Goal: Task Accomplishment & Management: Use online tool/utility

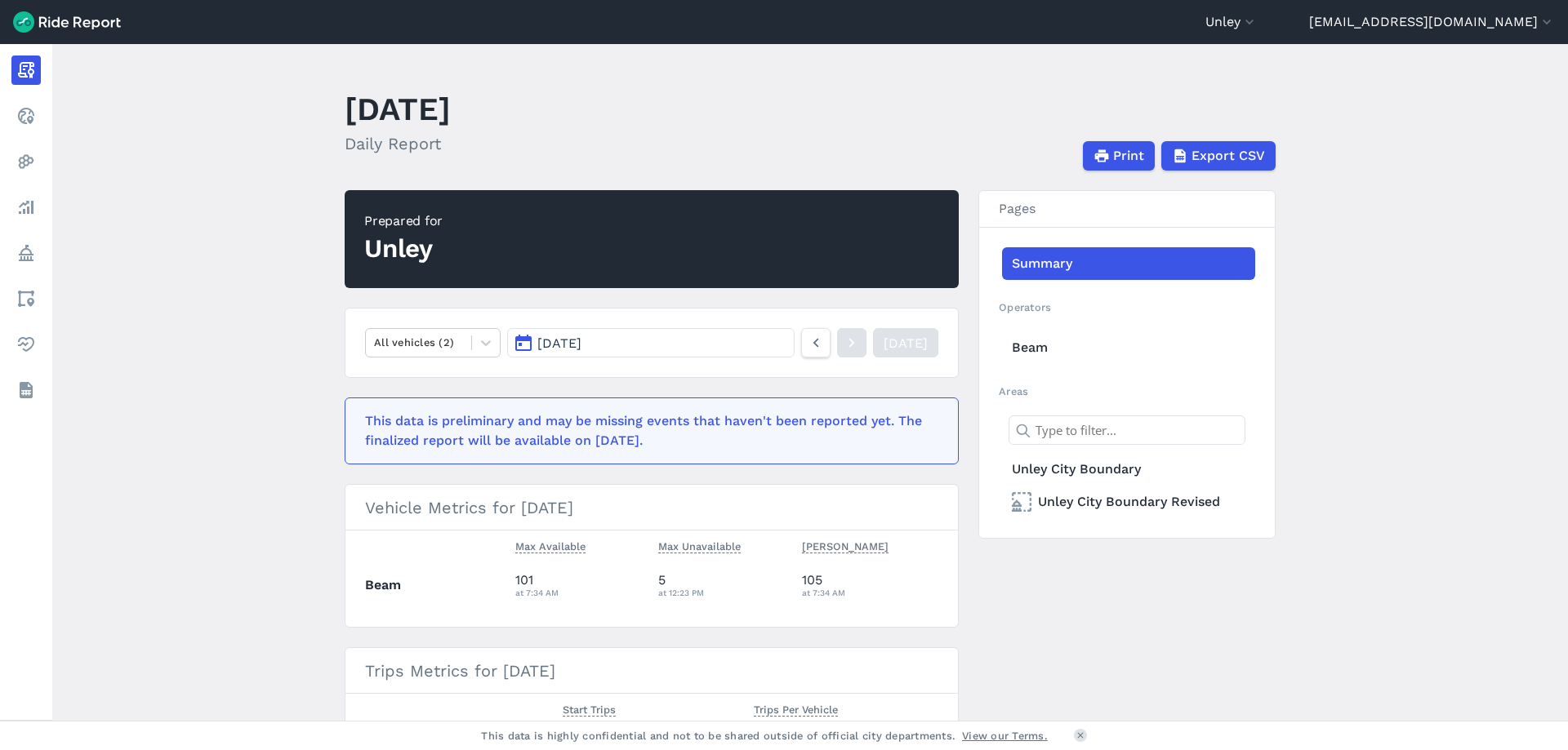
click at [389, 247] on div "Unley" at bounding box center [403, 249] width 78 height 36
click at [1258, 21] on button "Unley" at bounding box center [1231, 21] width 52 height 19
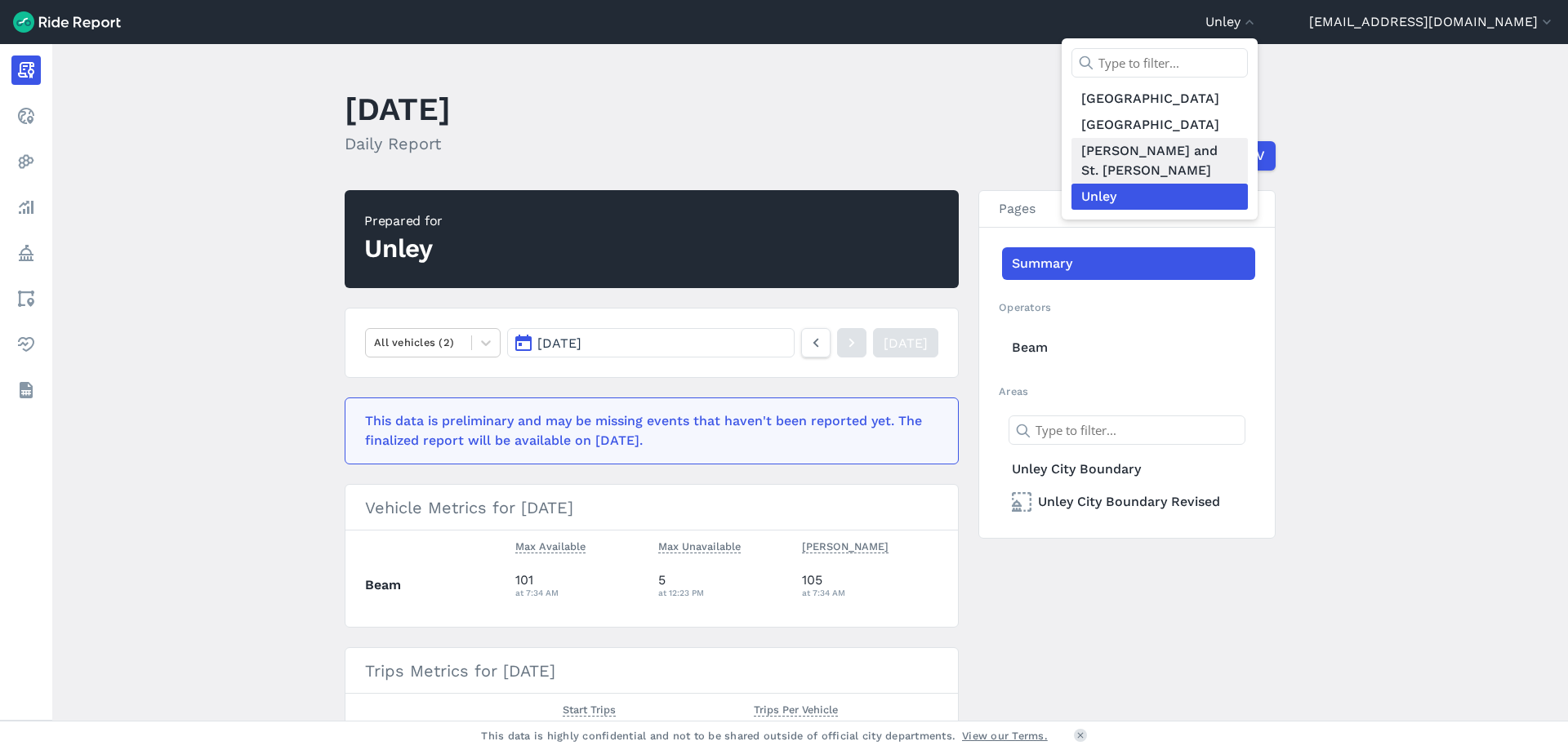
click at [1213, 155] on link "[PERSON_NAME] and St. [PERSON_NAME]" at bounding box center [1159, 161] width 176 height 46
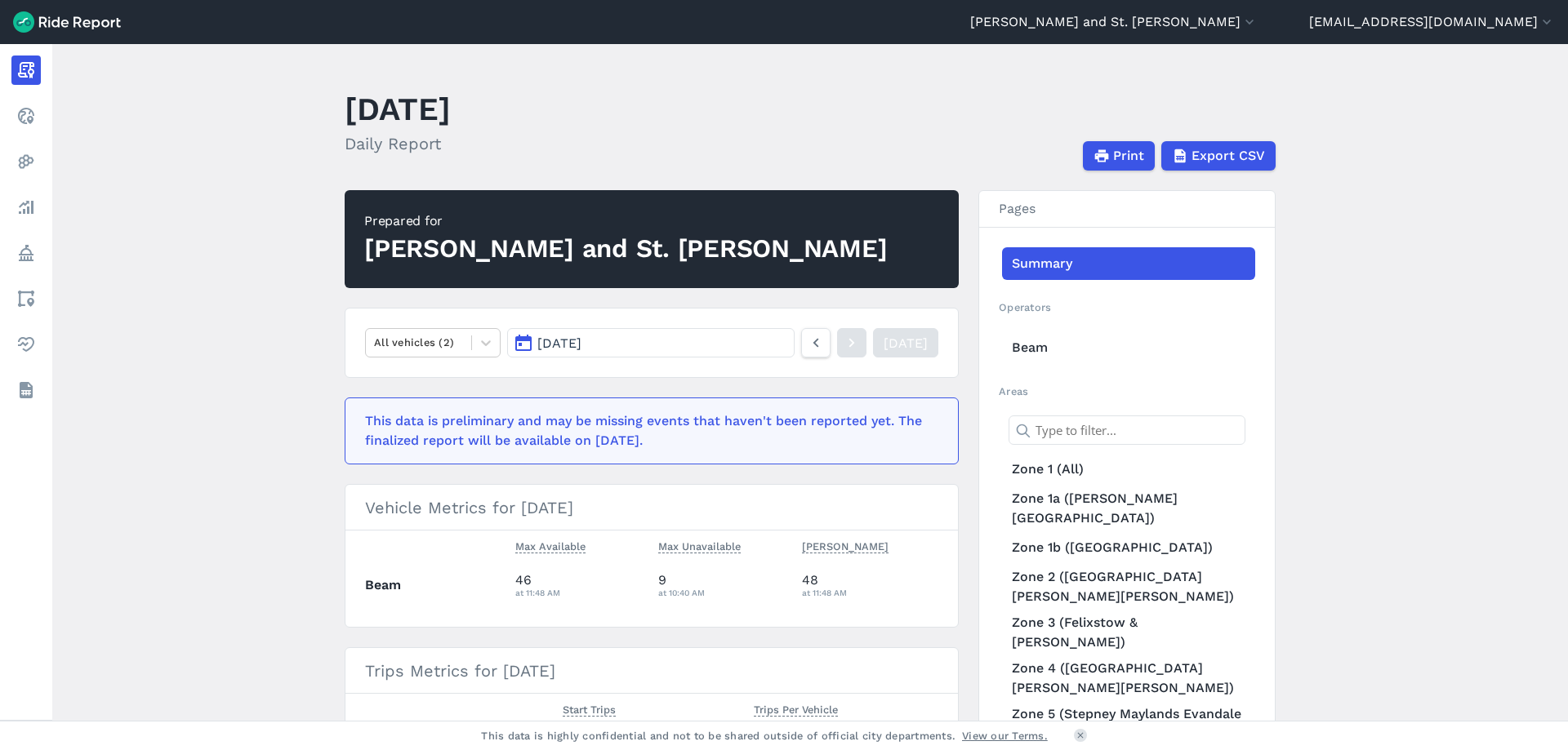
click at [693, 350] on button "[DATE]" at bounding box center [650, 343] width 287 height 29
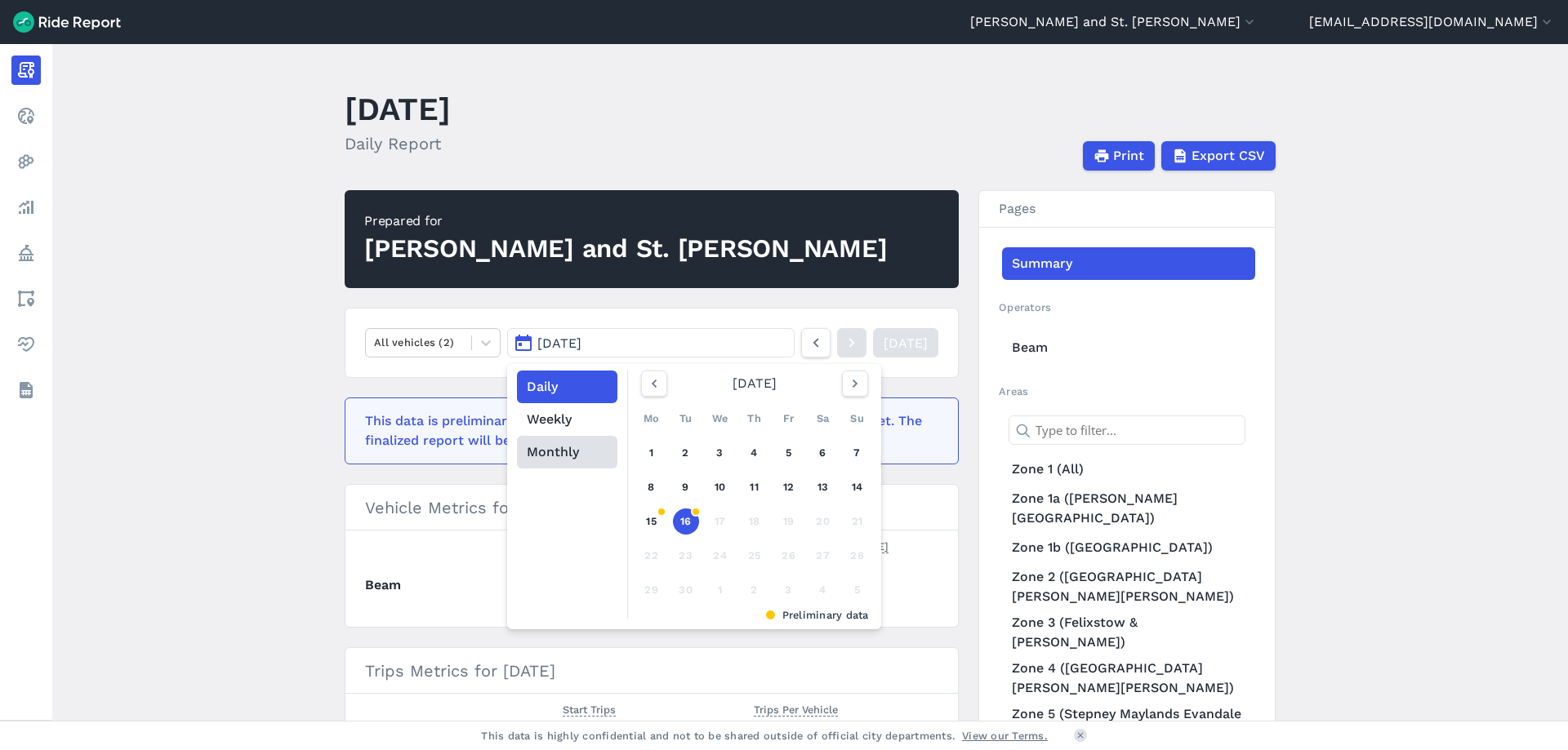
click at [551, 457] on button "Monthly" at bounding box center [566, 453] width 100 height 33
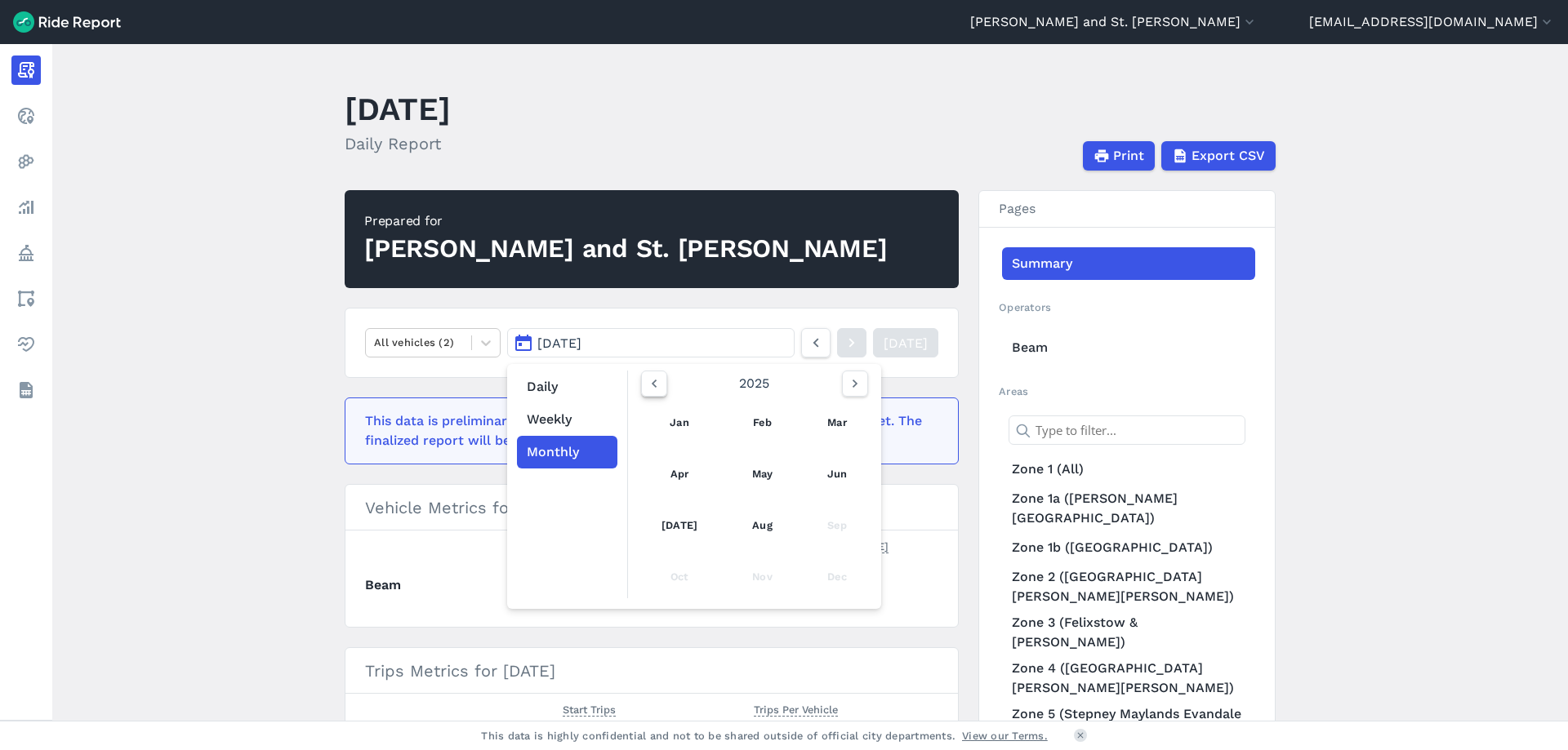
click at [641, 382] on button "button" at bounding box center [654, 384] width 26 height 26
click at [814, 482] on link "Jun" at bounding box center [836, 474] width 55 height 39
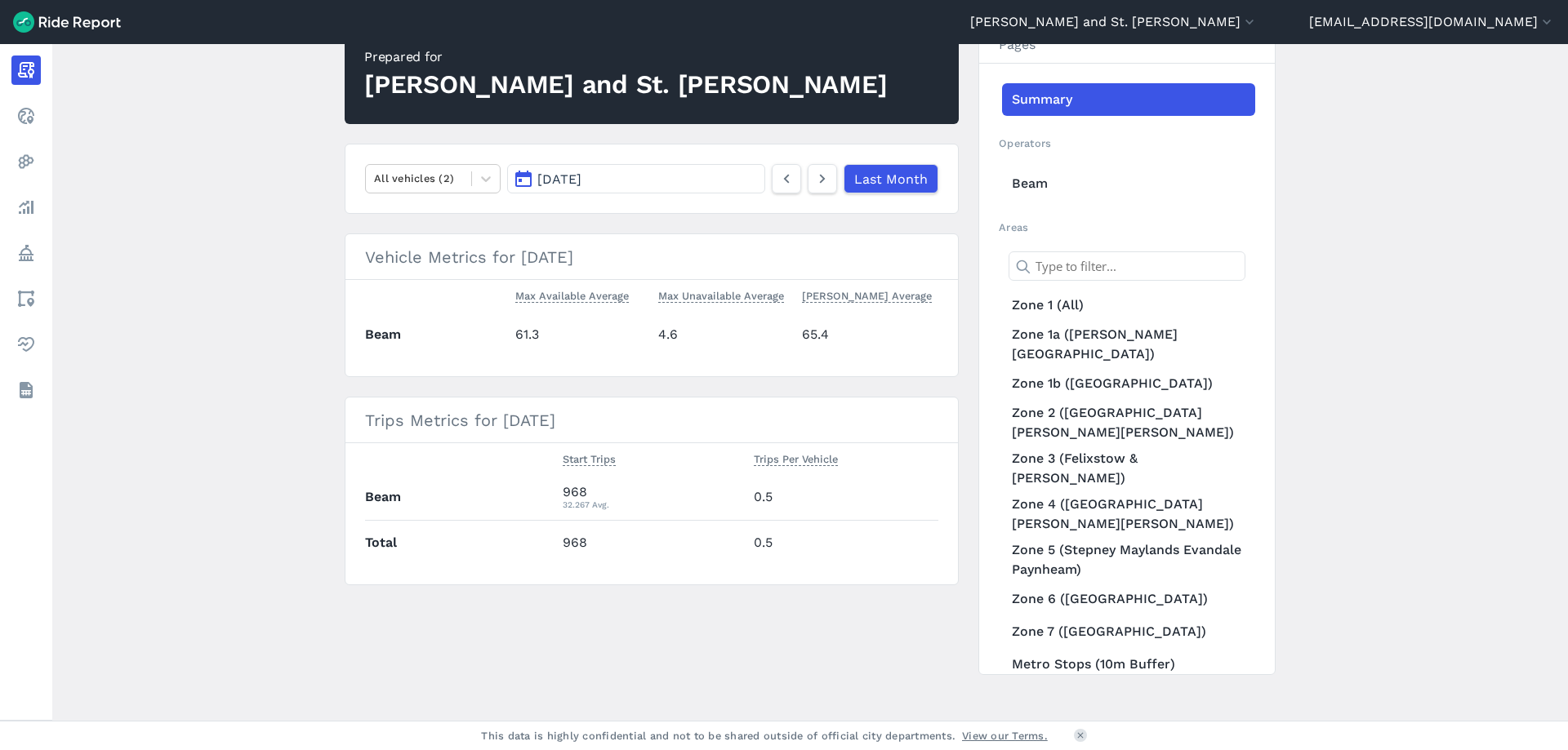
scroll to position [177, 0]
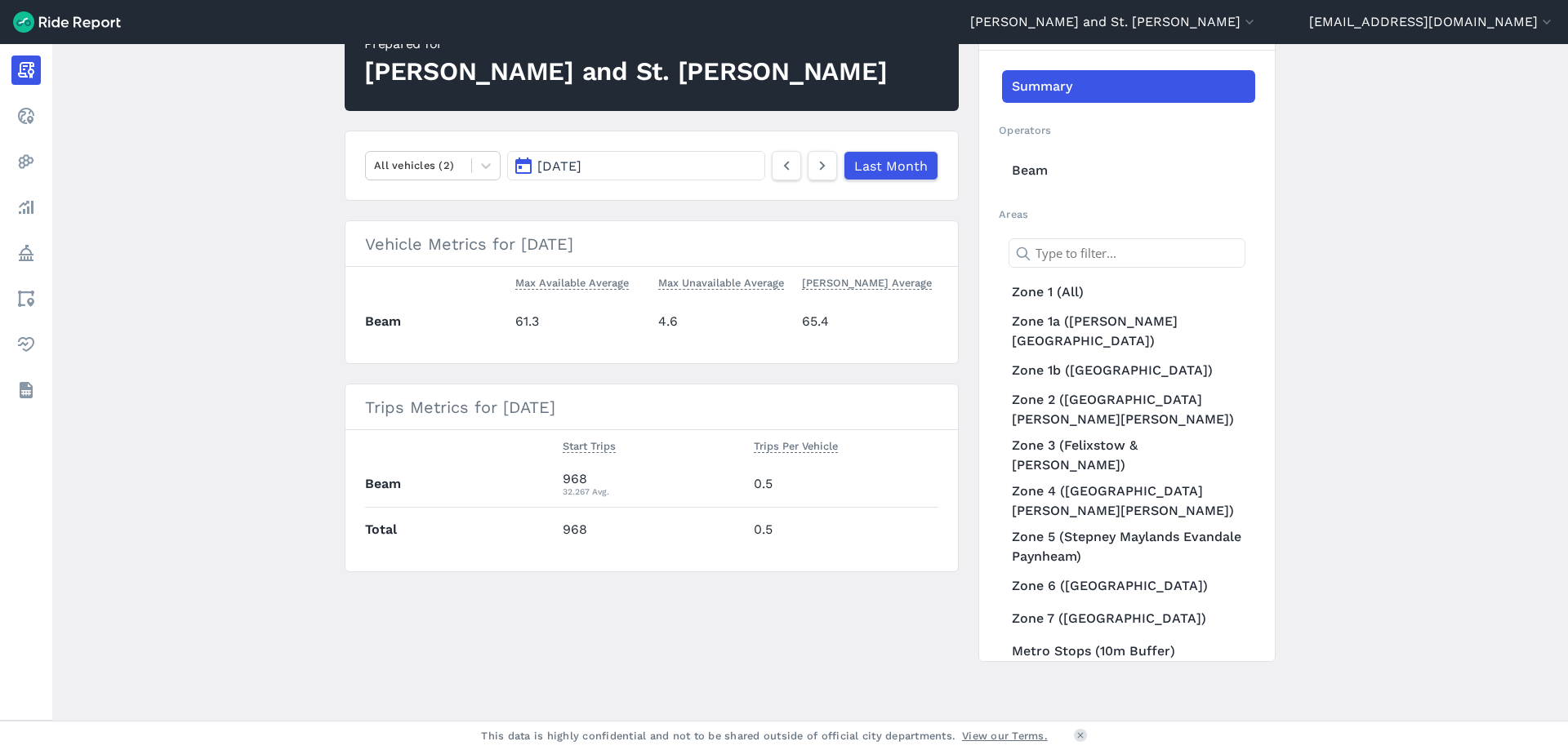
click at [744, 167] on button "[DATE]" at bounding box center [635, 166] width 258 height 29
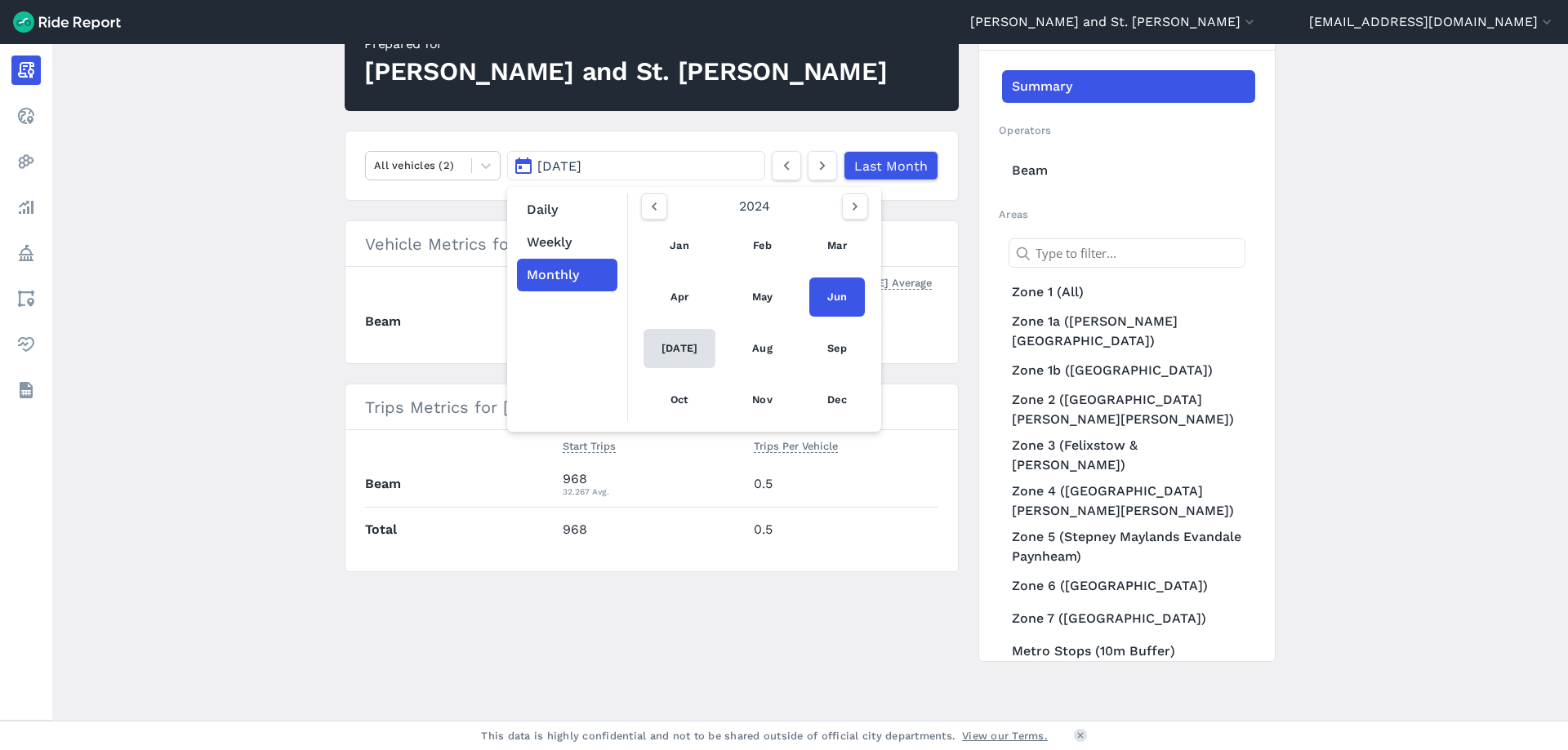
click at [675, 351] on link "[DATE]" at bounding box center [679, 348] width 72 height 39
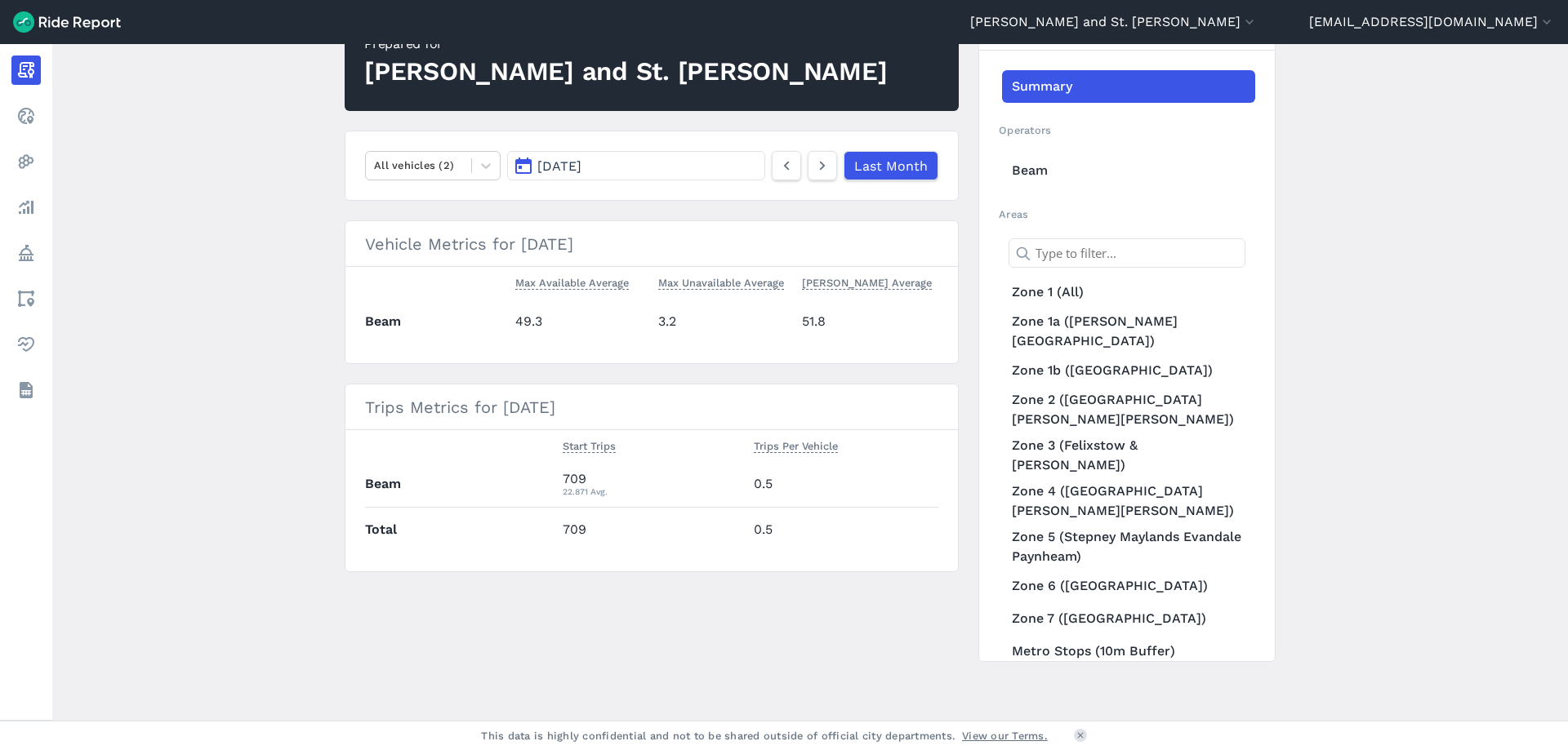
click at [734, 169] on button "[DATE]" at bounding box center [635, 166] width 258 height 29
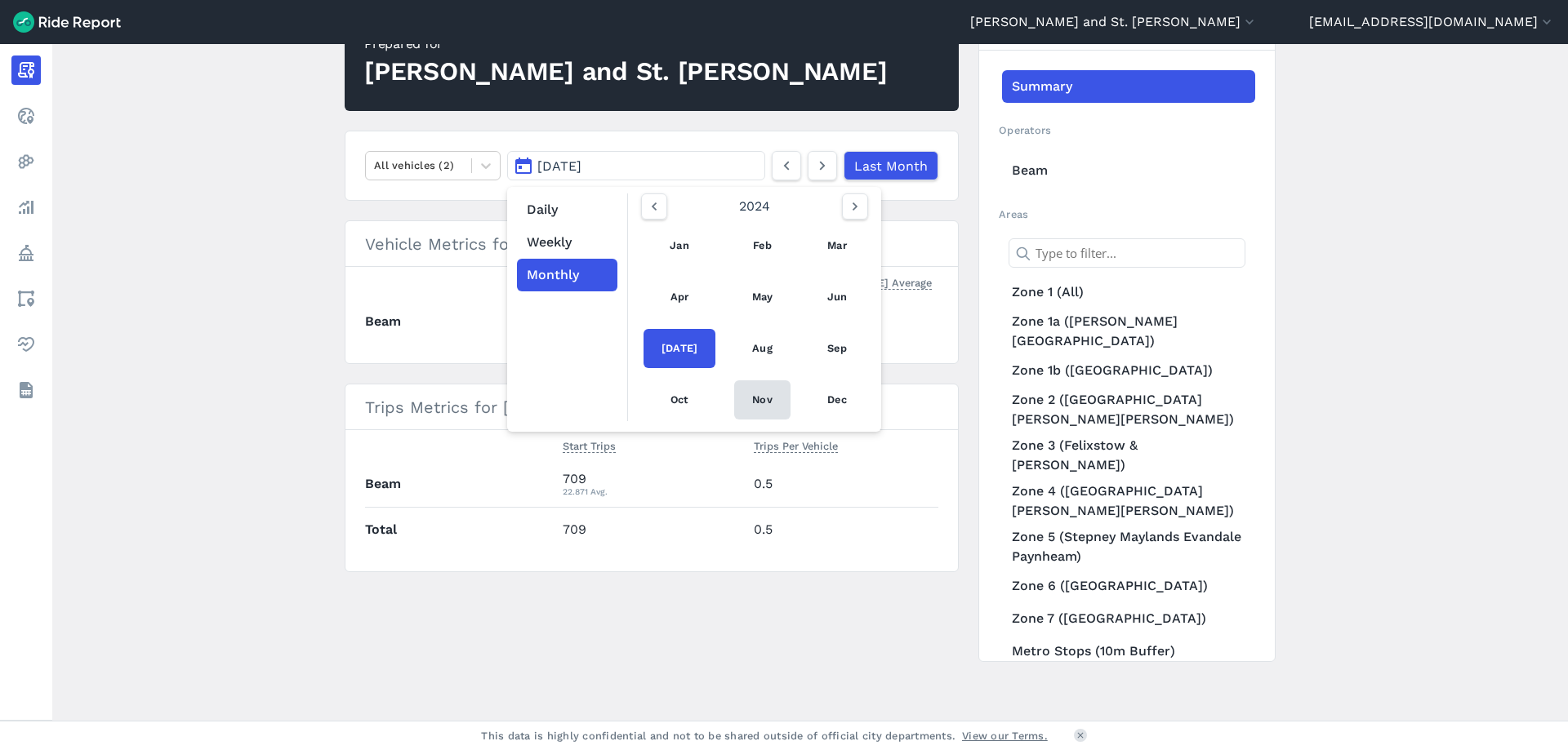
click at [753, 397] on link "Nov" at bounding box center [762, 399] width 56 height 39
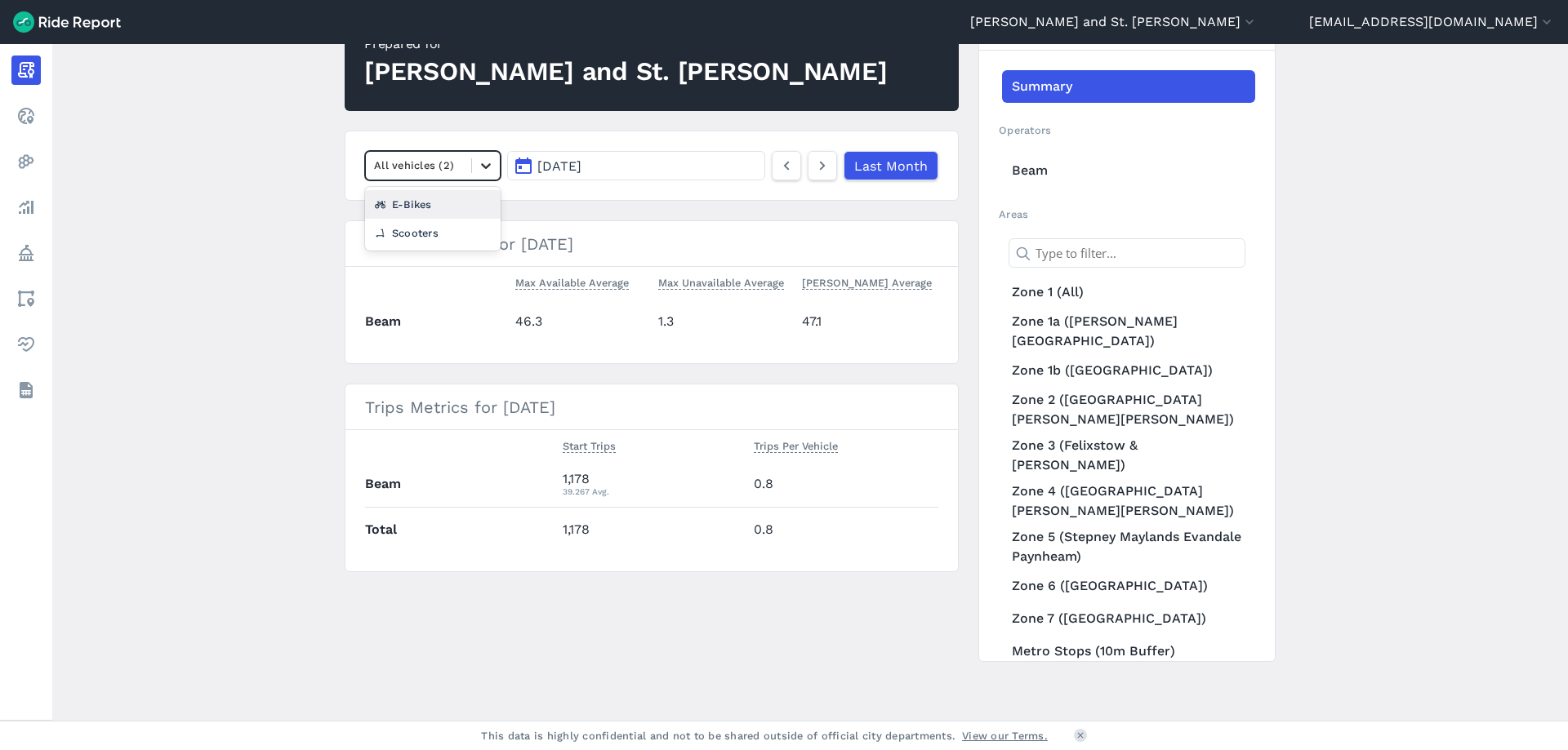
click at [478, 174] on icon at bounding box center [486, 166] width 17 height 17
click at [432, 228] on div "Scooters" at bounding box center [433, 232] width 136 height 28
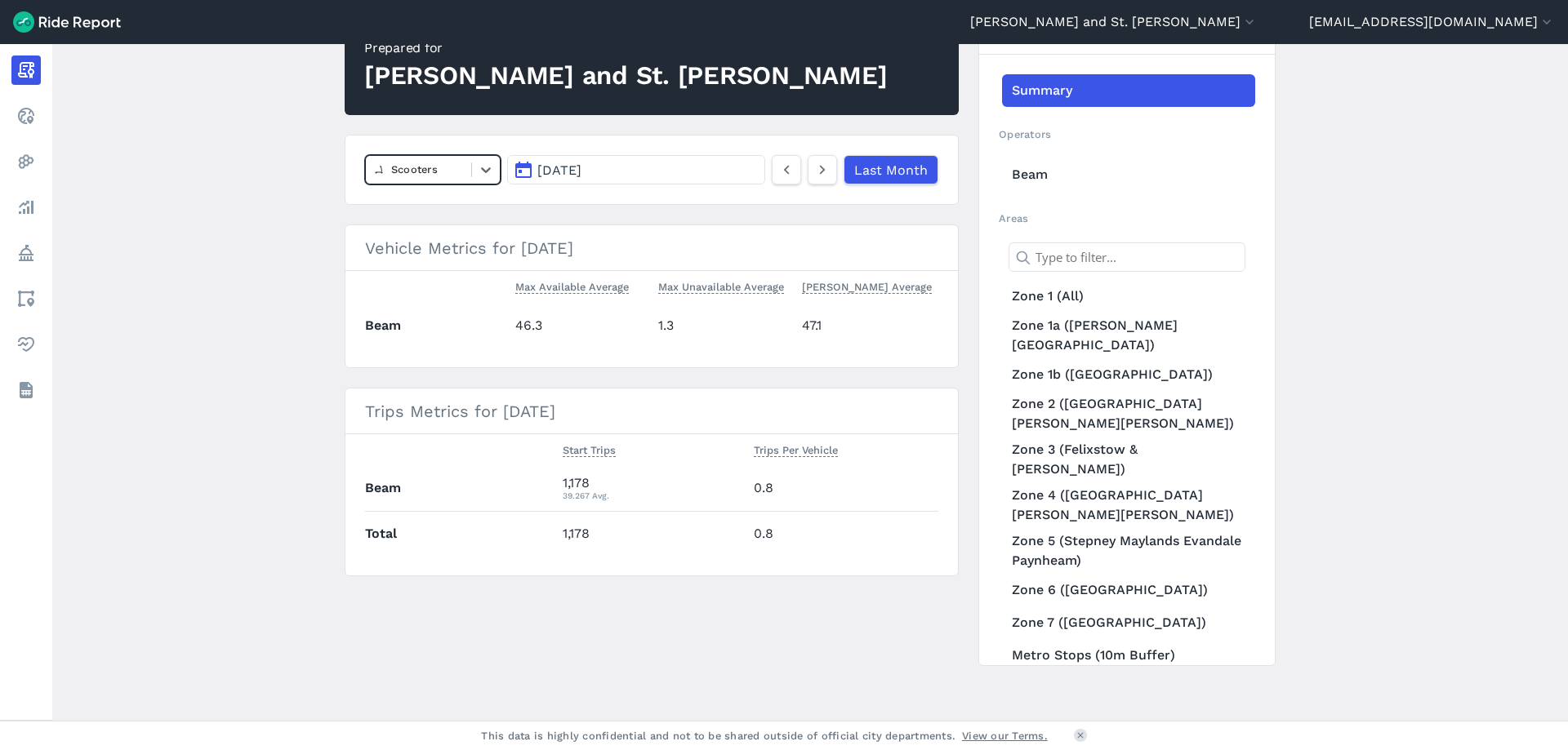
scroll to position [177, 0]
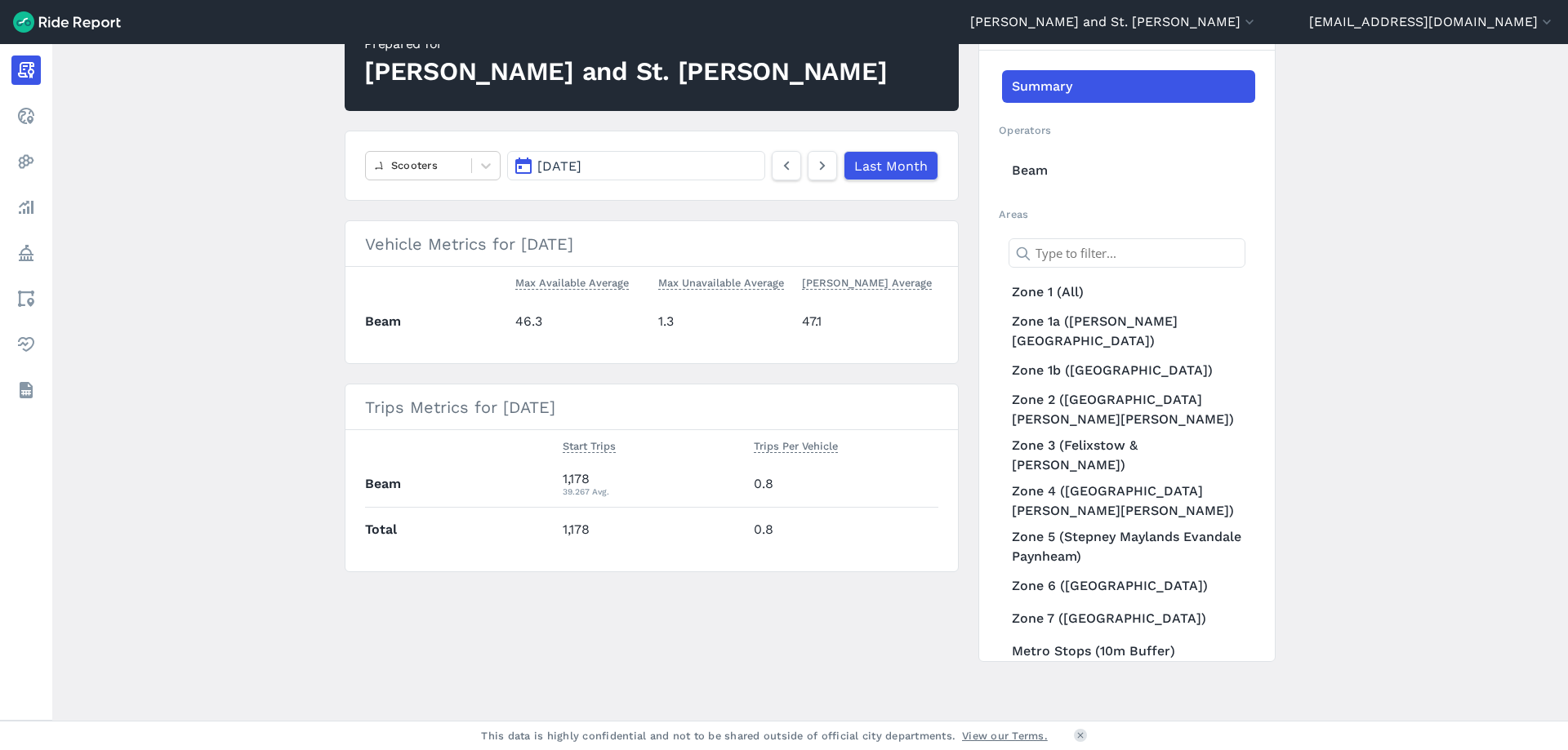
click at [605, 155] on button "[DATE]" at bounding box center [635, 166] width 258 height 29
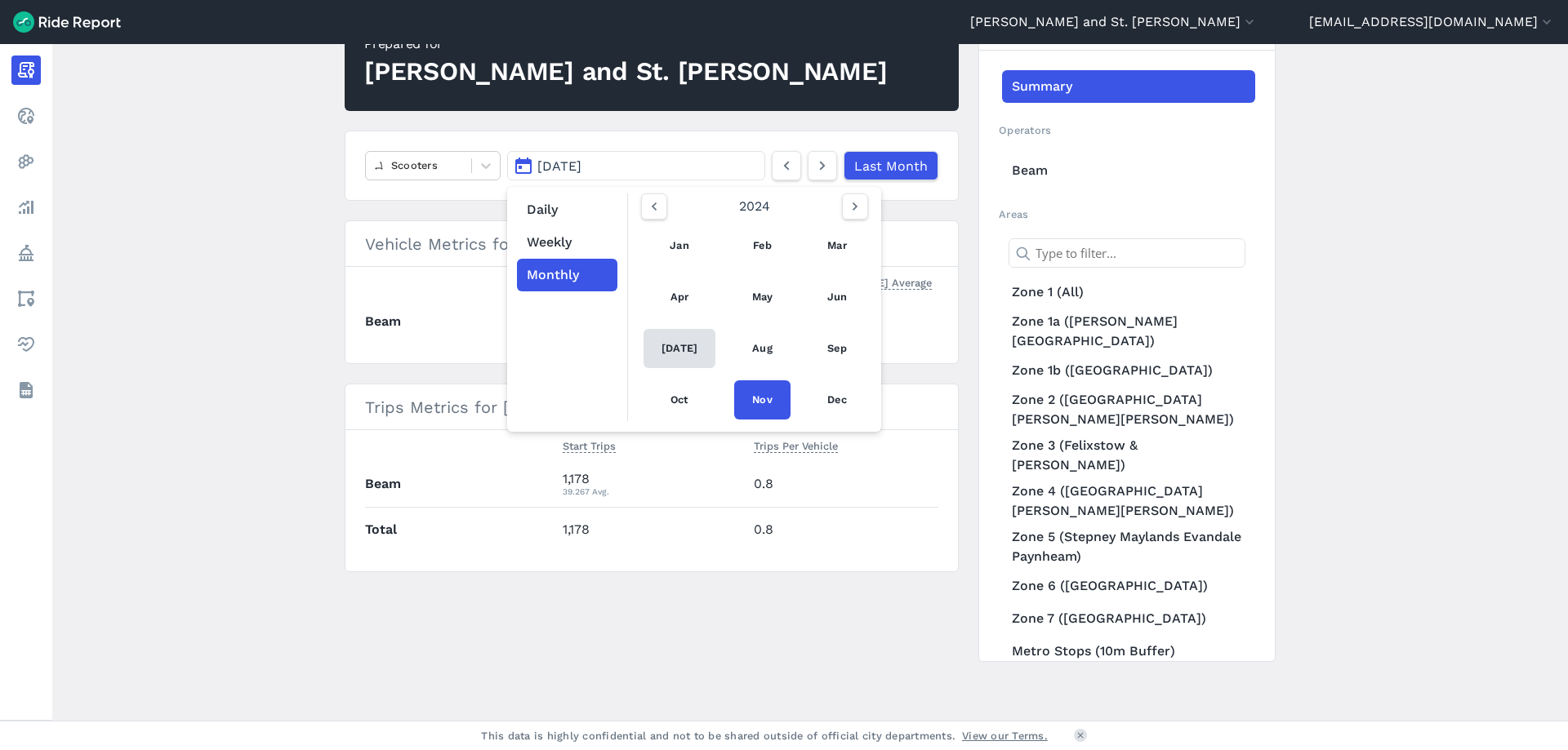
click at [675, 349] on link "[DATE]" at bounding box center [679, 348] width 72 height 39
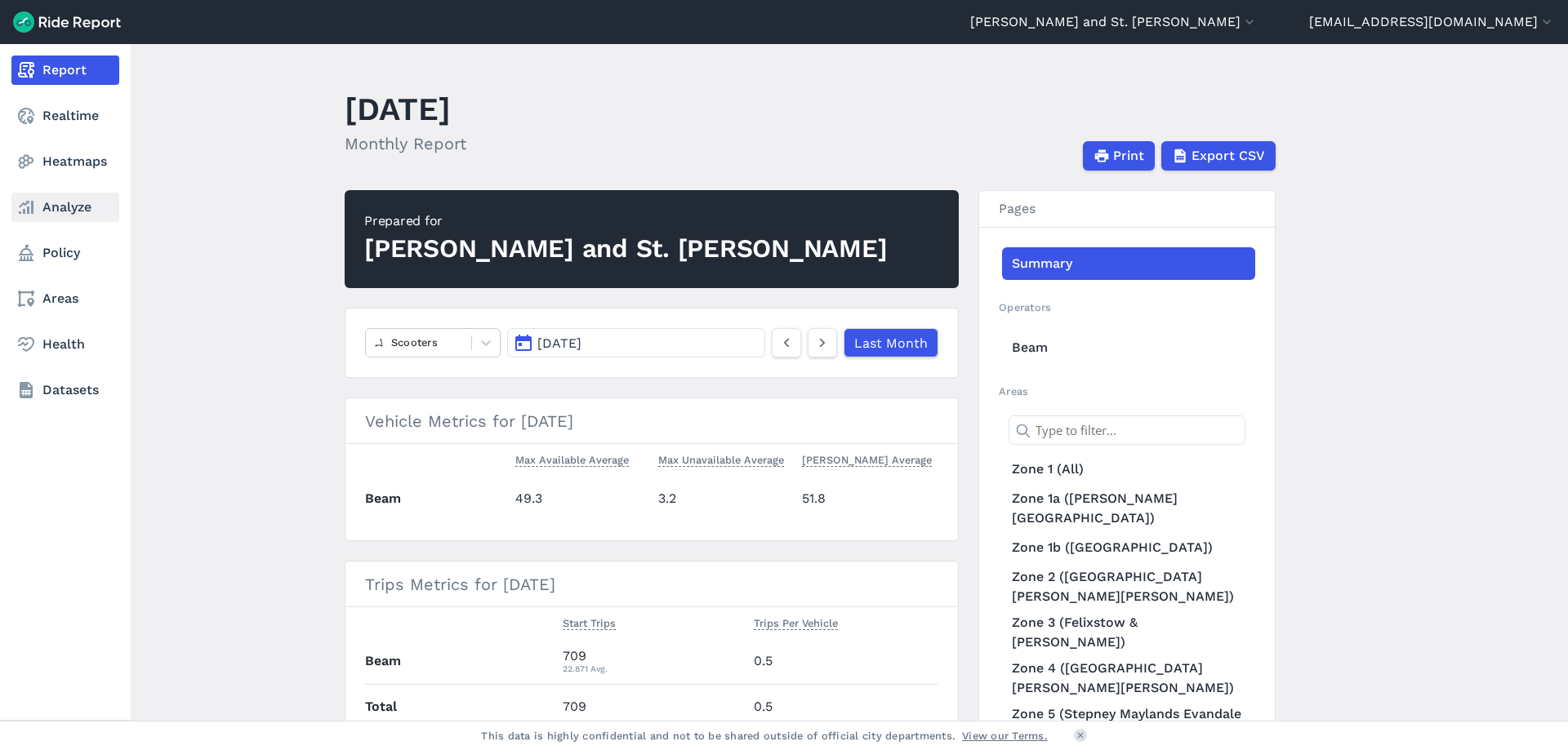
drag, startPoint x: 37, startPoint y: 202, endPoint x: 50, endPoint y: 210, distance: 15.3
click at [38, 203] on link "Analyze" at bounding box center [64, 207] width 107 height 29
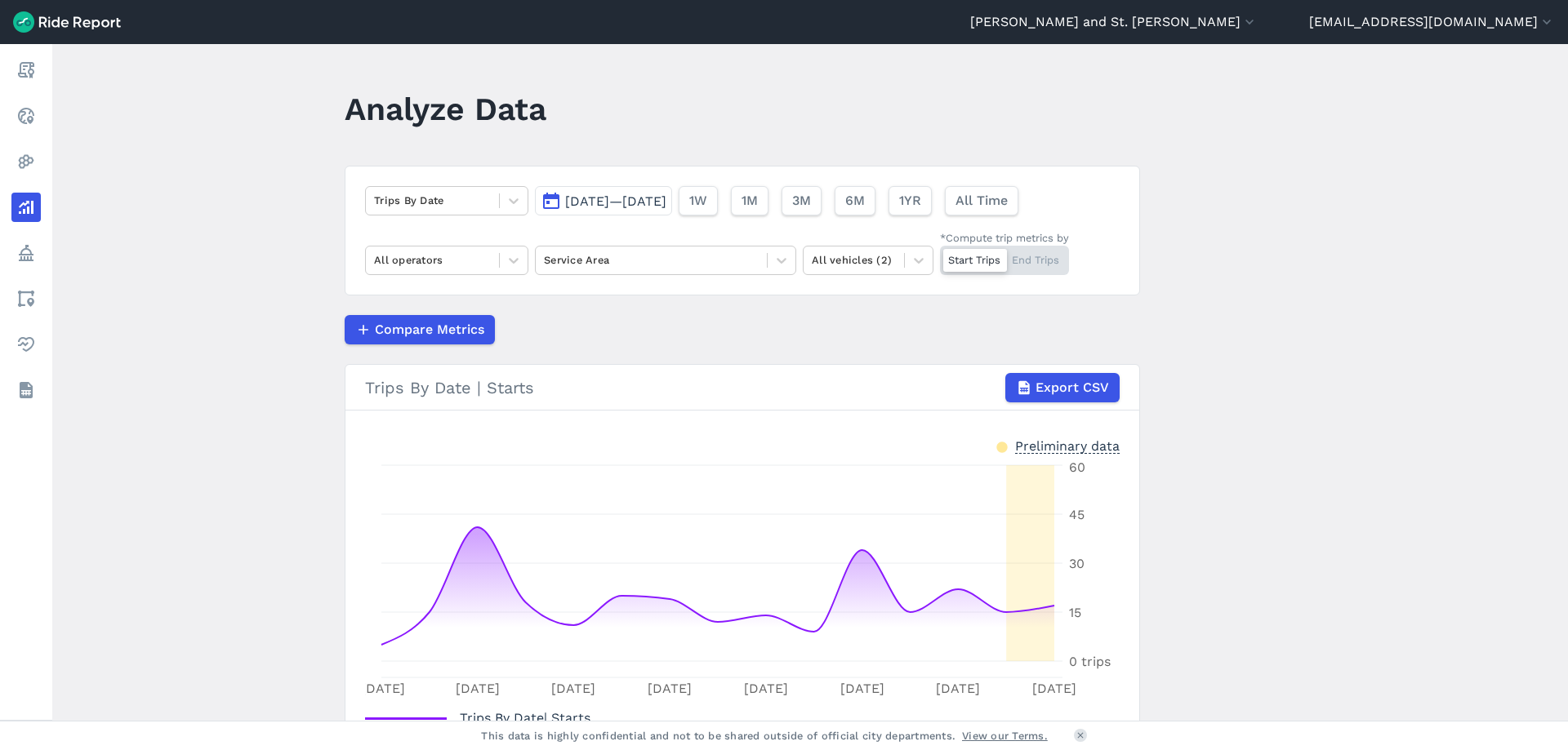
click at [666, 208] on span "[DATE]—[DATE]" at bounding box center [615, 201] width 101 height 16
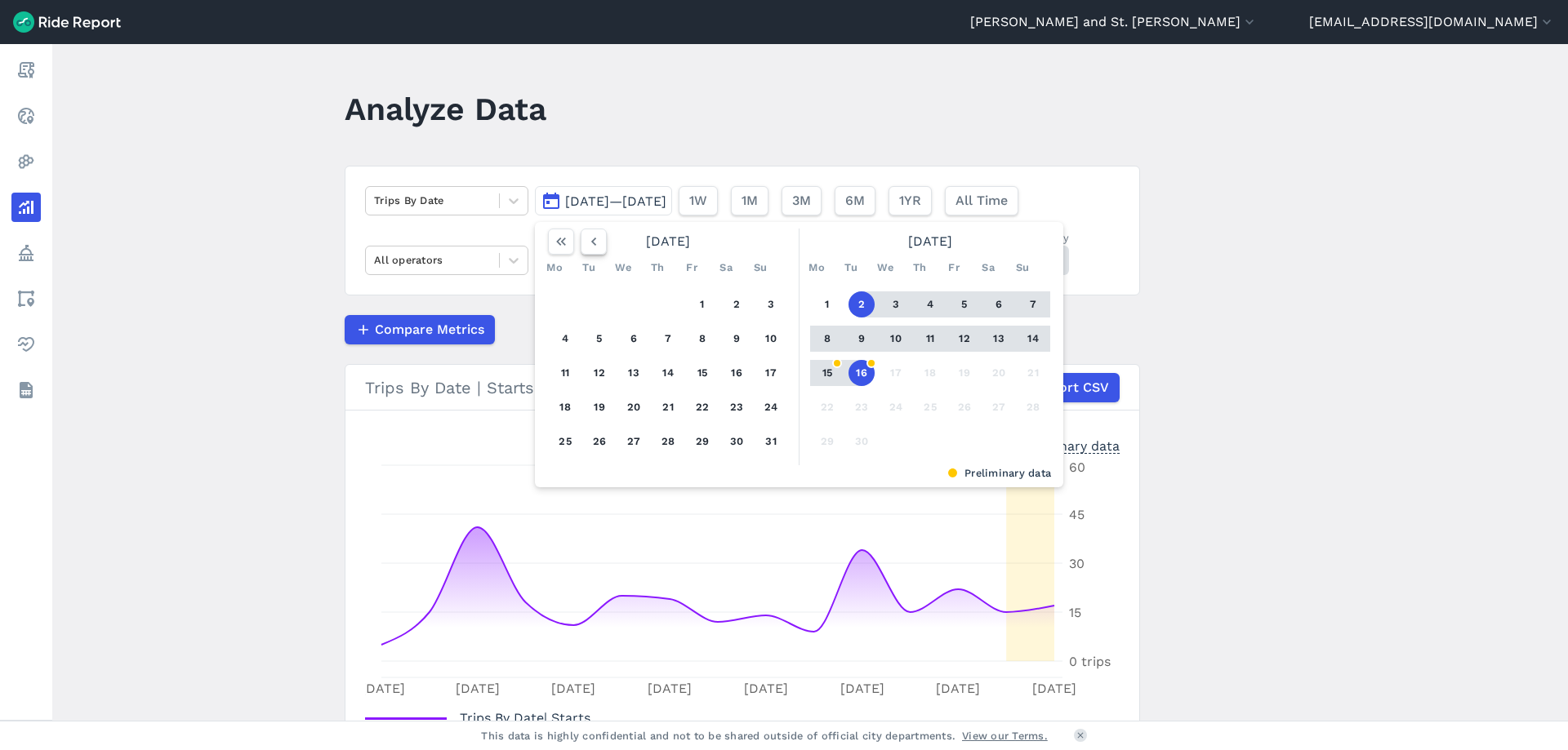
click at [593, 241] on icon "button" at bounding box center [594, 241] width 17 height 17
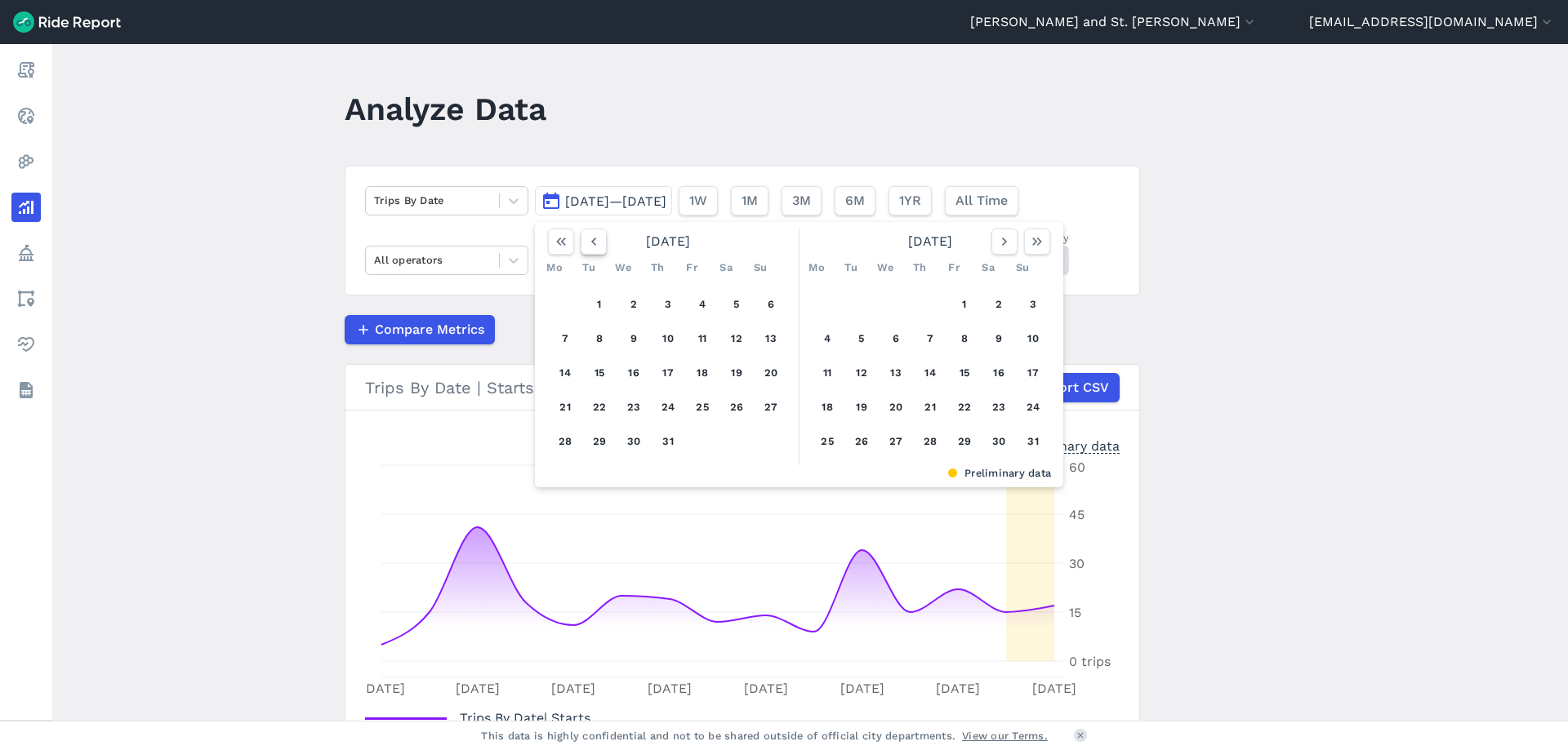
click at [593, 241] on icon "button" at bounding box center [594, 241] width 17 height 17
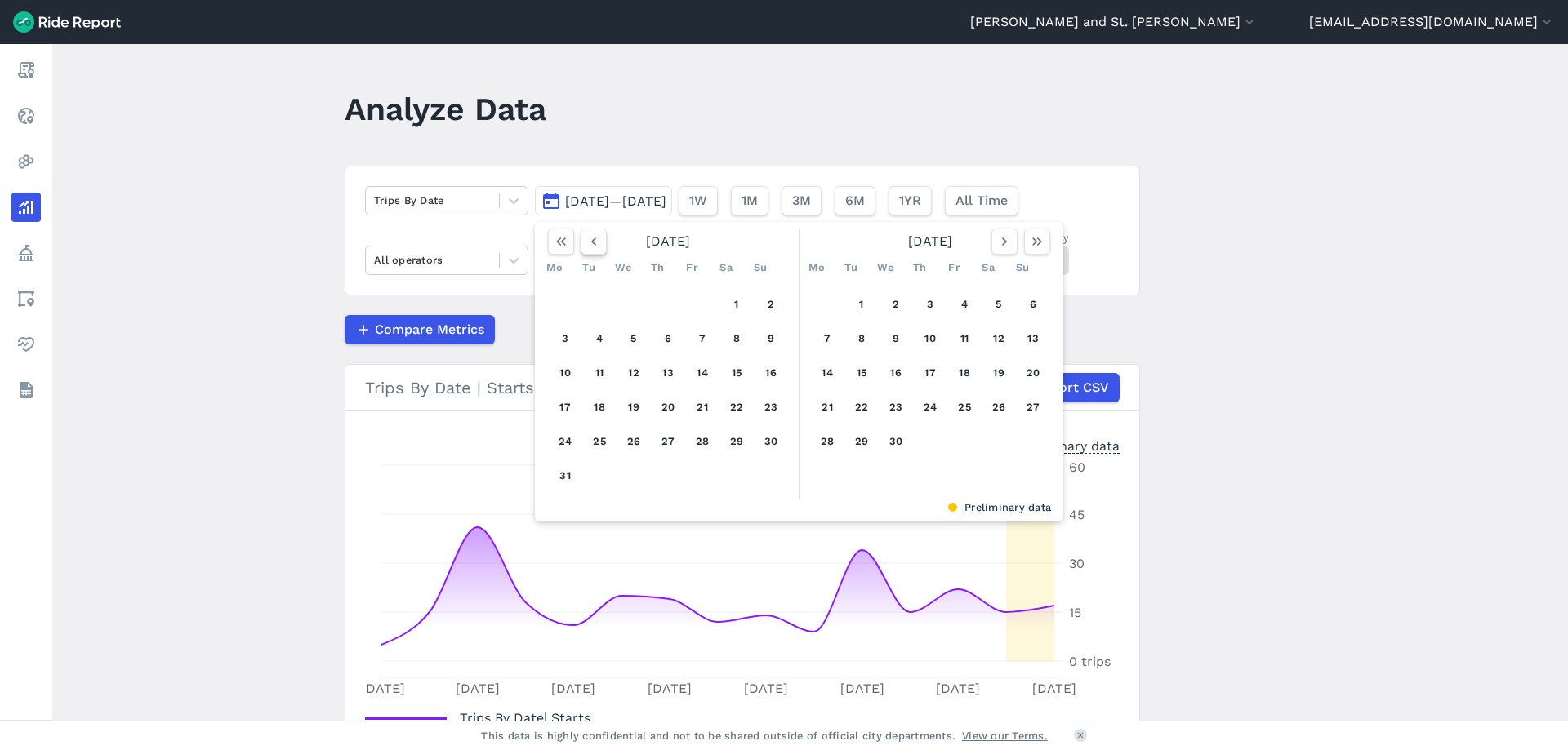
click at [593, 241] on icon "button" at bounding box center [594, 241] width 17 height 17
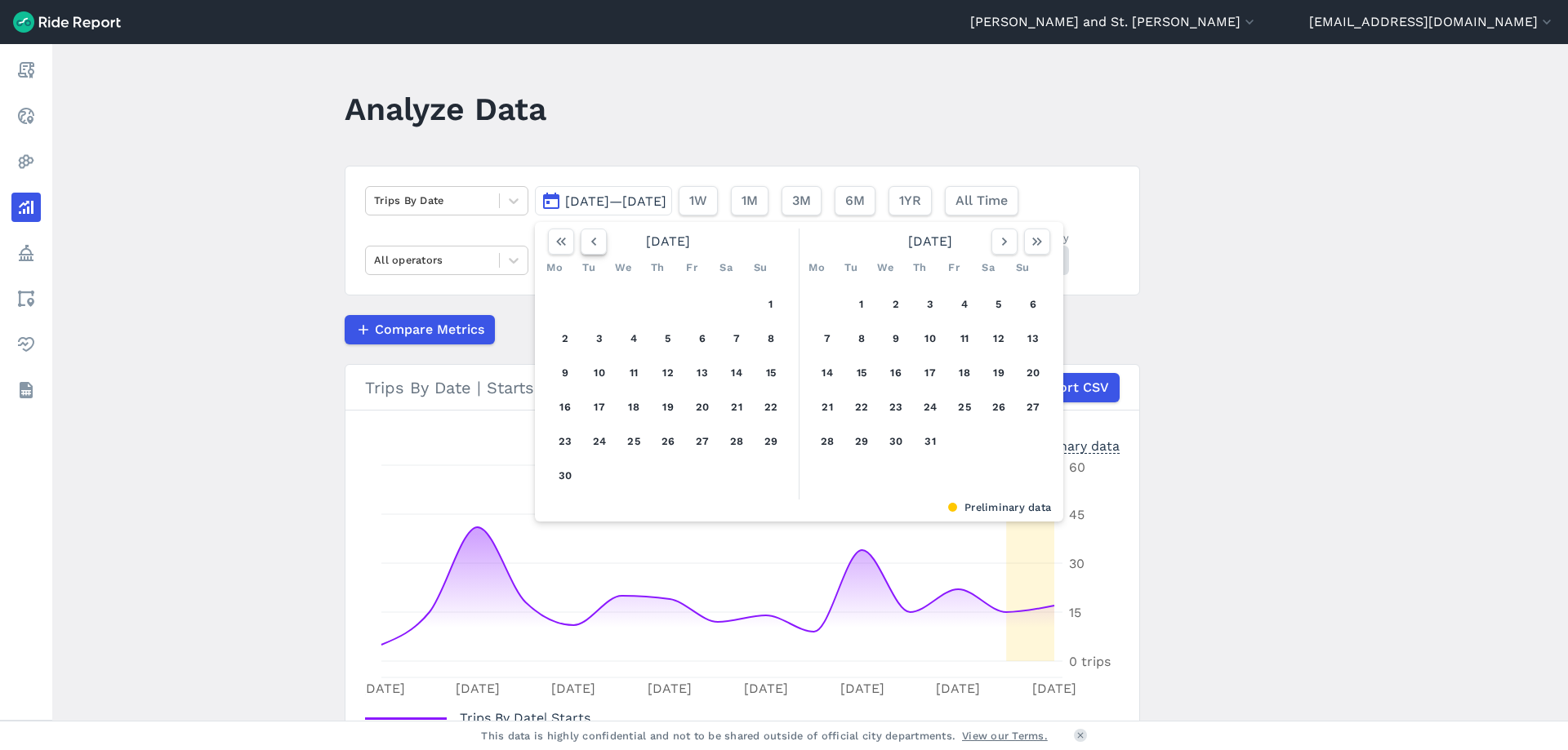
click at [593, 241] on icon "button" at bounding box center [594, 241] width 17 height 17
click at [822, 301] on button "1" at bounding box center [827, 305] width 26 height 26
click at [1007, 246] on icon "button" at bounding box center [1004, 241] width 17 height 17
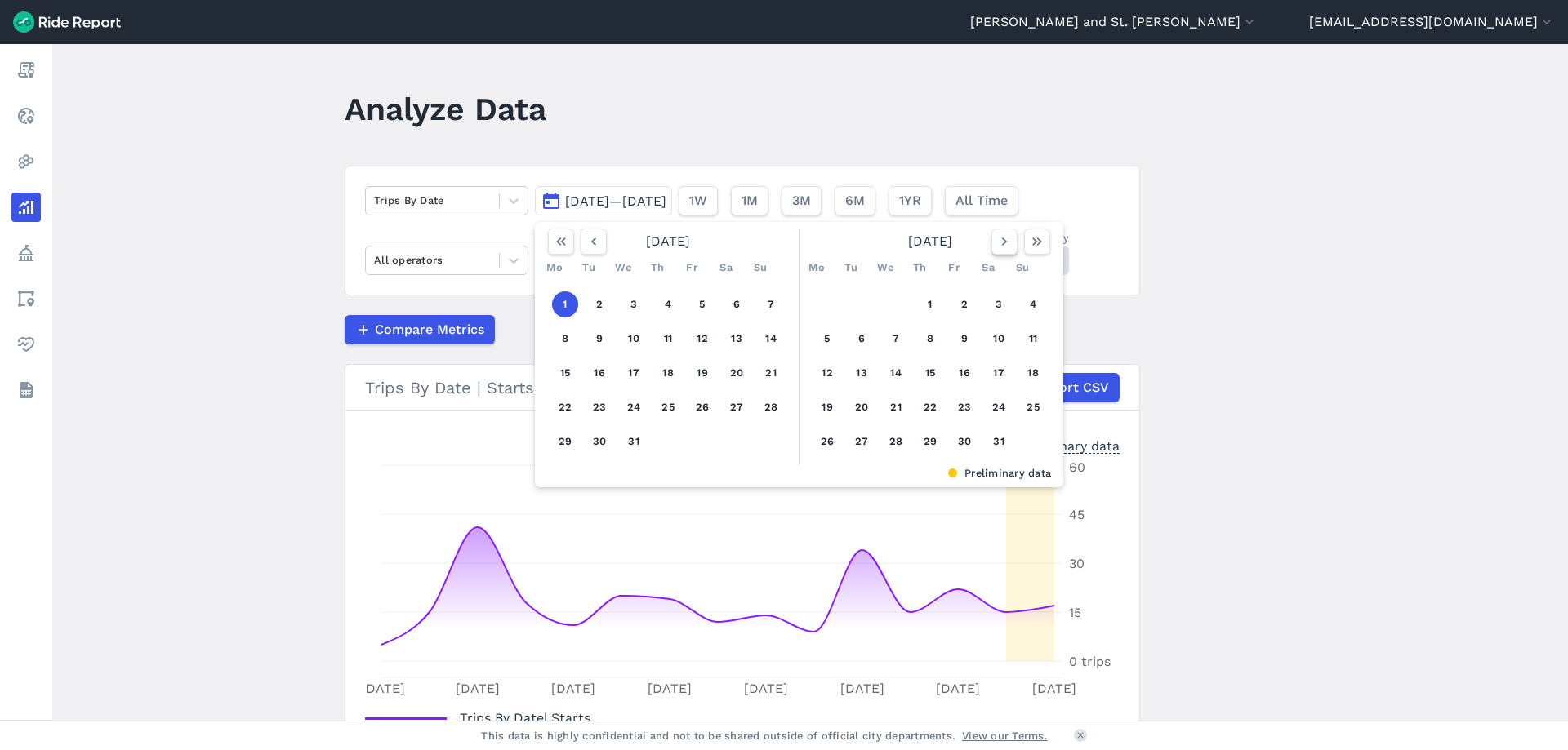
click at [1007, 246] on icon "button" at bounding box center [1004, 241] width 17 height 17
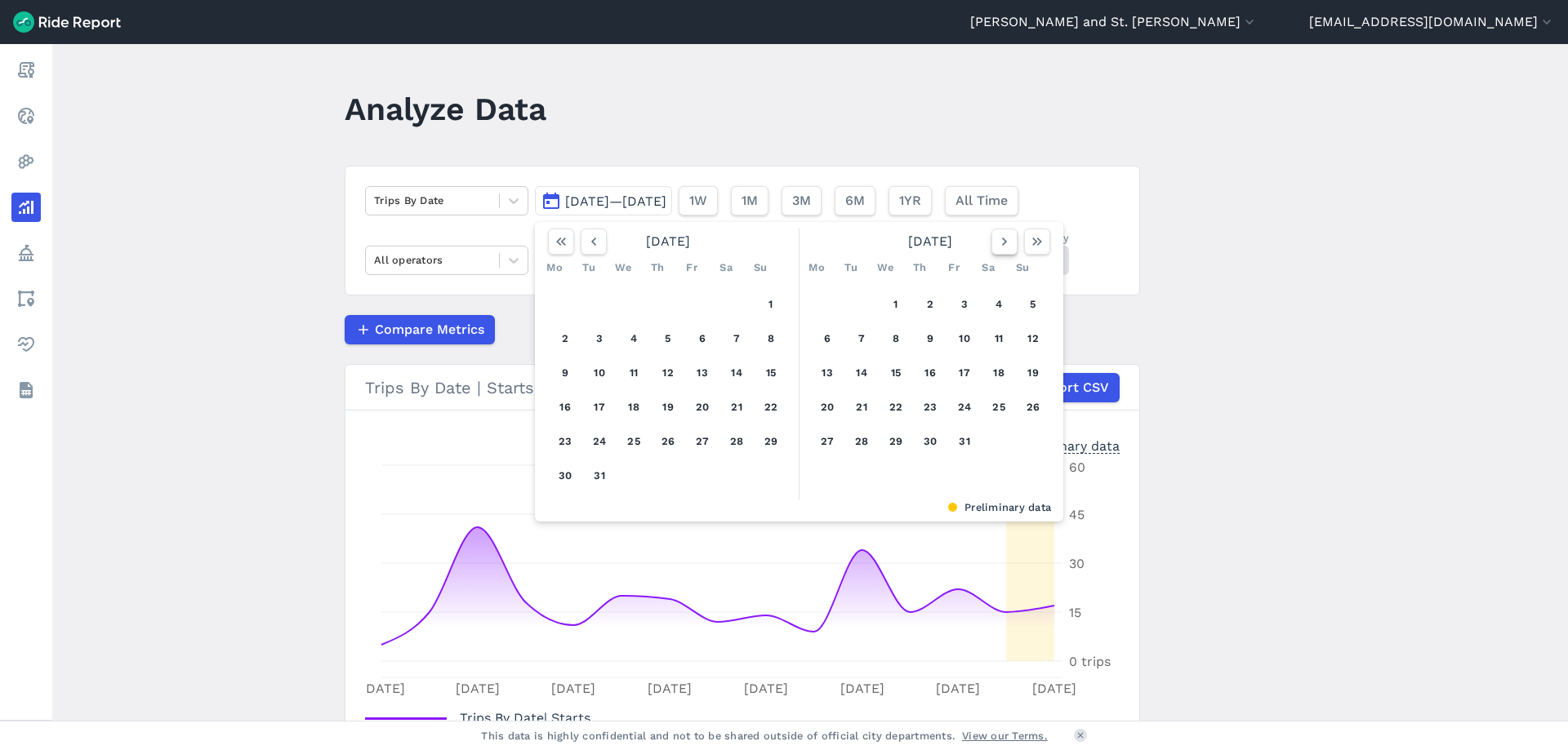
click at [1007, 246] on icon "button" at bounding box center [1004, 241] width 17 height 17
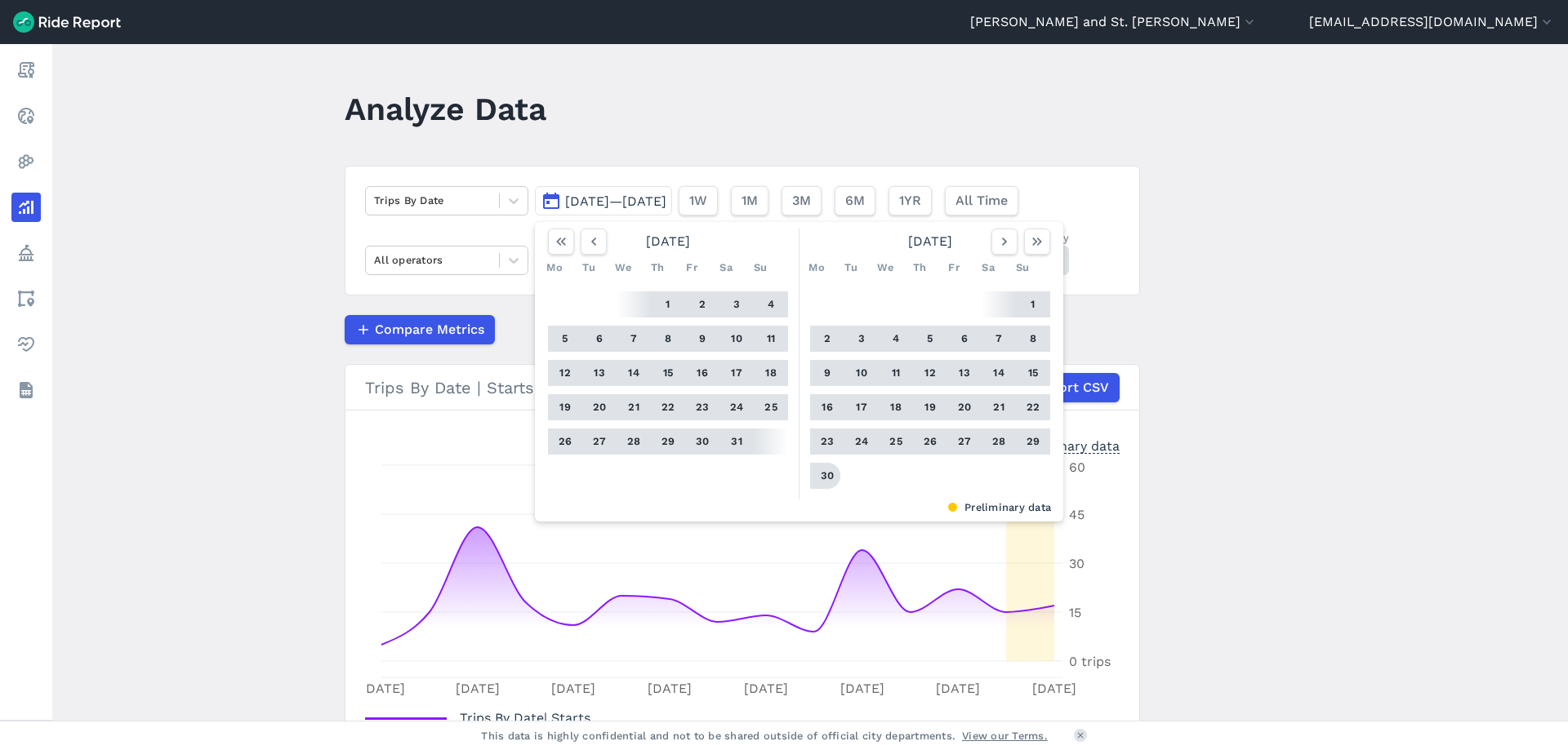
click at [827, 477] on button "30" at bounding box center [827, 476] width 26 height 26
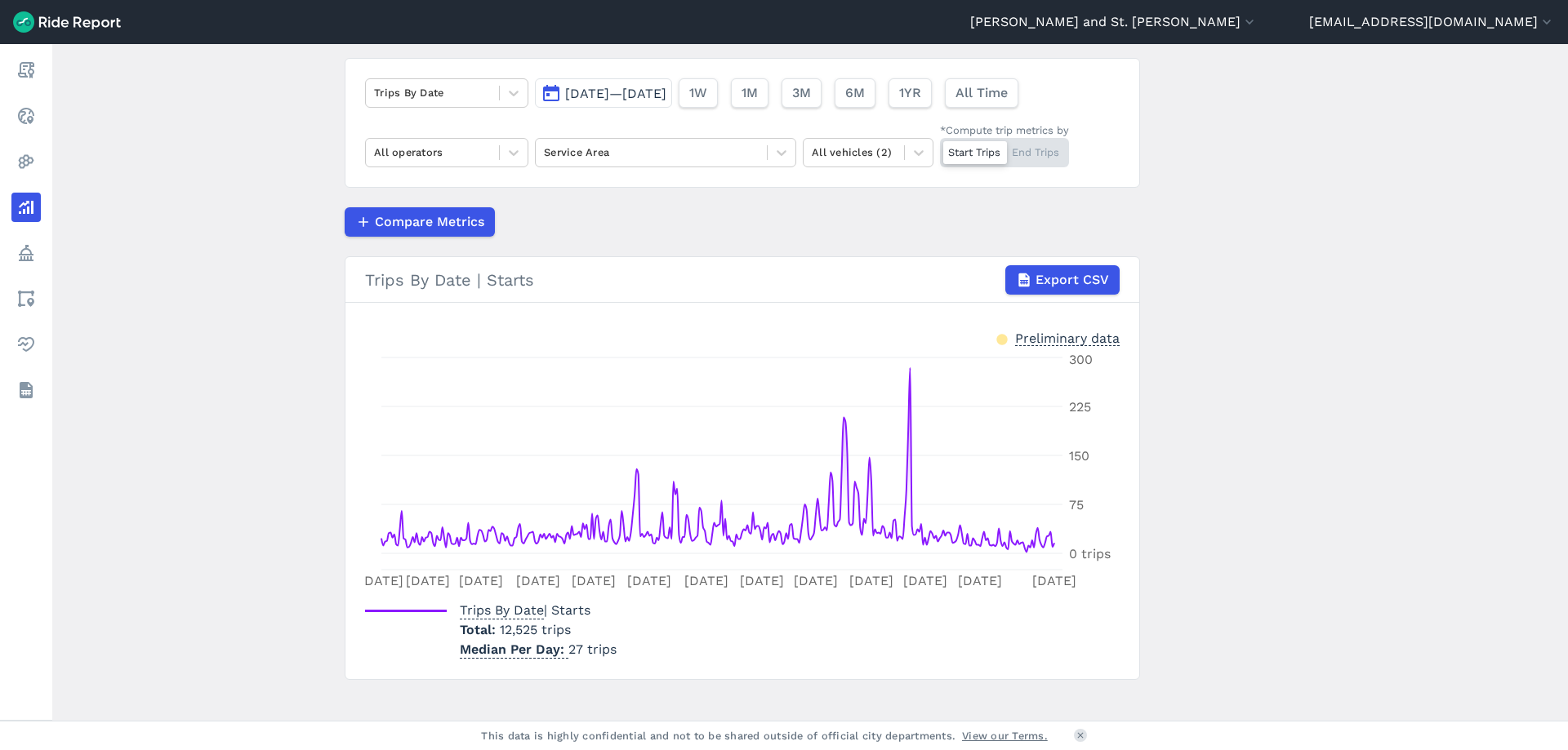
scroll to position [126, 0]
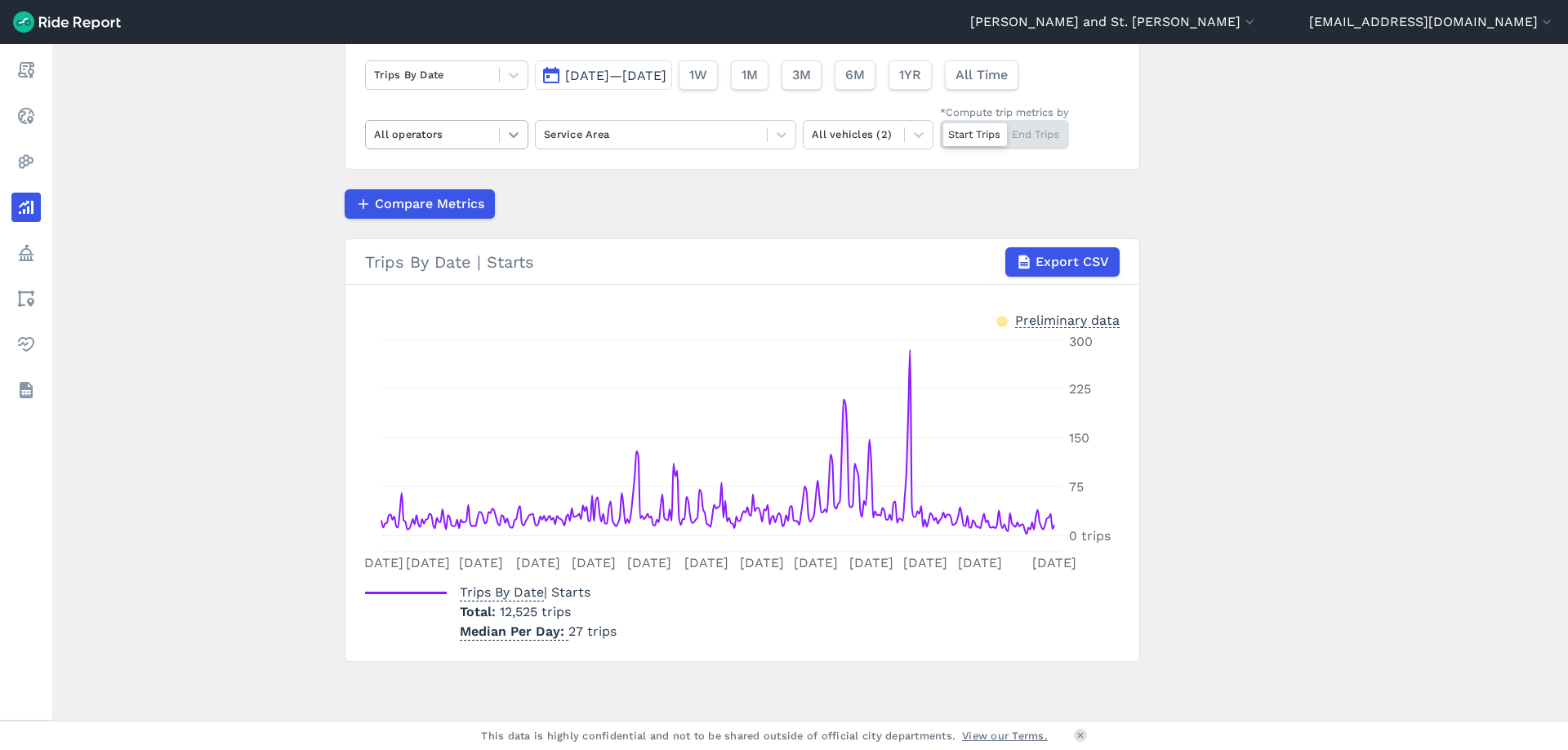
click at [506, 137] on icon at bounding box center [514, 135] width 17 height 17
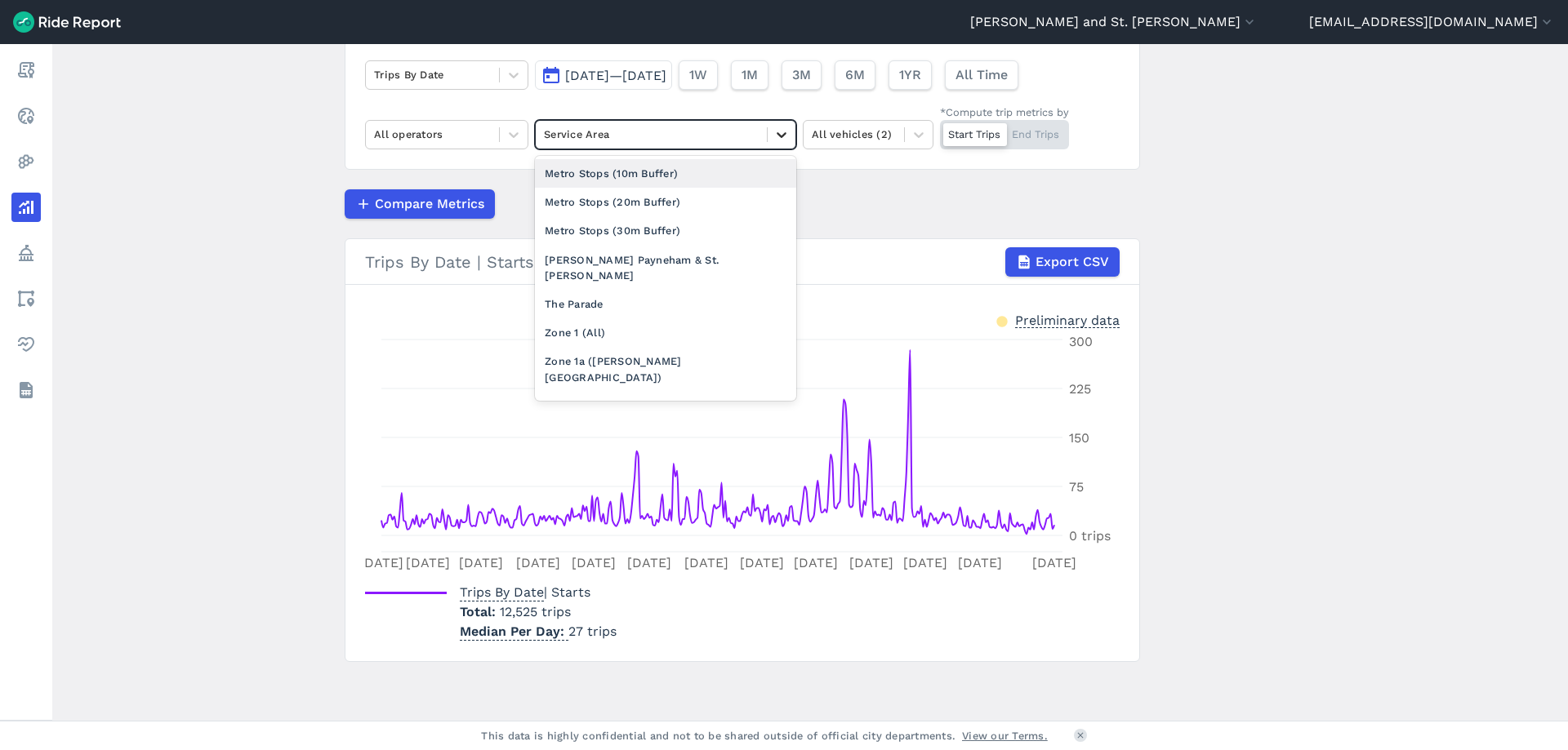
click at [773, 138] on icon at bounding box center [781, 135] width 17 height 17
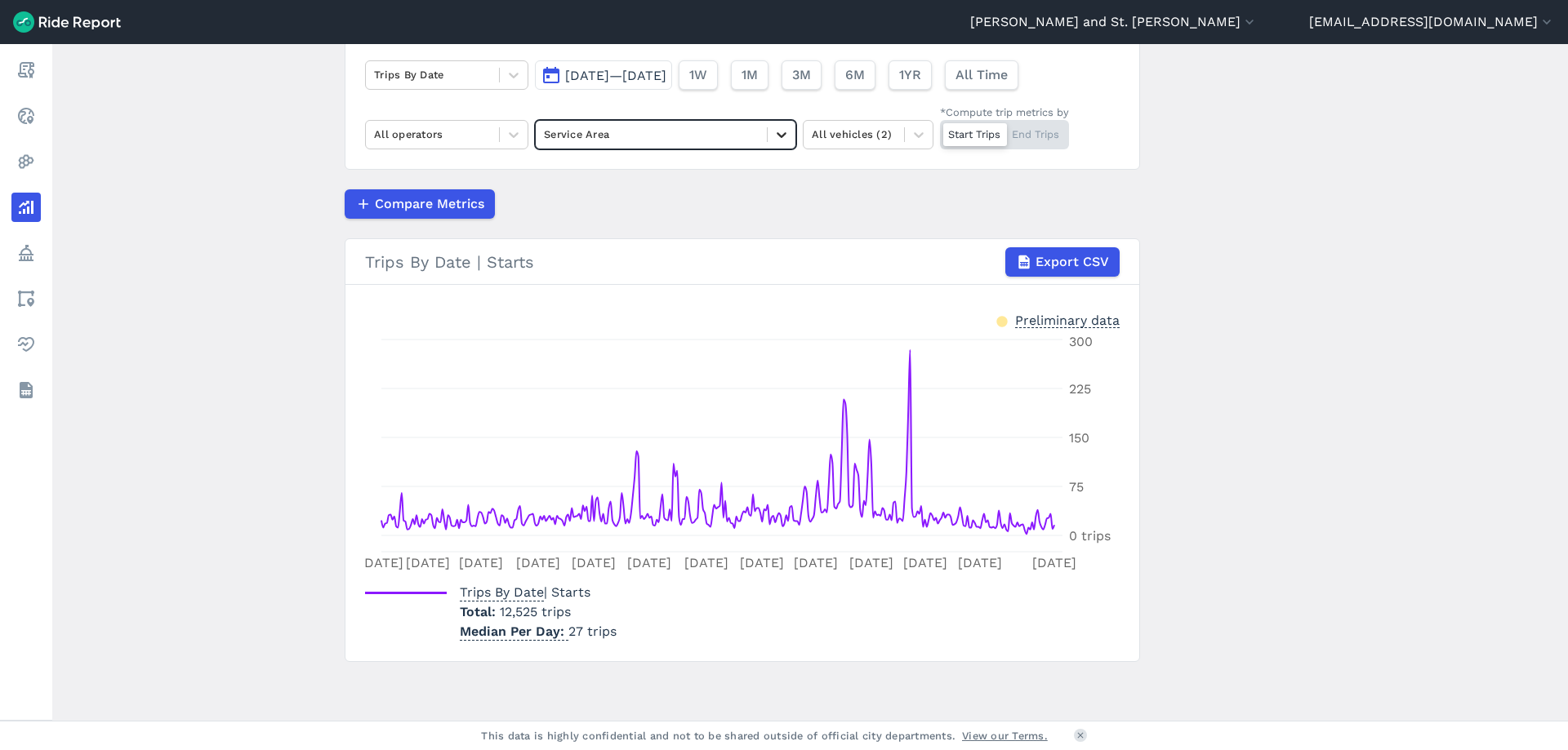
click at [773, 138] on icon at bounding box center [781, 135] width 17 height 17
click at [1040, 261] on span "Export CSV" at bounding box center [1071, 262] width 73 height 19
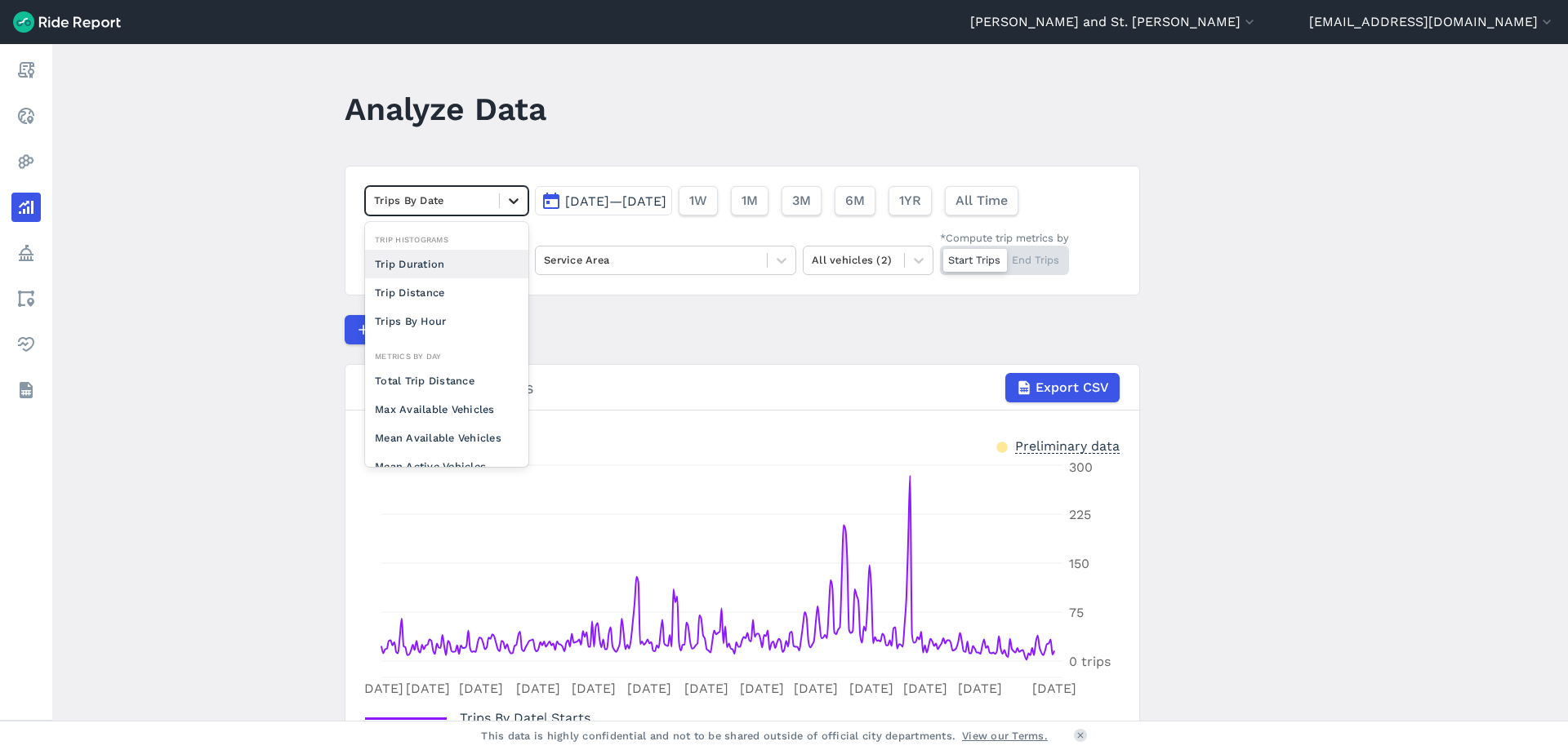
click at [513, 199] on icon at bounding box center [514, 201] width 17 height 17
click at [632, 319] on div "Compare Metrics" at bounding box center [742, 330] width 795 height 29
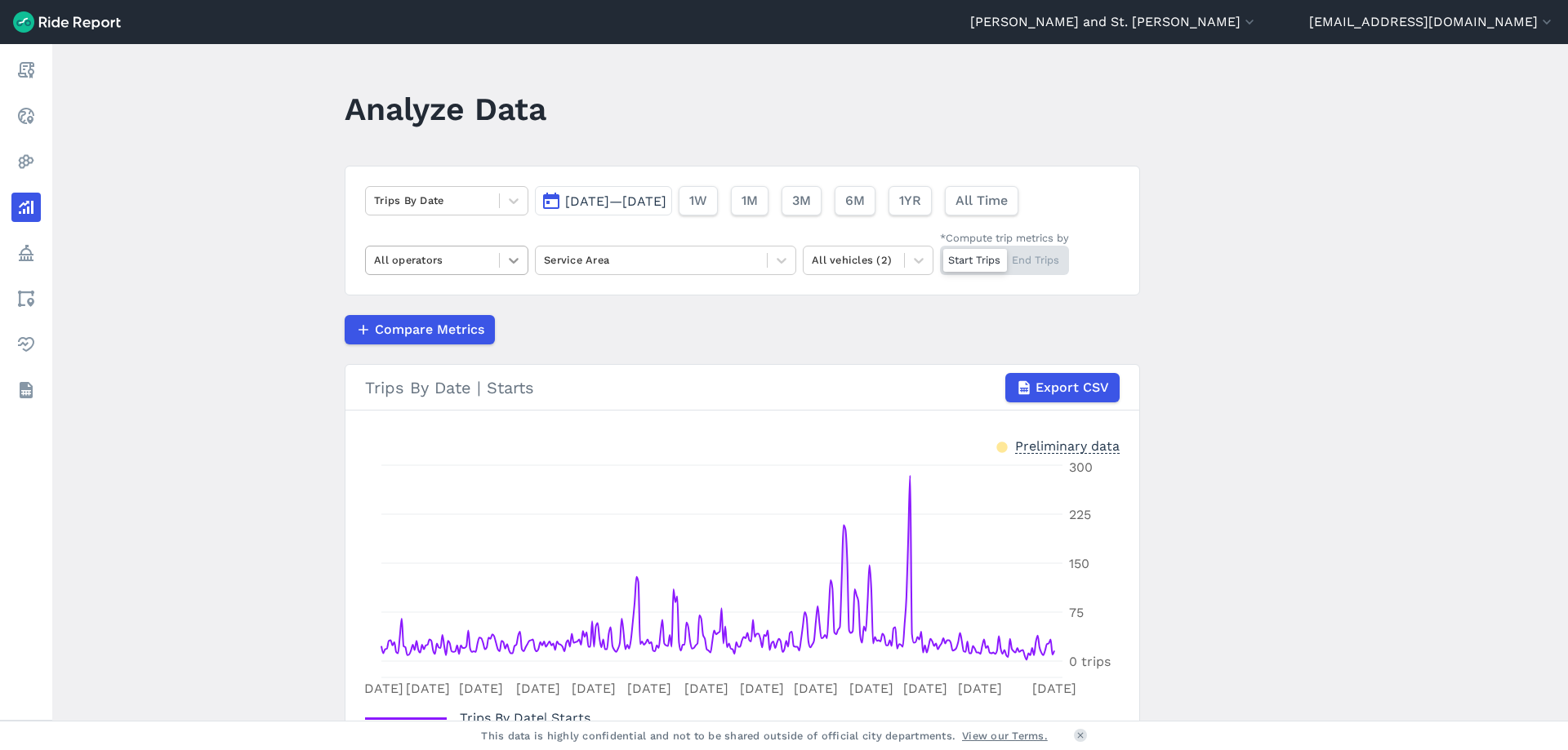
click at [510, 251] on div at bounding box center [513, 261] width 28 height 28
click at [421, 321] on div "Neuron" at bounding box center [447, 328] width 163 height 28
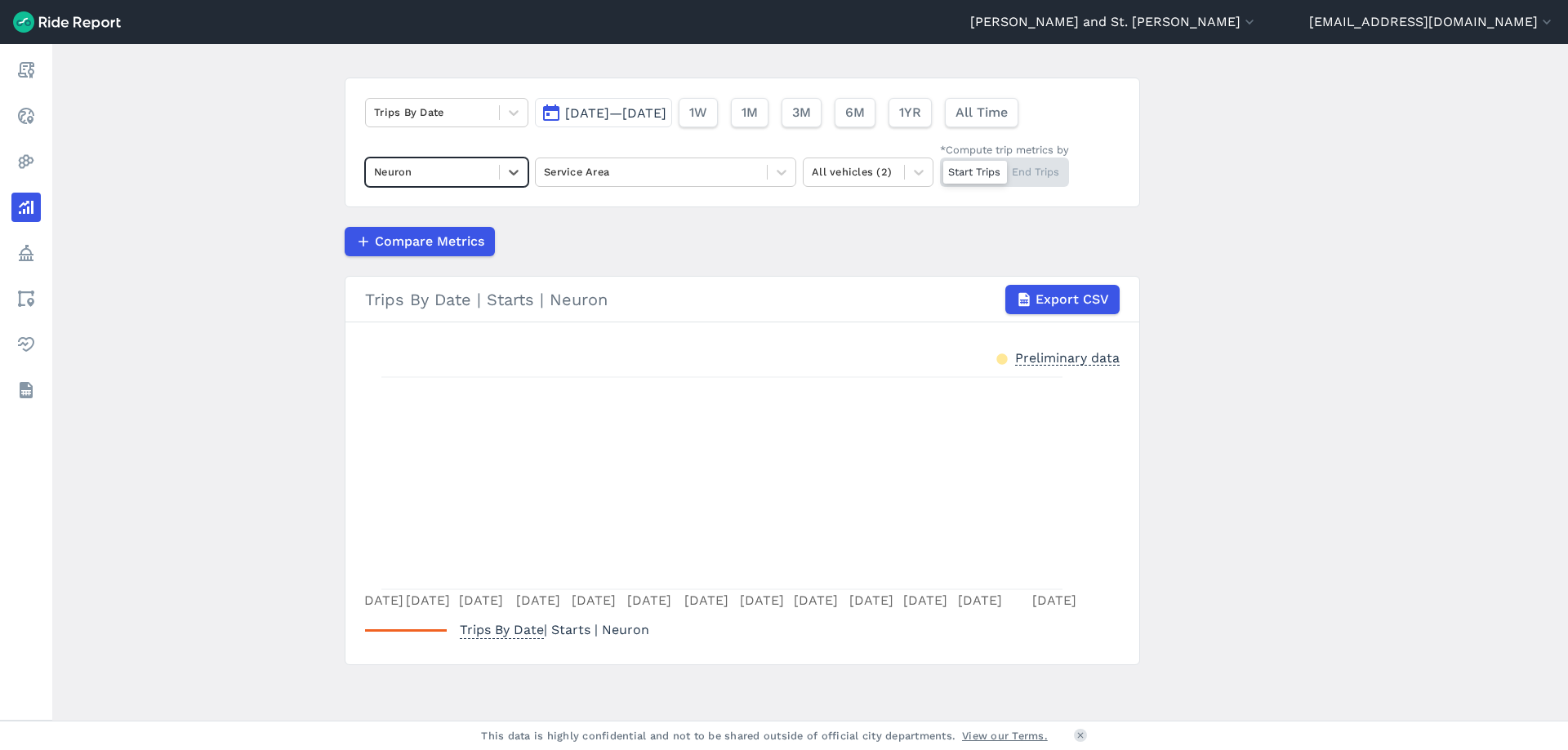
scroll to position [92, 0]
click at [510, 162] on icon at bounding box center [514, 169] width 17 height 17
click at [434, 215] on div "All operators" at bounding box center [447, 207] width 163 height 28
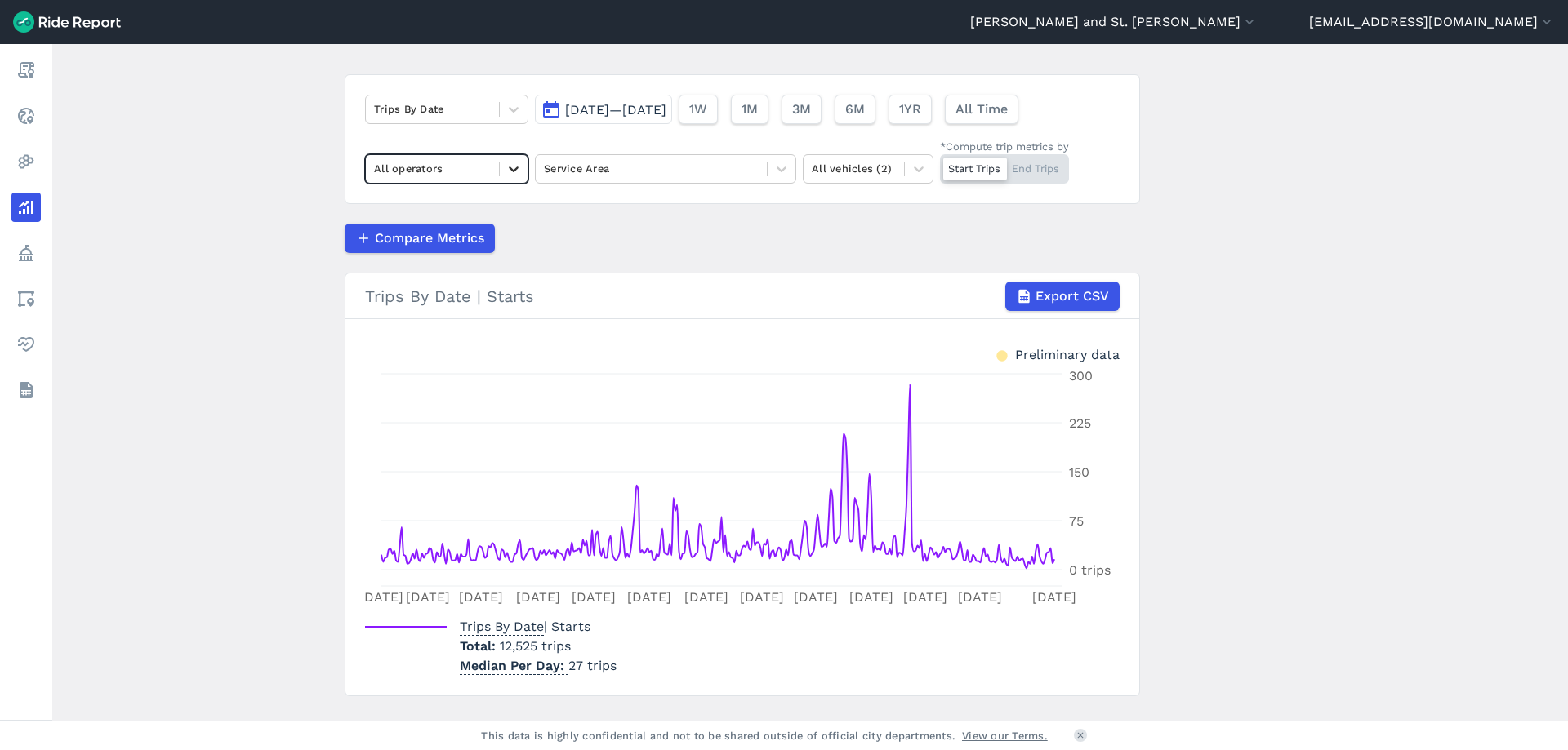
click at [520, 170] on div at bounding box center [513, 169] width 28 height 28
click at [453, 209] on div "Beam" at bounding box center [447, 207] width 163 height 28
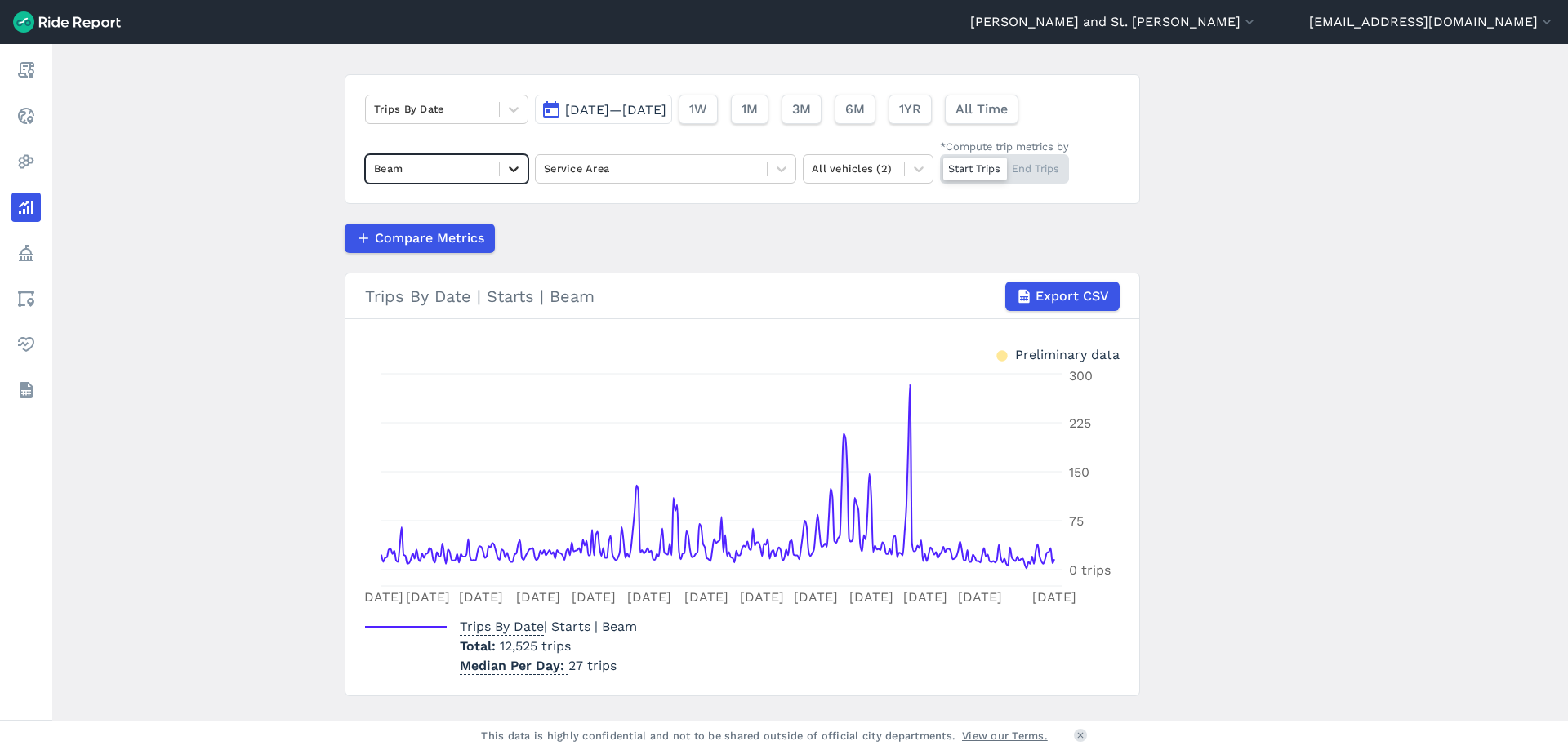
click at [506, 171] on icon at bounding box center [514, 169] width 17 height 17
click at [501, 234] on div "Neuron" at bounding box center [447, 236] width 163 height 28
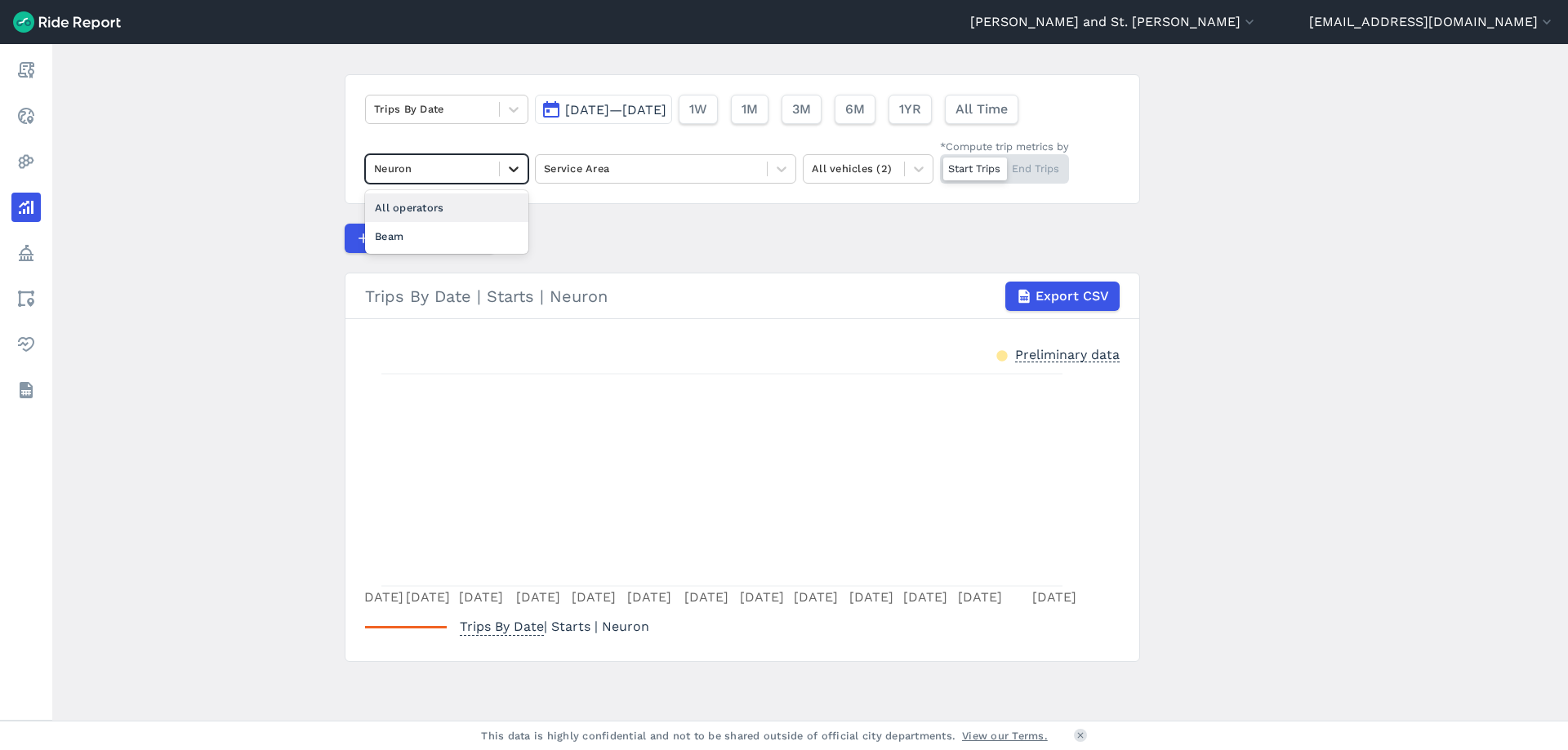
click at [507, 171] on icon at bounding box center [514, 169] width 17 height 17
click at [469, 237] on div "Beam" at bounding box center [447, 236] width 163 height 28
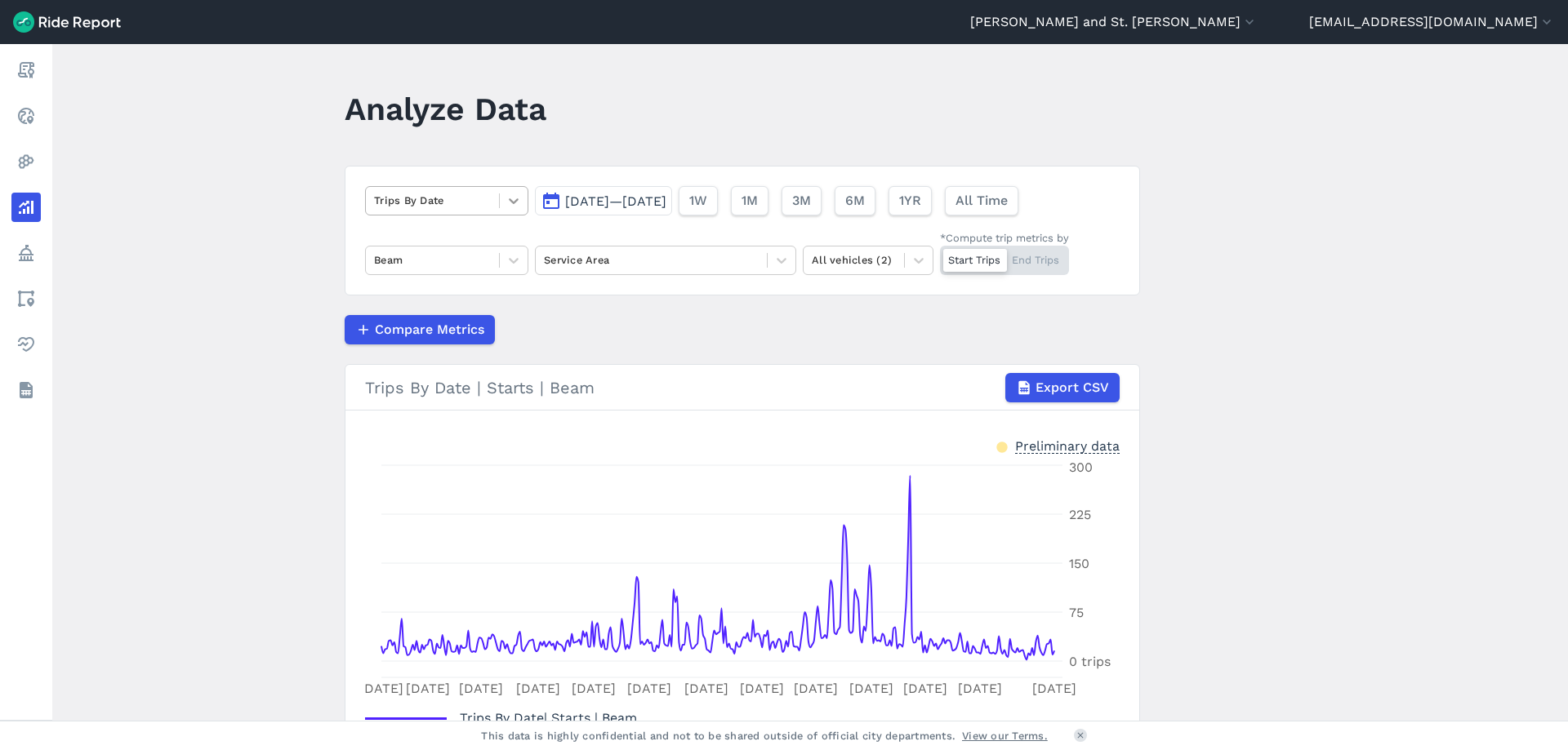
click at [515, 202] on icon at bounding box center [514, 201] width 17 height 17
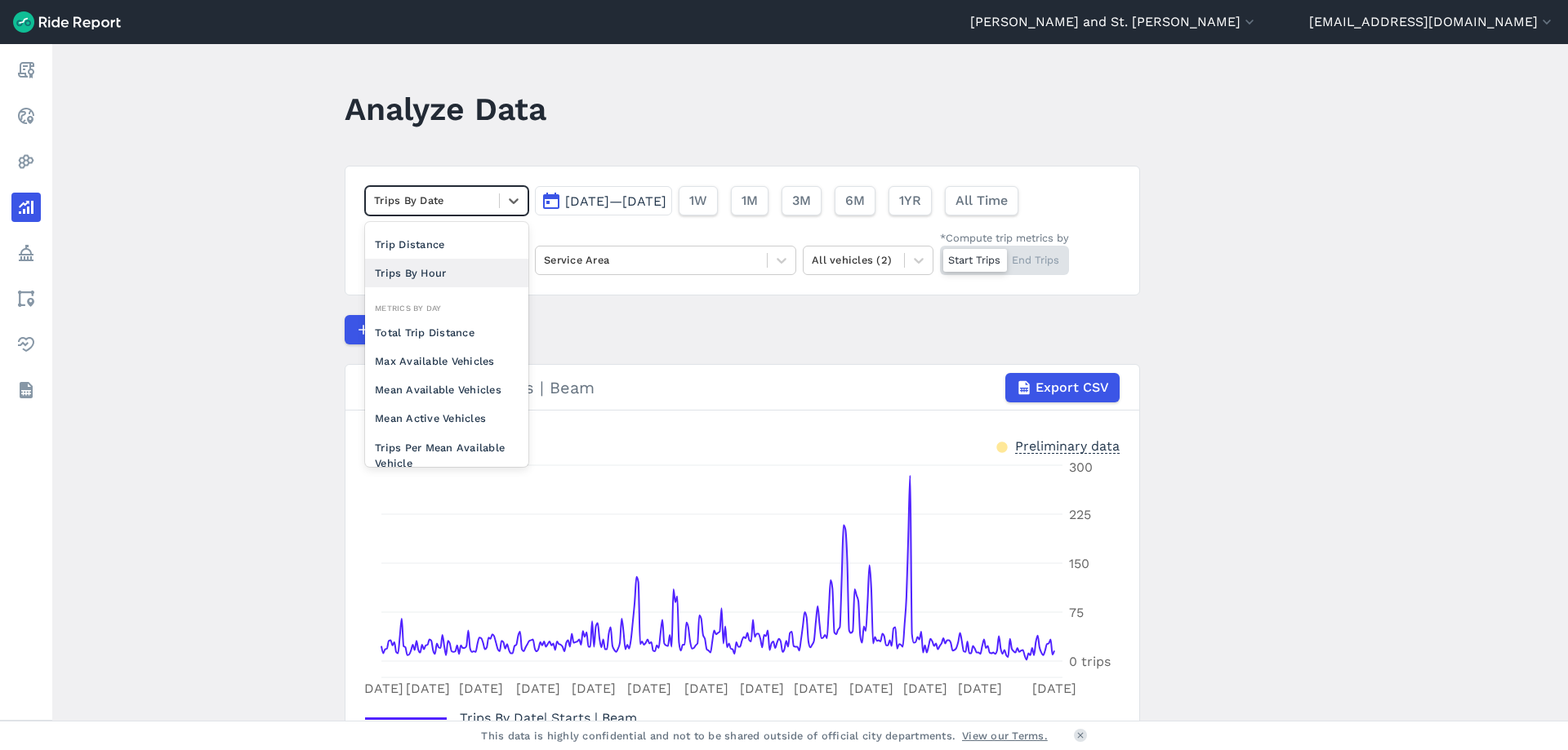
scroll to position [82, 0]
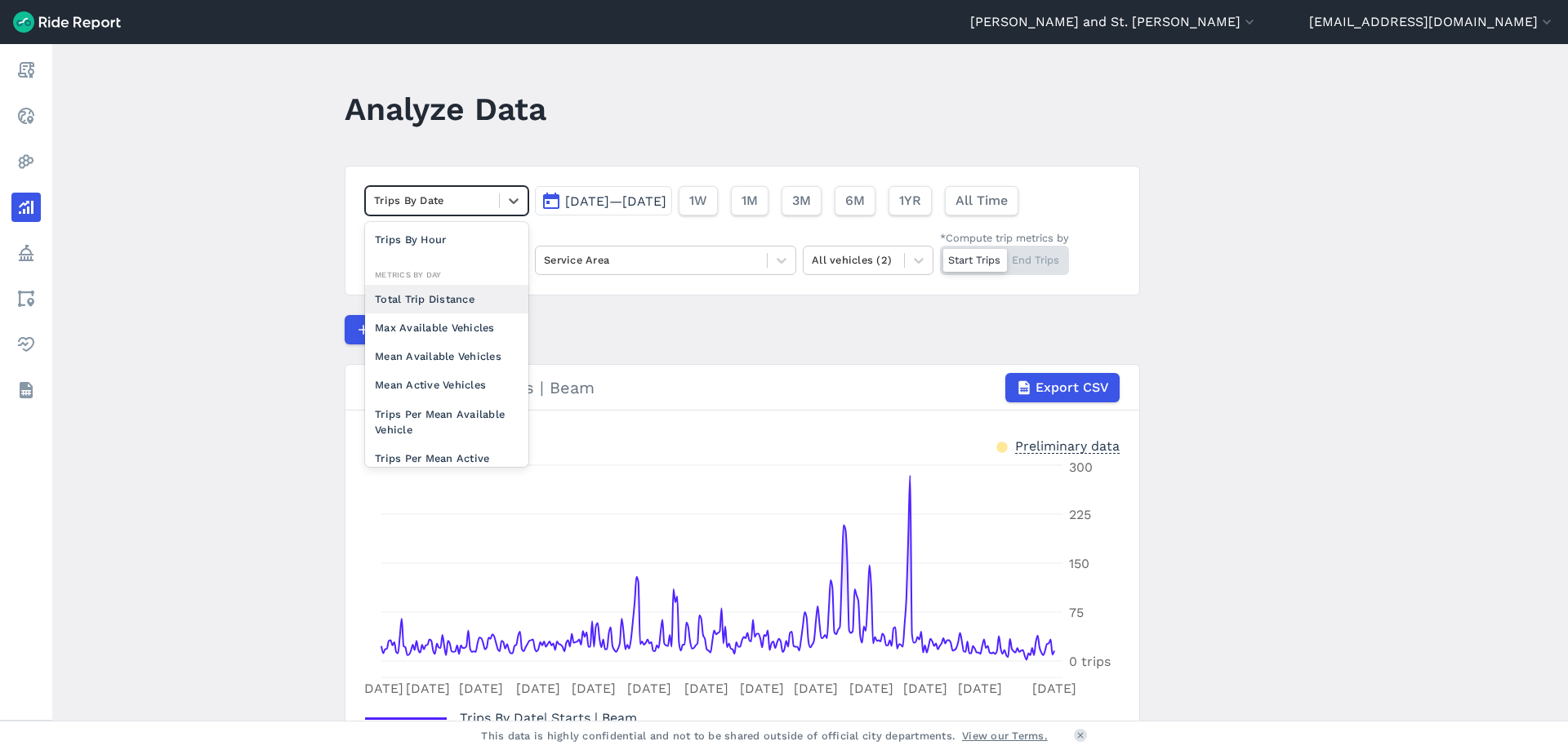
click at [440, 293] on div "Total Trip Distance" at bounding box center [447, 298] width 163 height 28
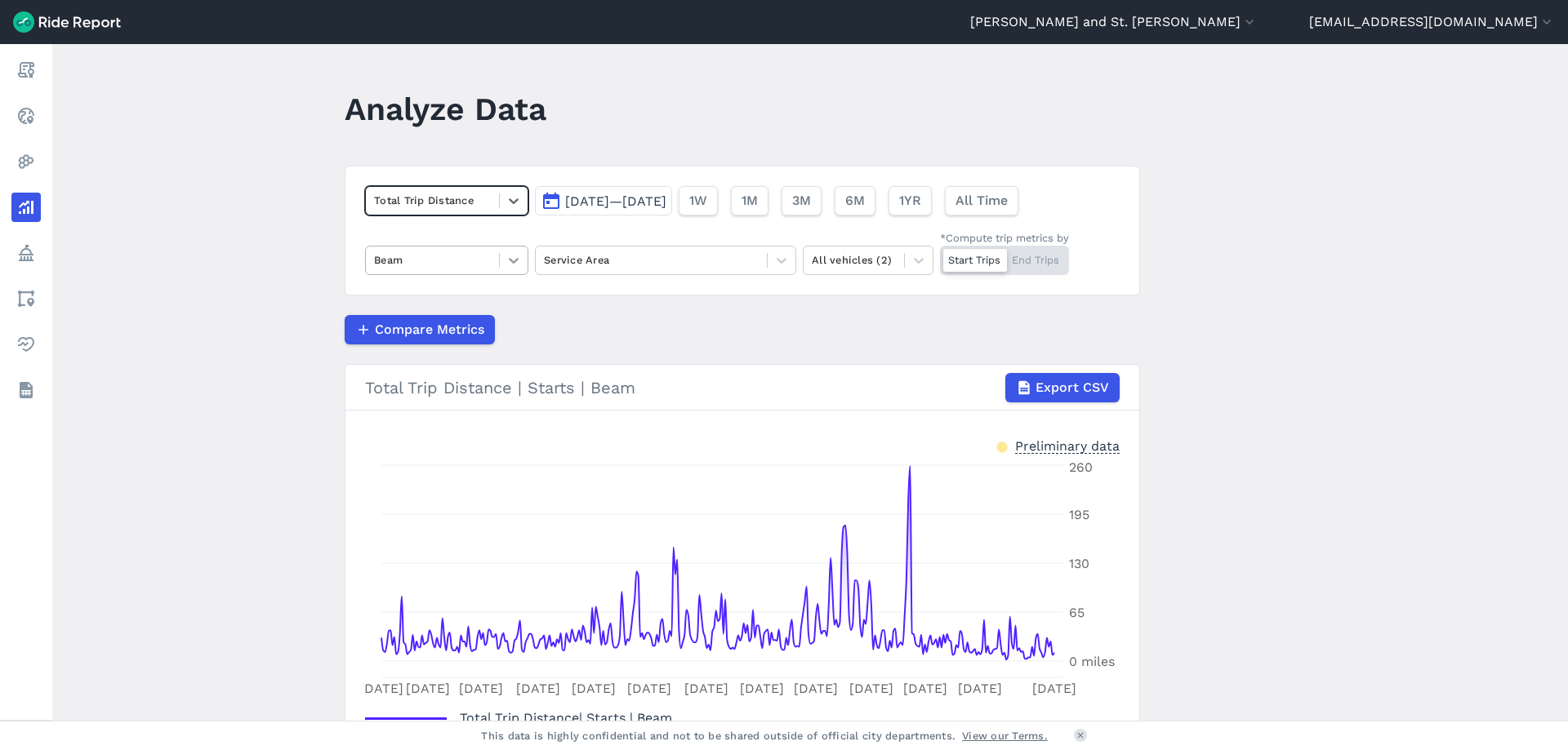
click at [514, 254] on icon at bounding box center [514, 261] width 17 height 17
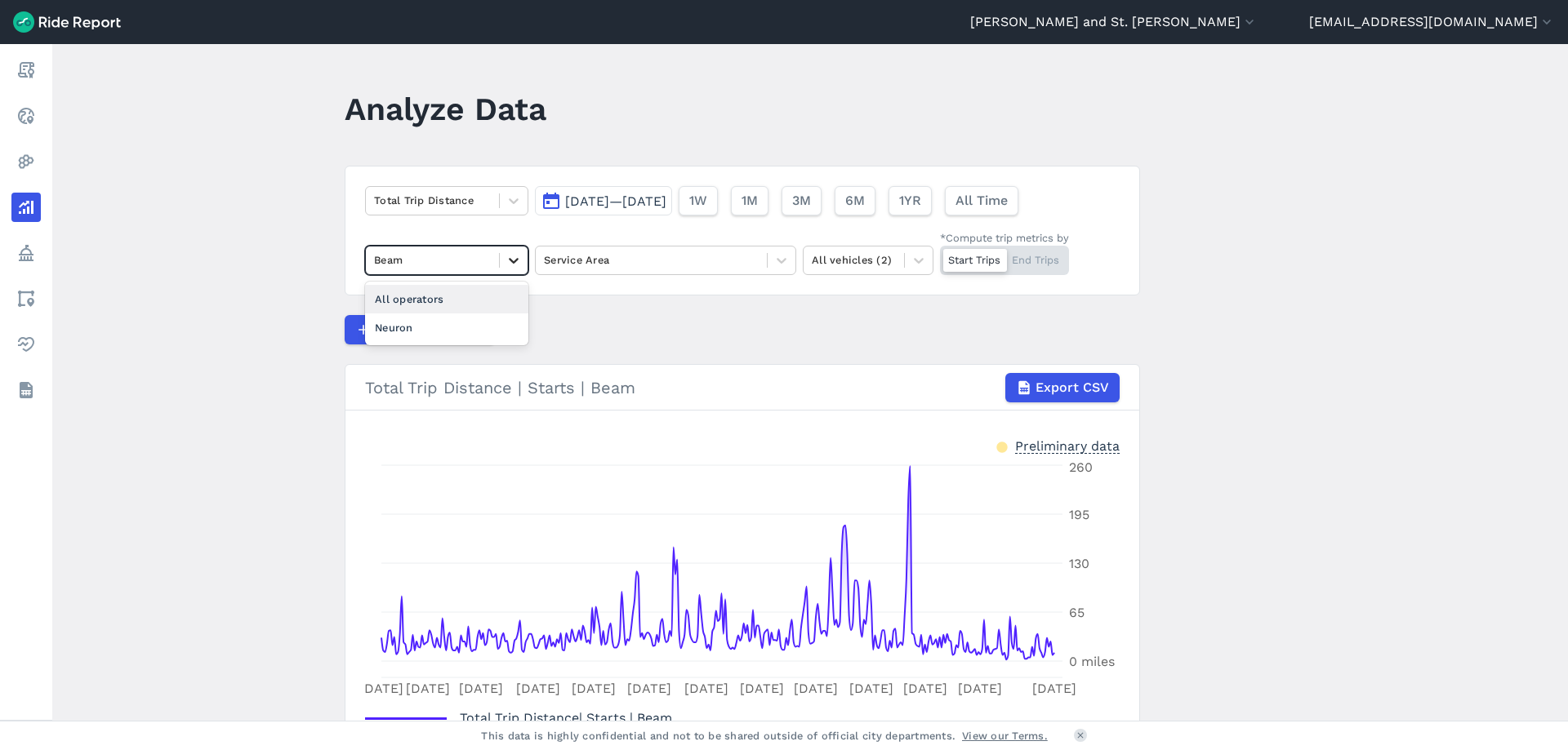
click at [521, 258] on div at bounding box center [513, 261] width 28 height 28
click at [478, 330] on div "Neuron" at bounding box center [447, 328] width 163 height 28
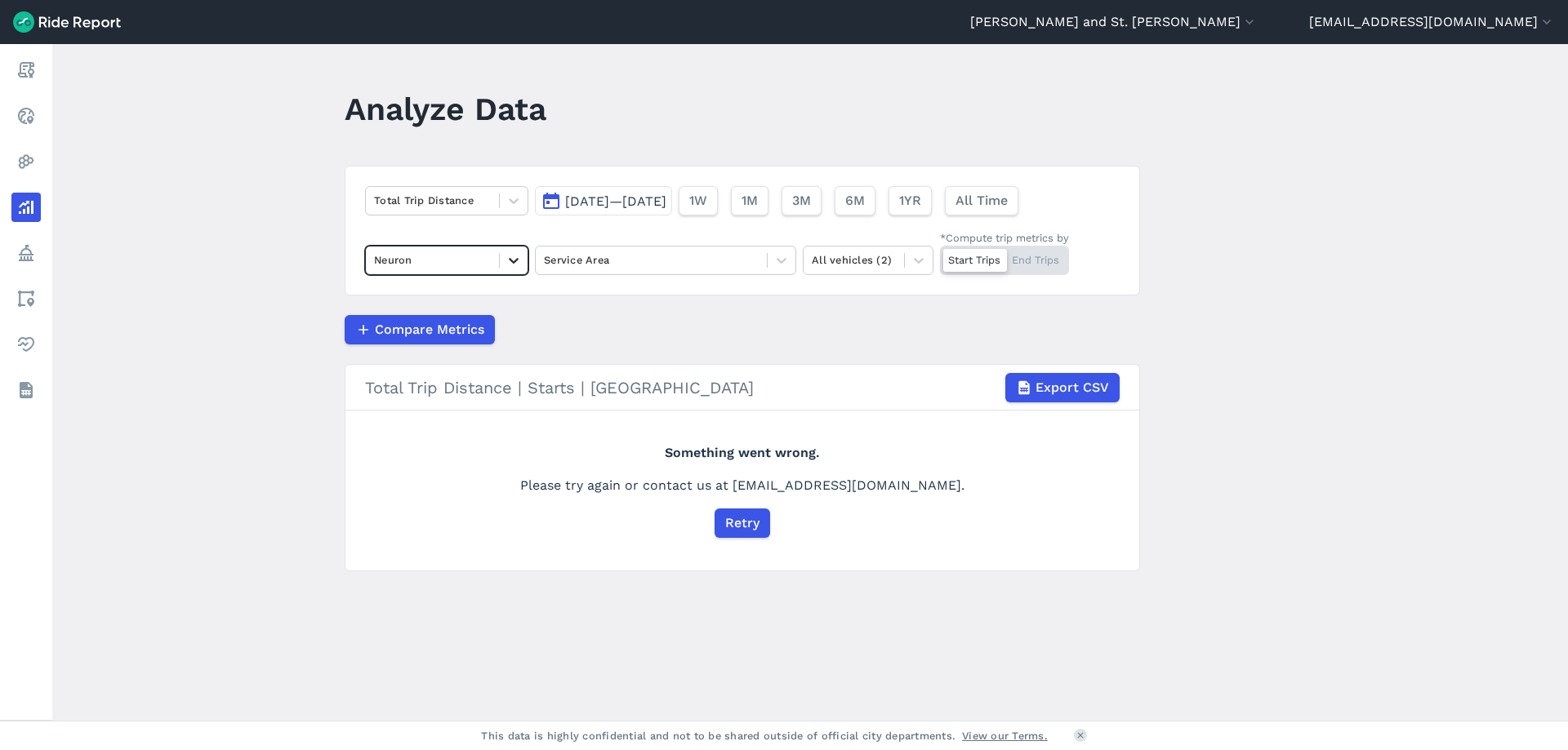
click at [514, 257] on icon at bounding box center [514, 261] width 17 height 17
click at [464, 299] on div "All operators" at bounding box center [447, 298] width 163 height 28
click at [508, 263] on icon at bounding box center [514, 261] width 17 height 17
click at [465, 303] on div "Beam" at bounding box center [447, 298] width 163 height 28
click at [732, 513] on span "Retry" at bounding box center [741, 522] width 34 height 19
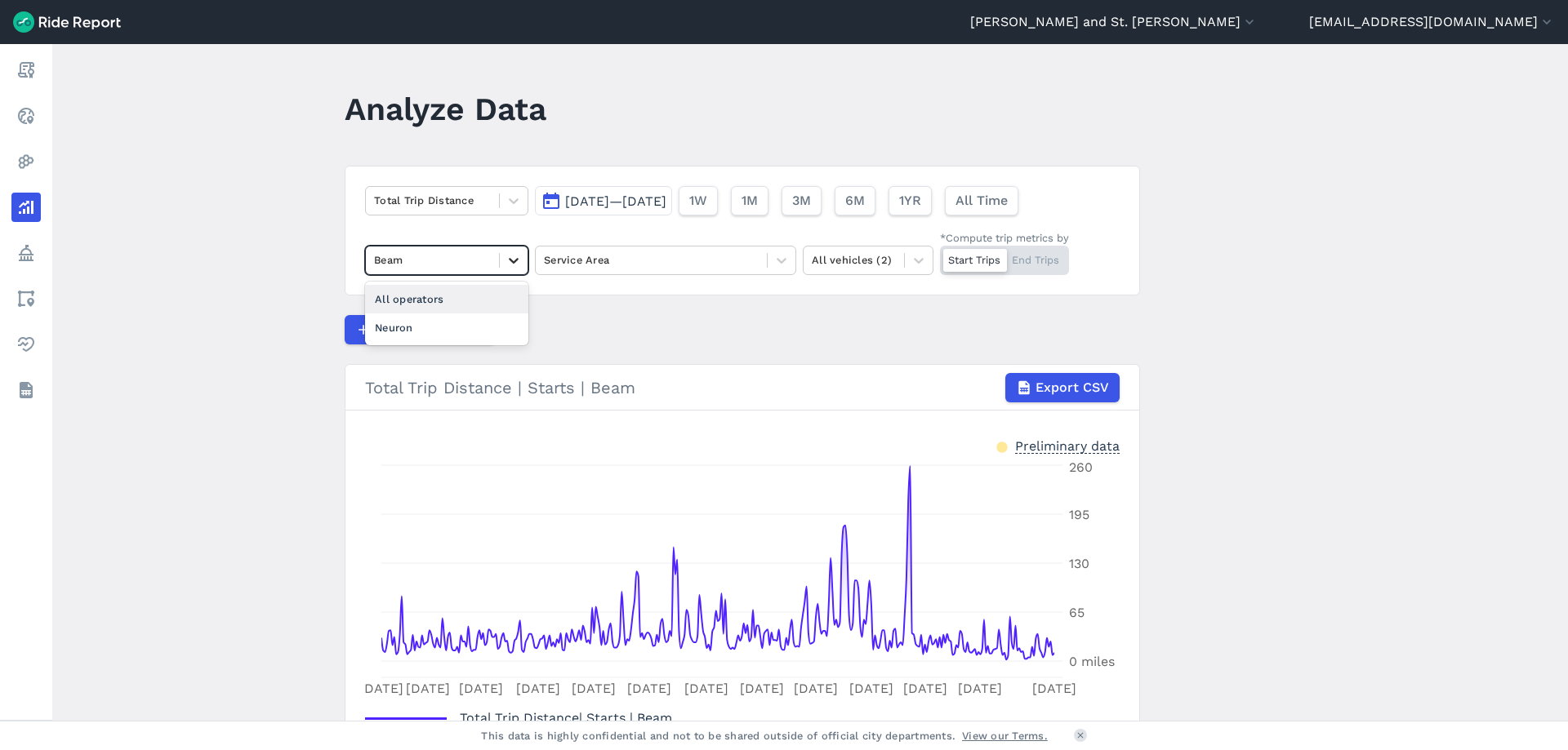
click at [516, 255] on icon at bounding box center [514, 261] width 17 height 17
click at [433, 265] on div at bounding box center [431, 260] width 117 height 18
click at [1070, 383] on span "Export CSV" at bounding box center [1071, 387] width 73 height 19
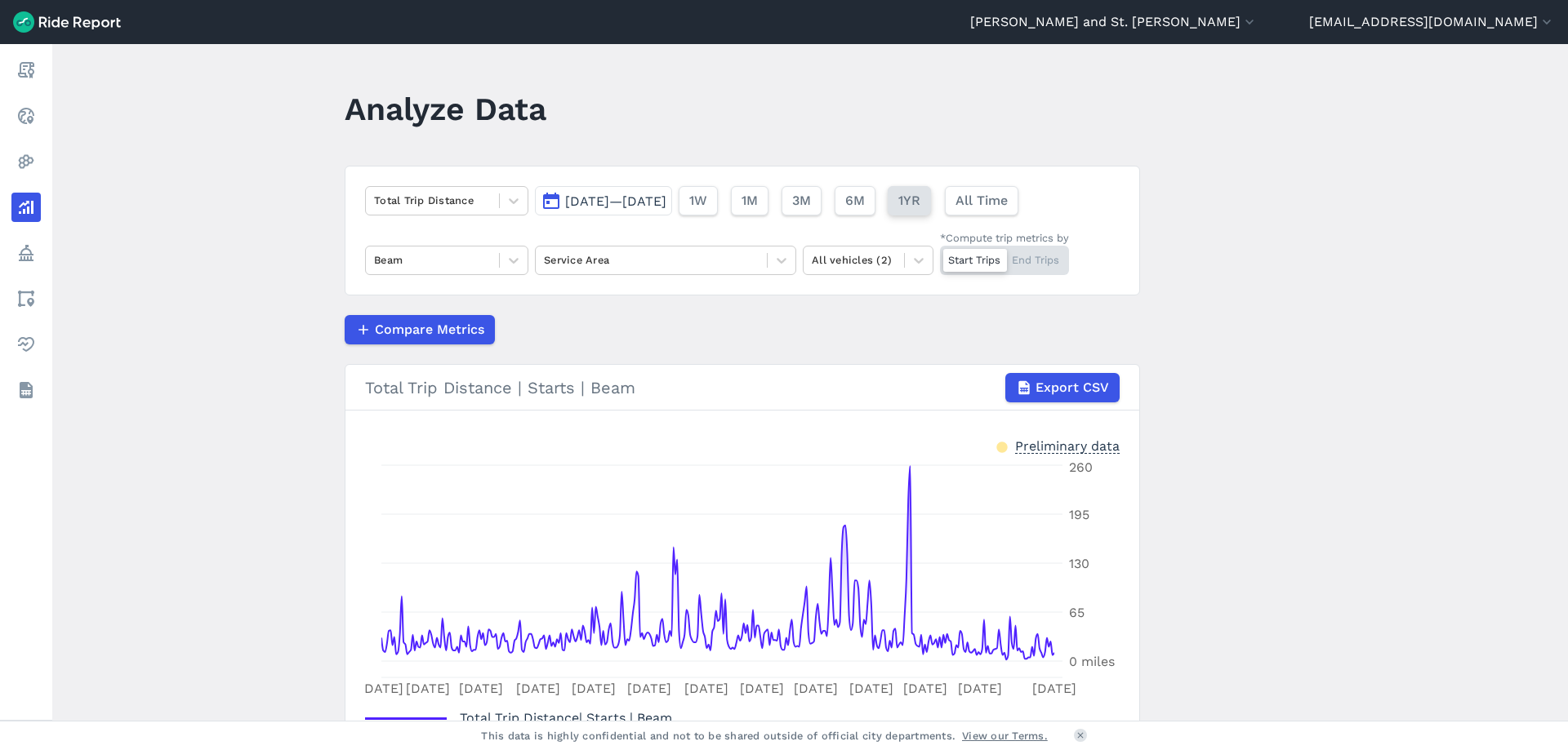
click at [931, 202] on button "1YR" at bounding box center [909, 201] width 43 height 29
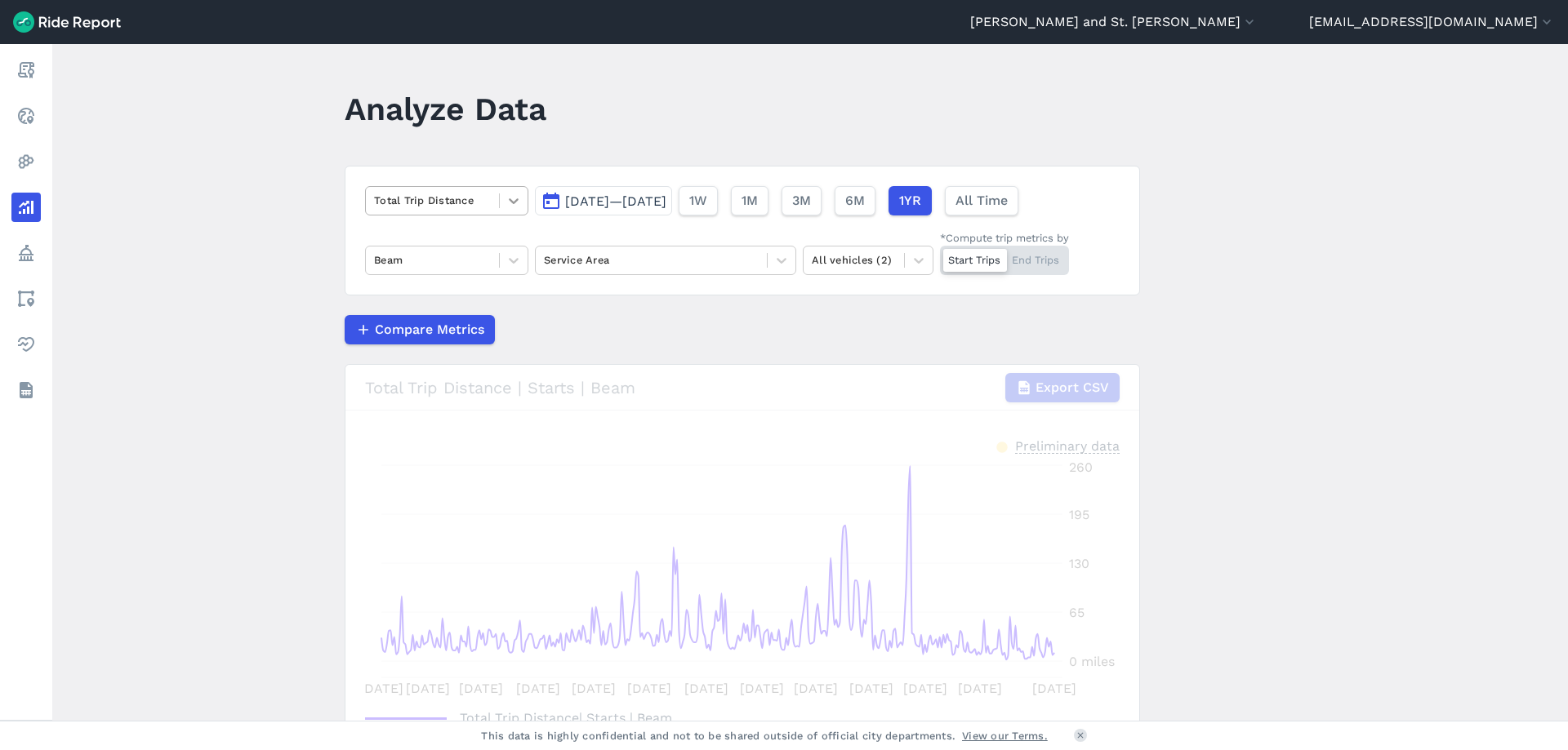
click at [511, 206] on icon at bounding box center [514, 201] width 17 height 17
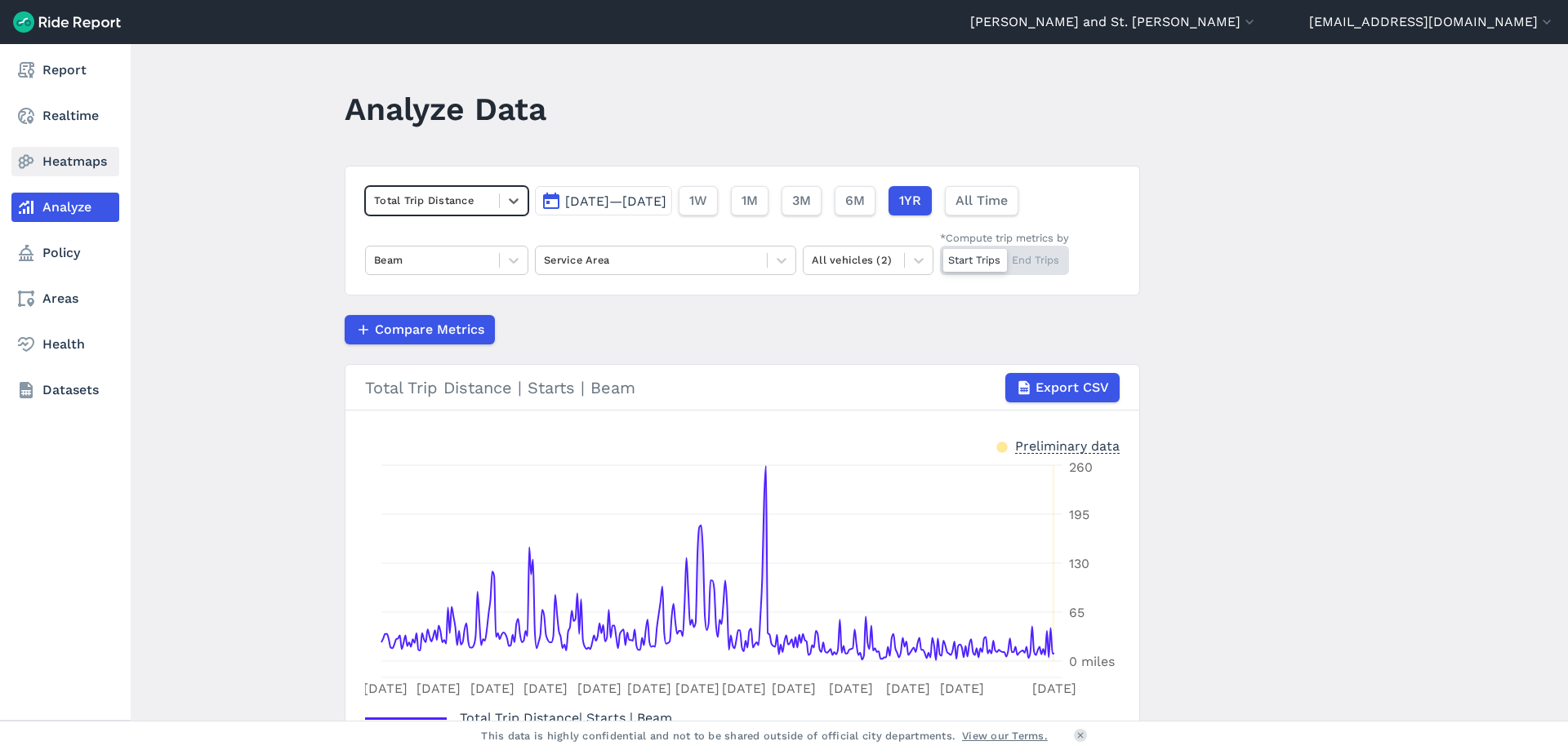
click at [26, 157] on icon at bounding box center [26, 161] width 19 height 19
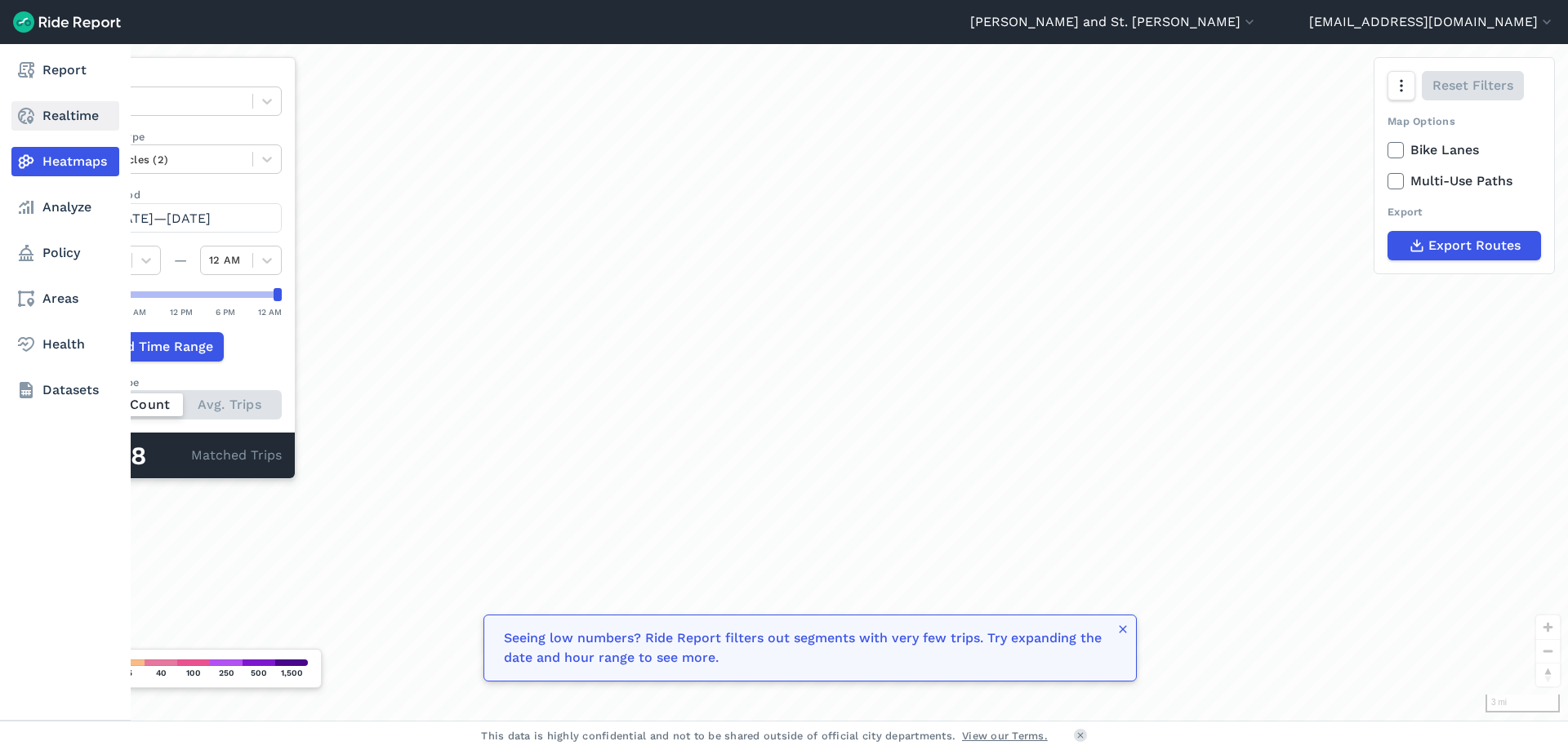
click at [50, 112] on link "Realtime" at bounding box center [64, 116] width 107 height 29
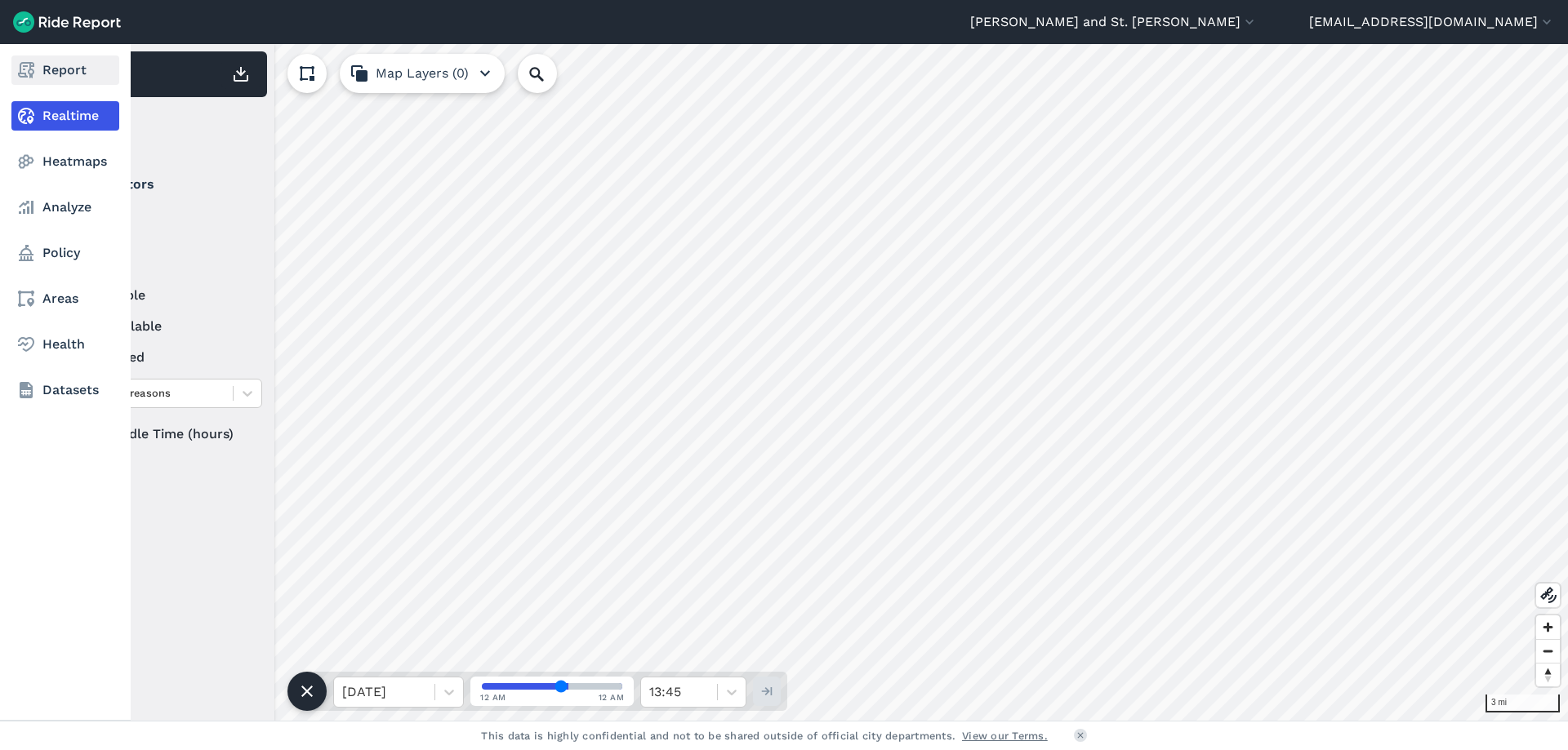
click at [55, 77] on link "Report" at bounding box center [64, 70] width 107 height 29
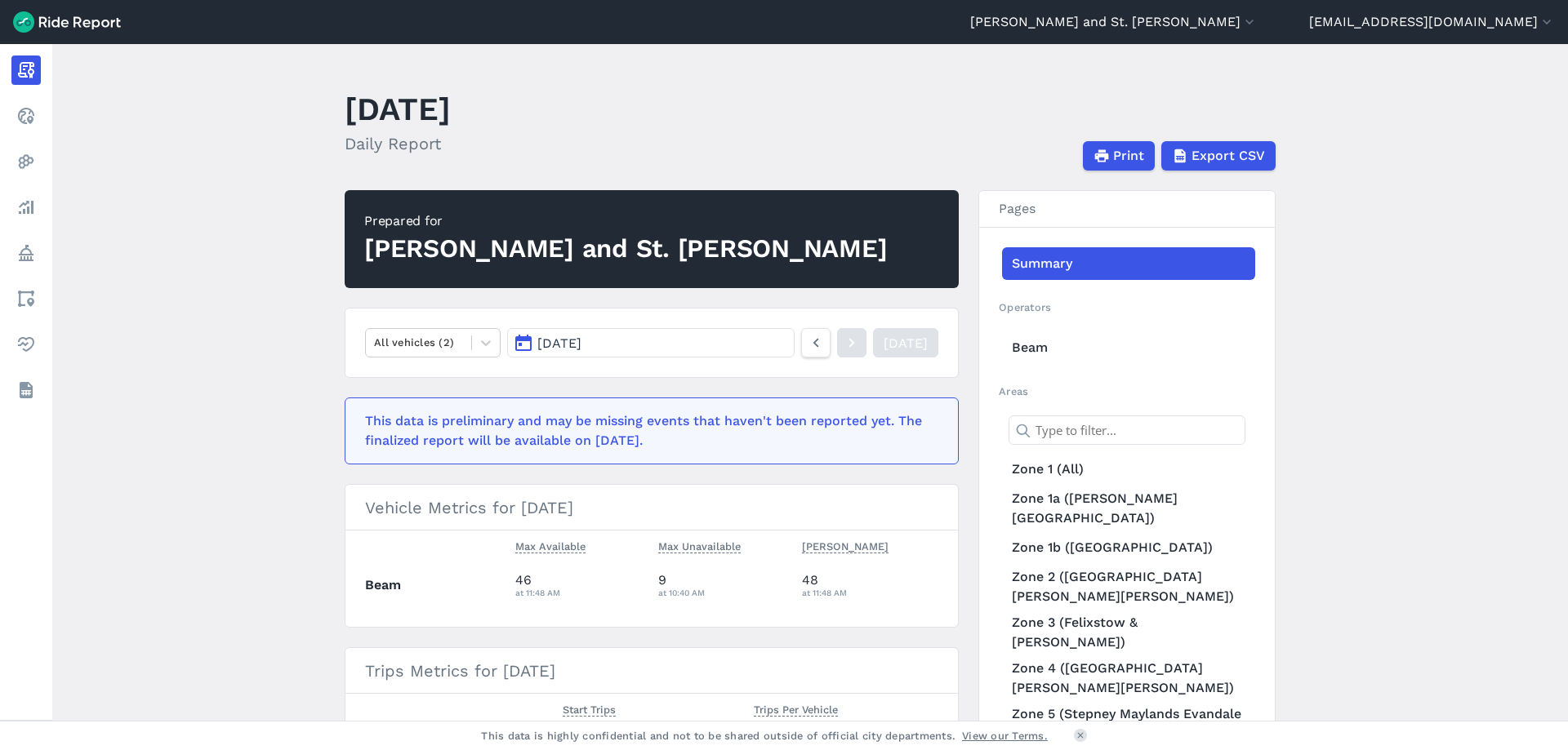
click at [668, 347] on button "[DATE]" at bounding box center [650, 343] width 287 height 29
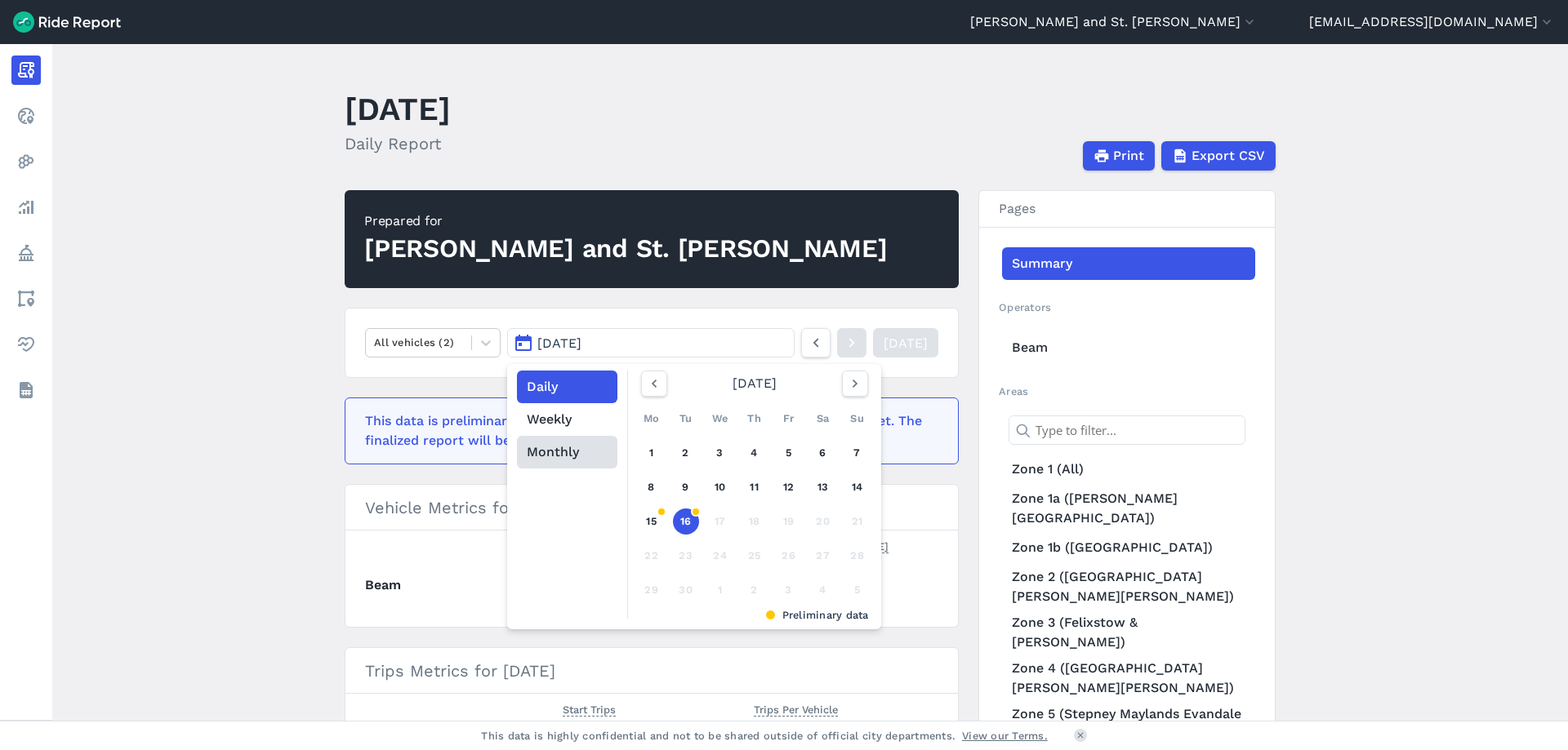
click at [547, 451] on button "Monthly" at bounding box center [566, 453] width 100 height 33
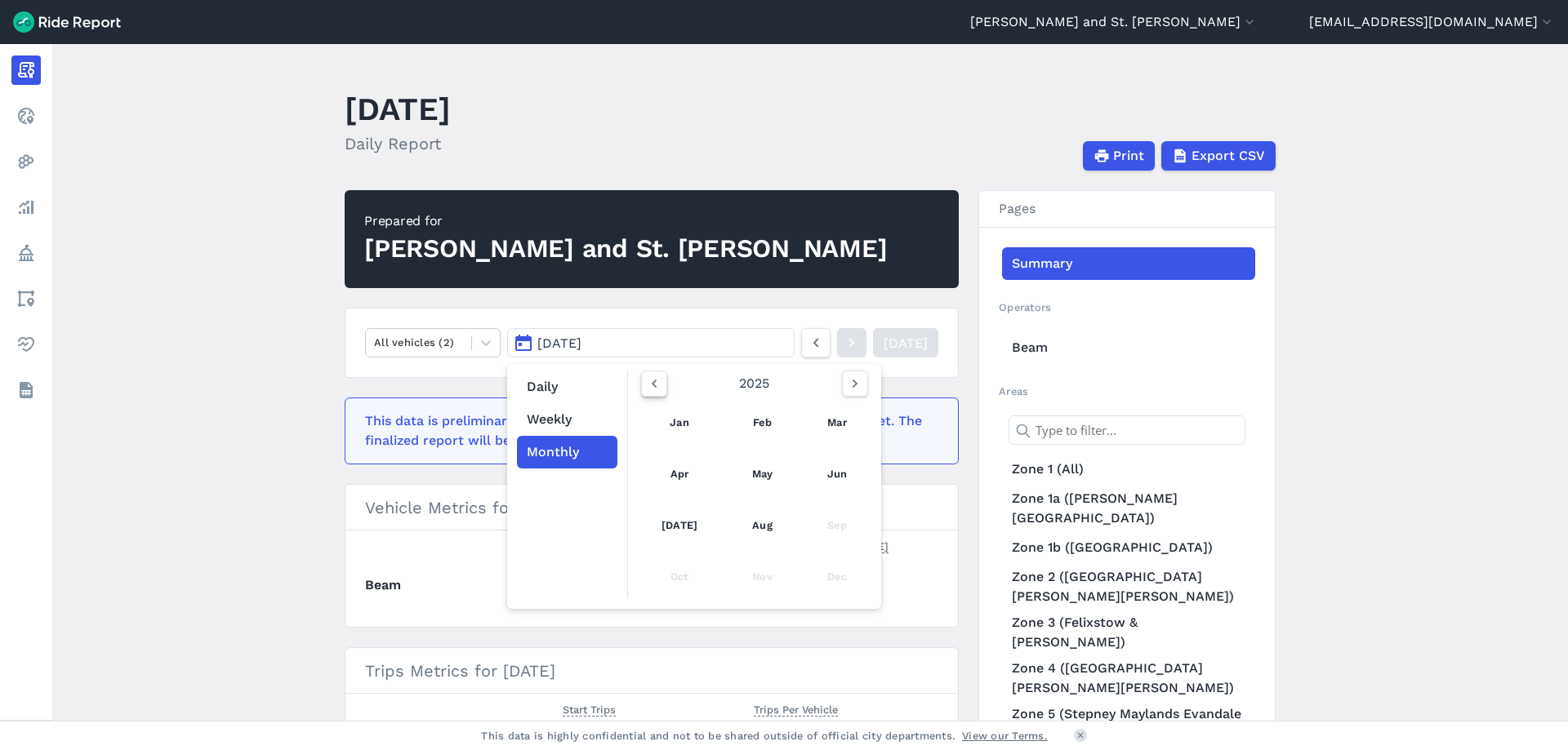
click at [649, 378] on icon "button" at bounding box center [655, 384] width 17 height 17
click at [835, 476] on link "Jun" at bounding box center [836, 474] width 55 height 39
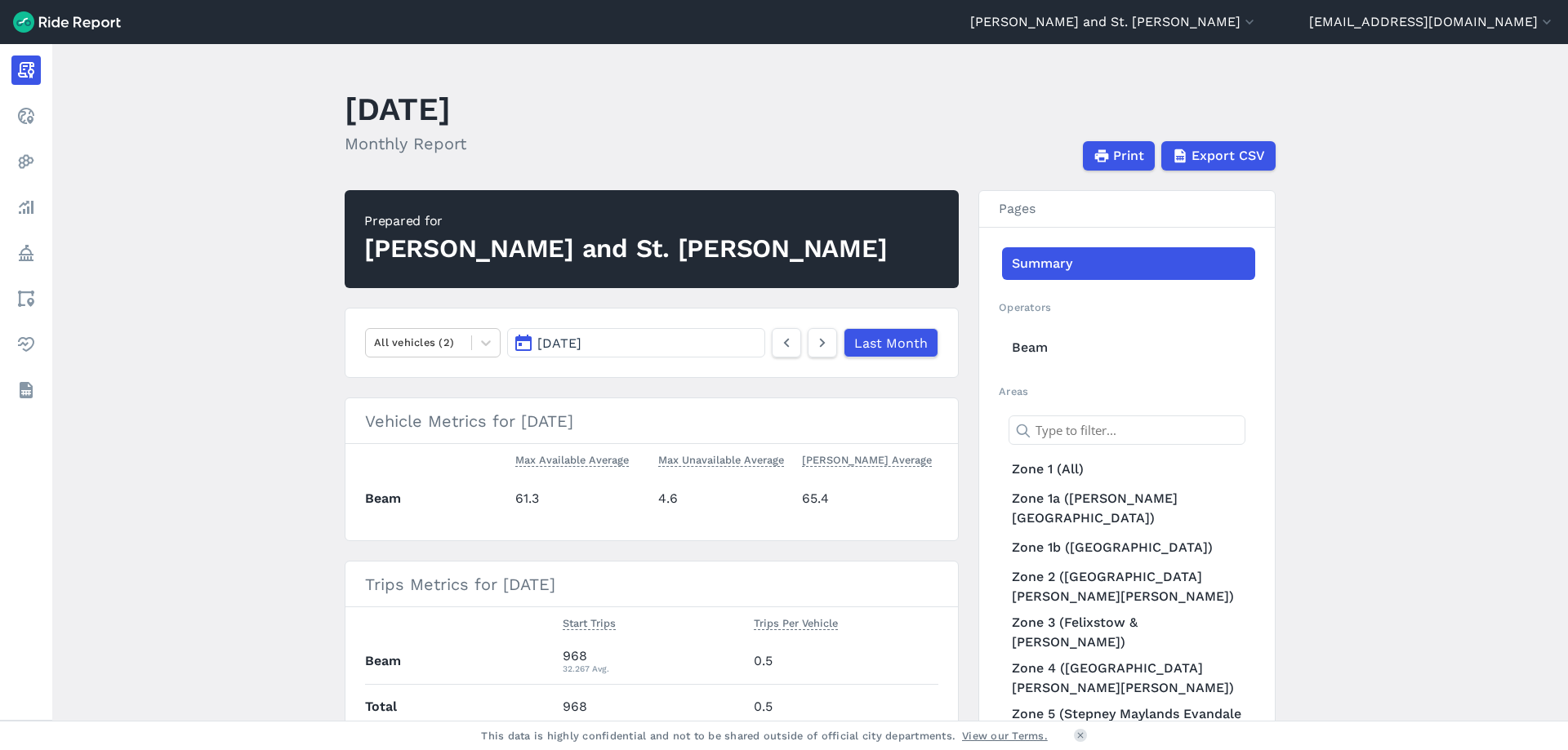
click at [671, 343] on button "[DATE]" at bounding box center [635, 343] width 258 height 29
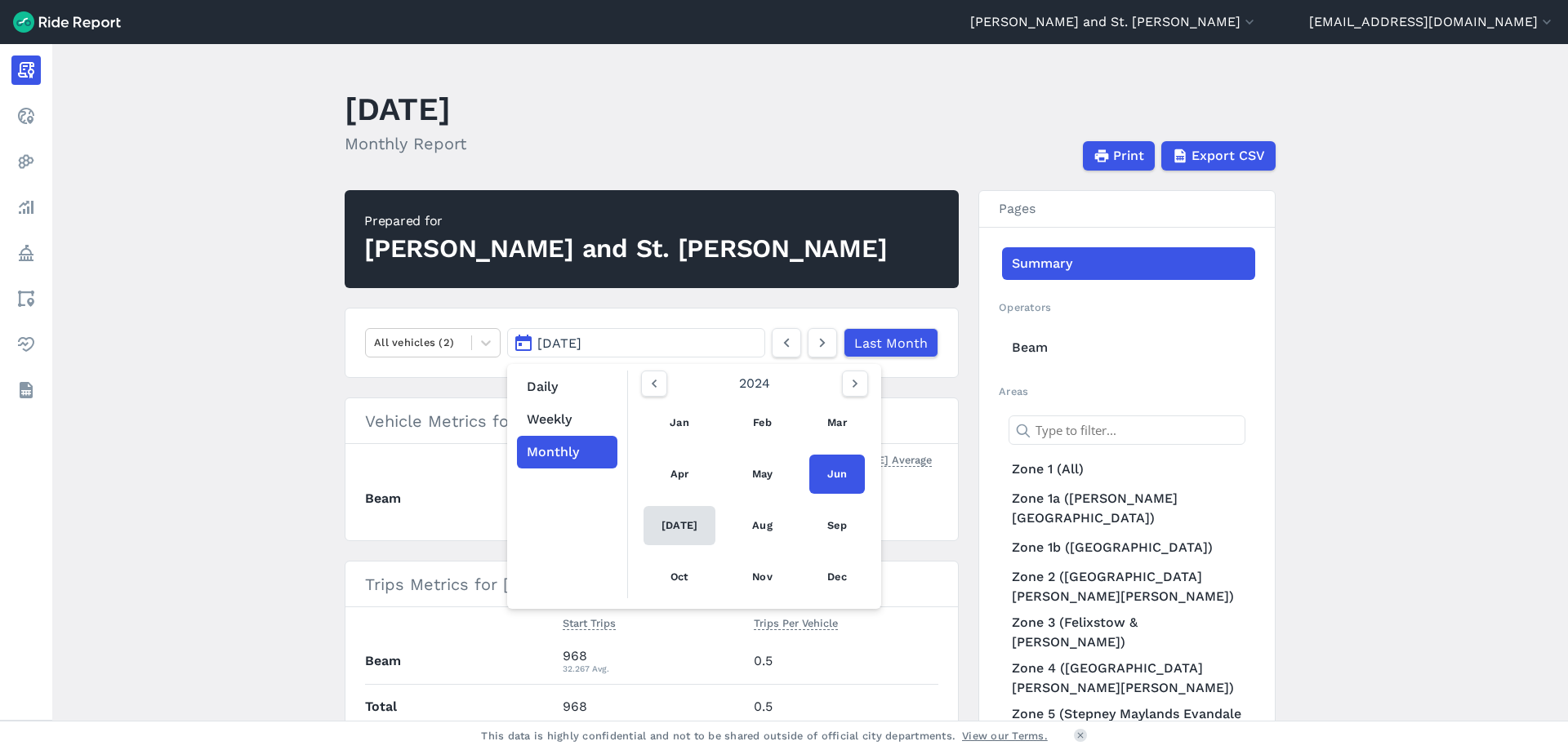
click at [679, 521] on link "[DATE]" at bounding box center [679, 525] width 72 height 39
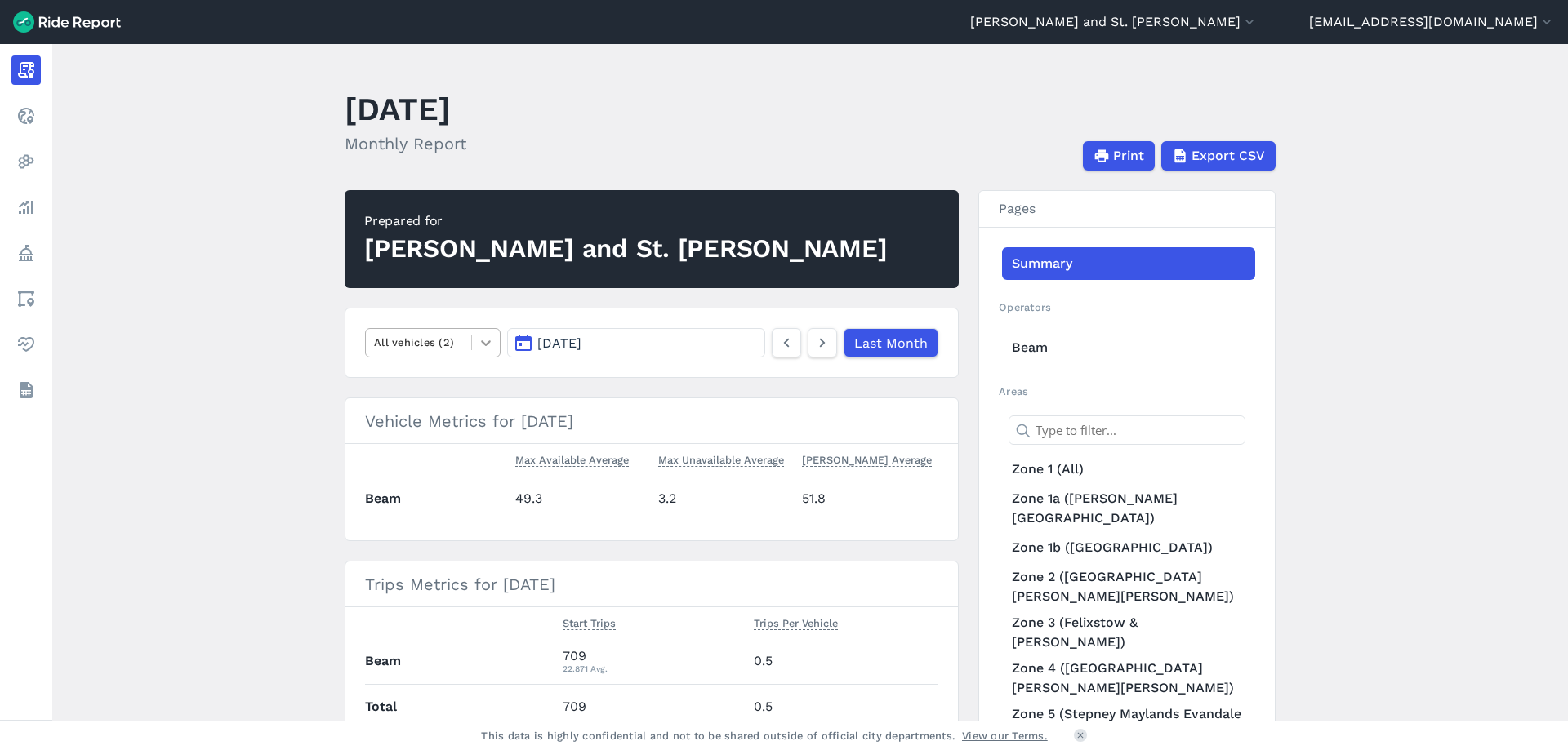
click at [481, 345] on icon at bounding box center [486, 343] width 17 height 17
click at [898, 351] on link "Last Month" at bounding box center [890, 343] width 95 height 29
click at [745, 343] on button "[DATE]" at bounding box center [635, 343] width 258 height 29
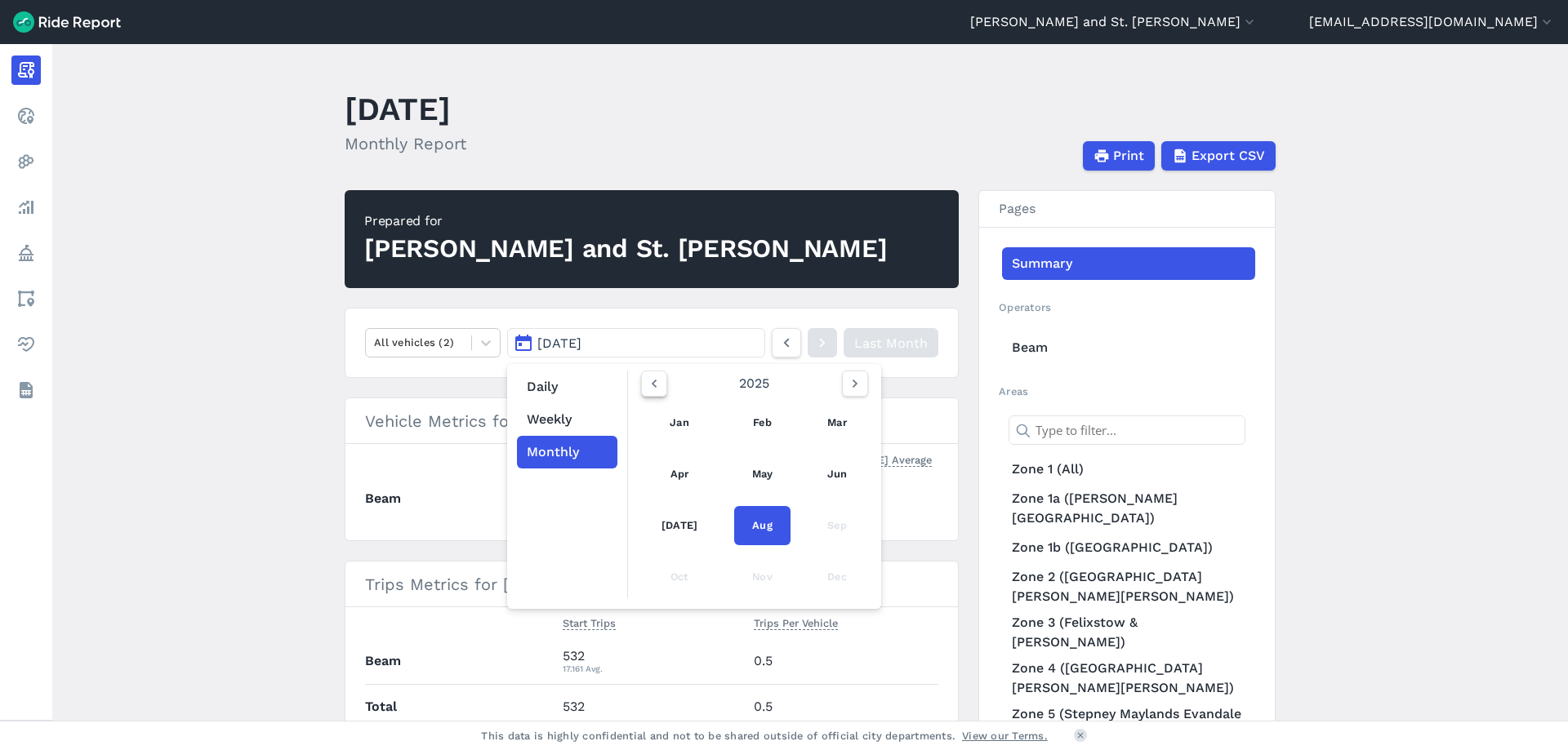
click at [652, 385] on icon "button" at bounding box center [655, 384] width 17 height 17
click at [662, 525] on link "[DATE]" at bounding box center [679, 525] width 72 height 39
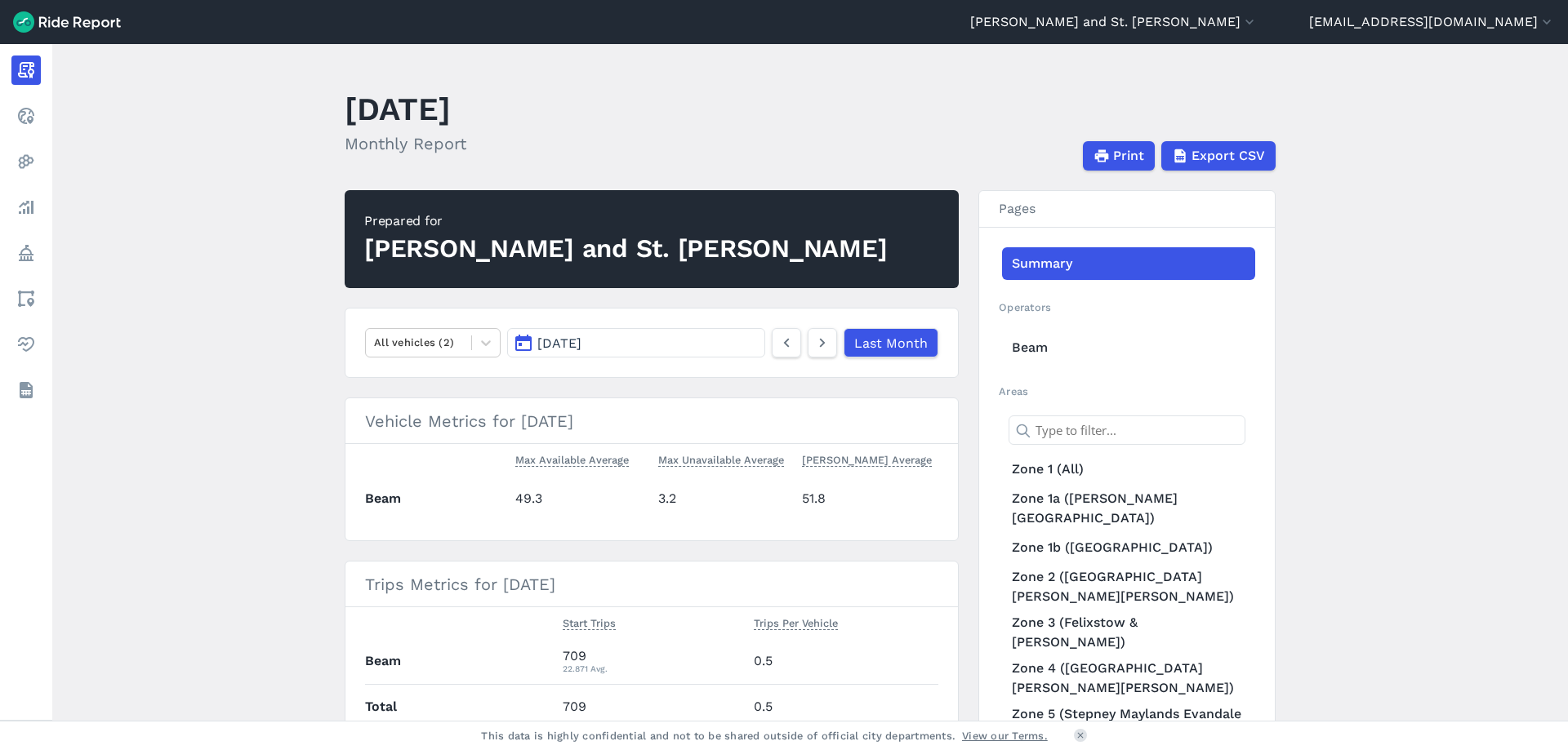
click at [643, 346] on button "[DATE]" at bounding box center [635, 343] width 258 height 29
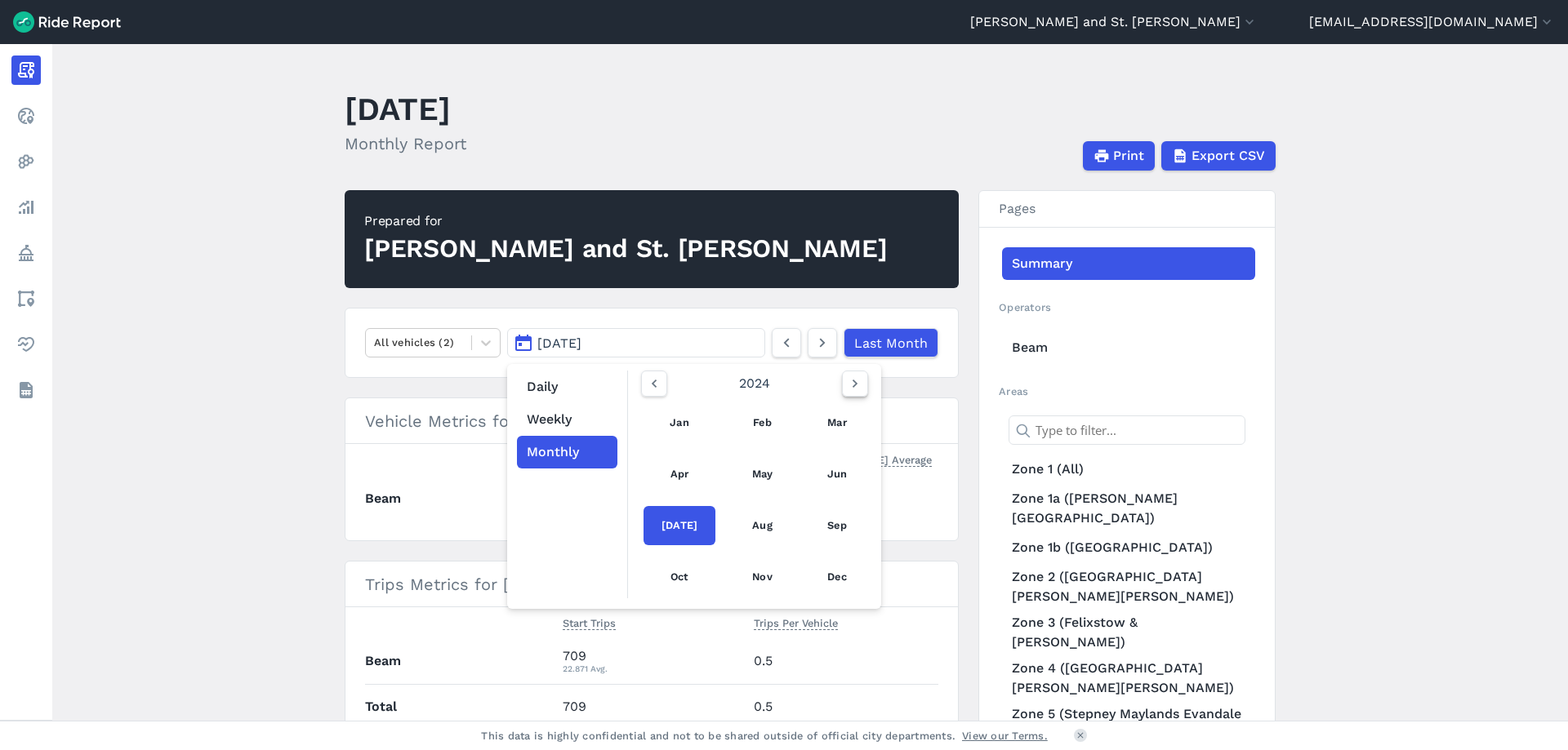
click at [860, 393] on button "button" at bounding box center [855, 384] width 26 height 26
click at [814, 476] on link "Jun" at bounding box center [836, 474] width 55 height 39
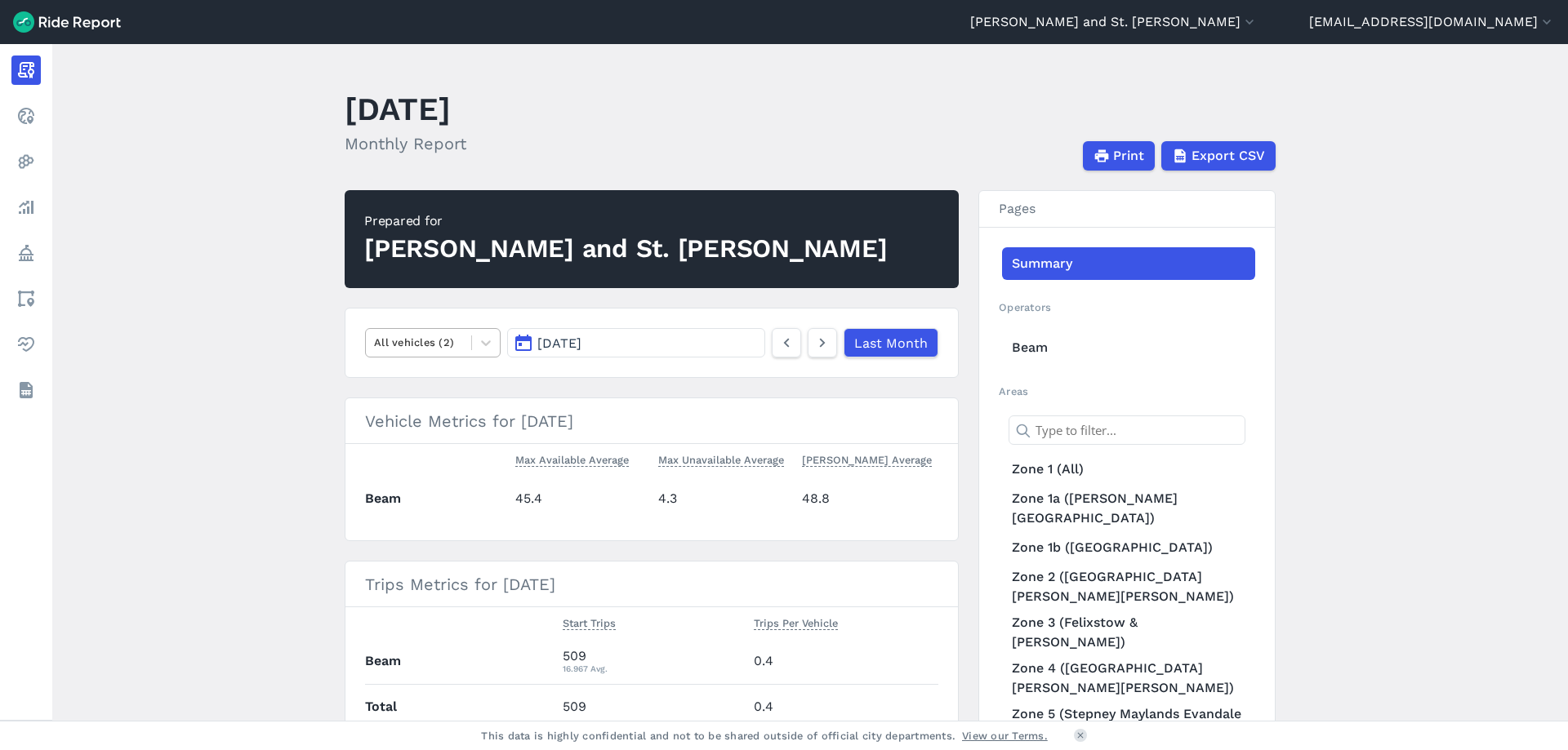
click at [433, 340] on div at bounding box center [418, 342] width 89 height 18
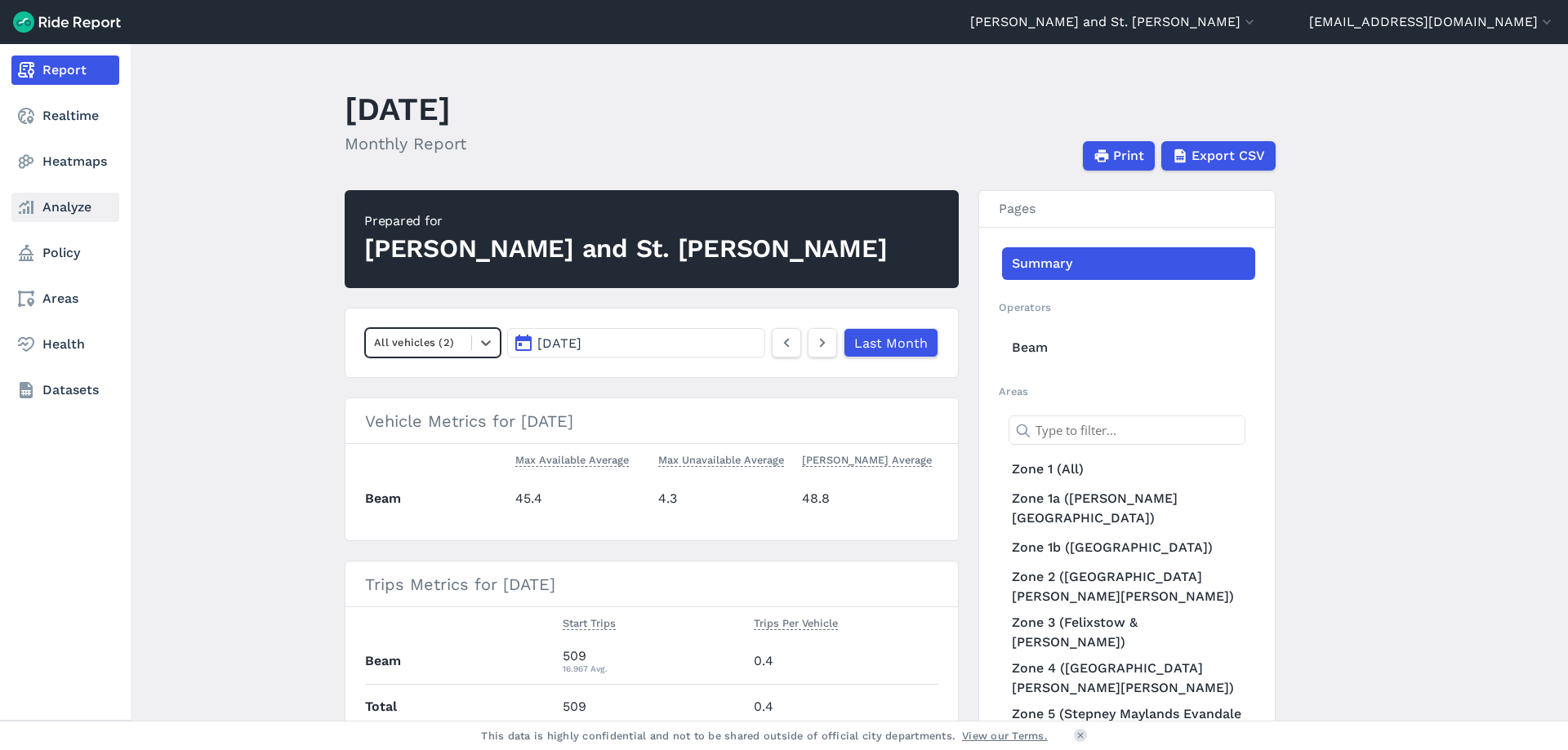
click at [34, 205] on icon at bounding box center [26, 207] width 19 height 19
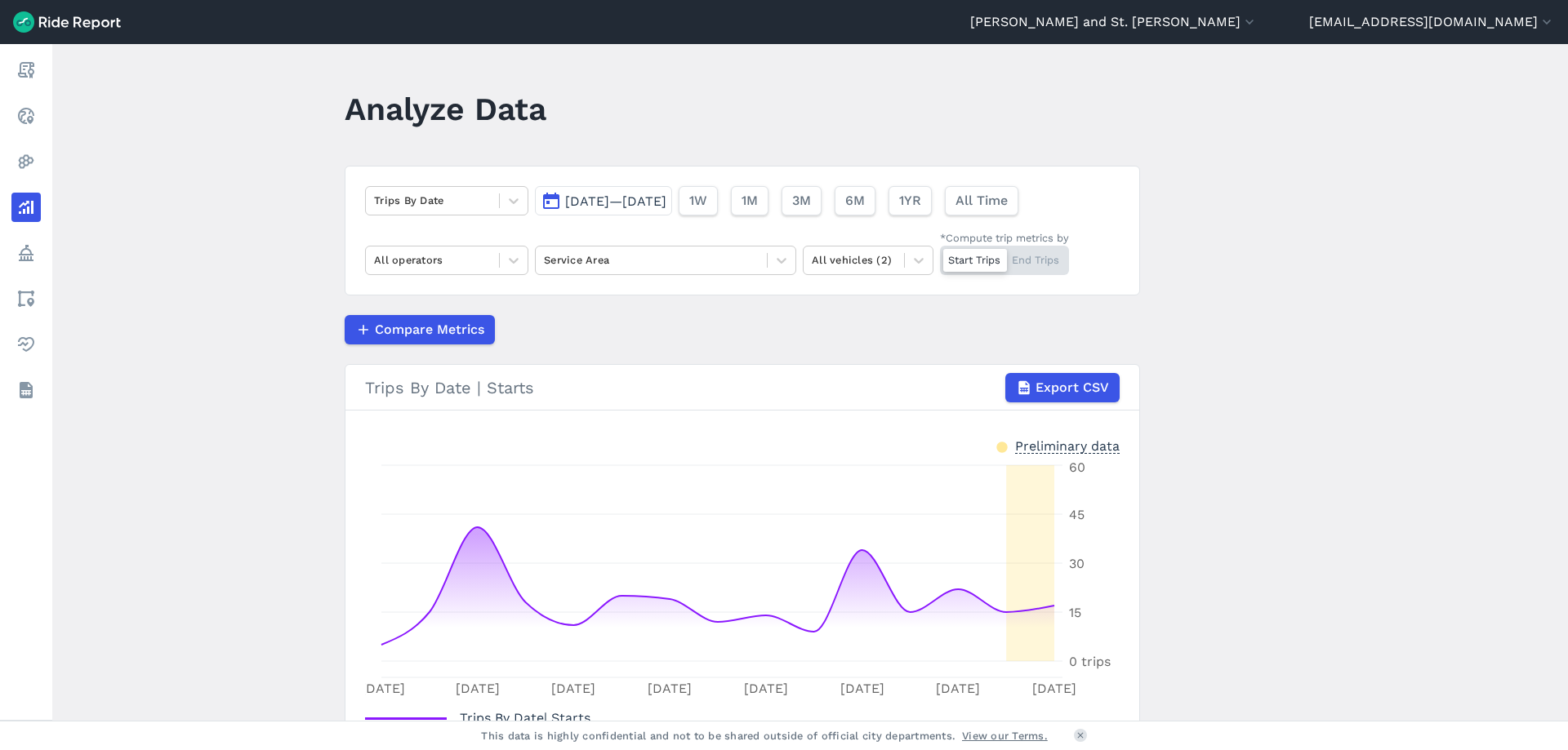
click at [551, 199] on button "[DATE]—[DATE]" at bounding box center [603, 201] width 137 height 29
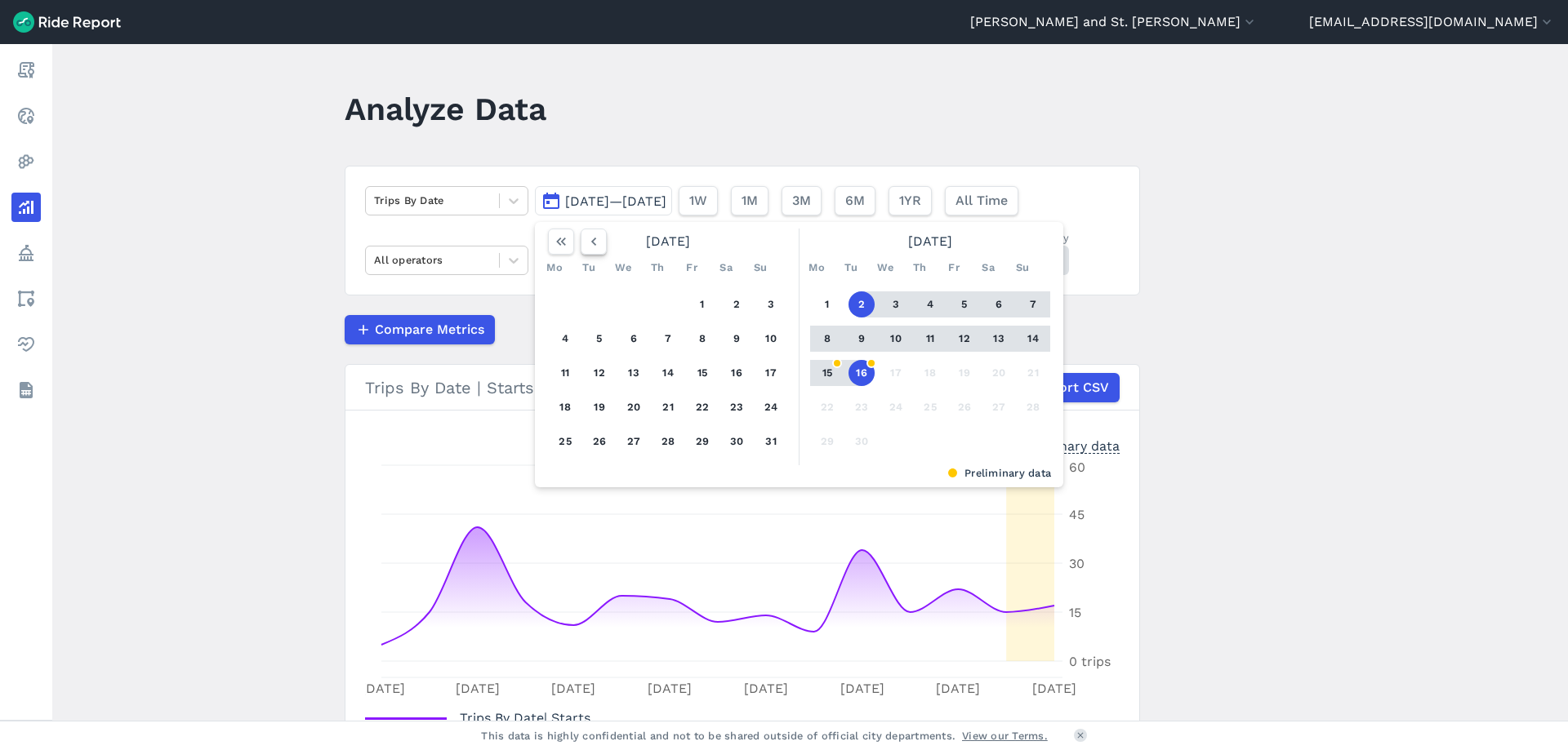
click at [586, 245] on icon "button" at bounding box center [594, 241] width 17 height 17
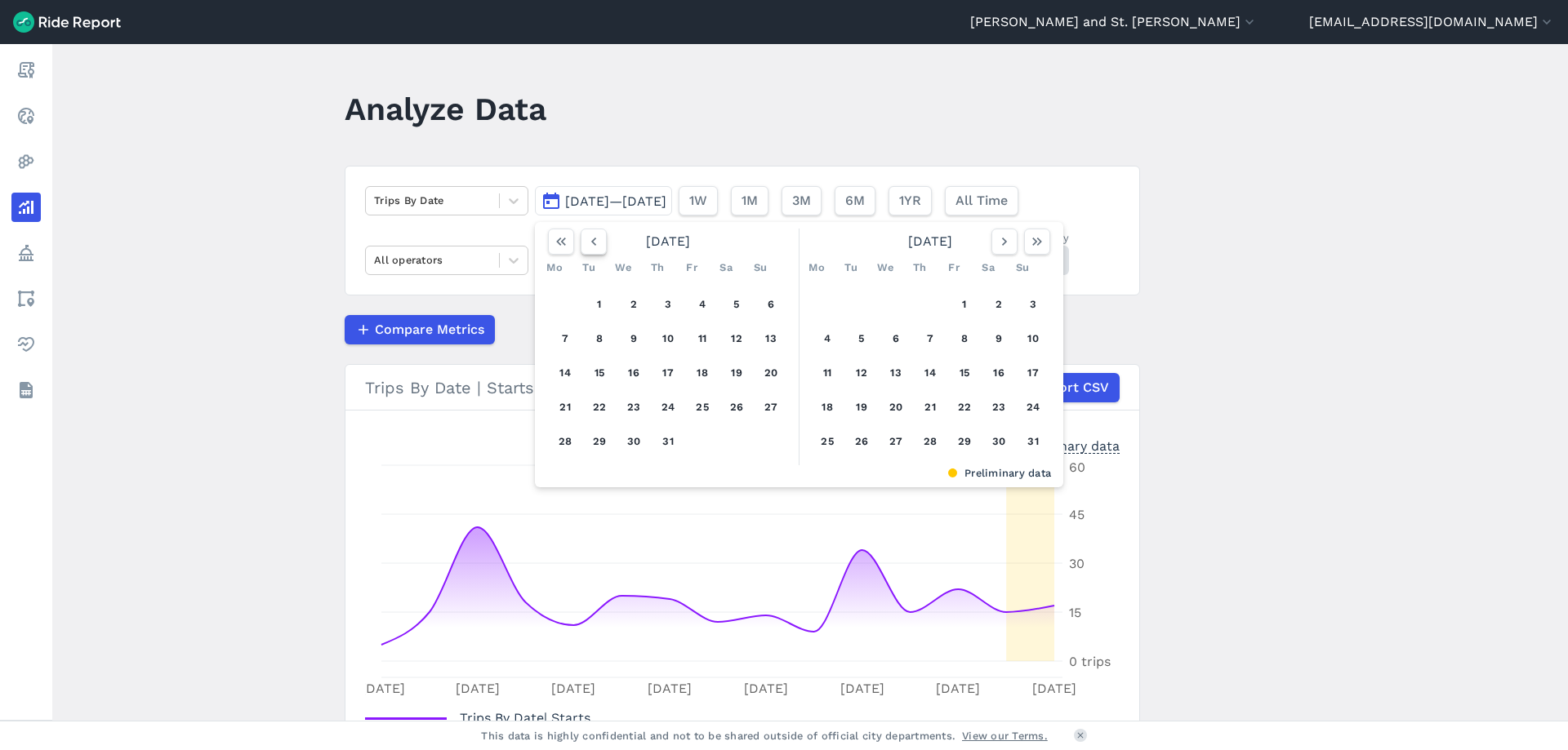
click at [586, 245] on icon "button" at bounding box center [594, 241] width 17 height 17
click at [767, 300] on button "1" at bounding box center [770, 305] width 26 height 26
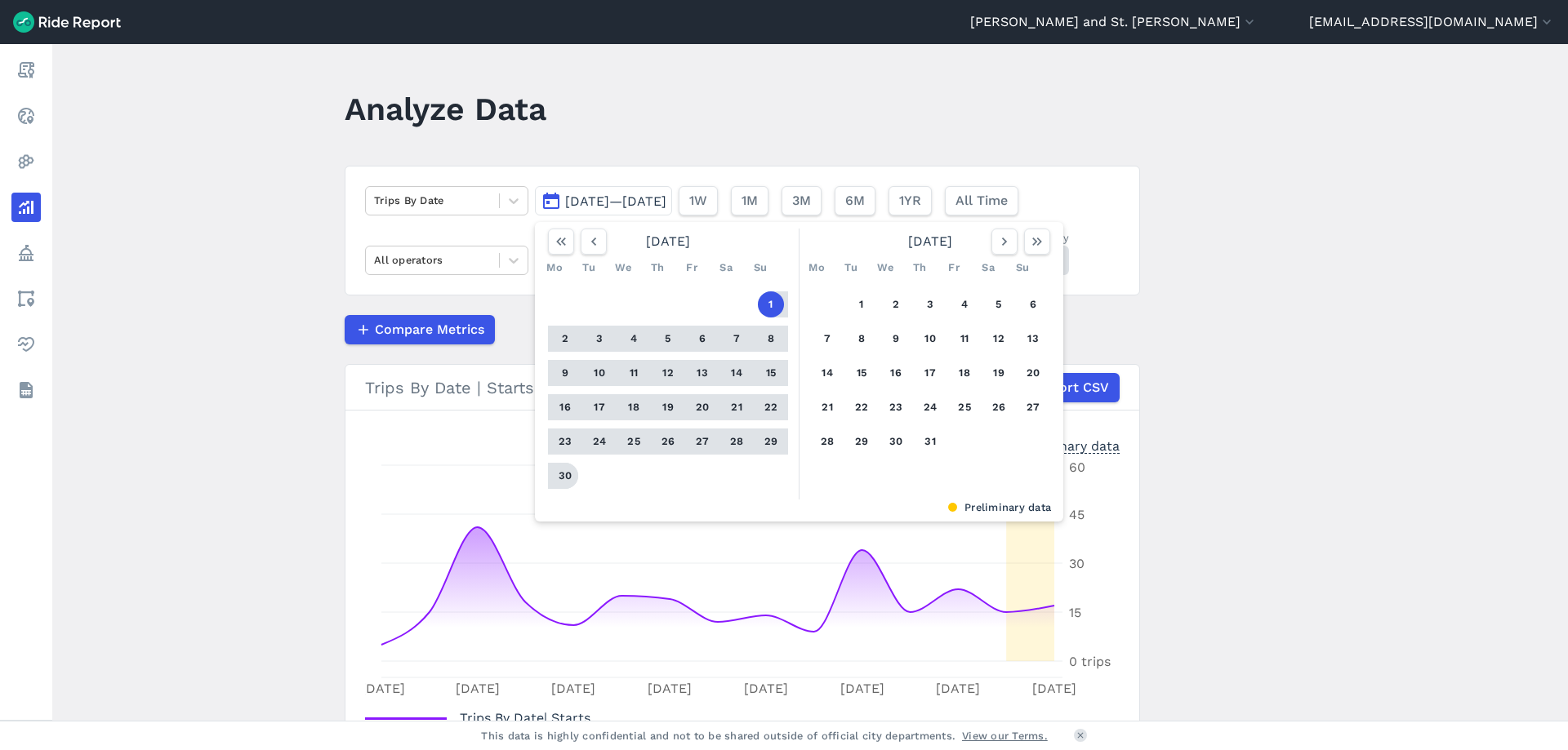
click at [557, 476] on button "30" at bounding box center [565, 476] width 26 height 26
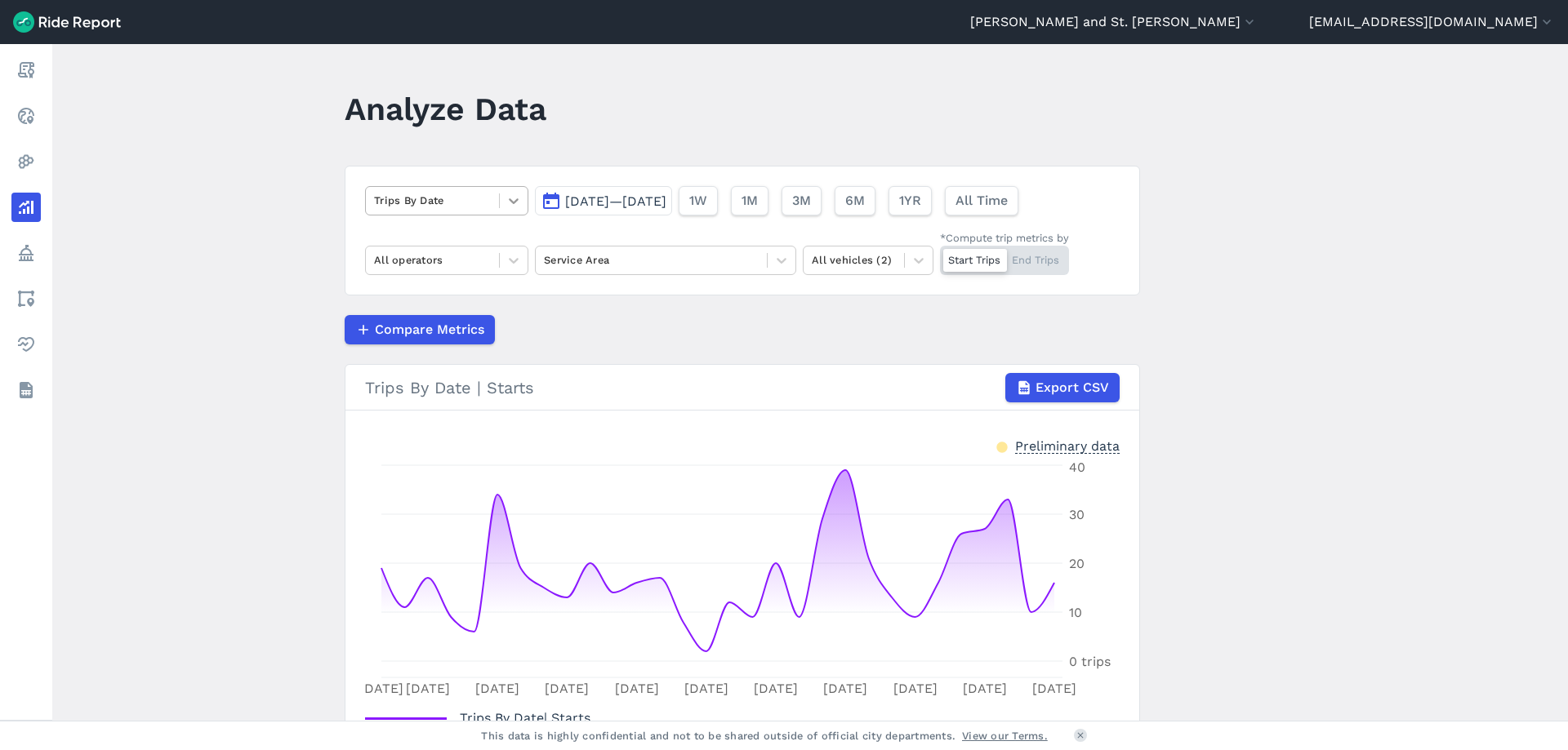
click at [511, 204] on icon at bounding box center [514, 201] width 17 height 17
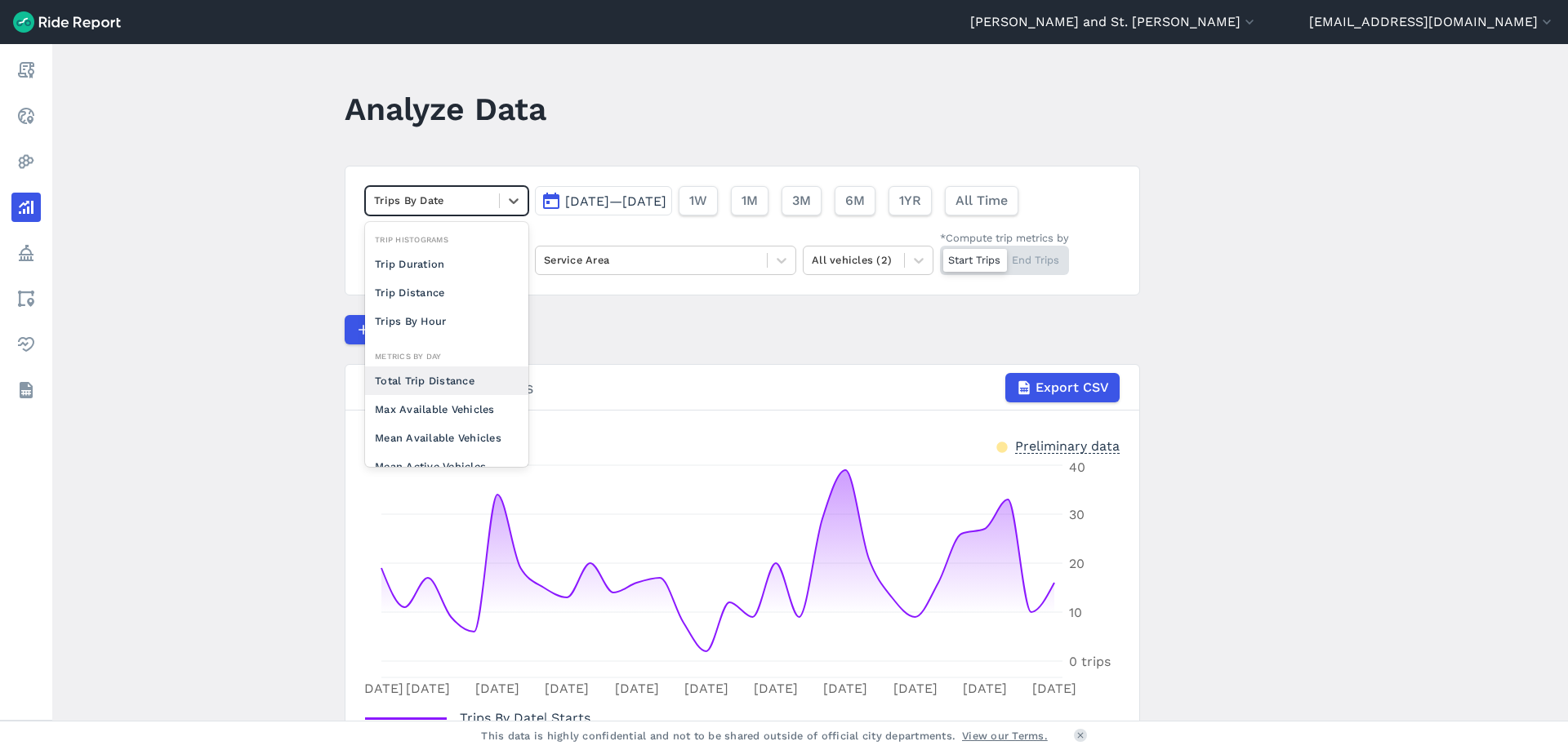
click at [454, 379] on div "Total Trip Distance" at bounding box center [447, 380] width 163 height 28
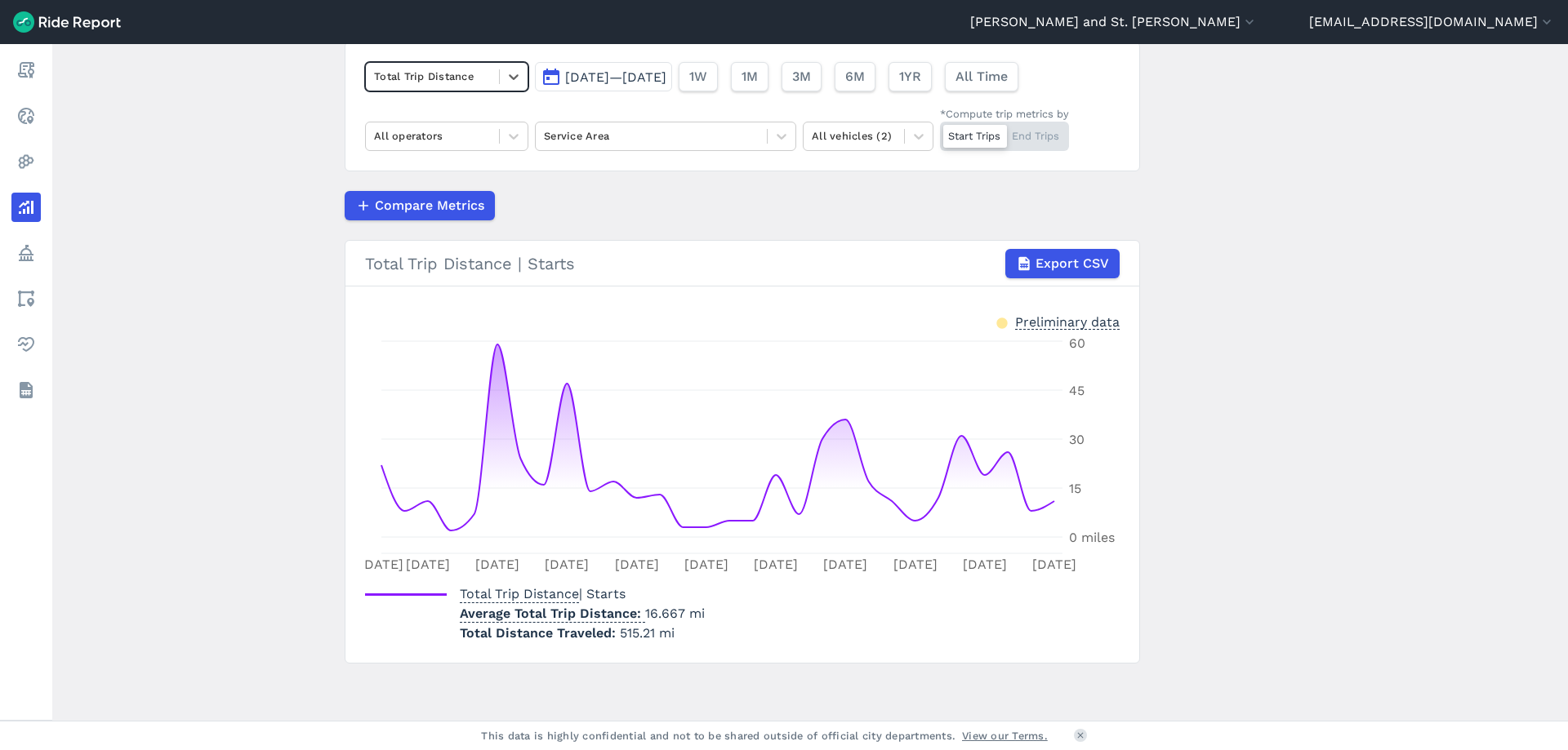
scroll to position [126, 0]
click at [646, 77] on span "[DATE]—[DATE]" at bounding box center [615, 75] width 101 height 16
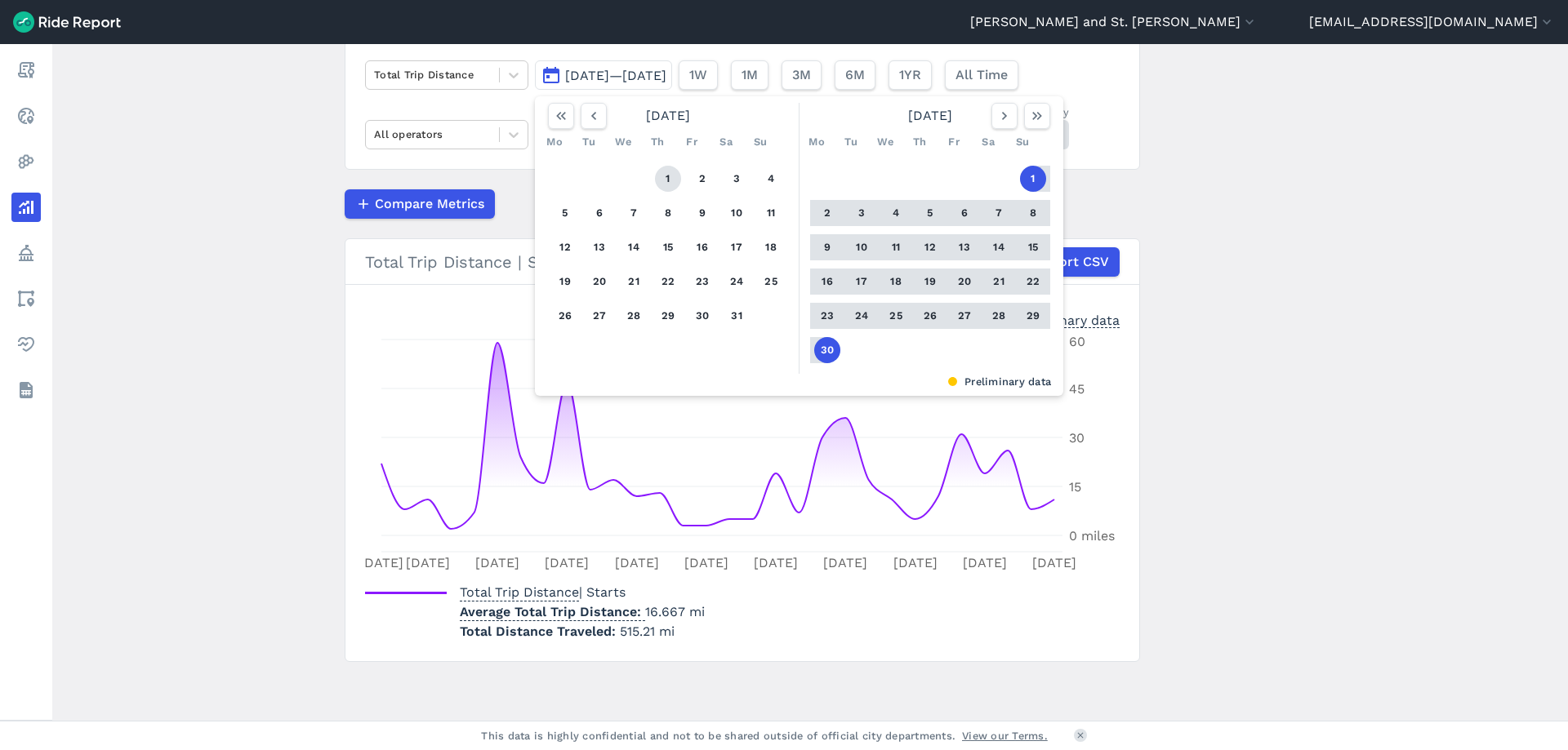
click at [658, 174] on button "1" at bounding box center [667, 179] width 26 height 26
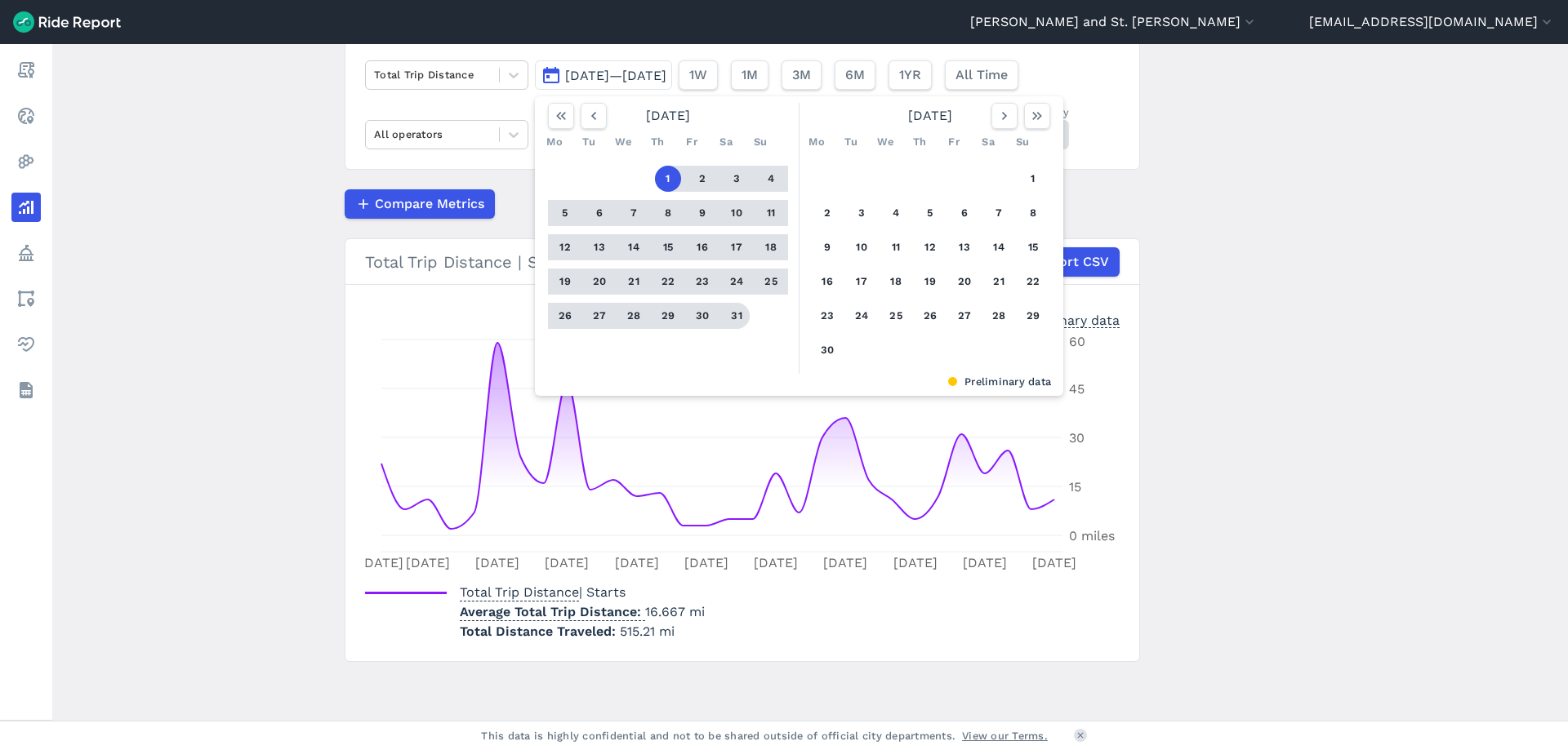
click at [734, 317] on button "31" at bounding box center [736, 316] width 26 height 26
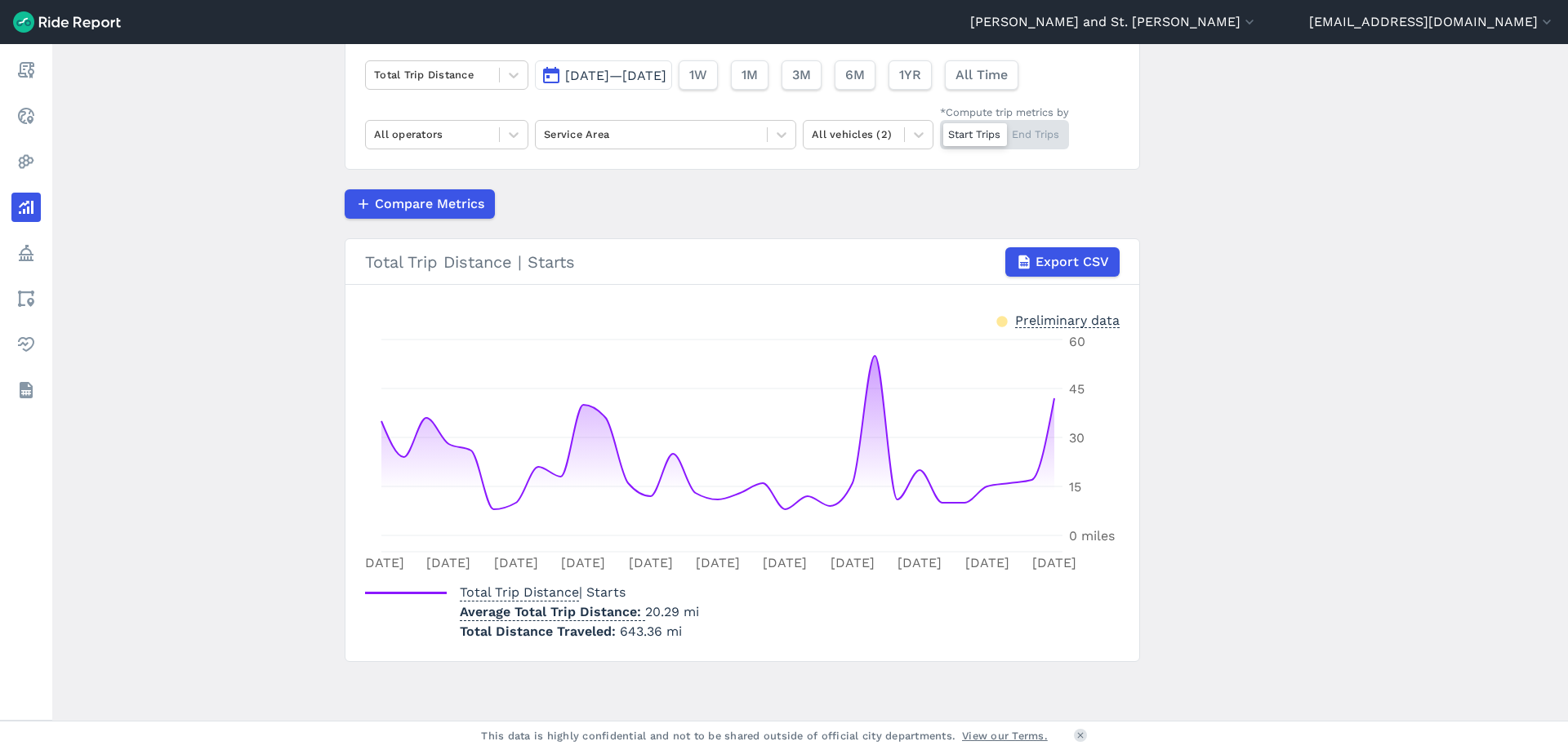
click at [642, 80] on span "[DATE]—[DATE]" at bounding box center [615, 75] width 101 height 16
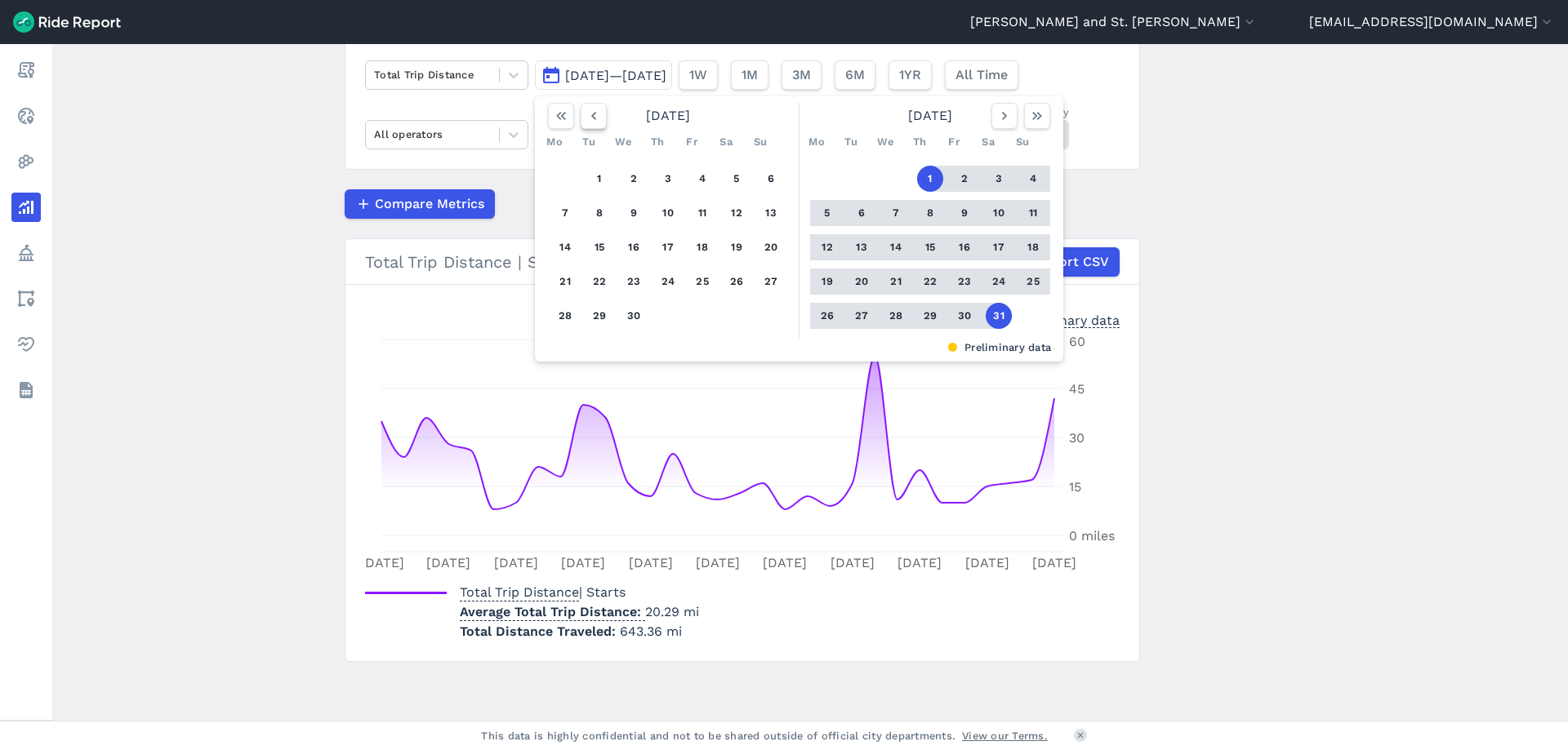
click at [600, 116] on button "button" at bounding box center [593, 116] width 26 height 26
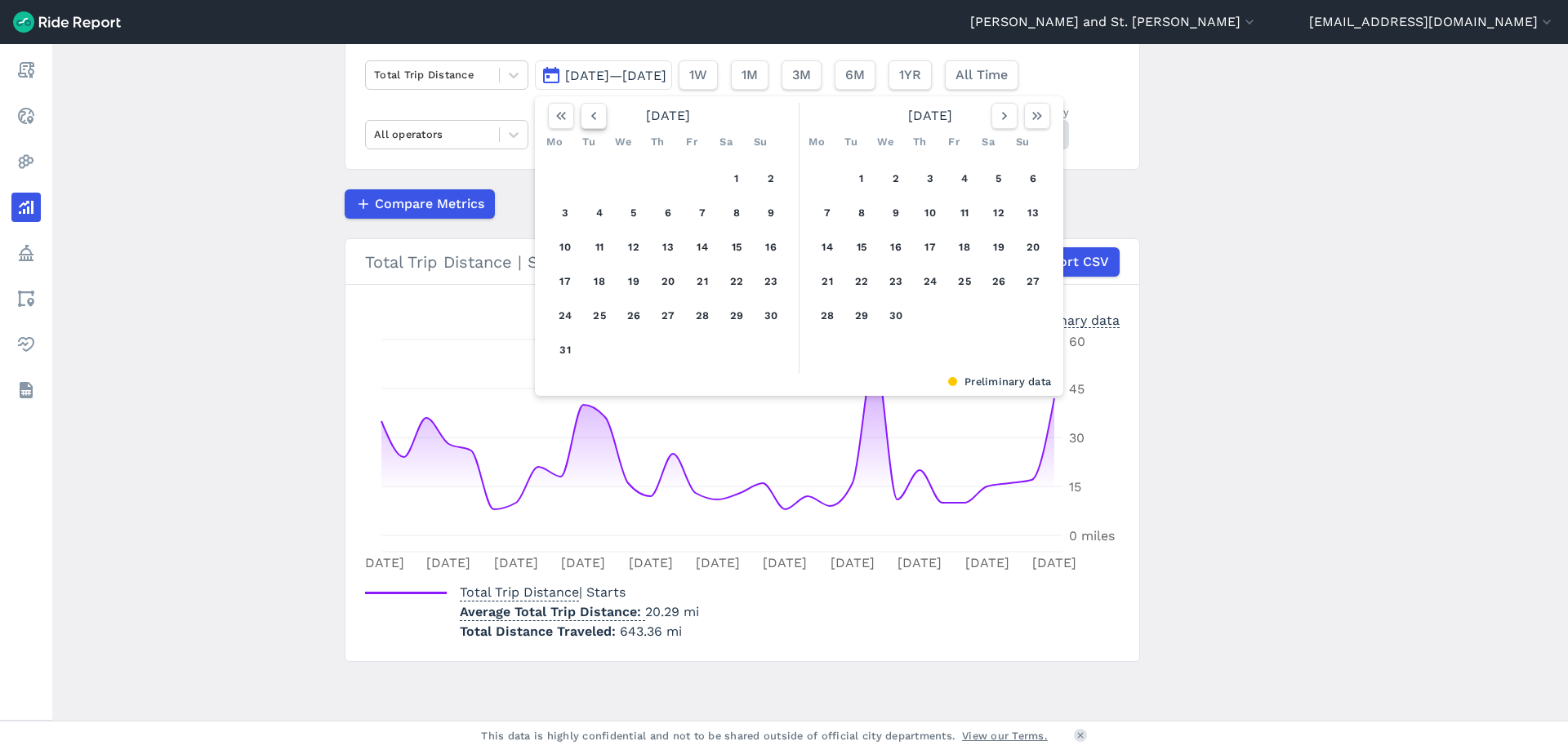
click at [600, 116] on button "button" at bounding box center [593, 116] width 26 height 26
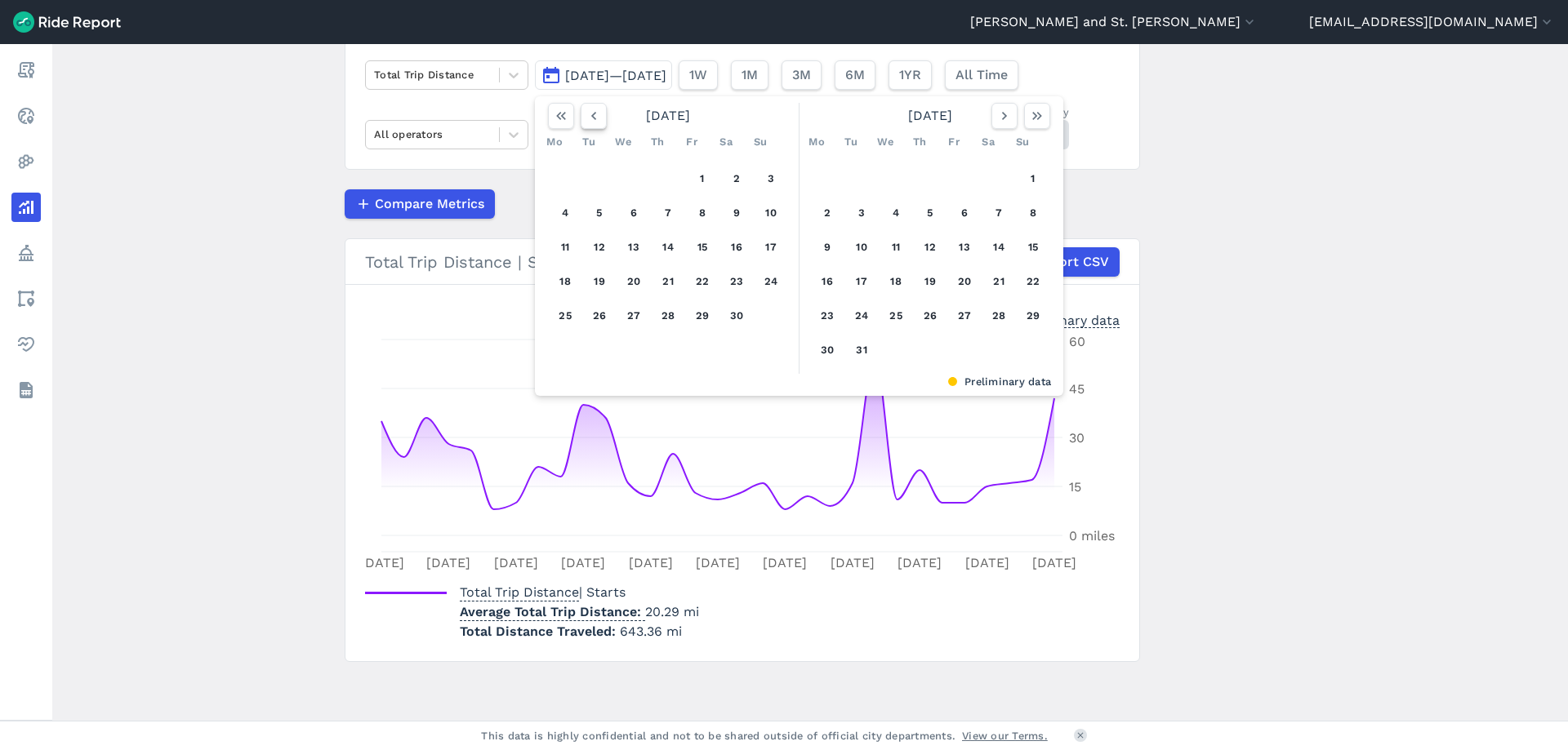
click at [600, 116] on button "button" at bounding box center [593, 116] width 26 height 26
click at [567, 179] on button "1" at bounding box center [565, 179] width 26 height 26
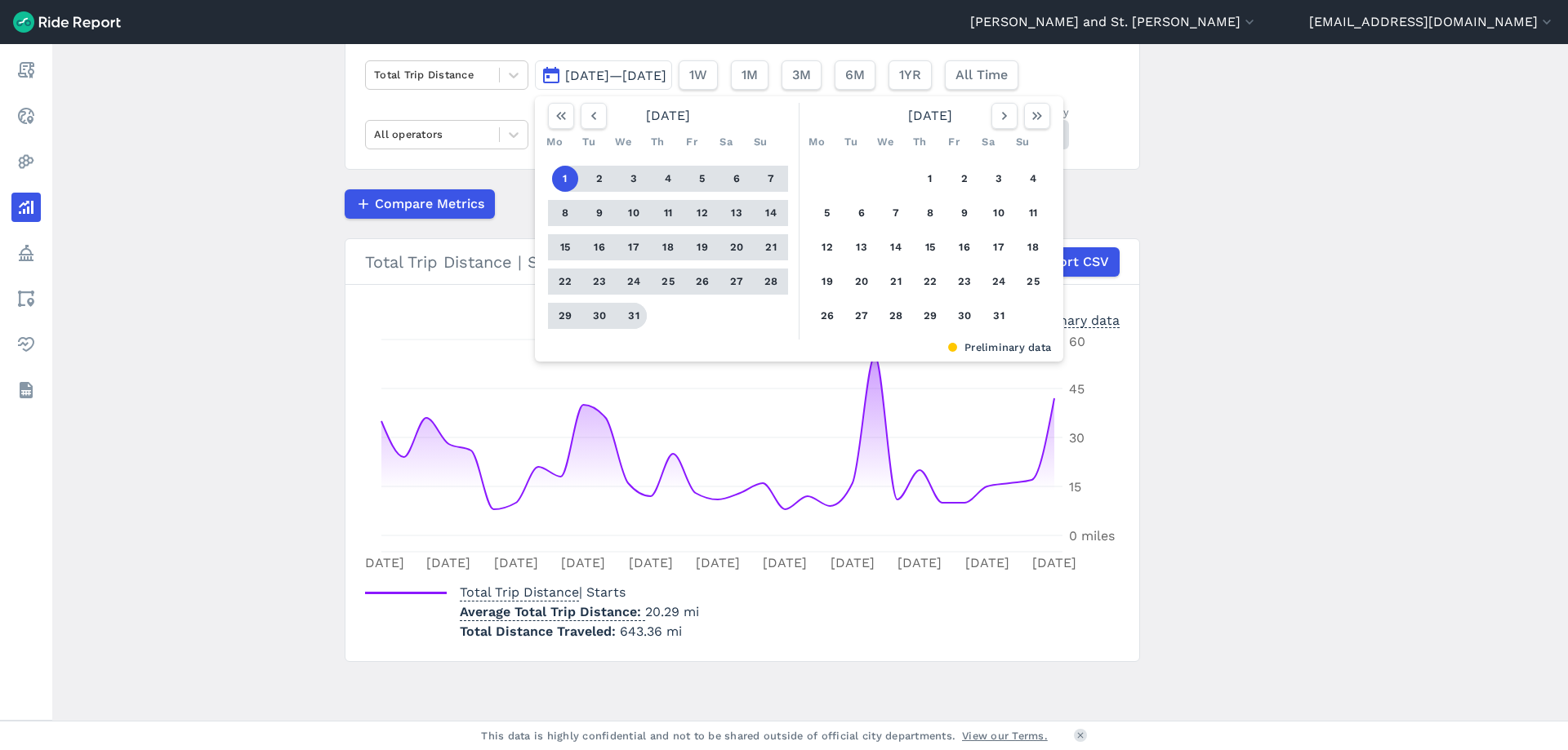
click at [639, 321] on button "31" at bounding box center [633, 316] width 26 height 26
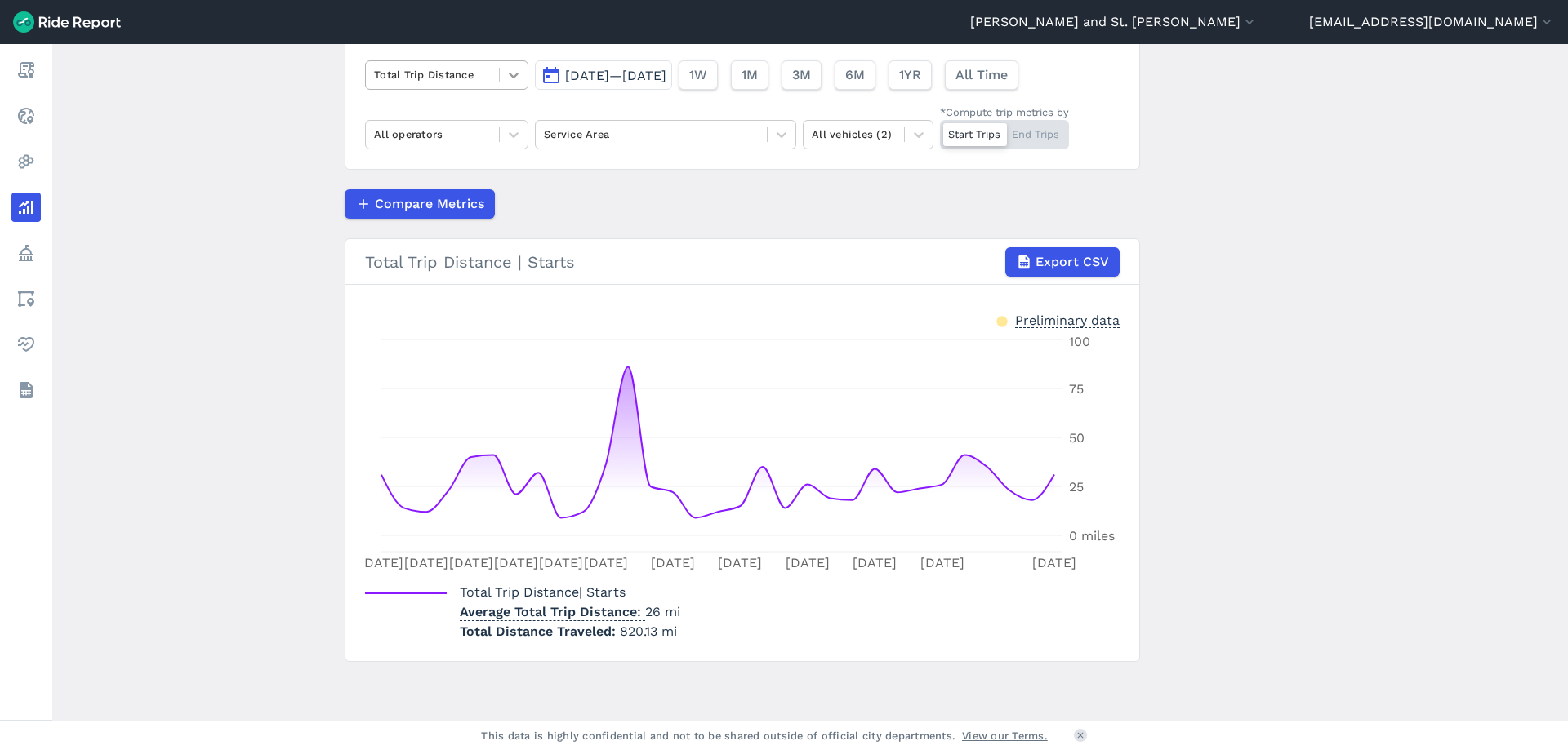
click at [513, 75] on icon at bounding box center [513, 75] width 10 height 6
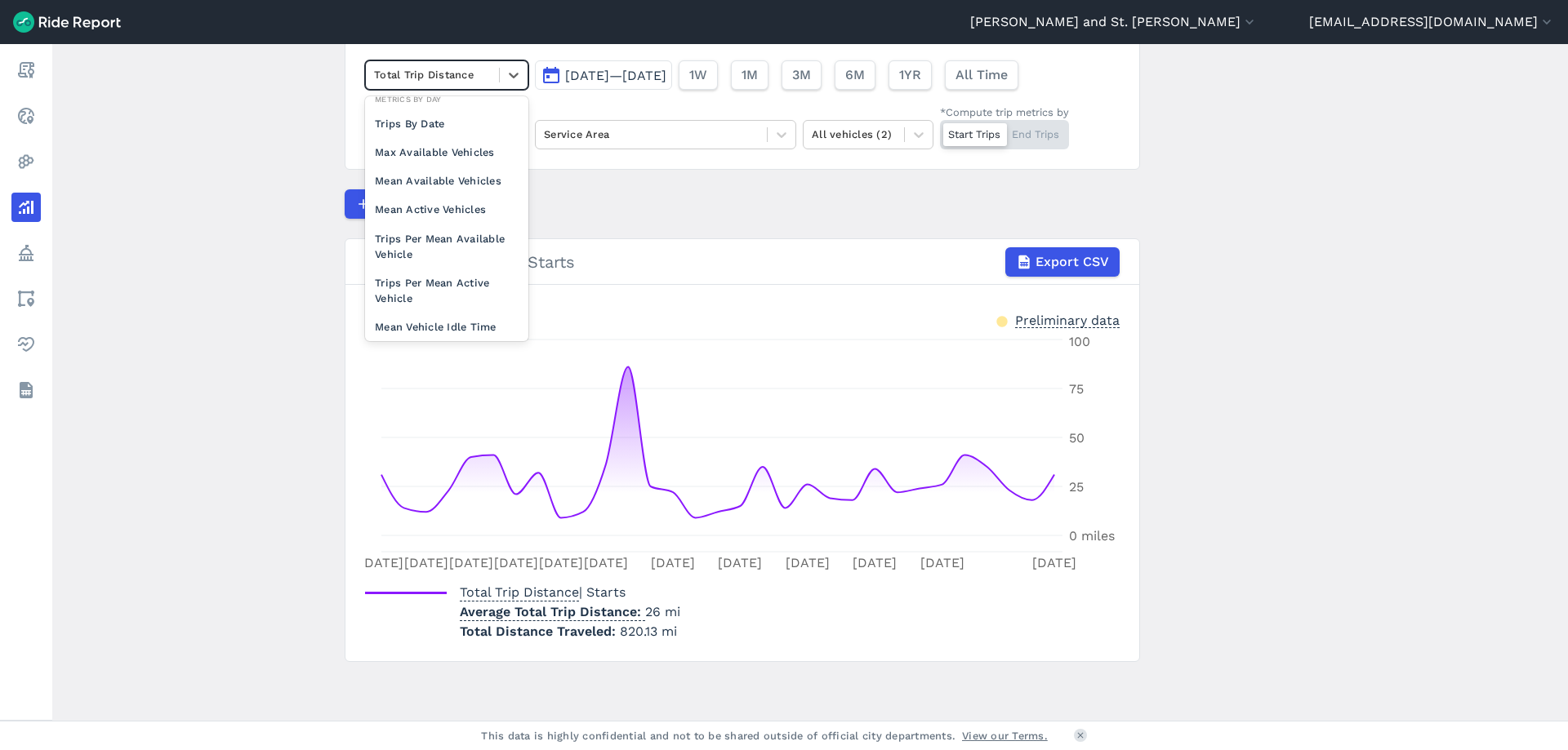
scroll to position [142, 0]
click at [463, 144] on div "Max Available Vehicles" at bounding box center [447, 141] width 163 height 28
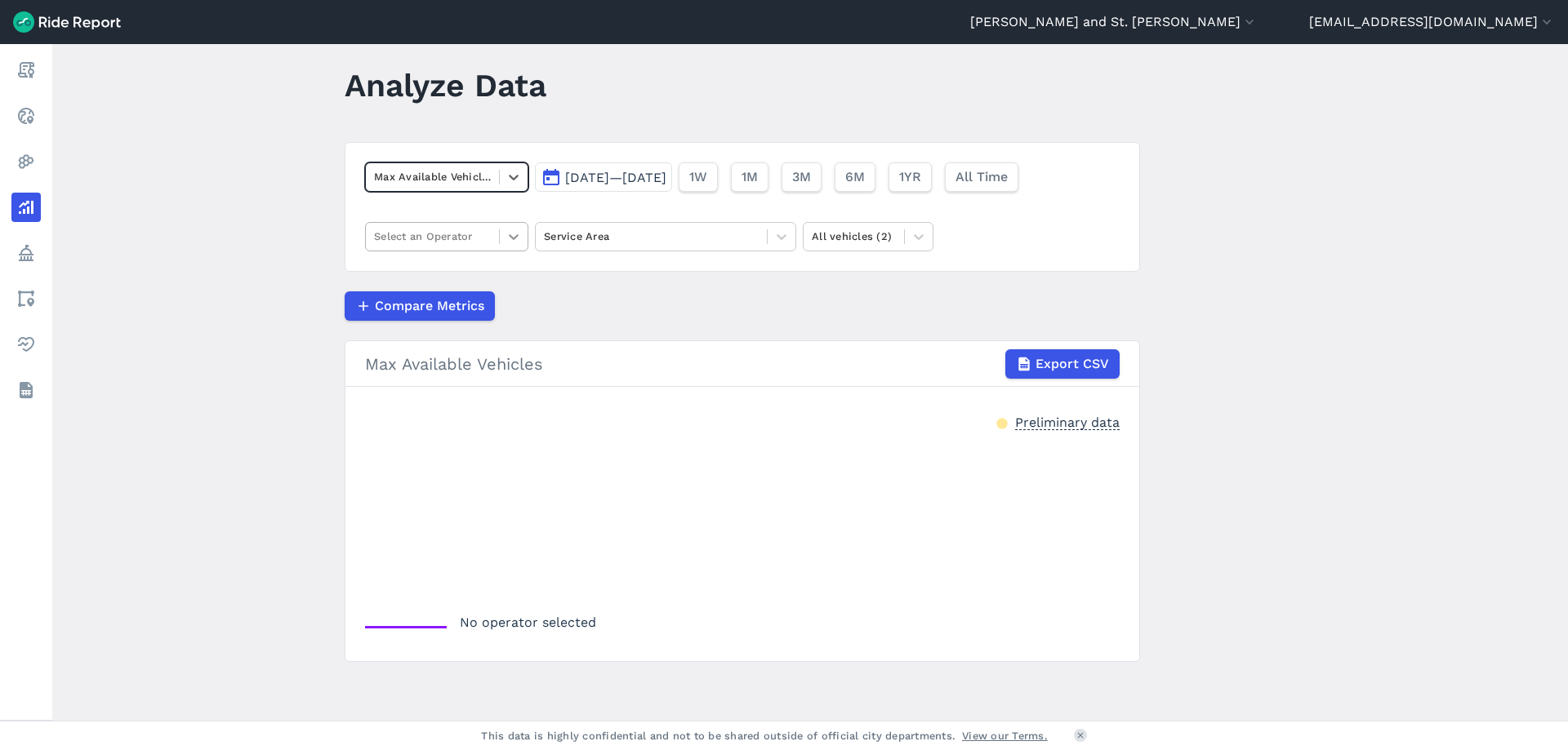
click at [515, 232] on icon at bounding box center [514, 237] width 17 height 17
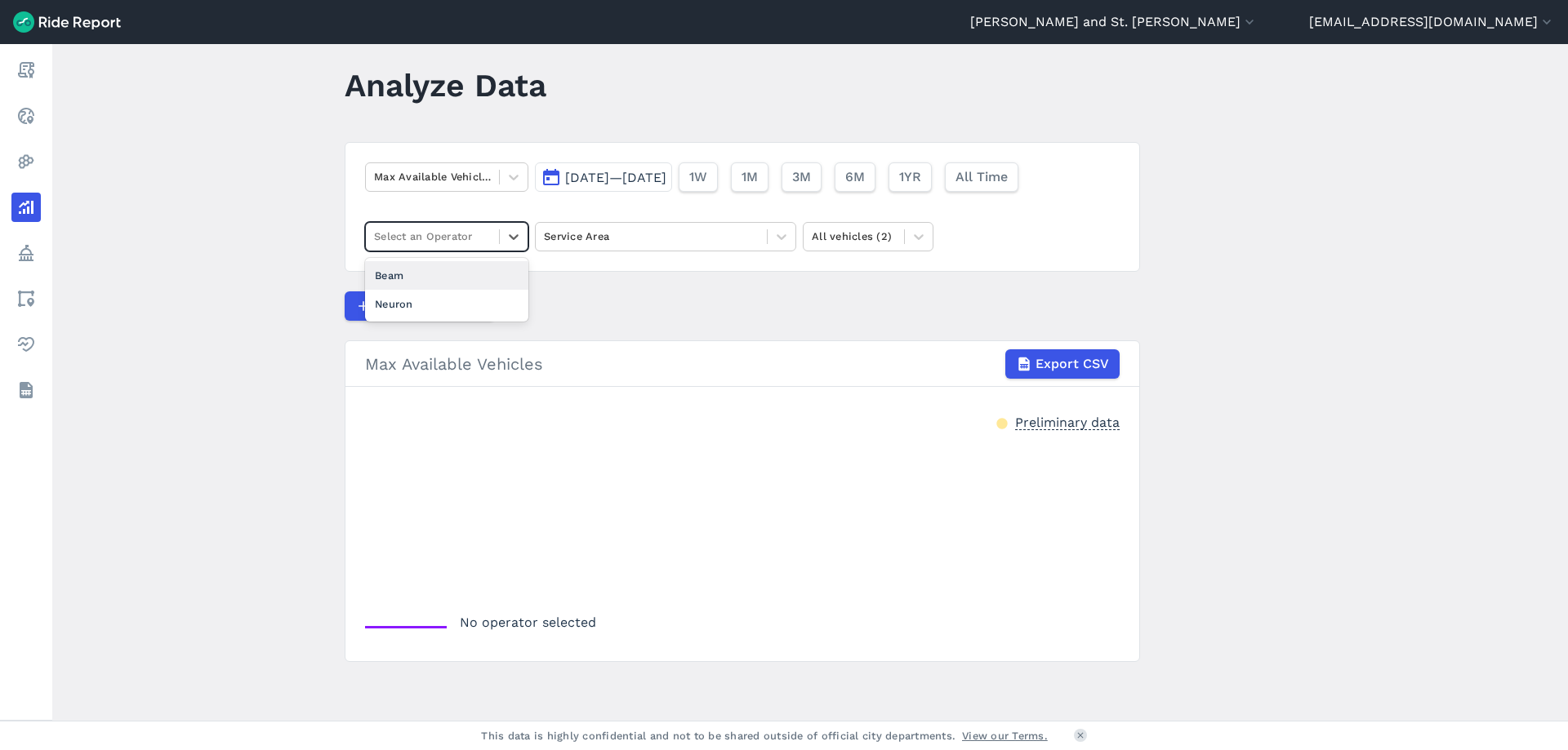
click at [436, 282] on div "Beam" at bounding box center [447, 275] width 163 height 28
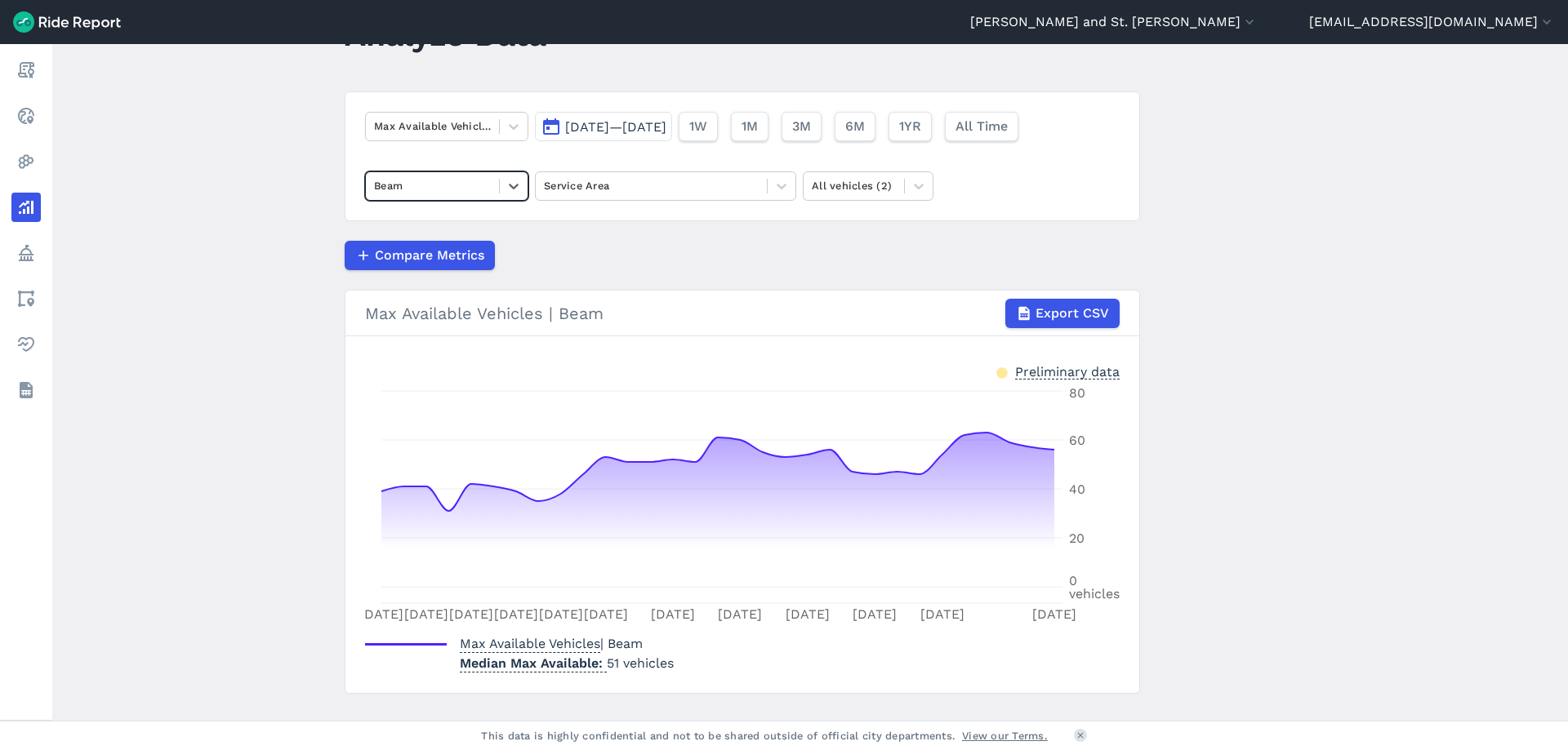
scroll to position [106, 0]
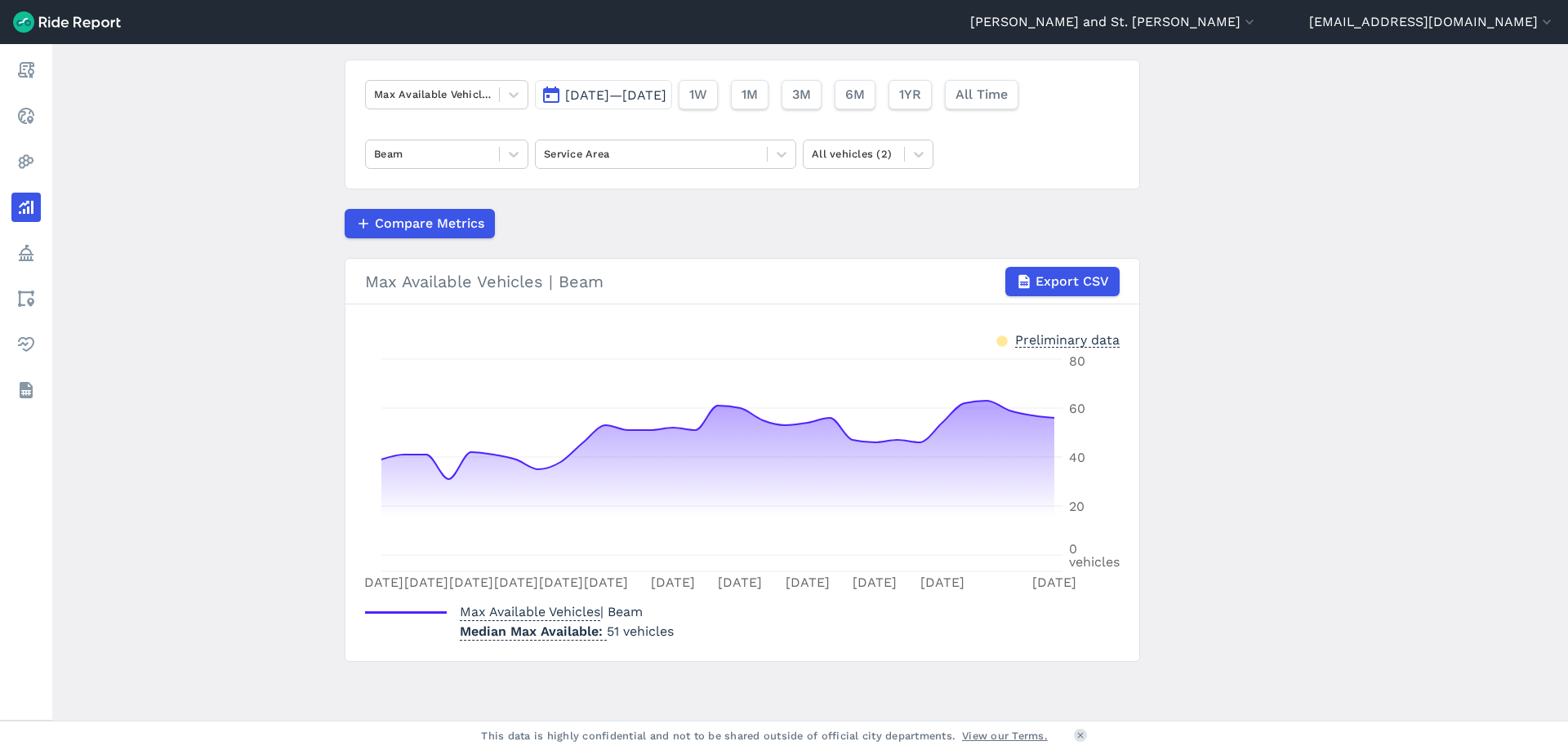
click at [665, 90] on span "[DATE]—[DATE]" at bounding box center [615, 95] width 101 height 16
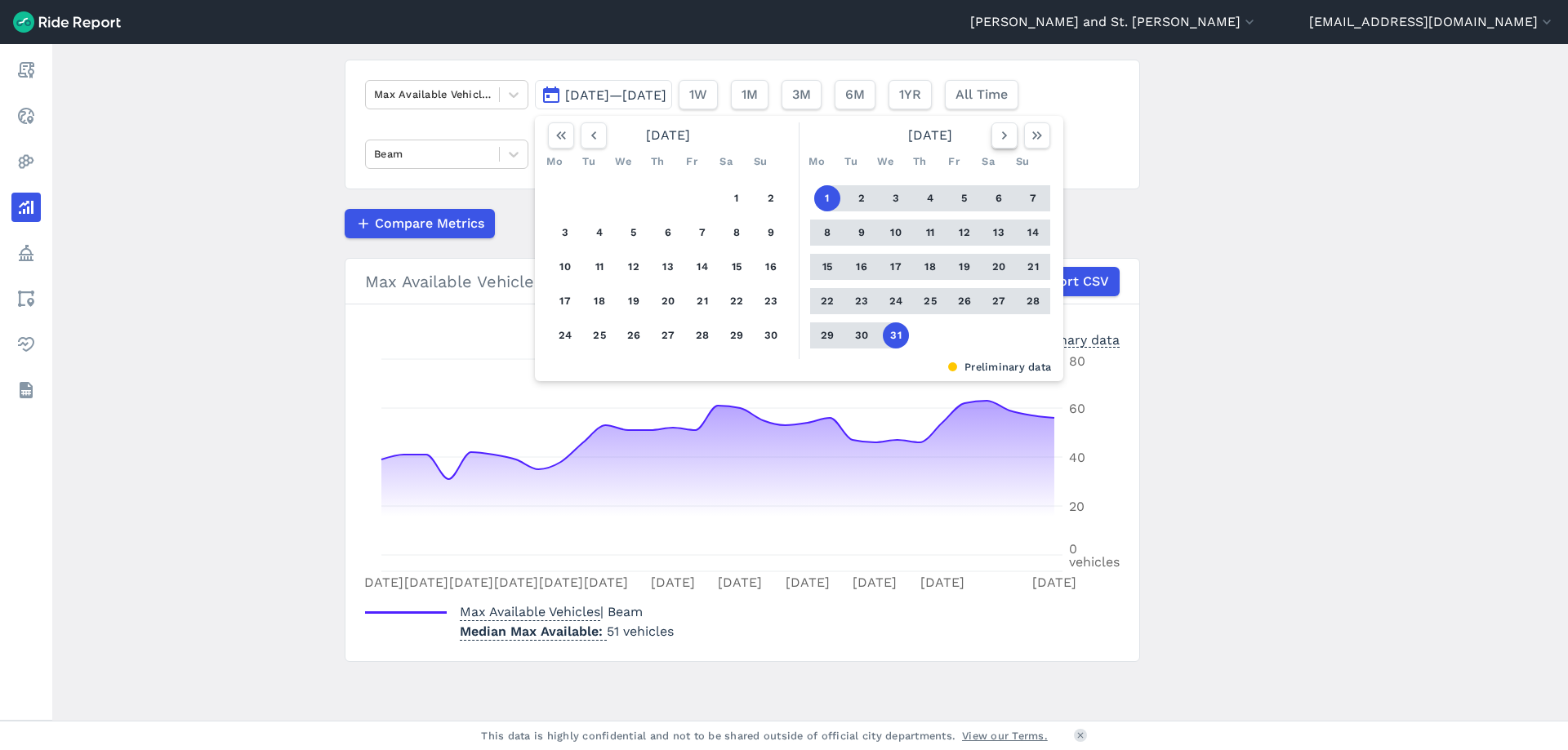
click at [1004, 139] on icon "button" at bounding box center [1004, 136] width 17 height 17
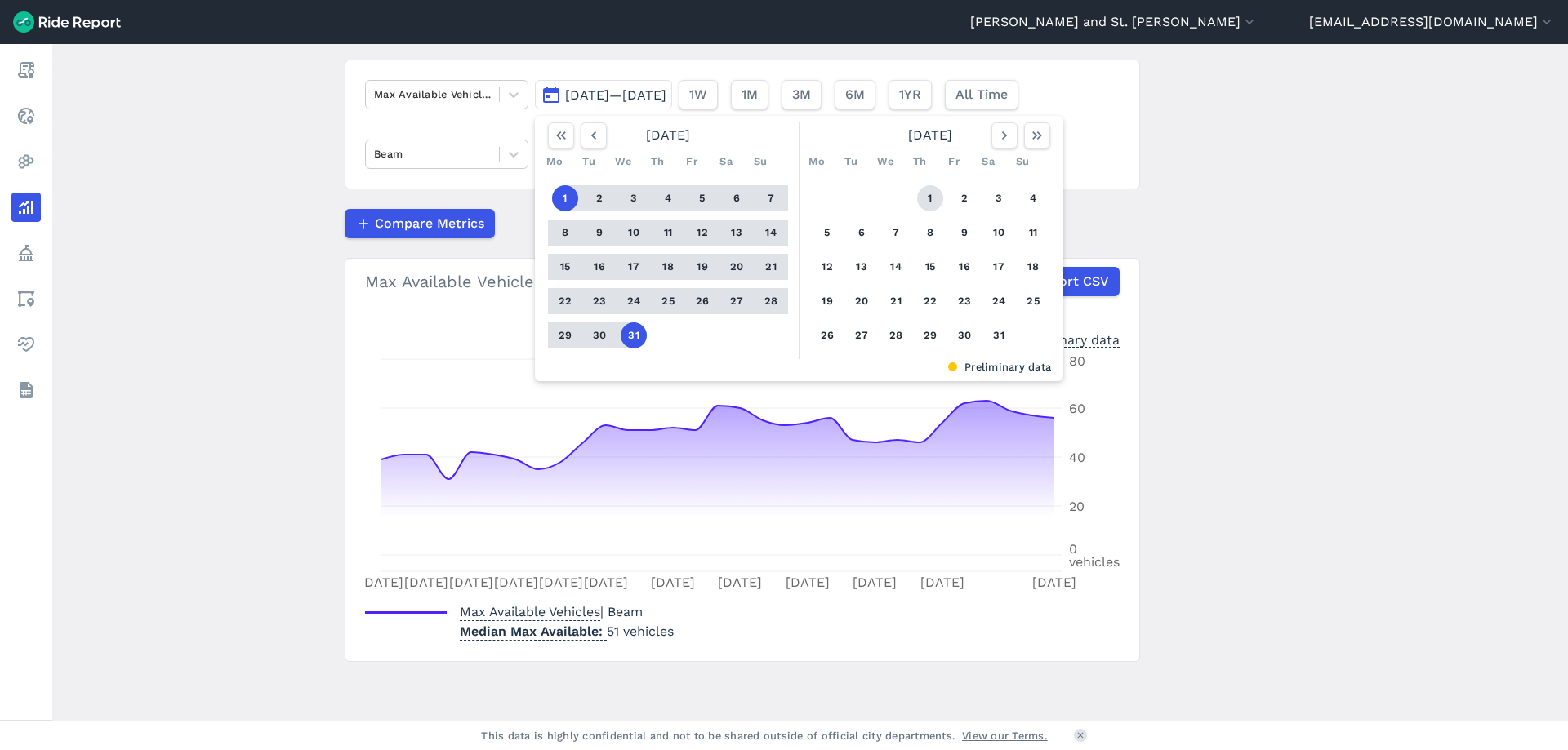
click at [919, 190] on button "1" at bounding box center [930, 198] width 26 height 26
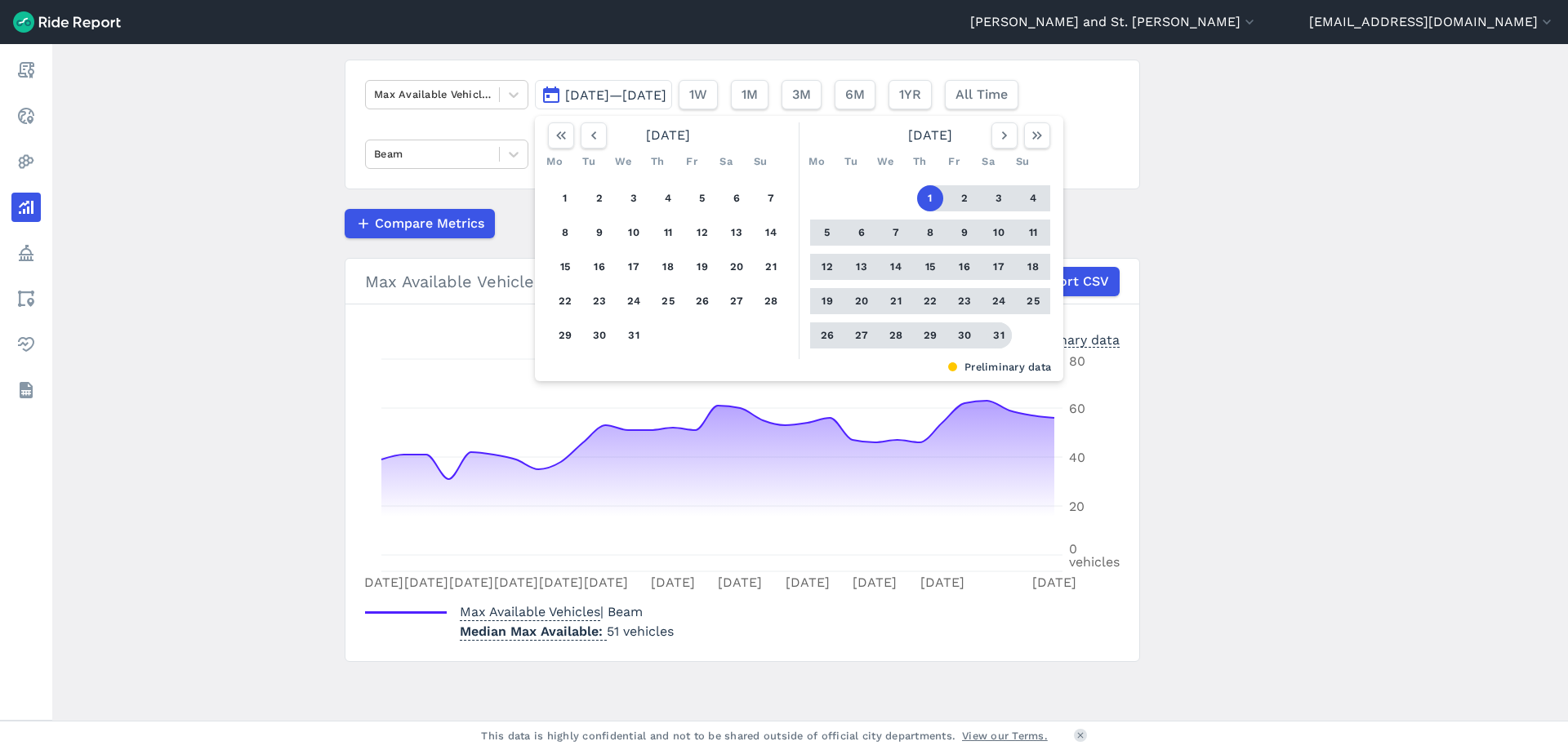
click at [998, 332] on button "31" at bounding box center [999, 335] width 26 height 26
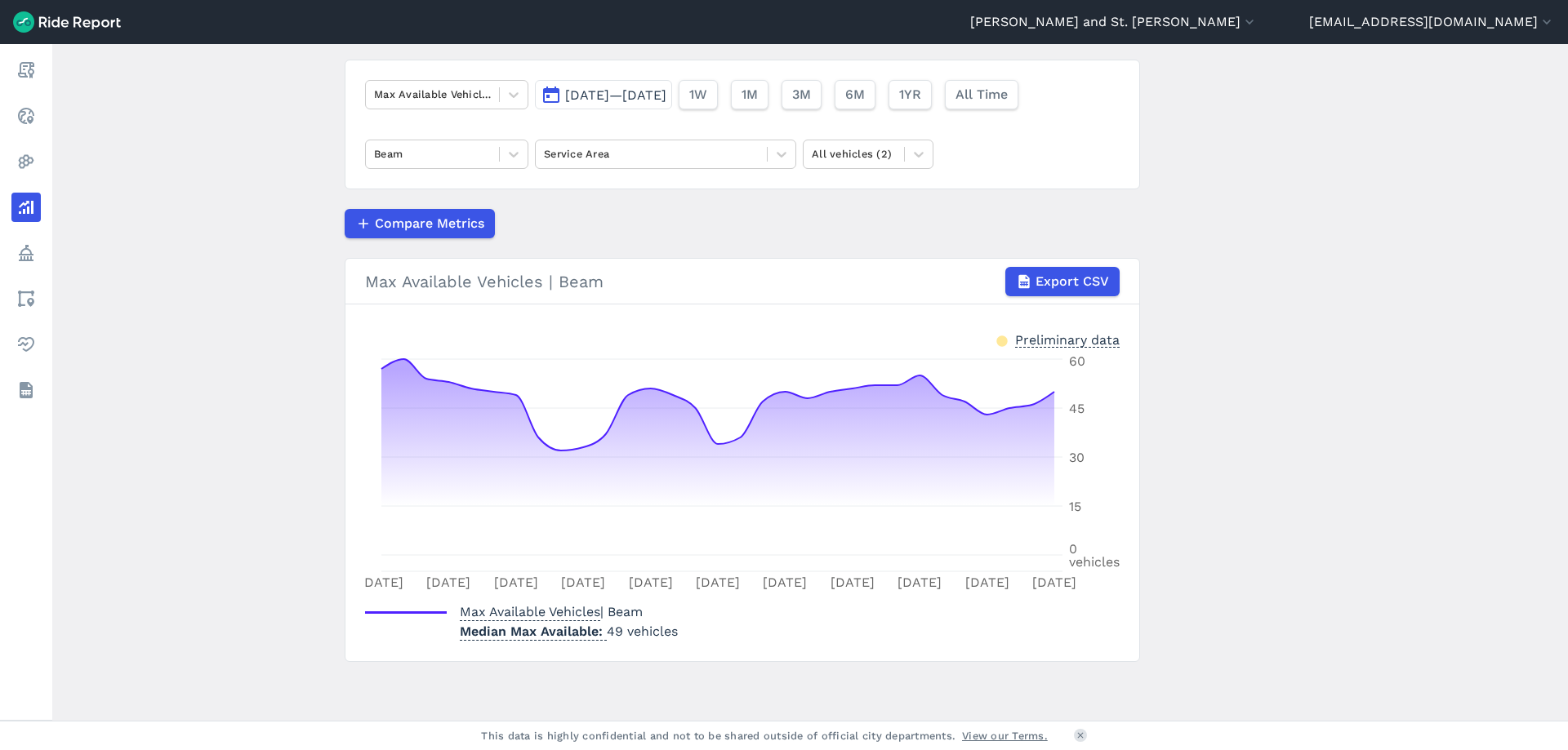
click at [641, 99] on span "[DATE]—[DATE]" at bounding box center [615, 95] width 101 height 16
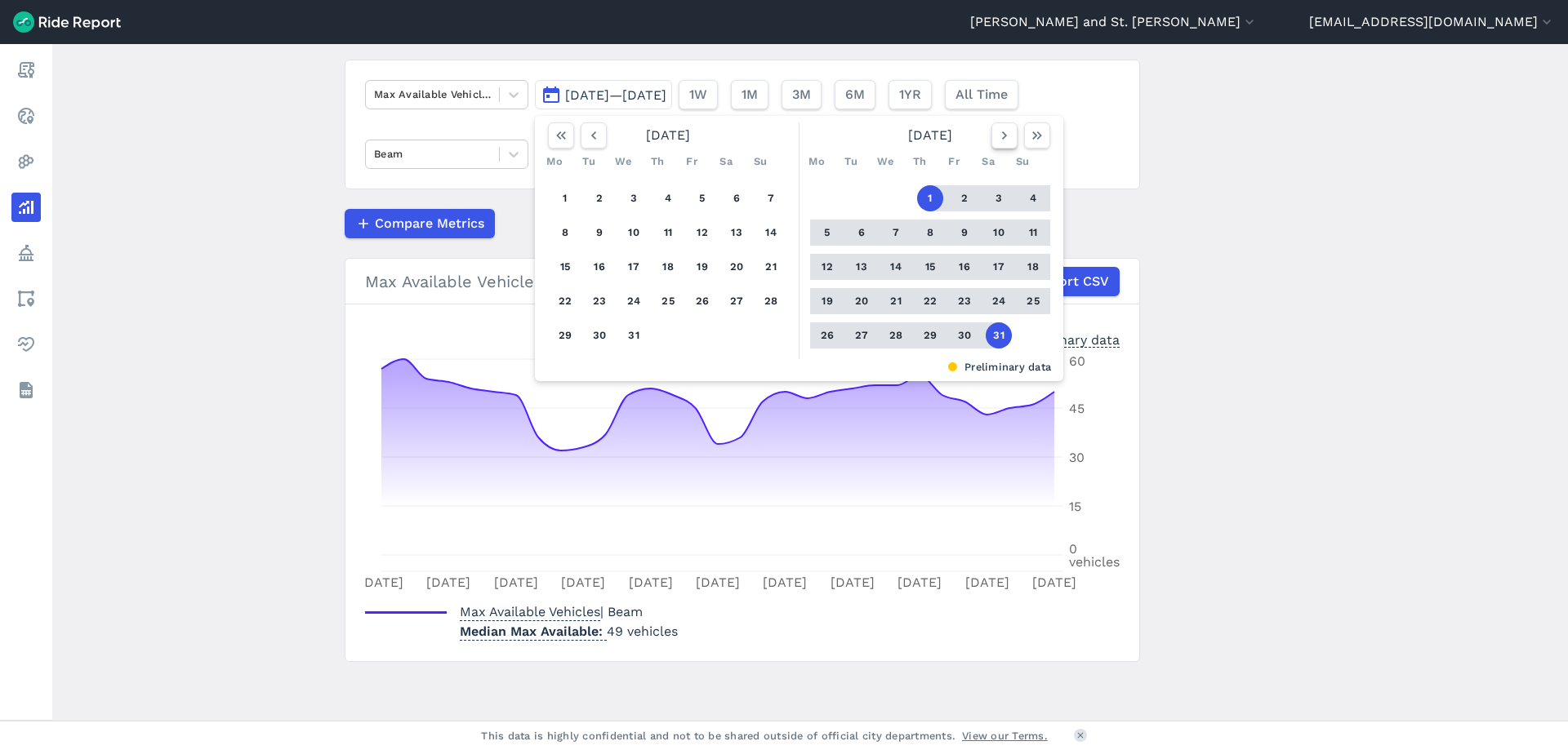
click at [1005, 140] on icon "button" at bounding box center [1004, 136] width 17 height 17
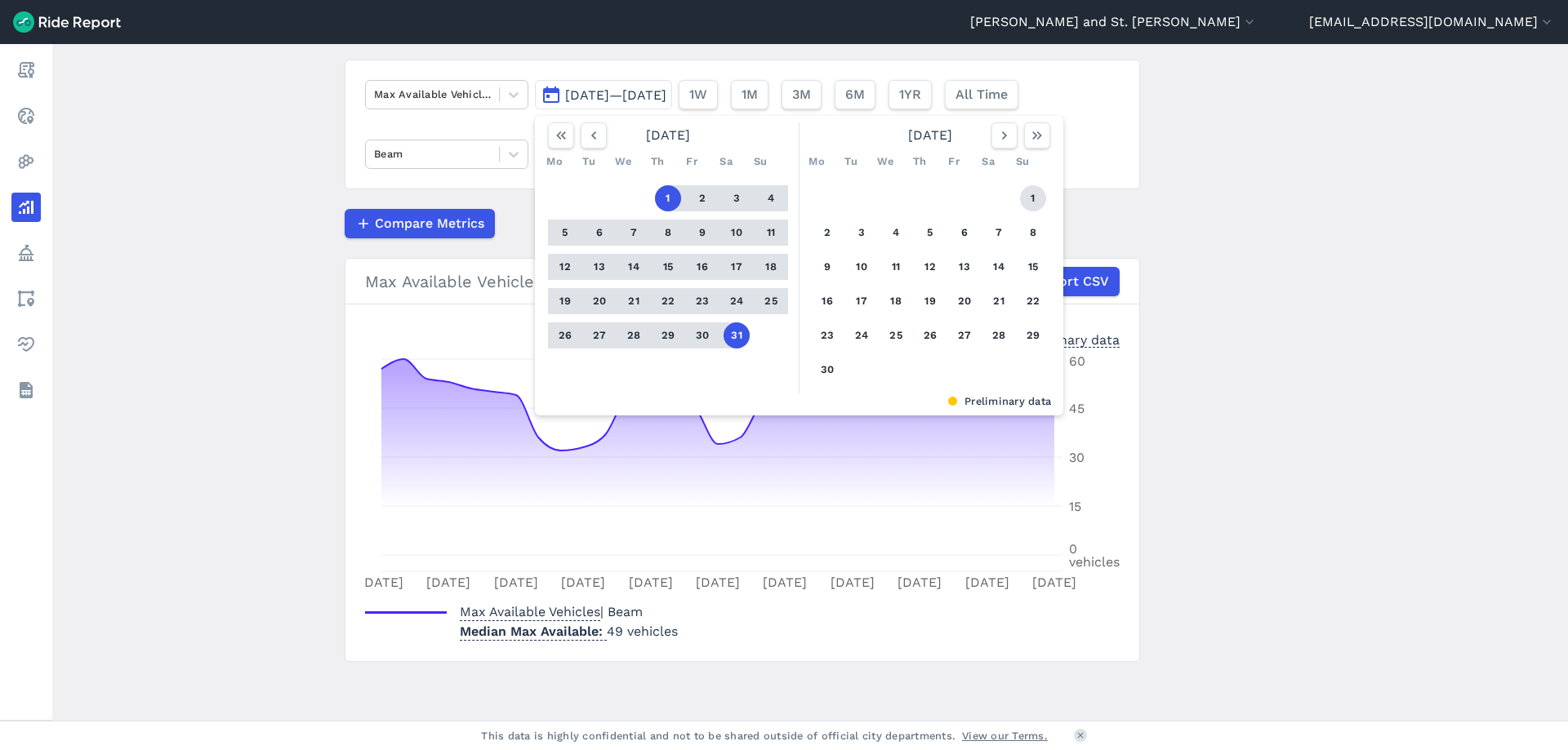
click at [1033, 198] on button "1" at bounding box center [1033, 198] width 26 height 26
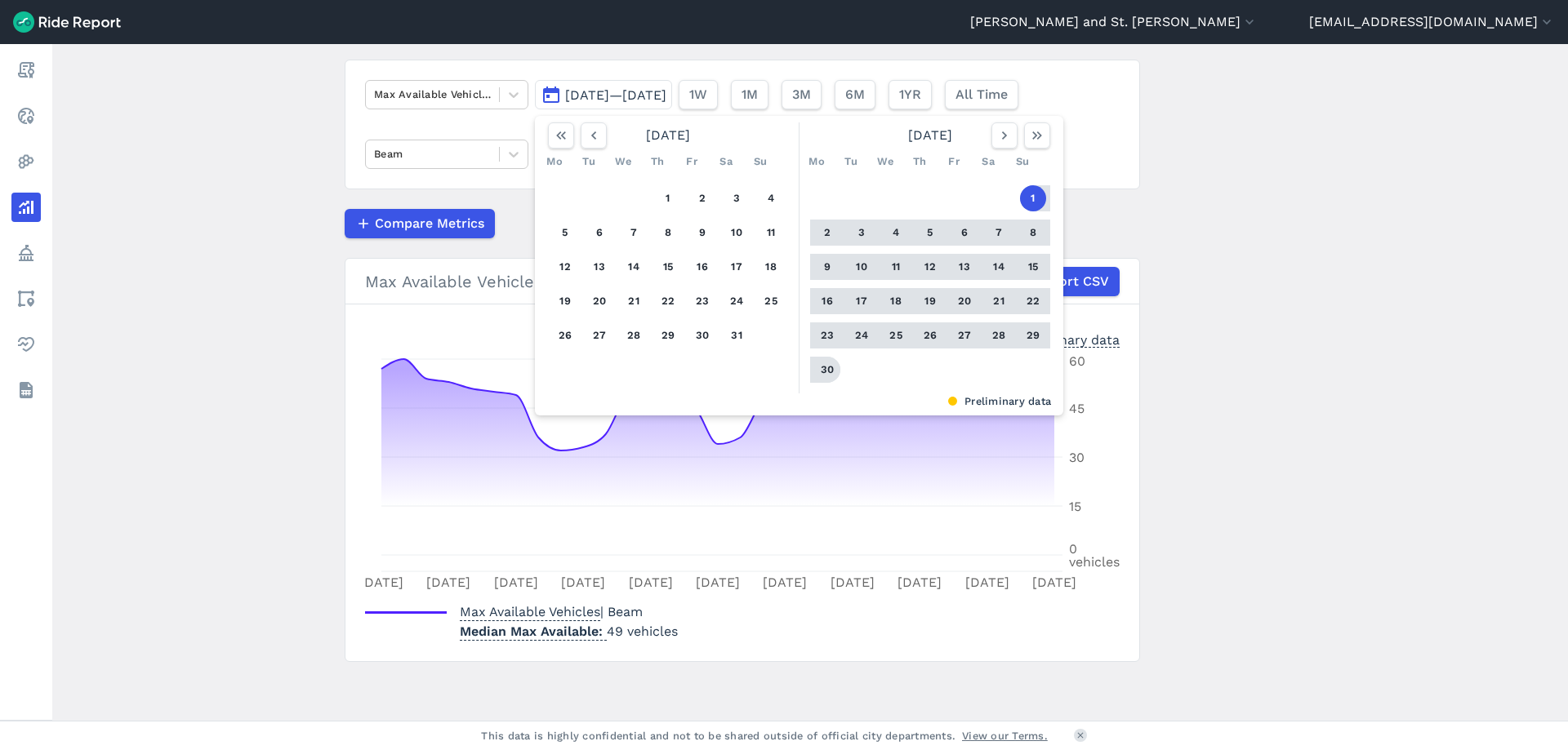
click at [823, 367] on button "30" at bounding box center [827, 370] width 26 height 26
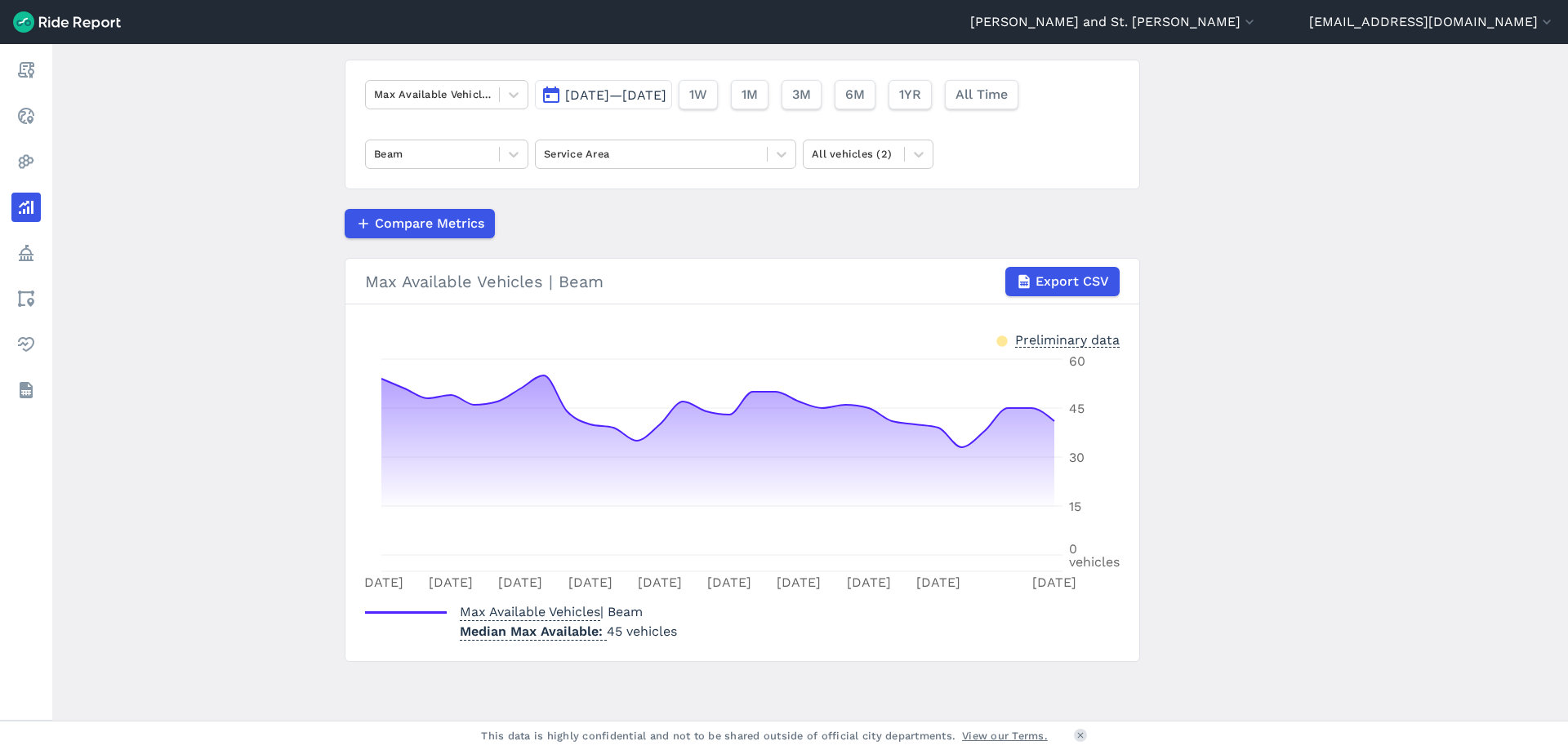
click at [618, 95] on span "[DATE]—[DATE]" at bounding box center [615, 95] width 101 height 16
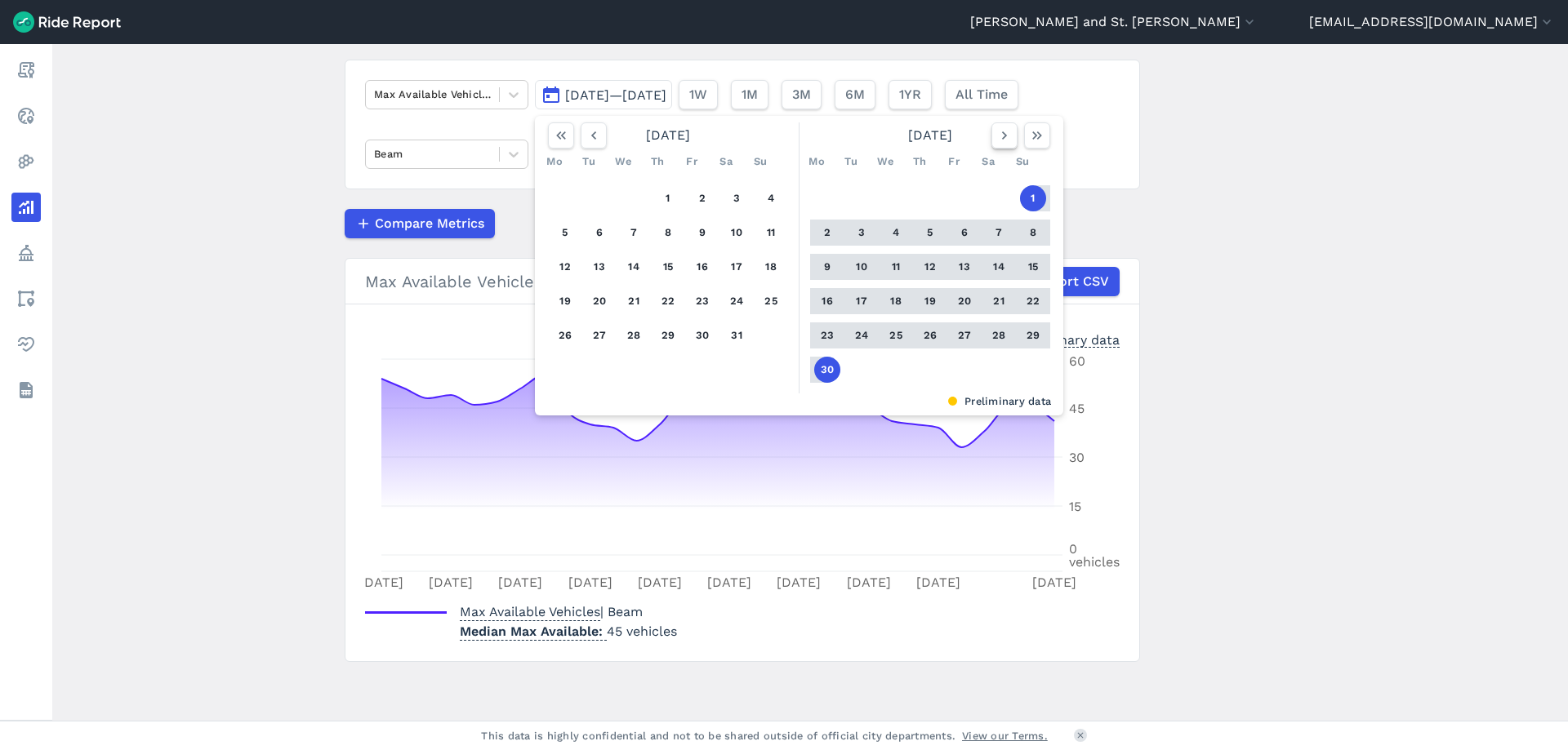
click at [1001, 142] on icon "button" at bounding box center [1004, 136] width 17 height 17
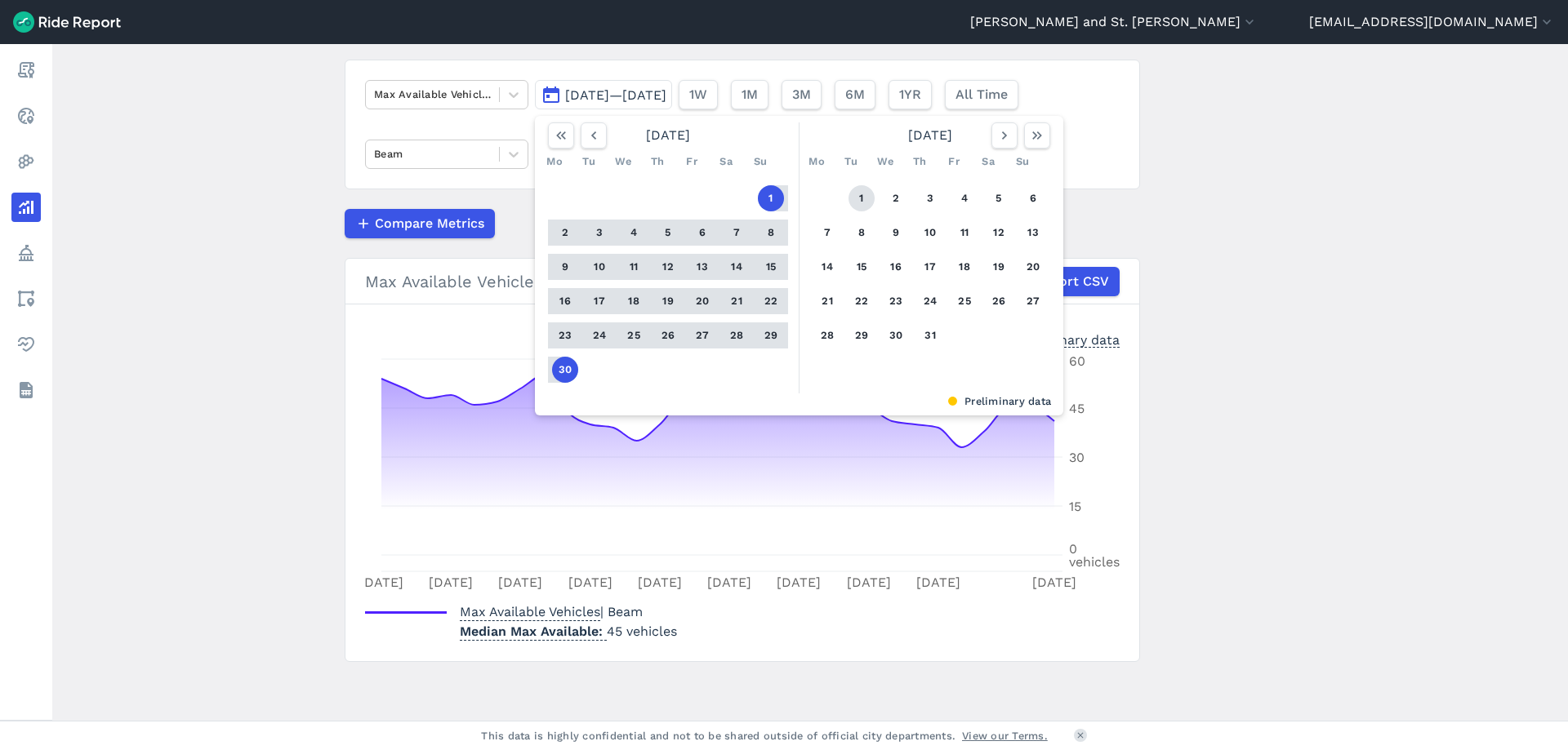
click at [852, 198] on button "1" at bounding box center [861, 198] width 26 height 26
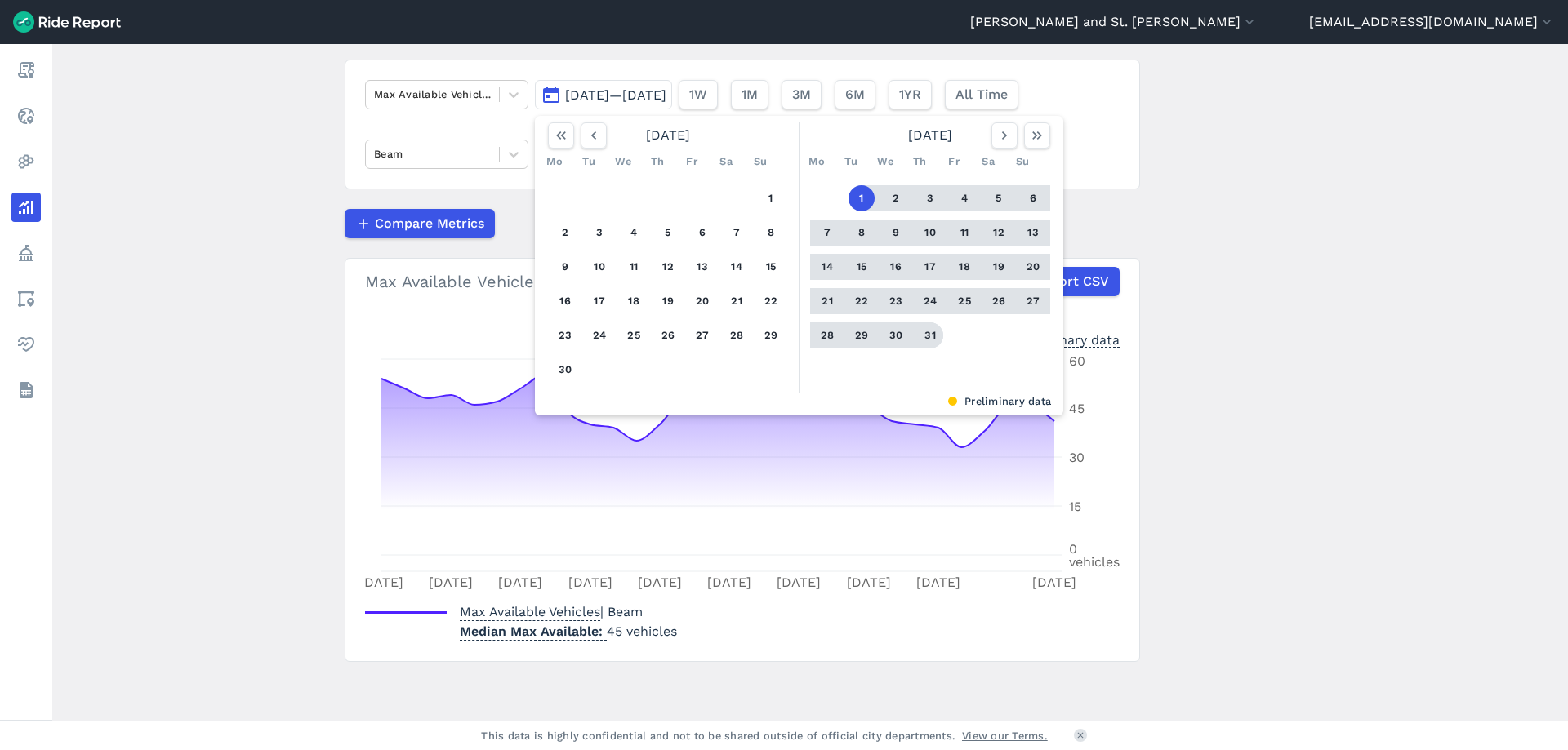
click at [917, 336] on button "31" at bounding box center [930, 335] width 26 height 26
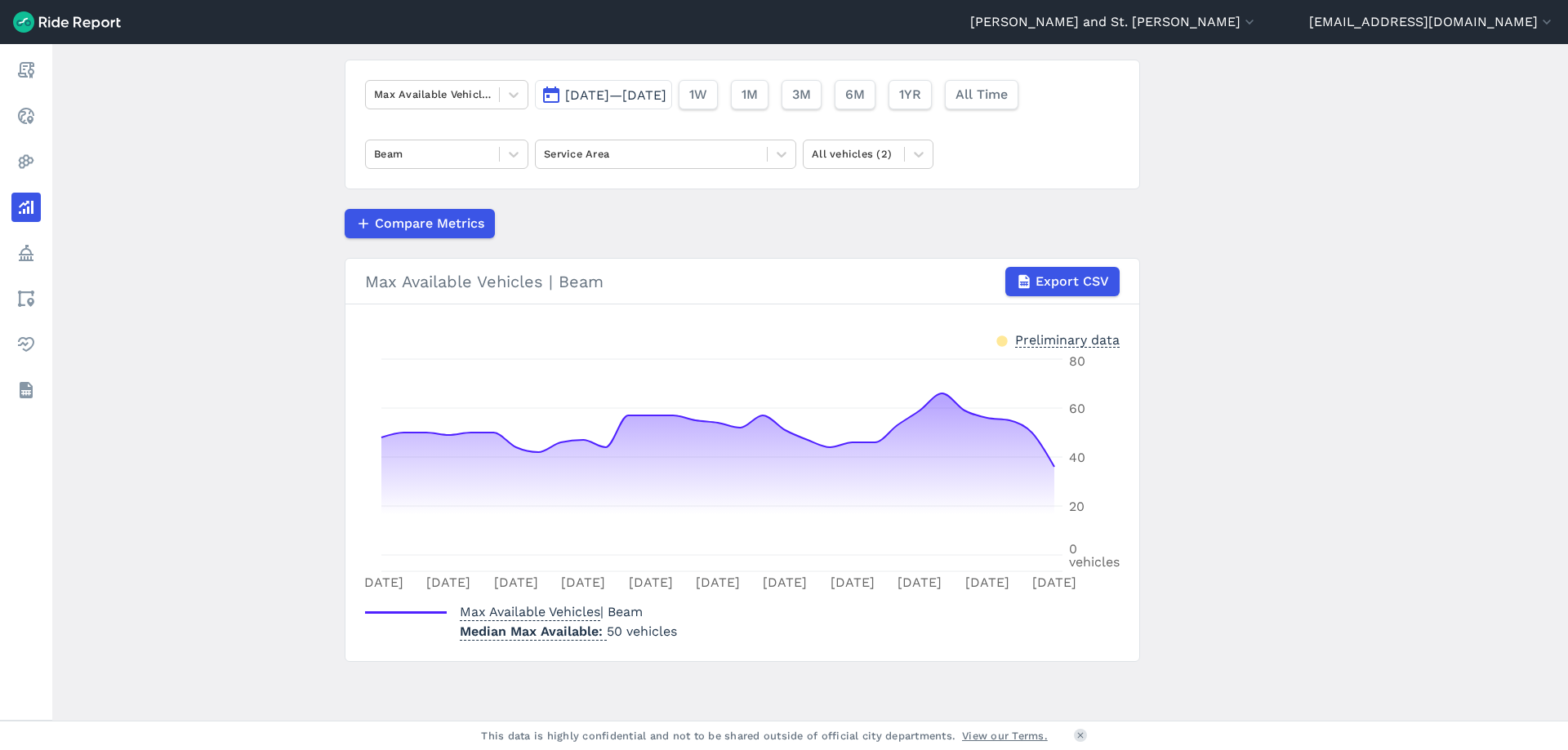
click at [620, 101] on span "[DATE]—[DATE]" at bounding box center [615, 95] width 101 height 16
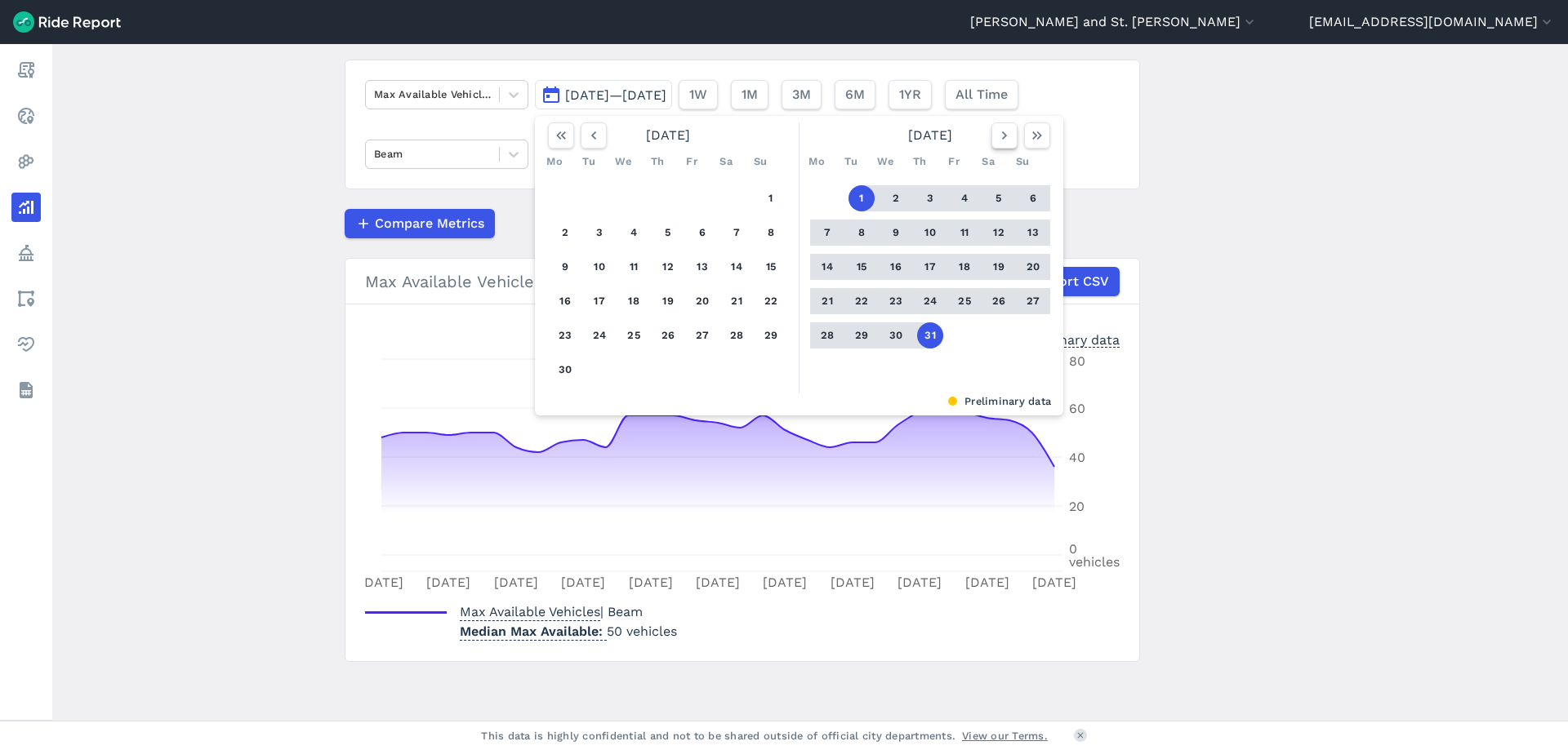
click at [998, 142] on icon "button" at bounding box center [1004, 136] width 17 height 17
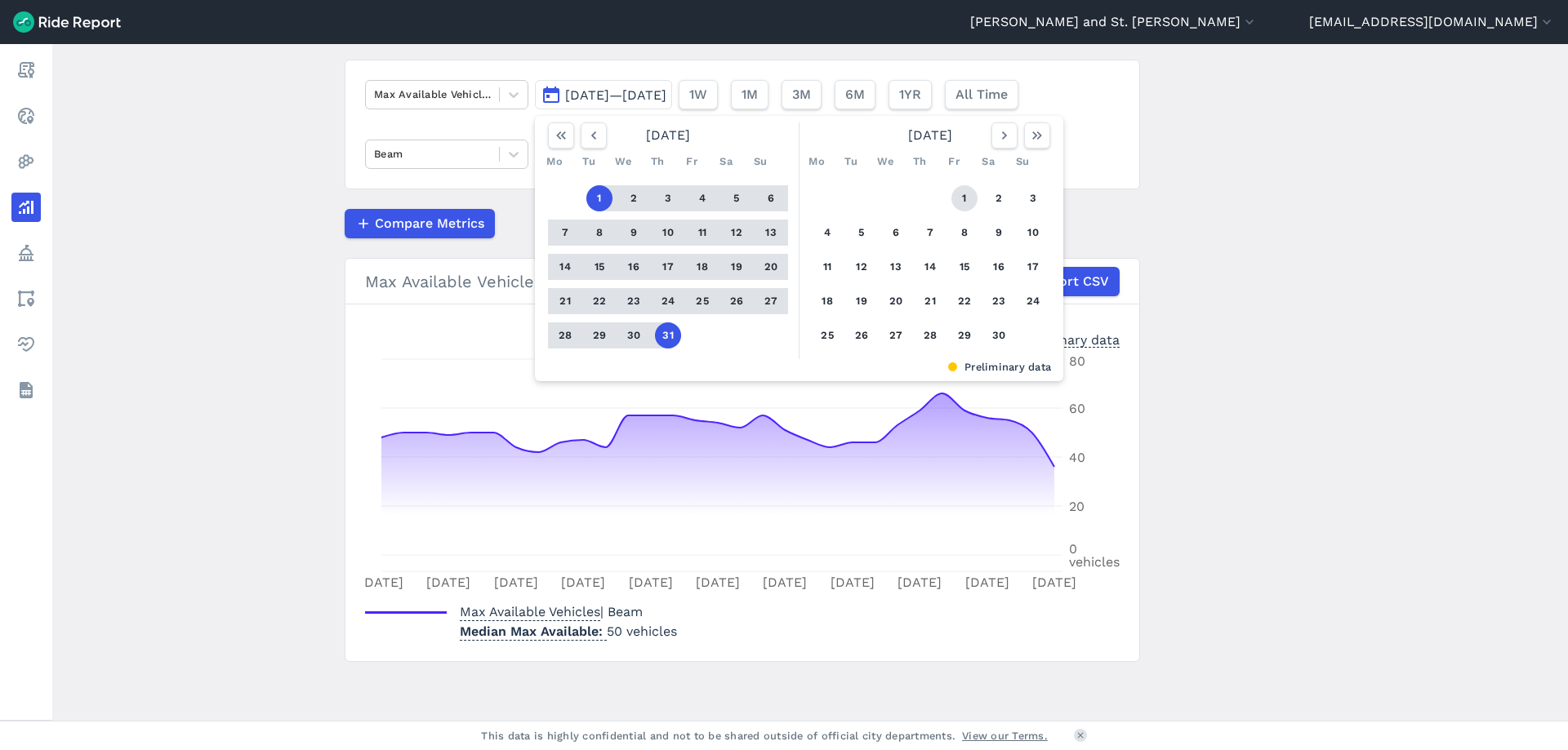
click at [959, 195] on button "1" at bounding box center [964, 198] width 26 height 26
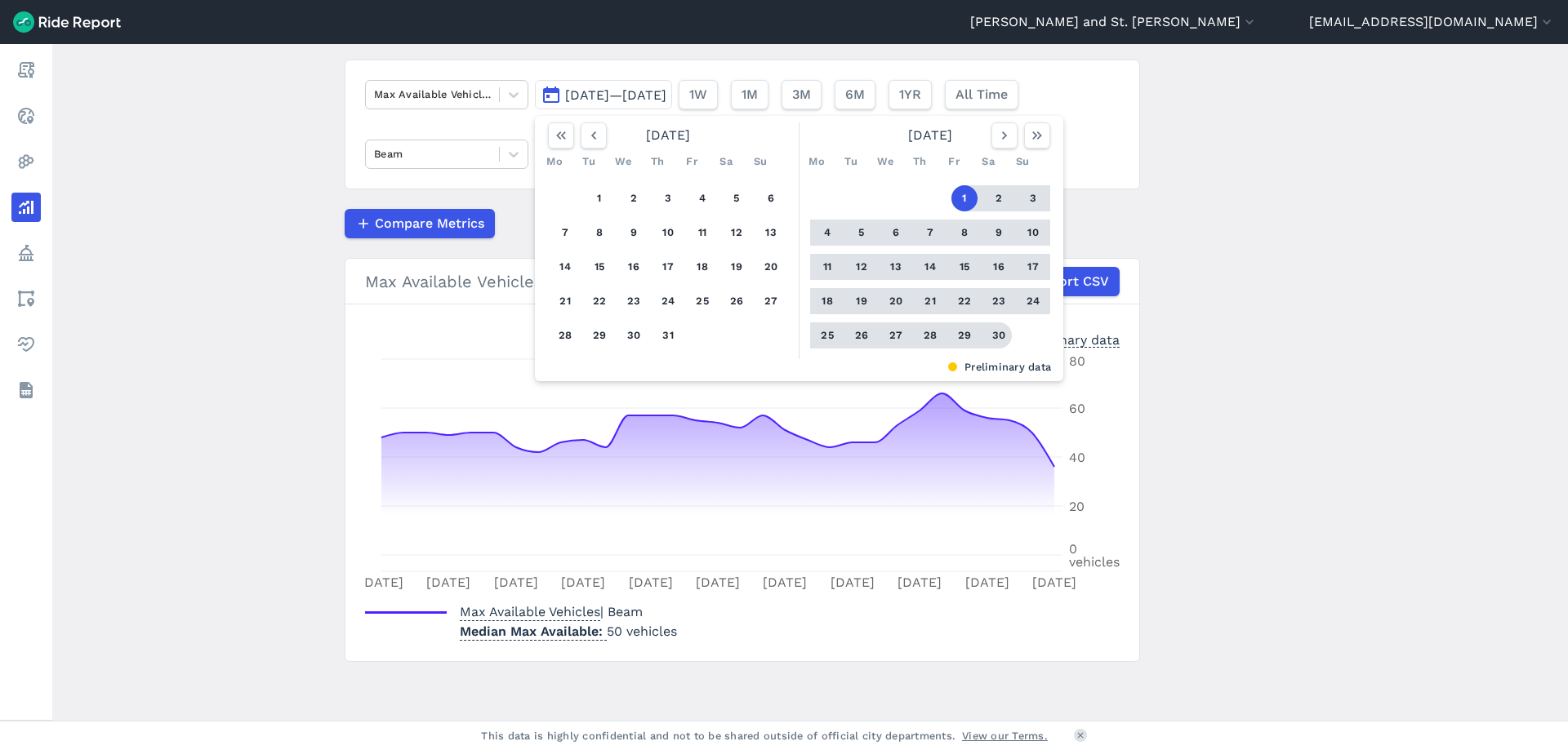
click at [995, 334] on button "30" at bounding box center [999, 335] width 26 height 26
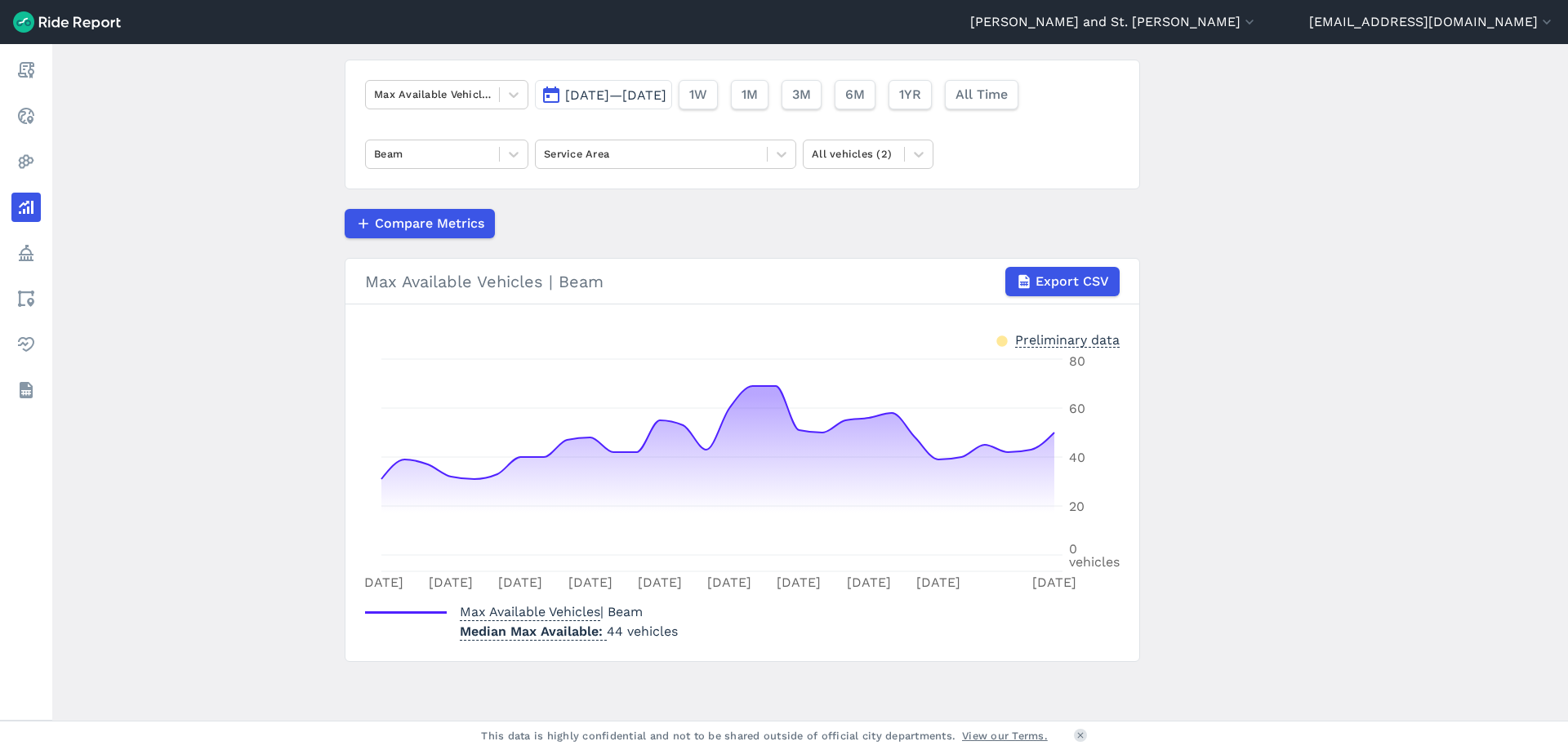
click at [604, 96] on span "[DATE]—[DATE]" at bounding box center [615, 95] width 101 height 16
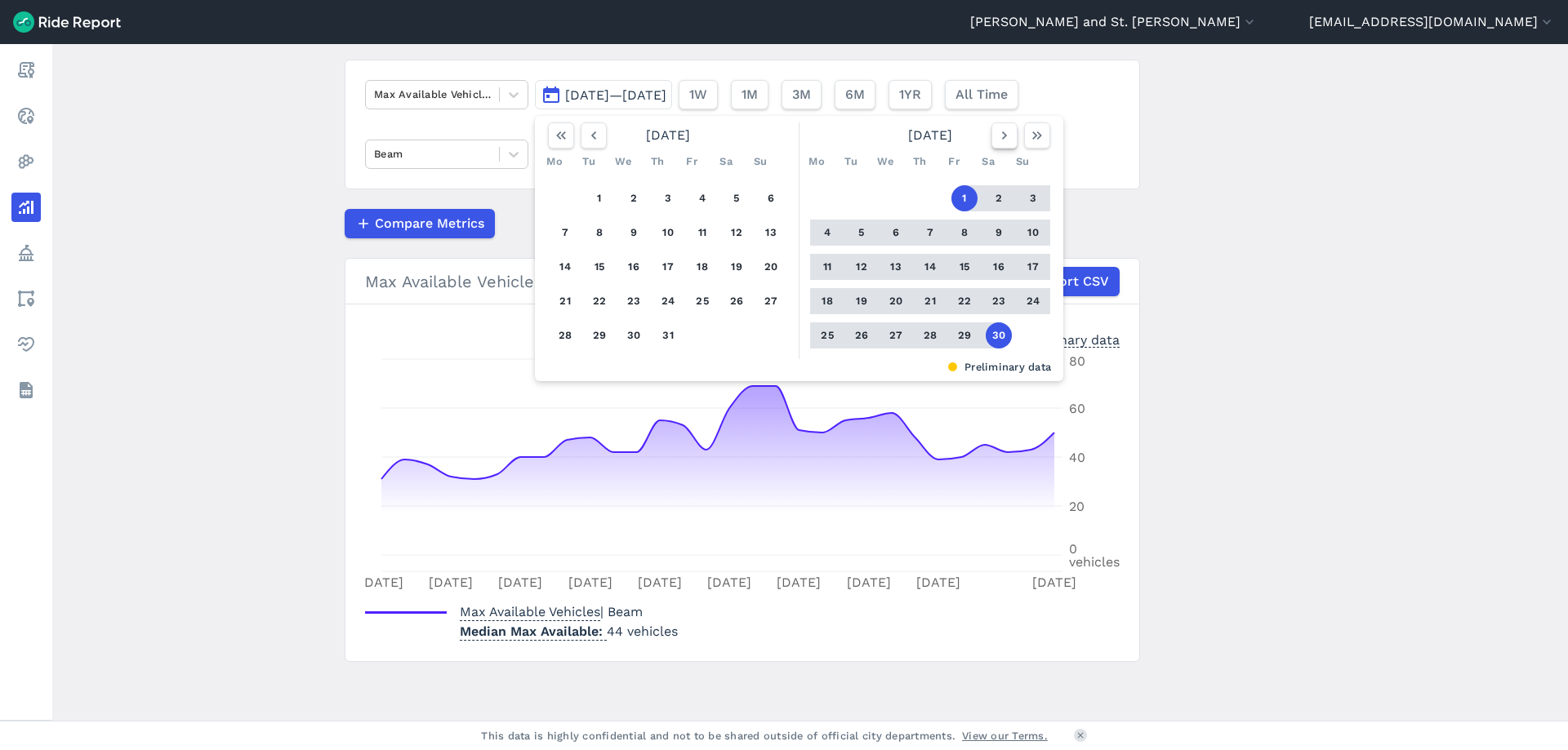
click at [1001, 134] on icon "button" at bounding box center [1004, 136] width 17 height 17
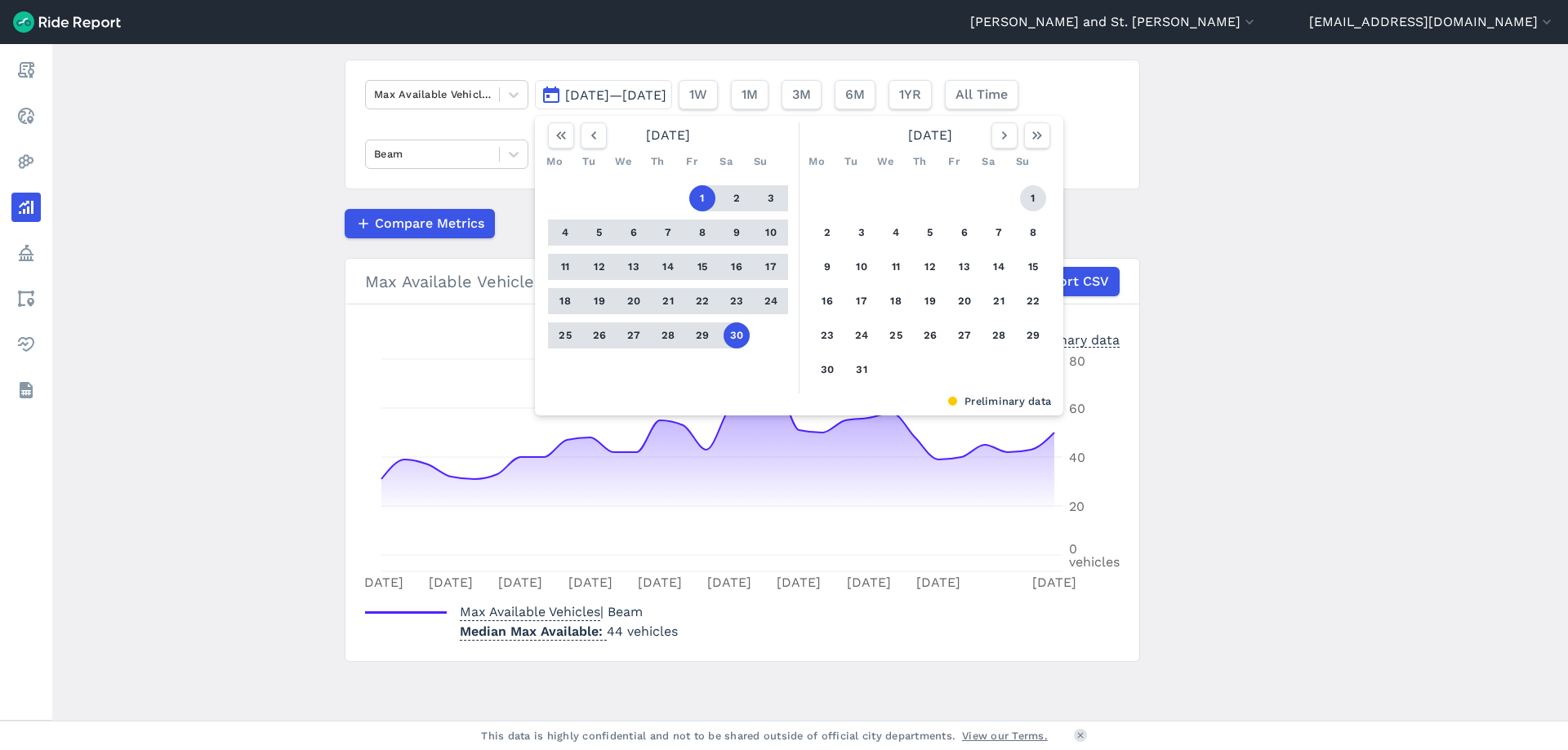
click at [1026, 188] on button "1" at bounding box center [1033, 198] width 26 height 26
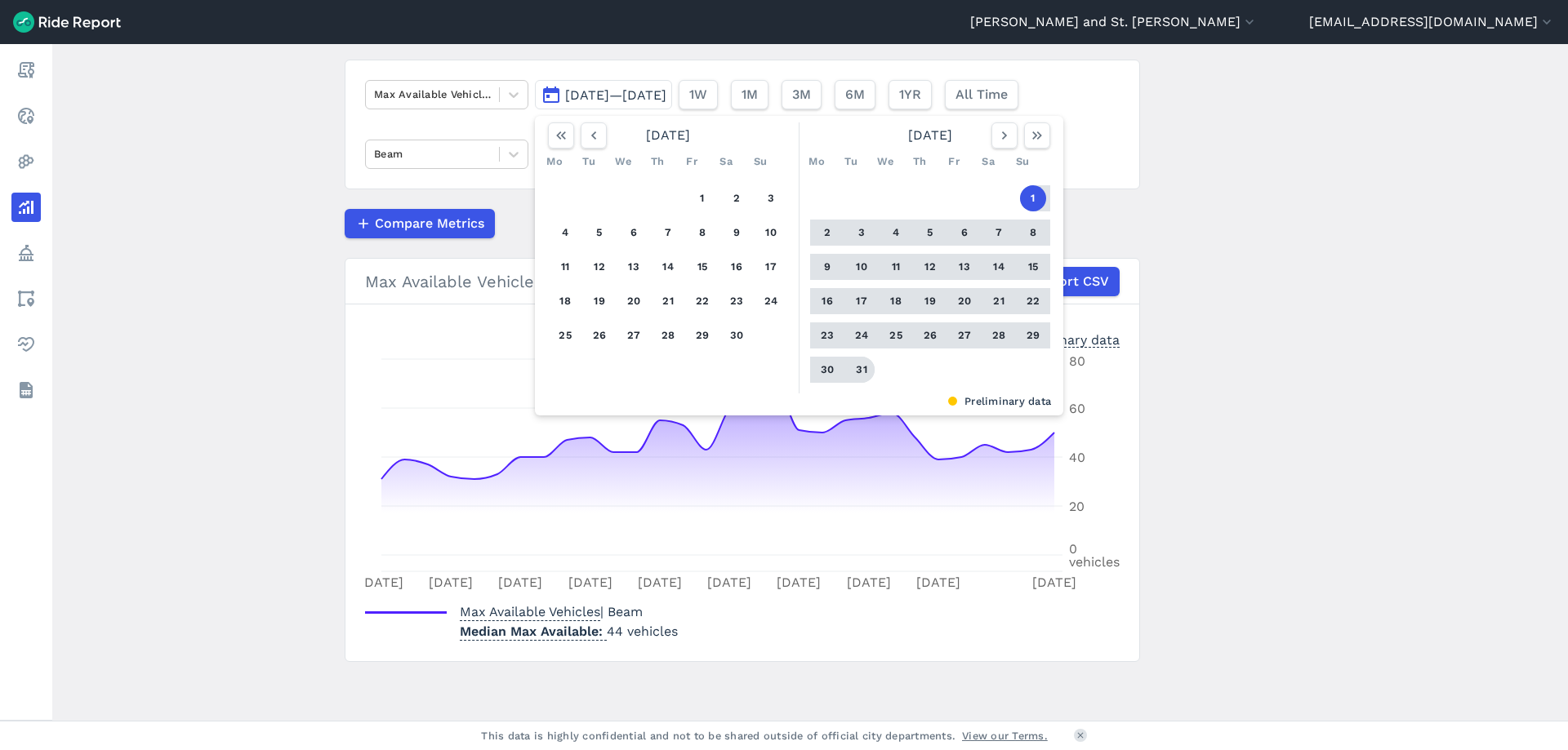
click at [859, 366] on button "31" at bounding box center [861, 370] width 26 height 26
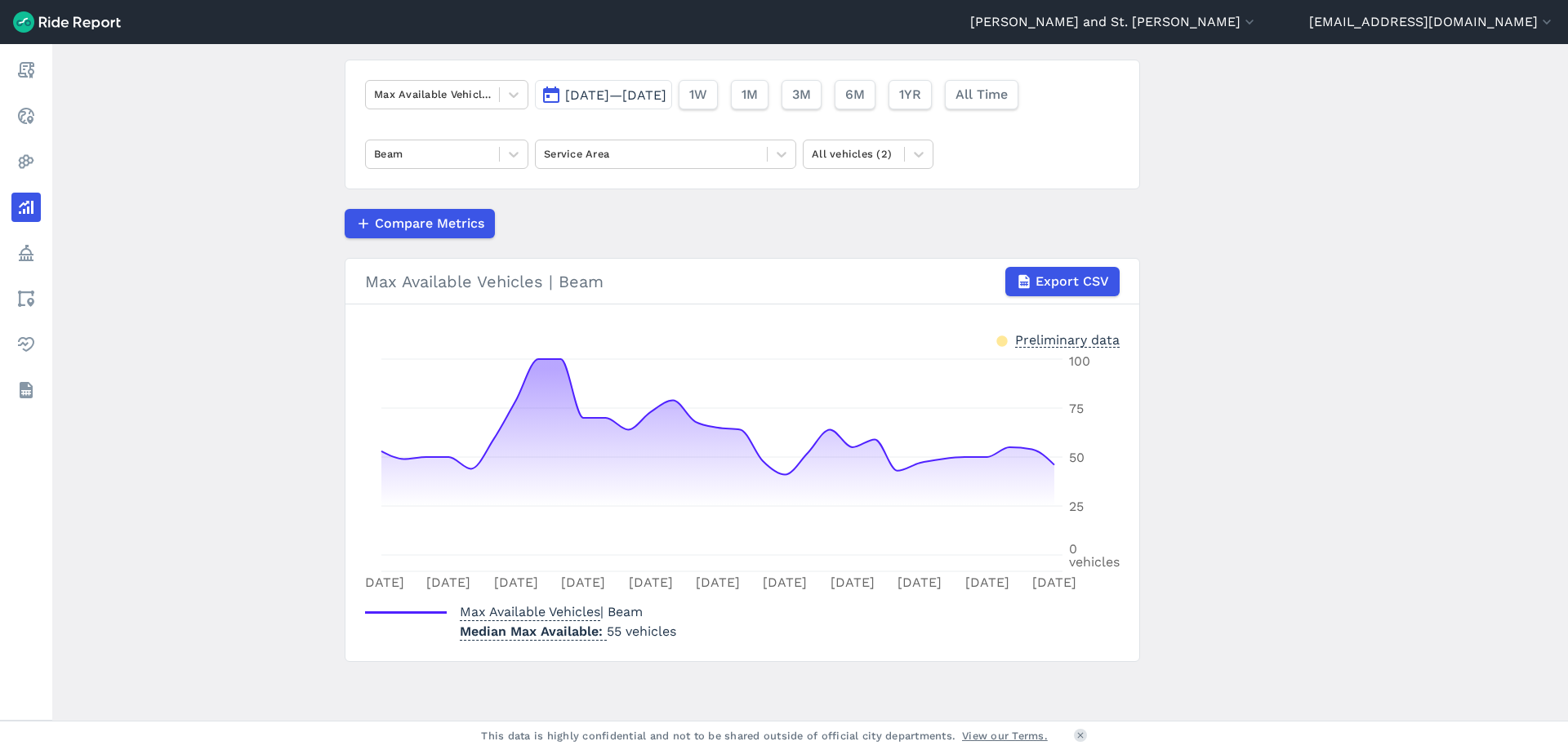
click at [632, 94] on span "[DATE]—[DATE]" at bounding box center [615, 95] width 101 height 16
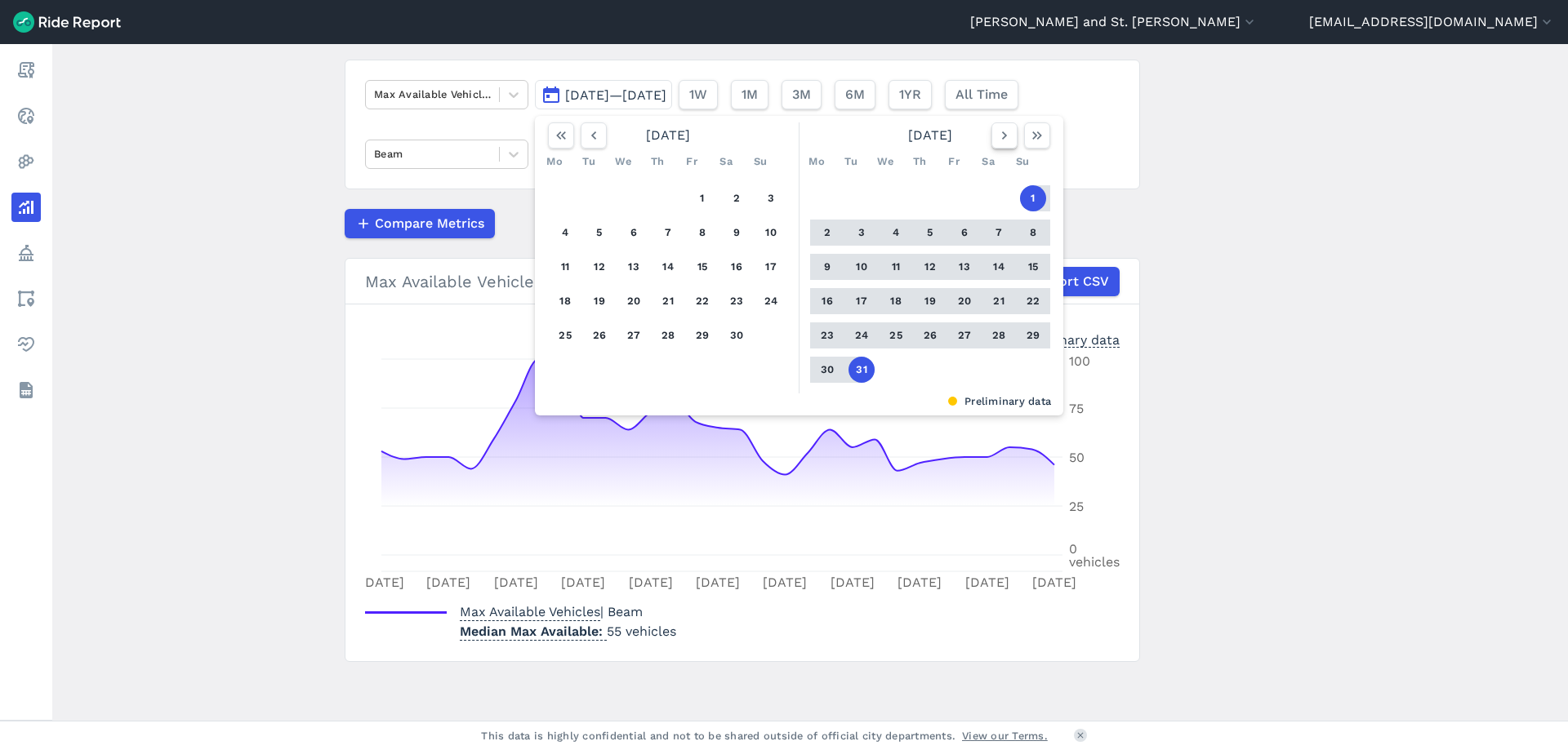
click at [1001, 137] on icon "button" at bounding box center [1004, 136] width 17 height 17
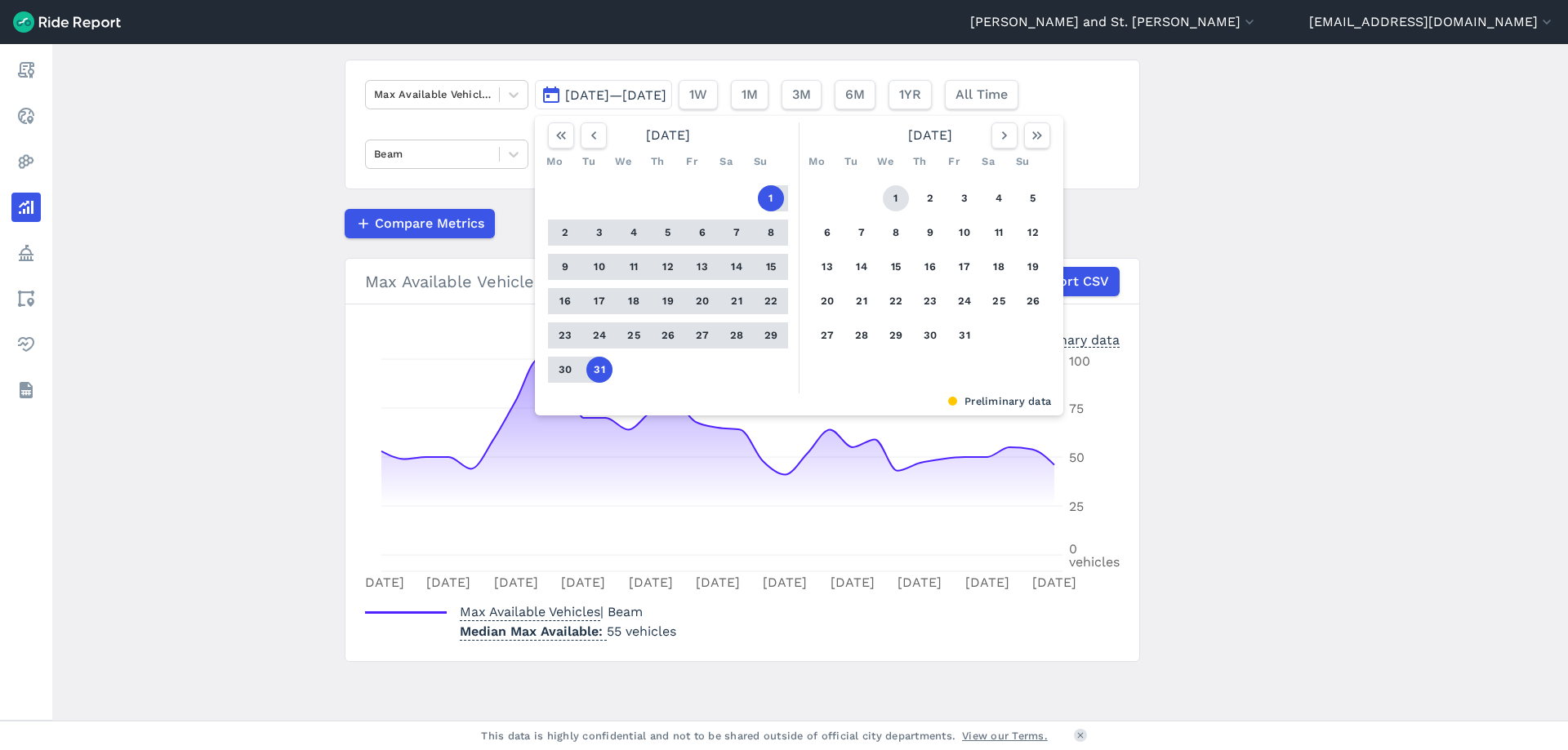
click at [894, 194] on button "1" at bounding box center [895, 198] width 26 height 26
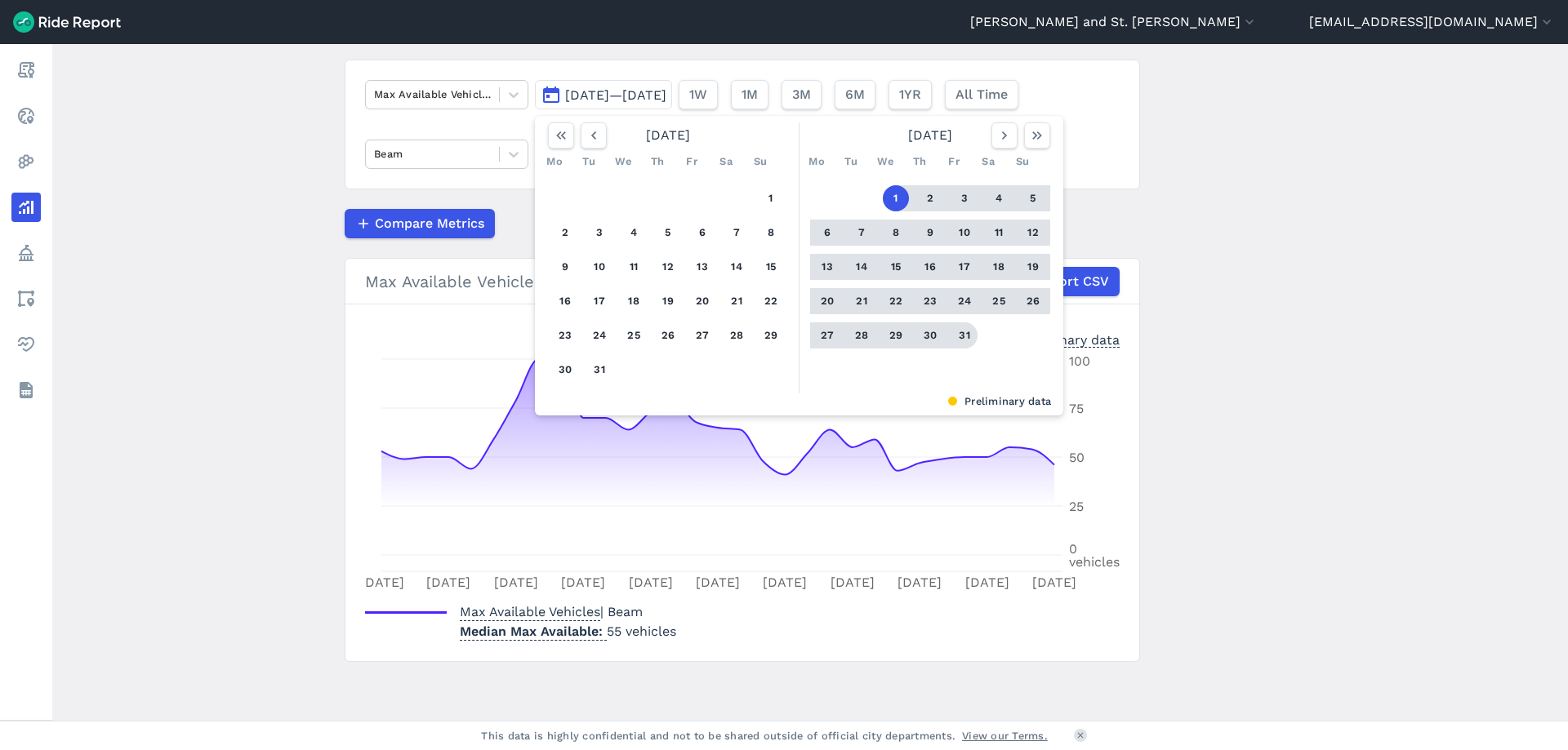
click at [958, 329] on button "31" at bounding box center [964, 335] width 26 height 26
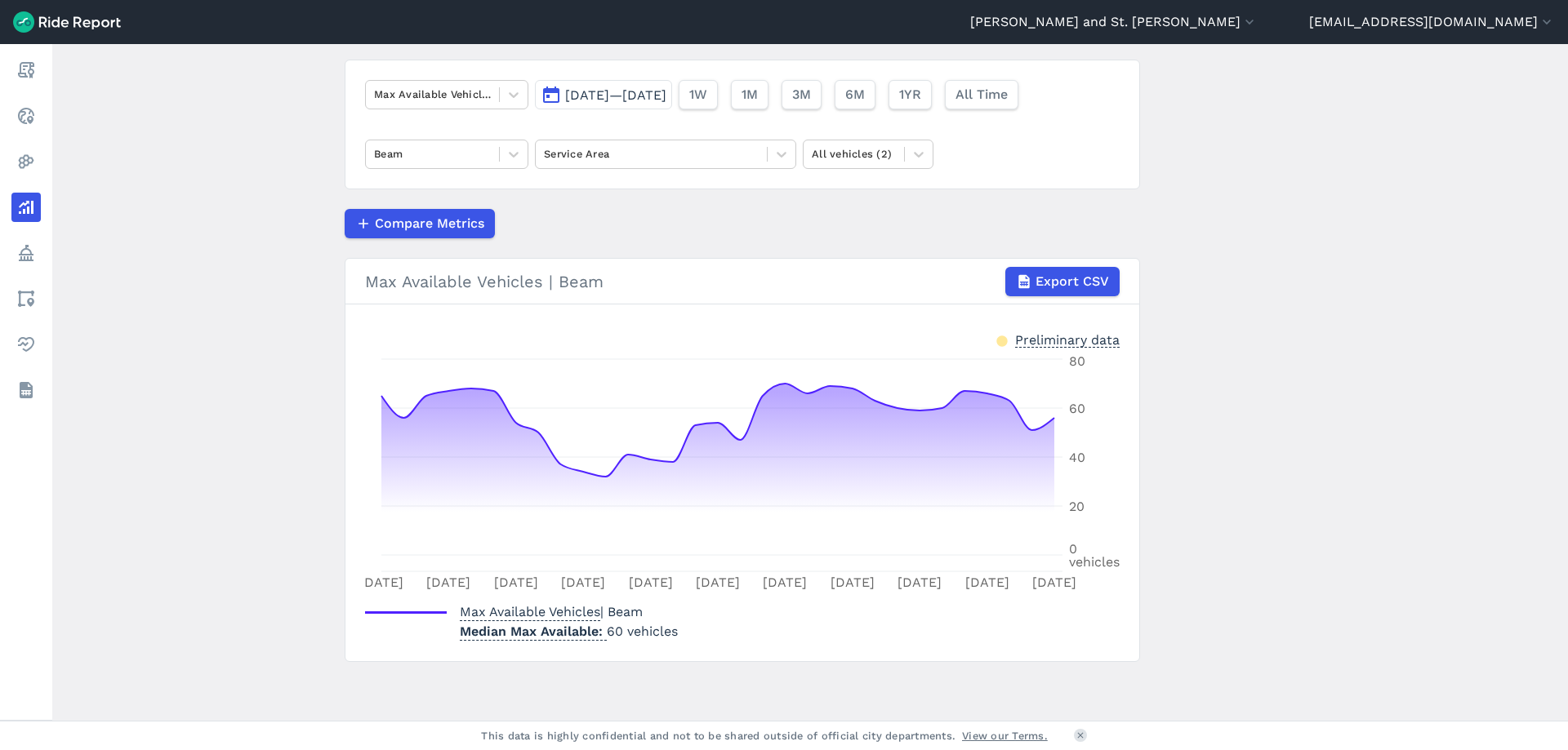
click at [659, 100] on span "[DATE]—[DATE]" at bounding box center [615, 95] width 101 height 16
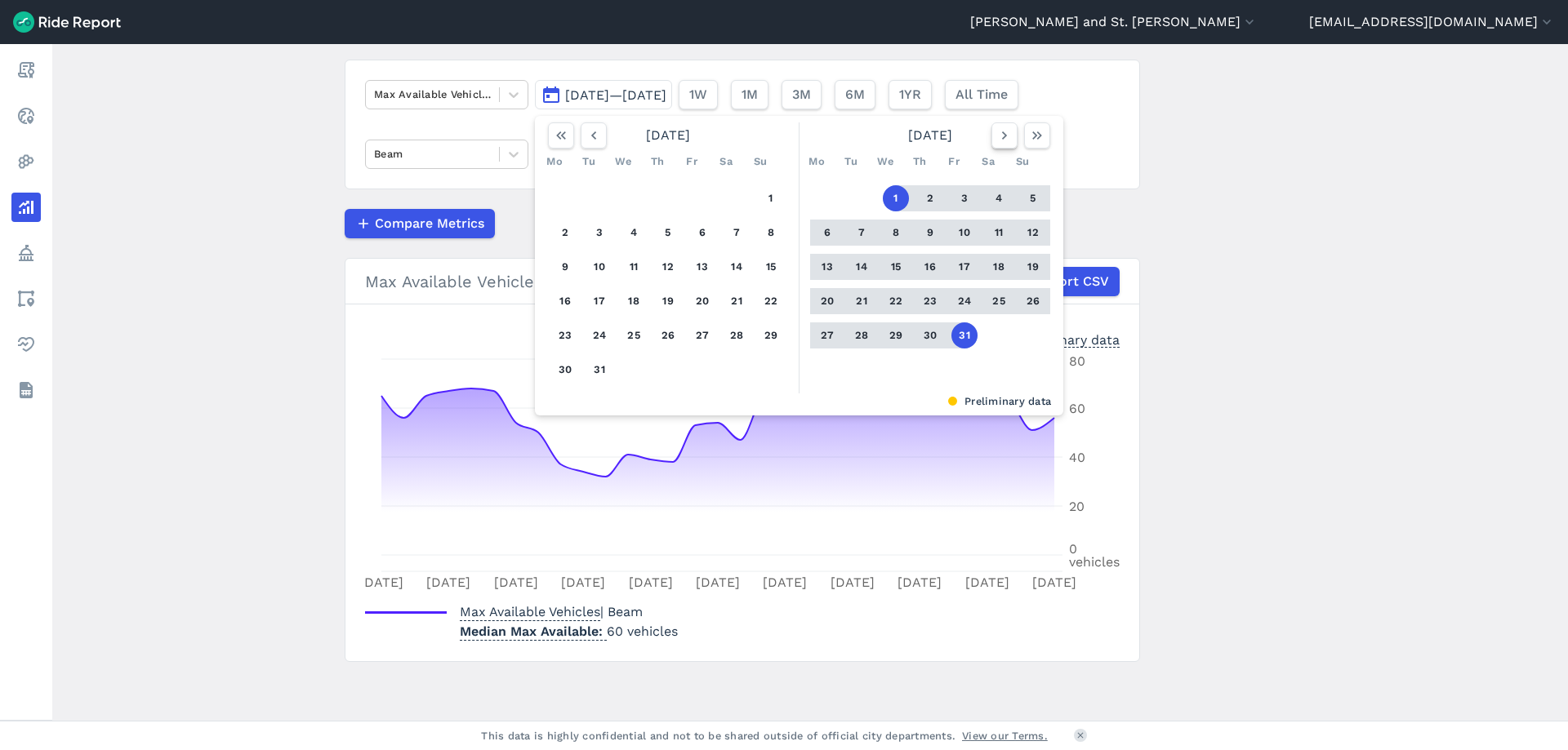
click at [997, 140] on icon "button" at bounding box center [1004, 136] width 17 height 17
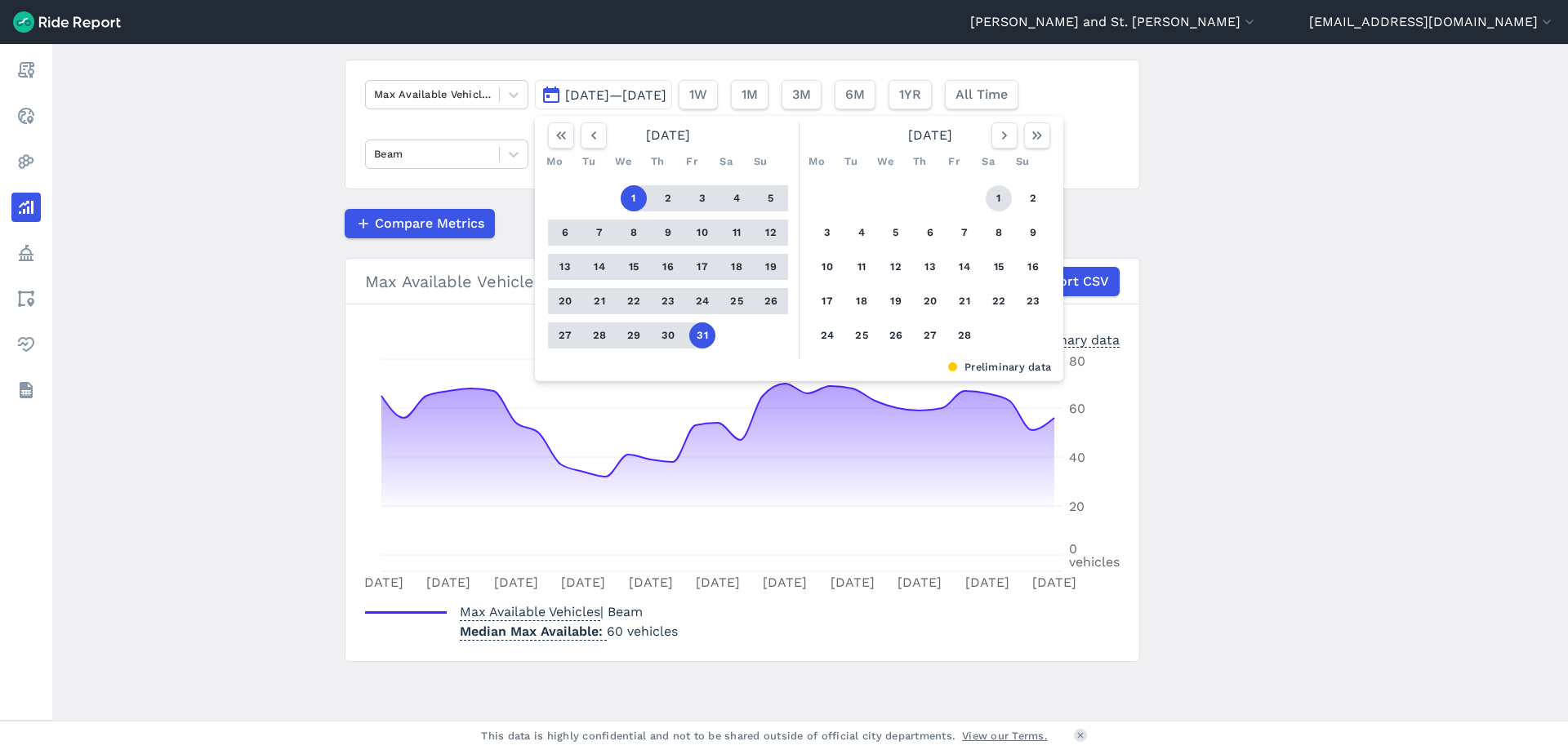
click at [1001, 196] on button "1" at bounding box center [999, 198] width 26 height 26
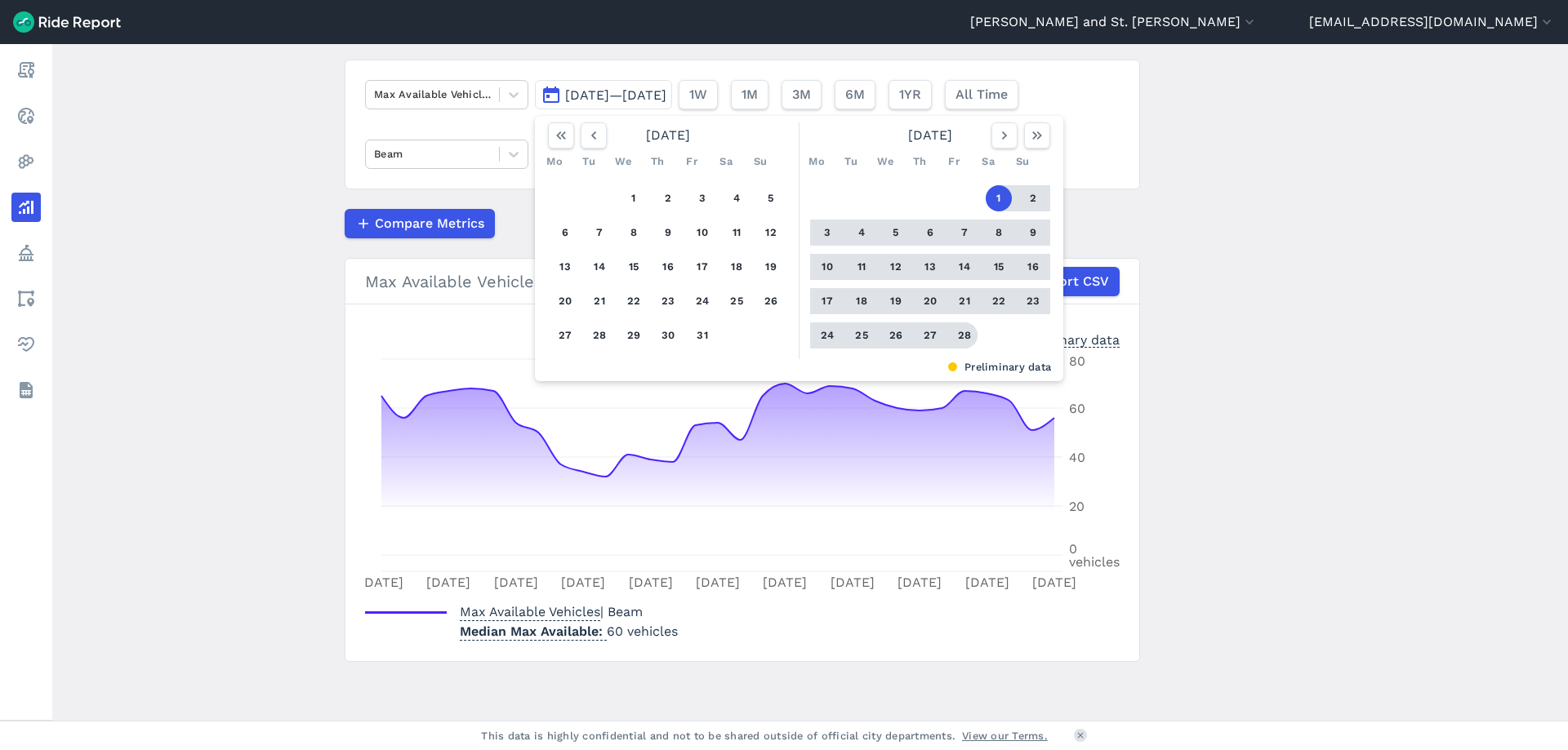
click at [966, 331] on button "28" at bounding box center [964, 335] width 26 height 26
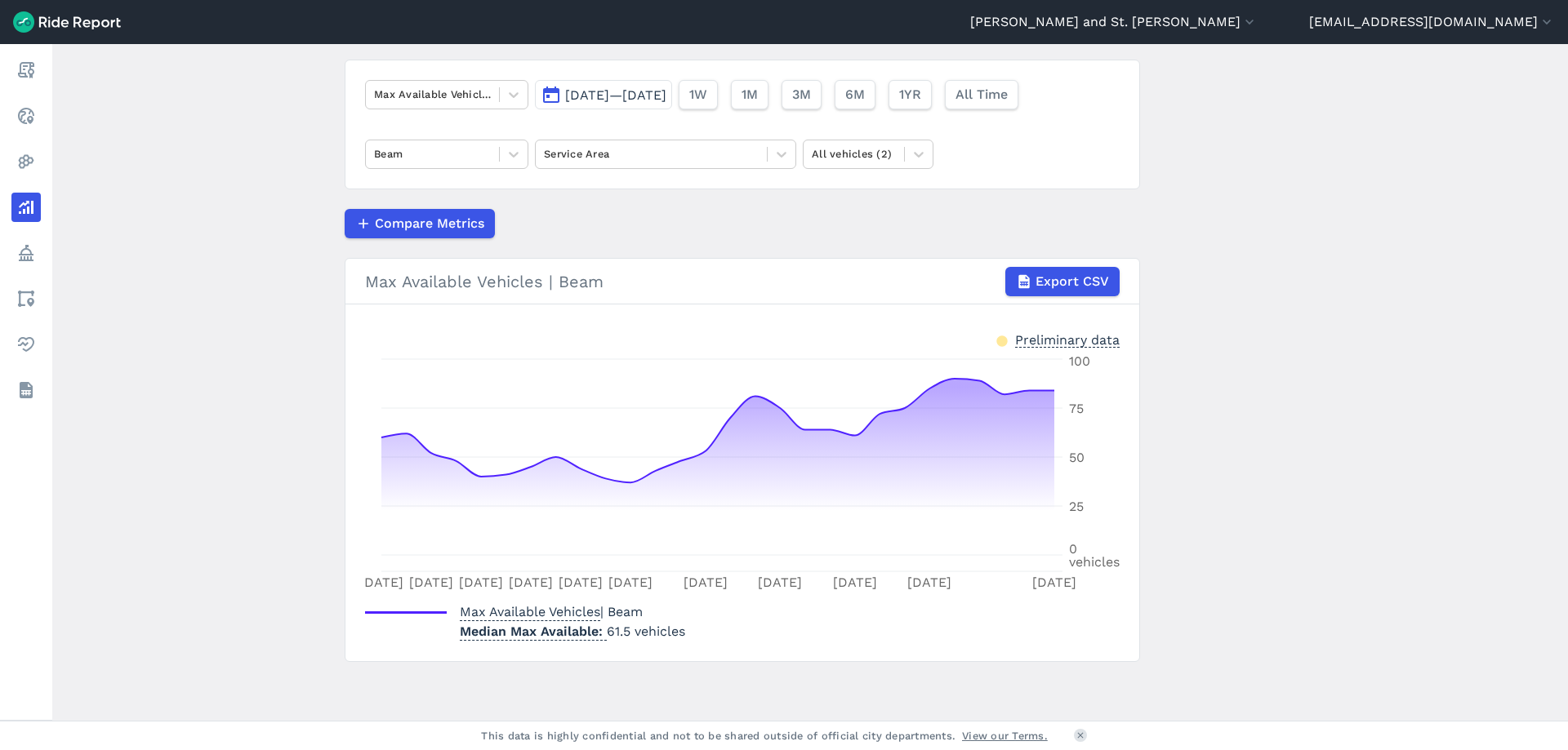
click at [666, 100] on span "[DATE]—[DATE]" at bounding box center [615, 95] width 101 height 16
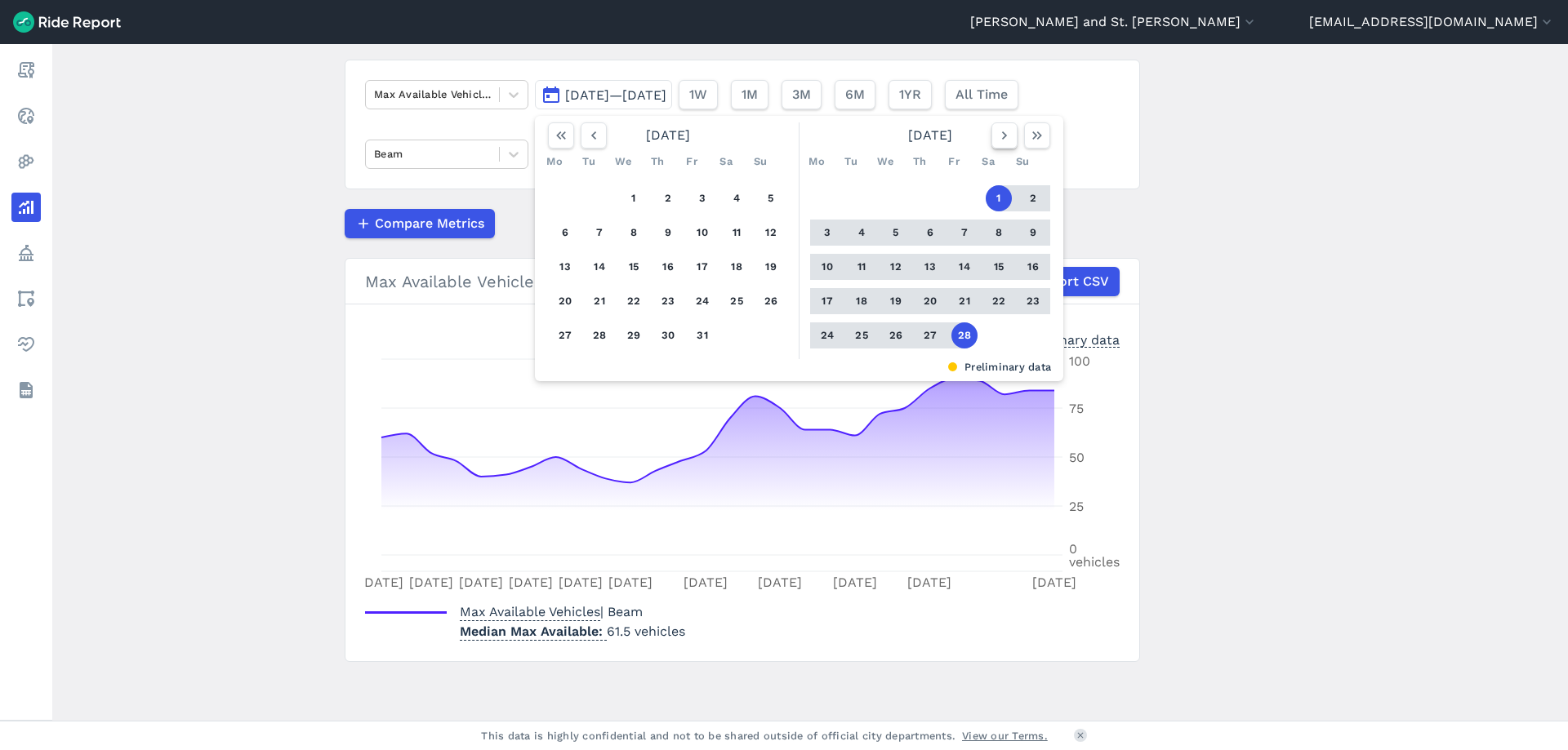
click at [1001, 137] on icon "button" at bounding box center [1004, 136] width 17 height 17
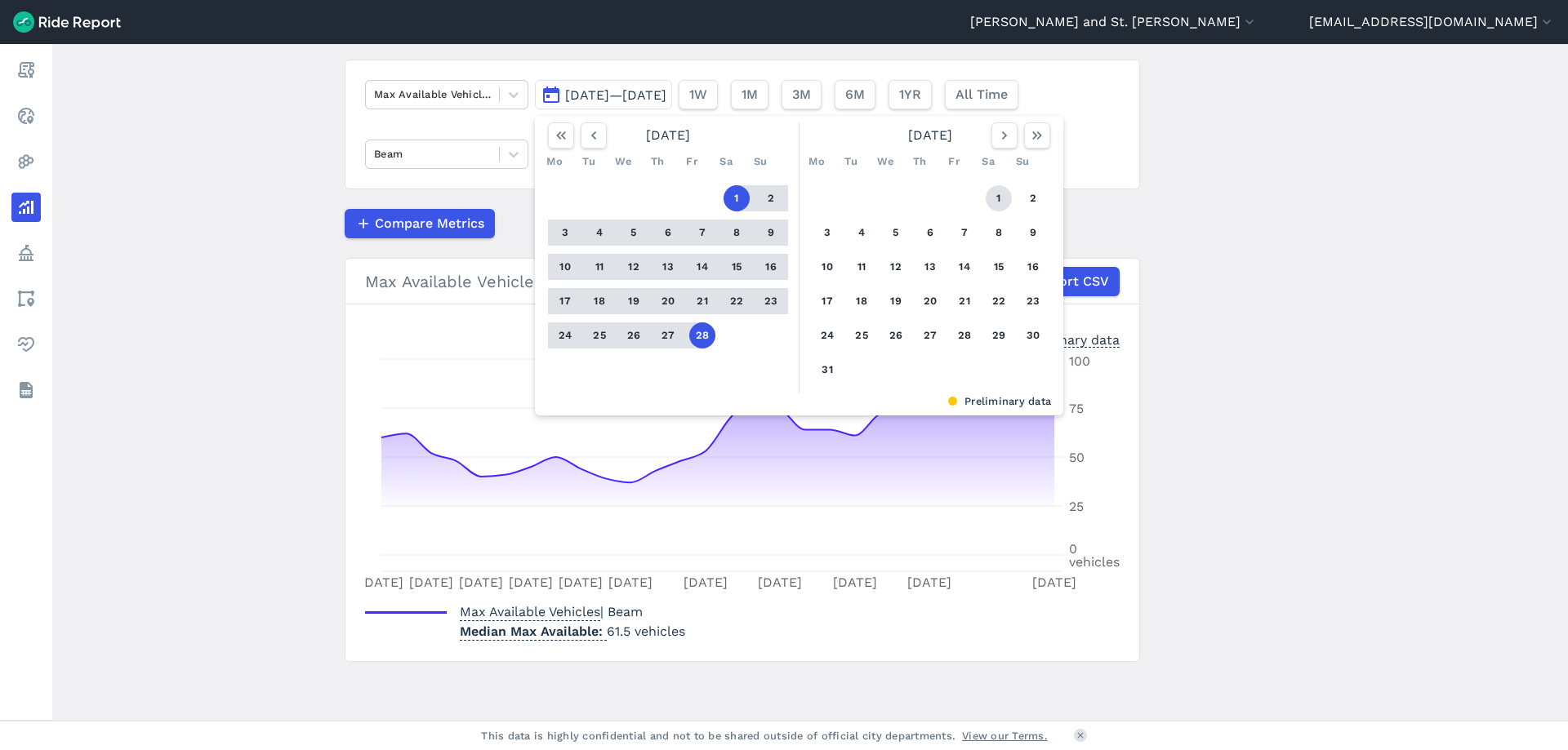
click at [999, 192] on button "1" at bounding box center [999, 198] width 26 height 26
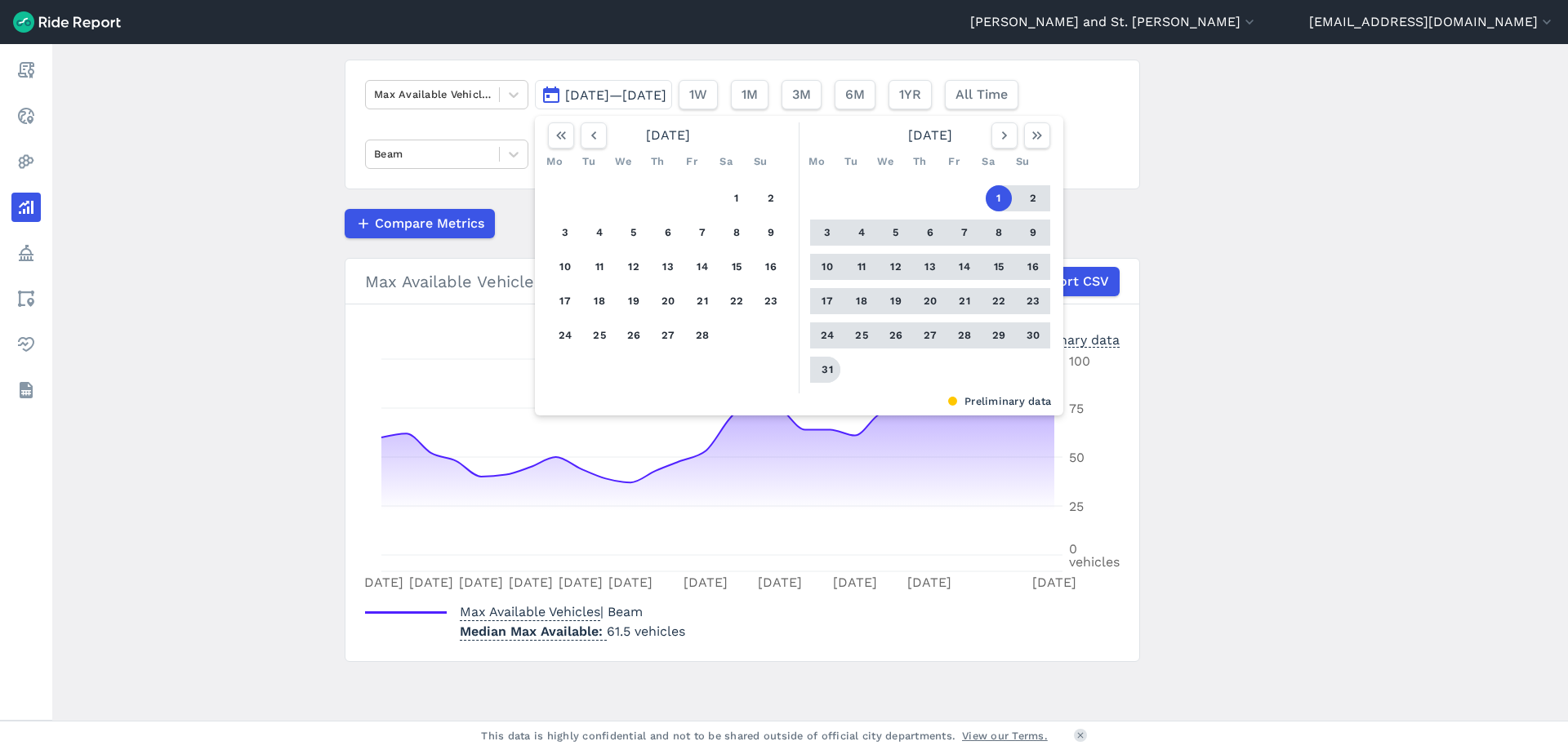
click at [822, 367] on button "31" at bounding box center [827, 370] width 26 height 26
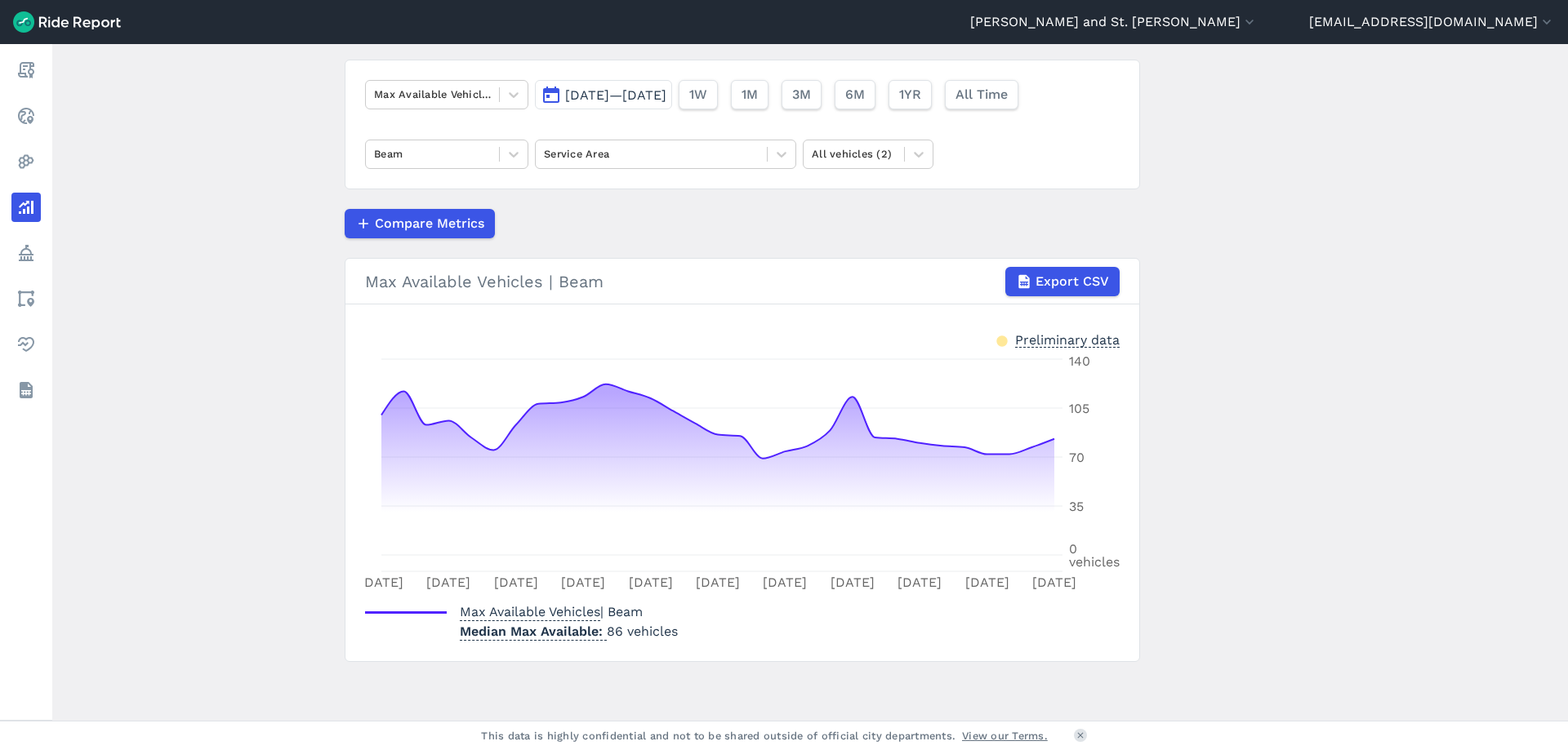
click at [663, 89] on span "[DATE]—[DATE]" at bounding box center [615, 95] width 101 height 16
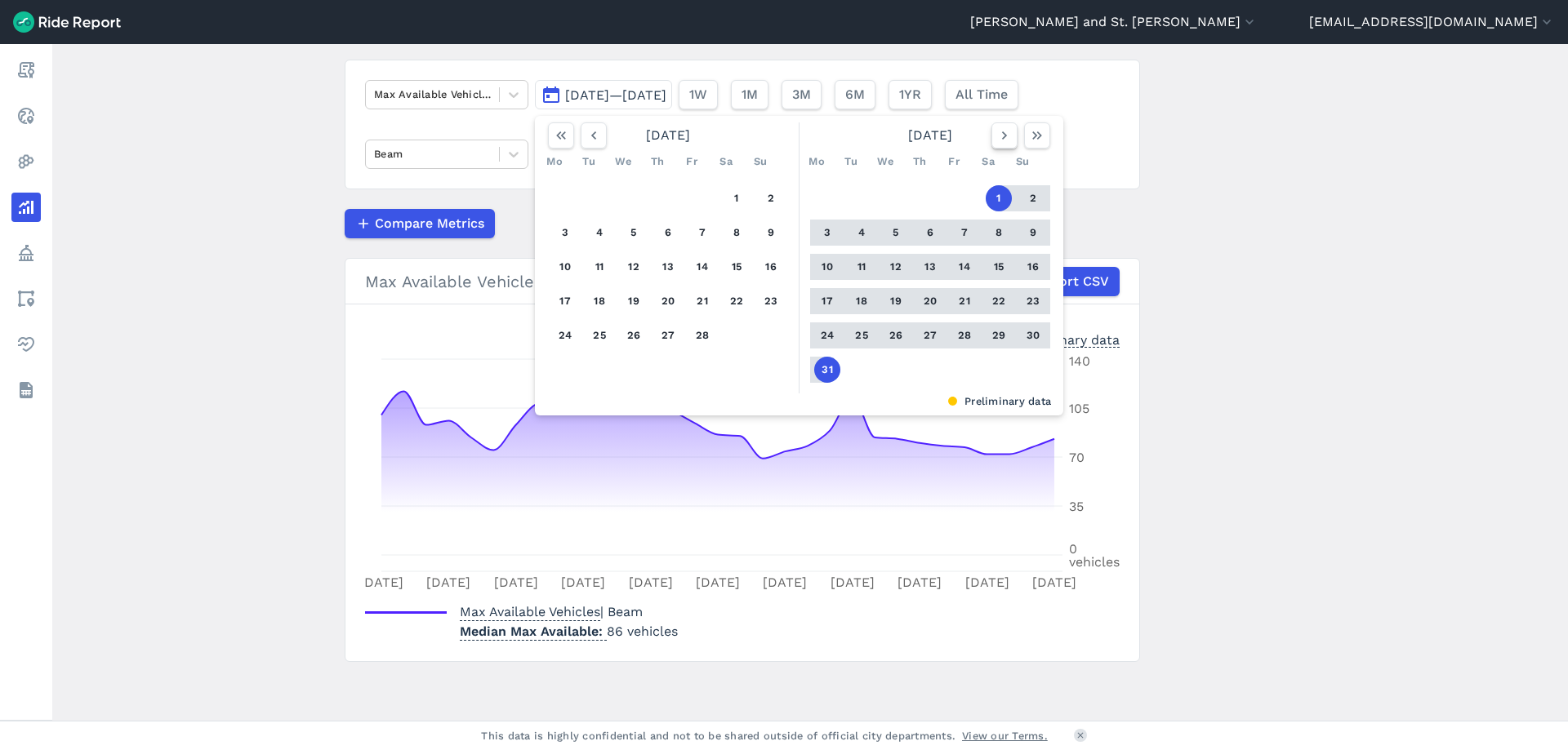
click at [1000, 132] on icon "button" at bounding box center [1004, 136] width 17 height 17
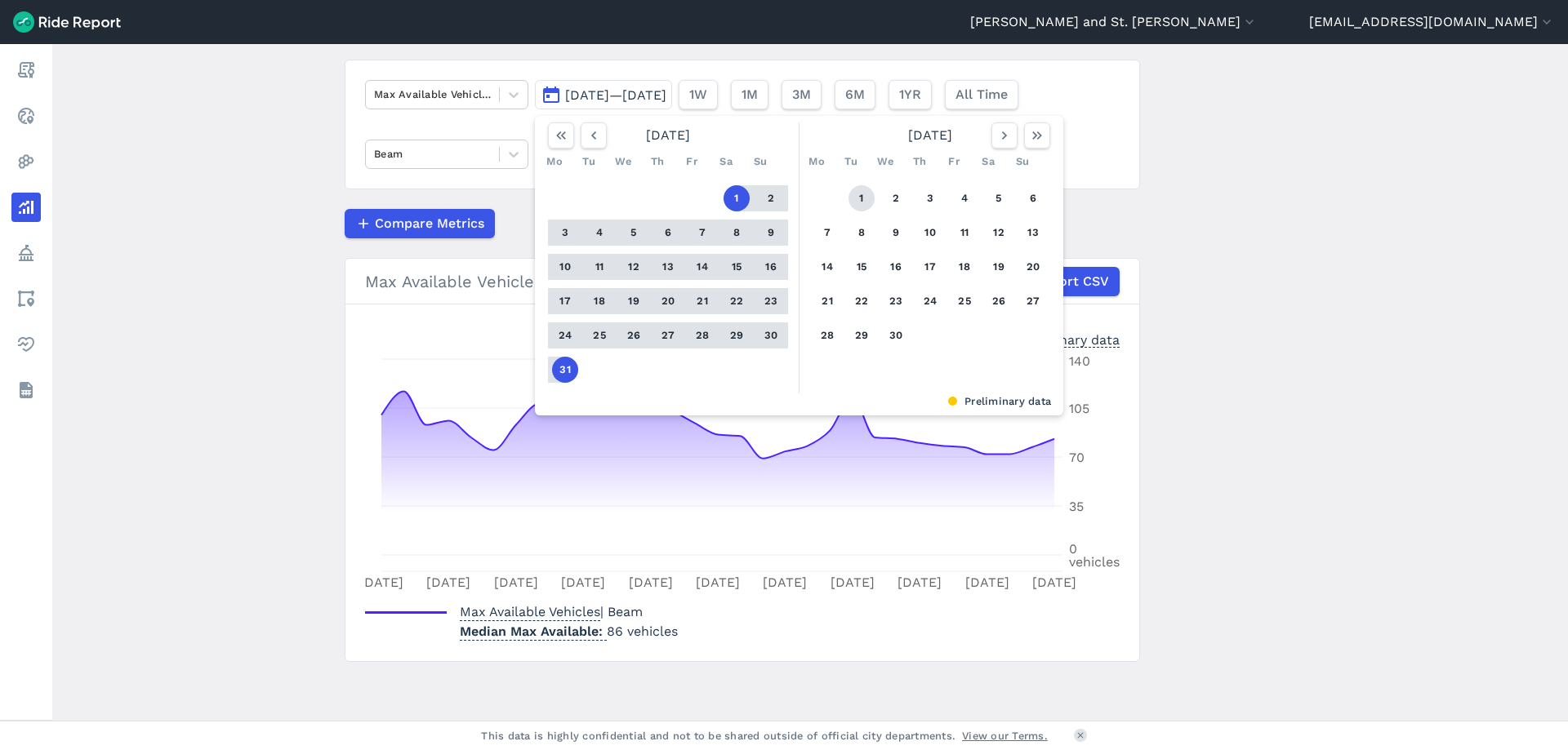
click at [851, 196] on button "1" at bounding box center [861, 198] width 26 height 26
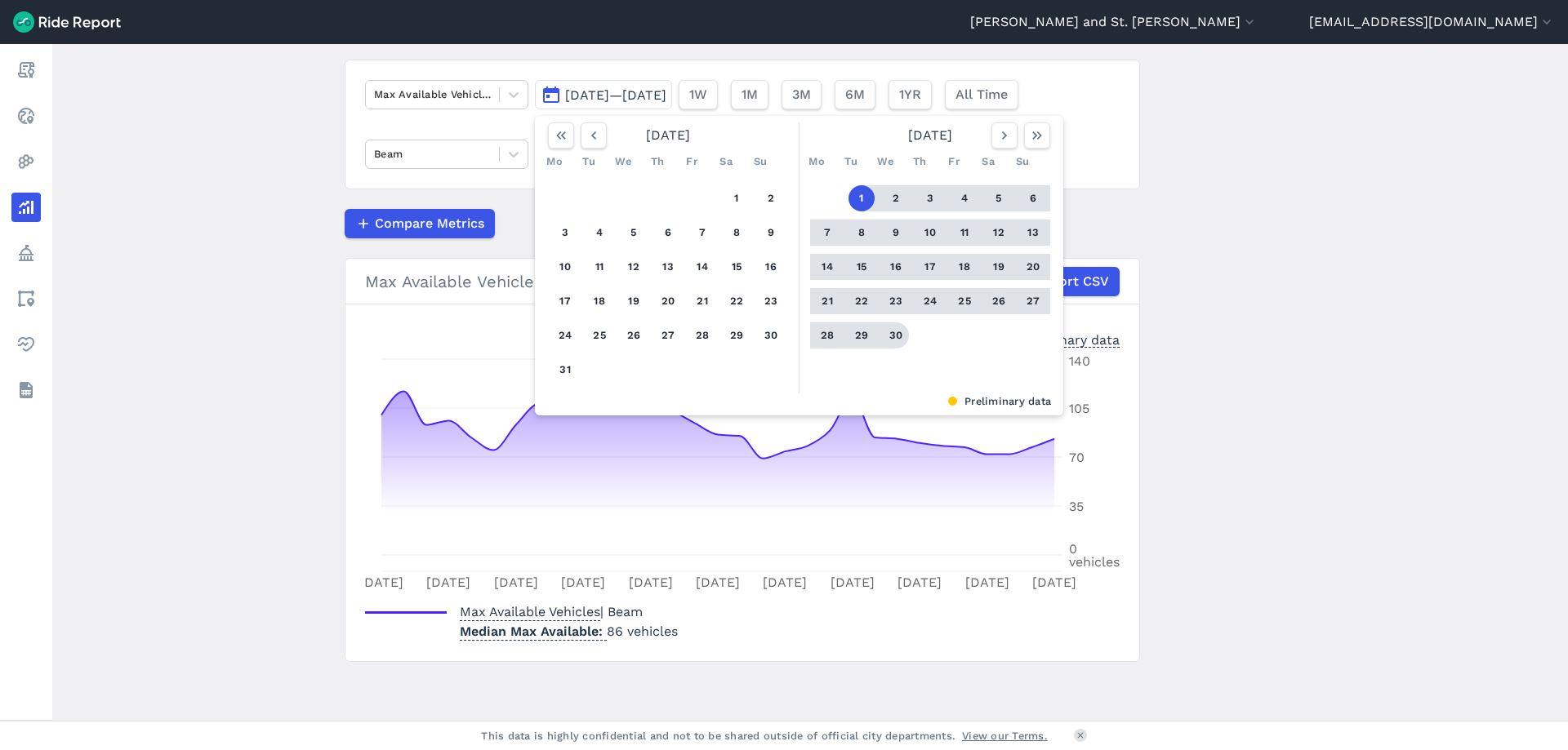
click at [901, 349] on div "1 2 3 4 5 6 7 8 9 10 11 12 13 14 15 16 17 18 19 20 21 22 23 24 25 26 27 28 29 30" at bounding box center [930, 266] width 253 height 185
click at [898, 343] on button "30" at bounding box center [895, 335] width 26 height 26
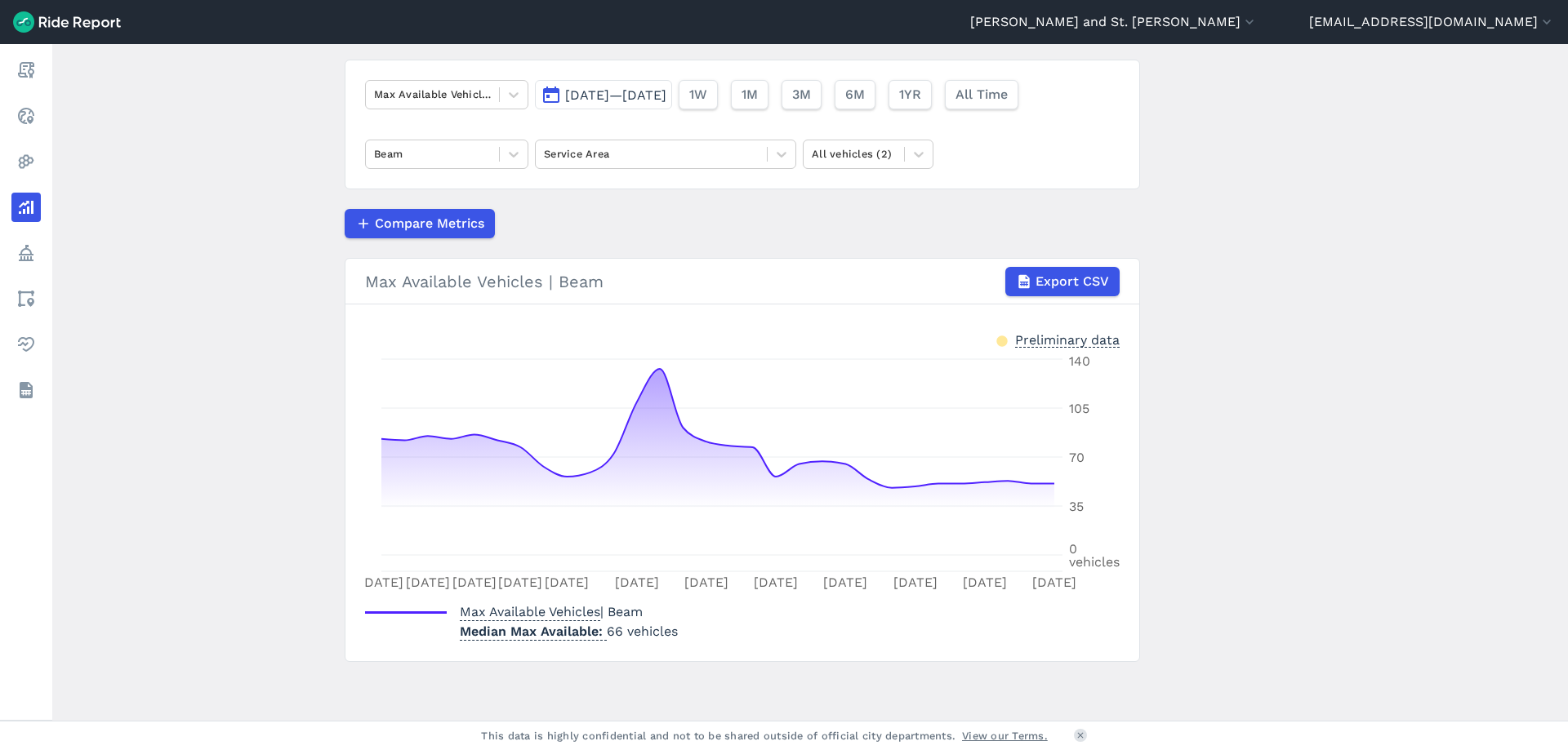
click at [727, 77] on div "[DATE]—[DATE] 1W 1M 3M 6M 1YR All Time" at bounding box center [780, 91] width 490 height 36
click at [666, 95] on span "[DATE]—[DATE]" at bounding box center [615, 95] width 101 height 16
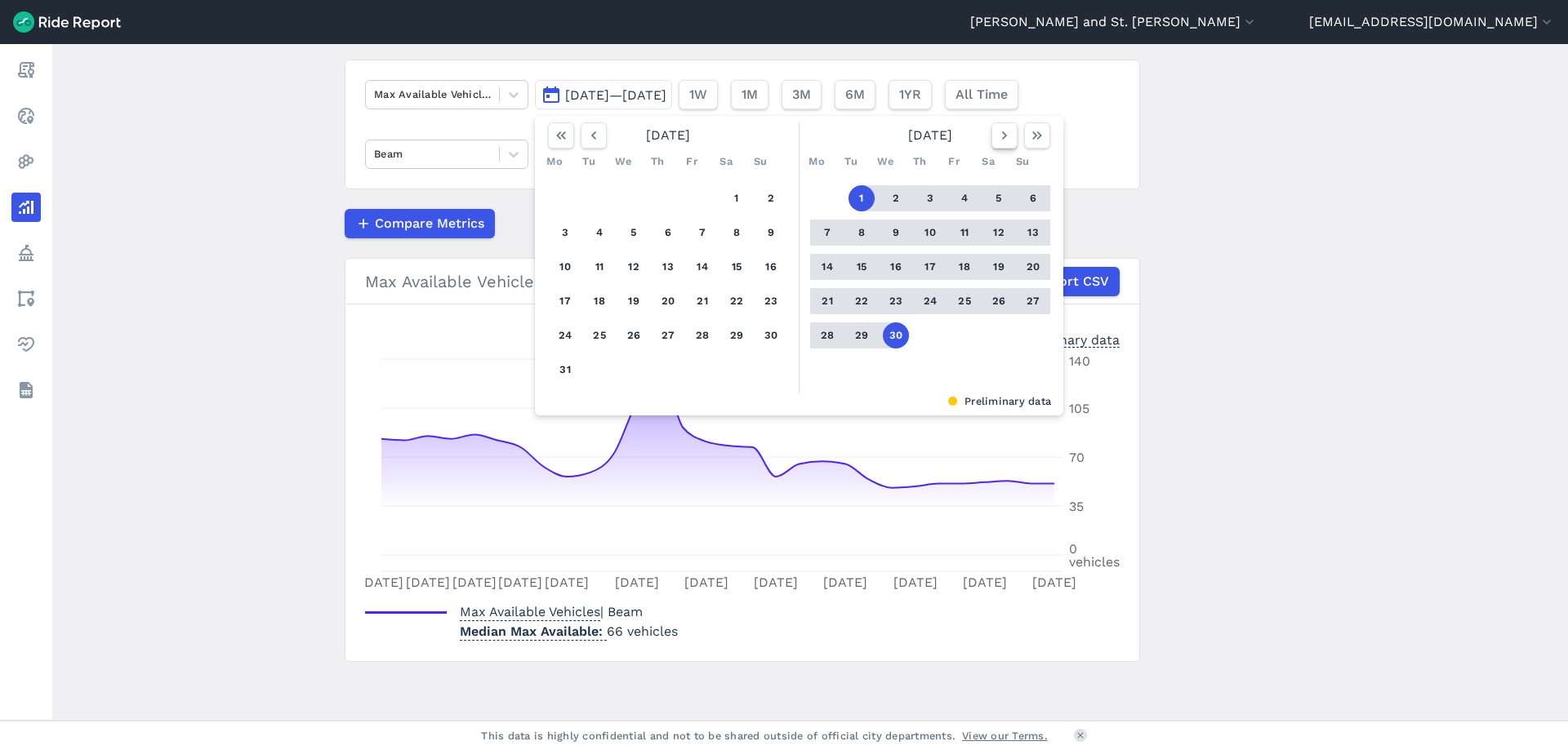
click at [997, 129] on icon "button" at bounding box center [1004, 136] width 17 height 17
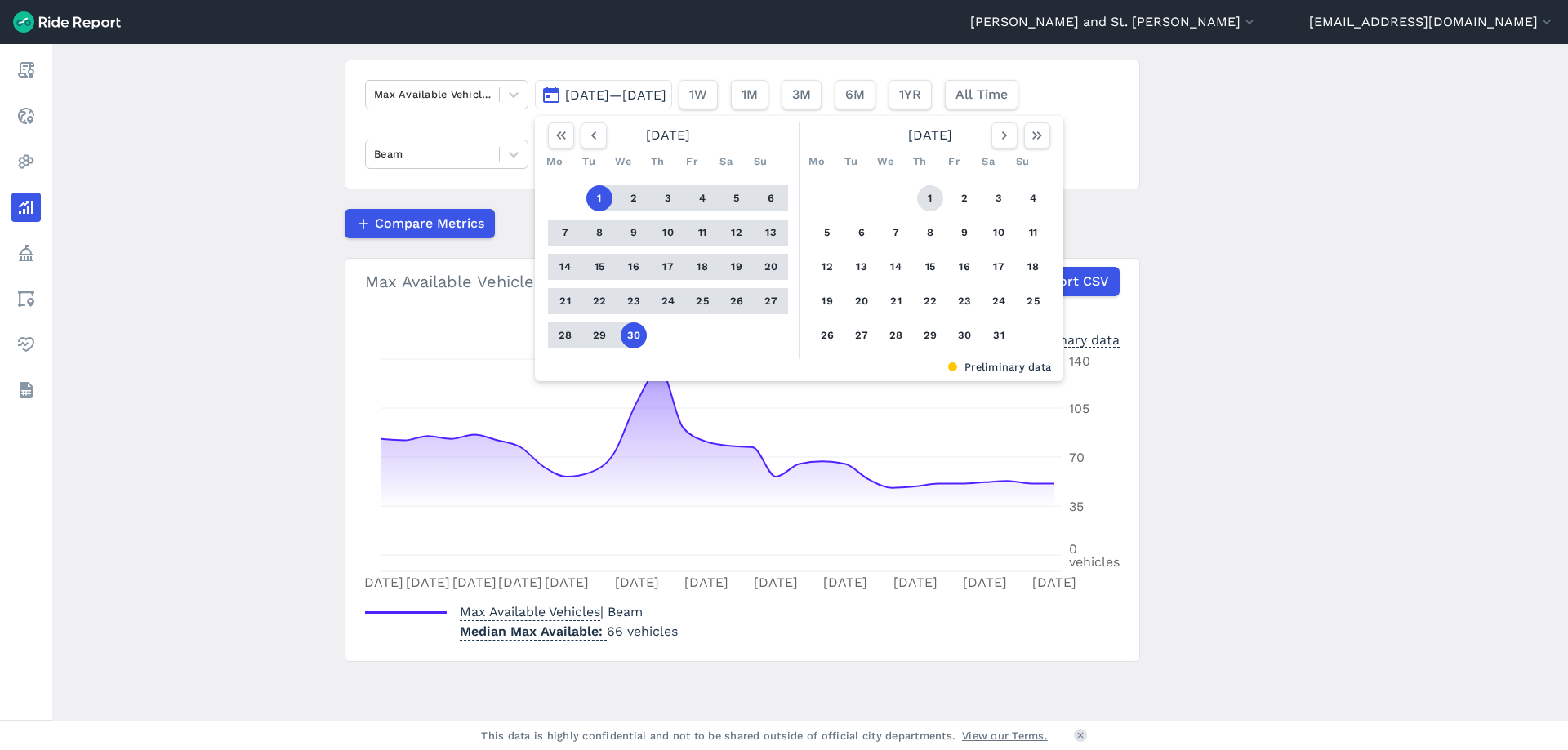
click at [917, 195] on button "1" at bounding box center [930, 198] width 26 height 26
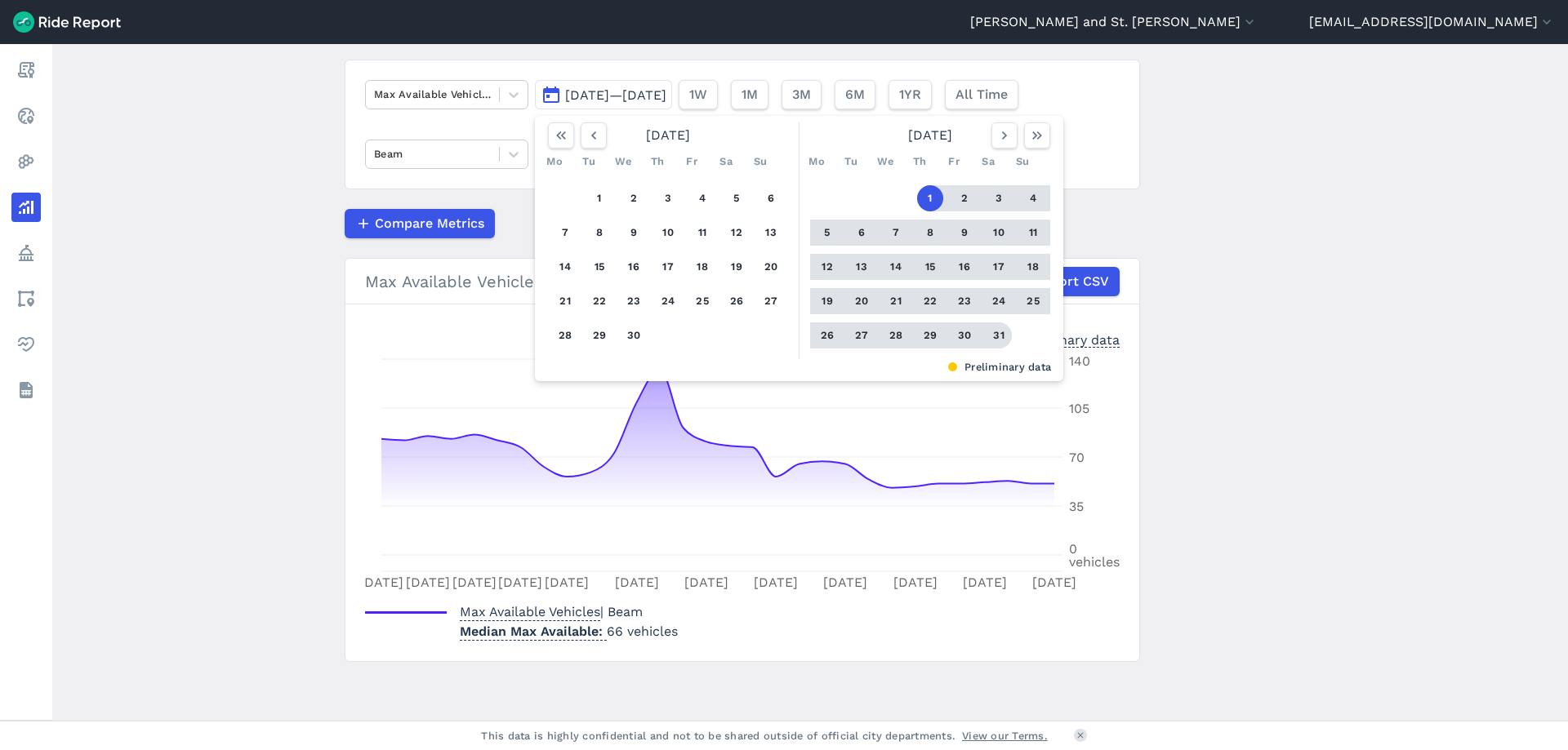
click at [1001, 329] on button "31" at bounding box center [999, 335] width 26 height 26
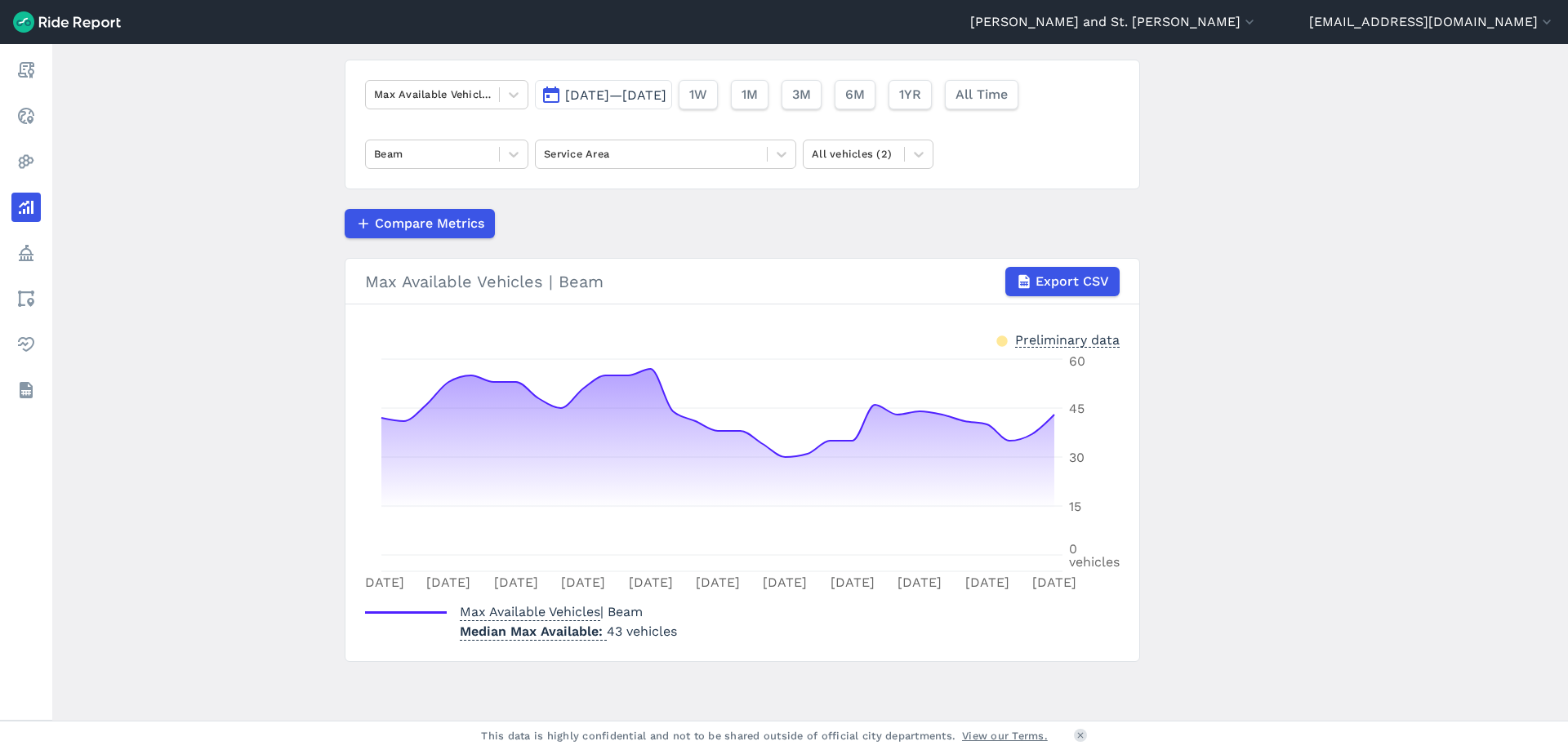
click at [672, 82] on button "[DATE]—[DATE]" at bounding box center [603, 95] width 137 height 29
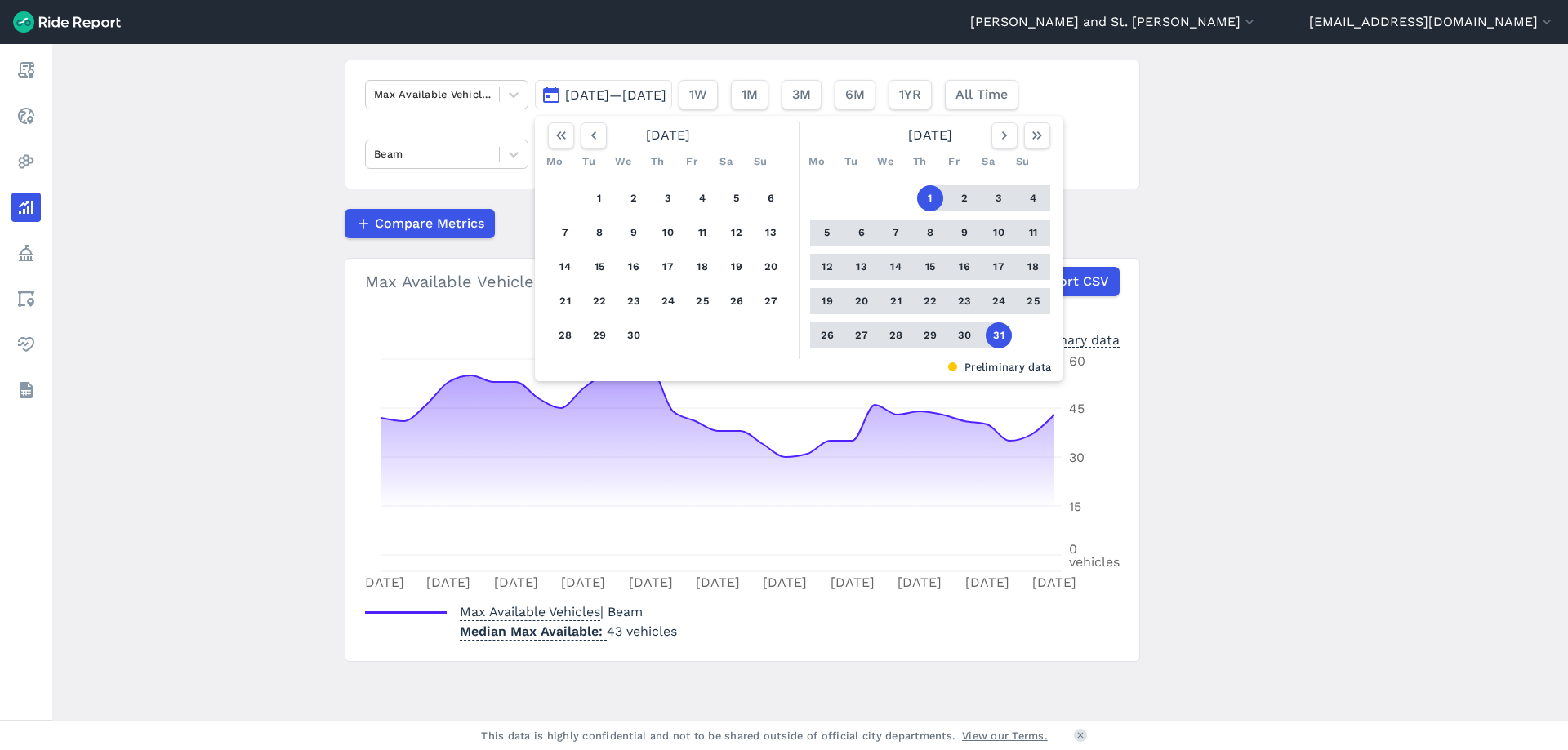
click at [666, 89] on span "[DATE]—[DATE]" at bounding box center [615, 95] width 101 height 16
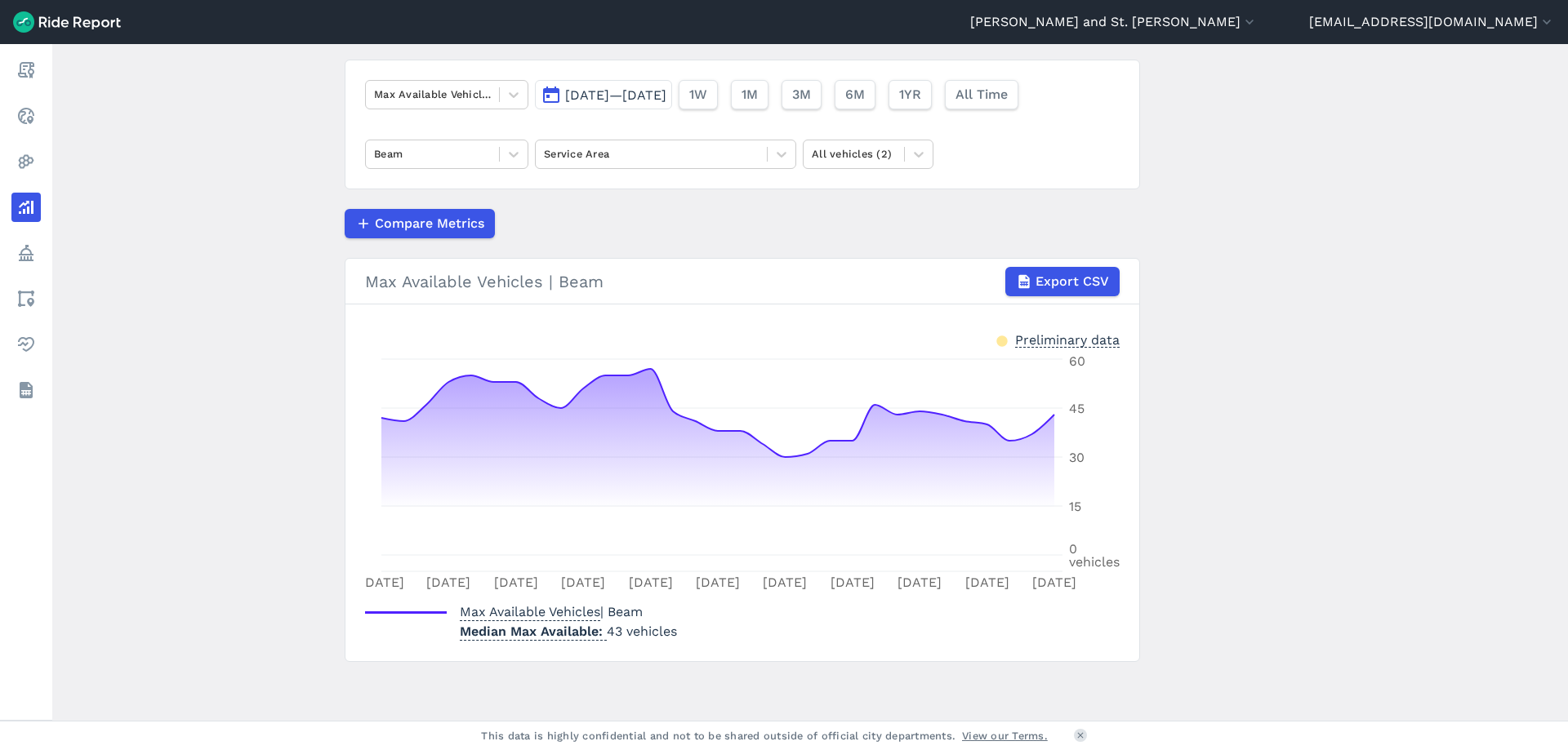
click at [666, 89] on span "[DATE]—[DATE]" at bounding box center [615, 95] width 101 height 16
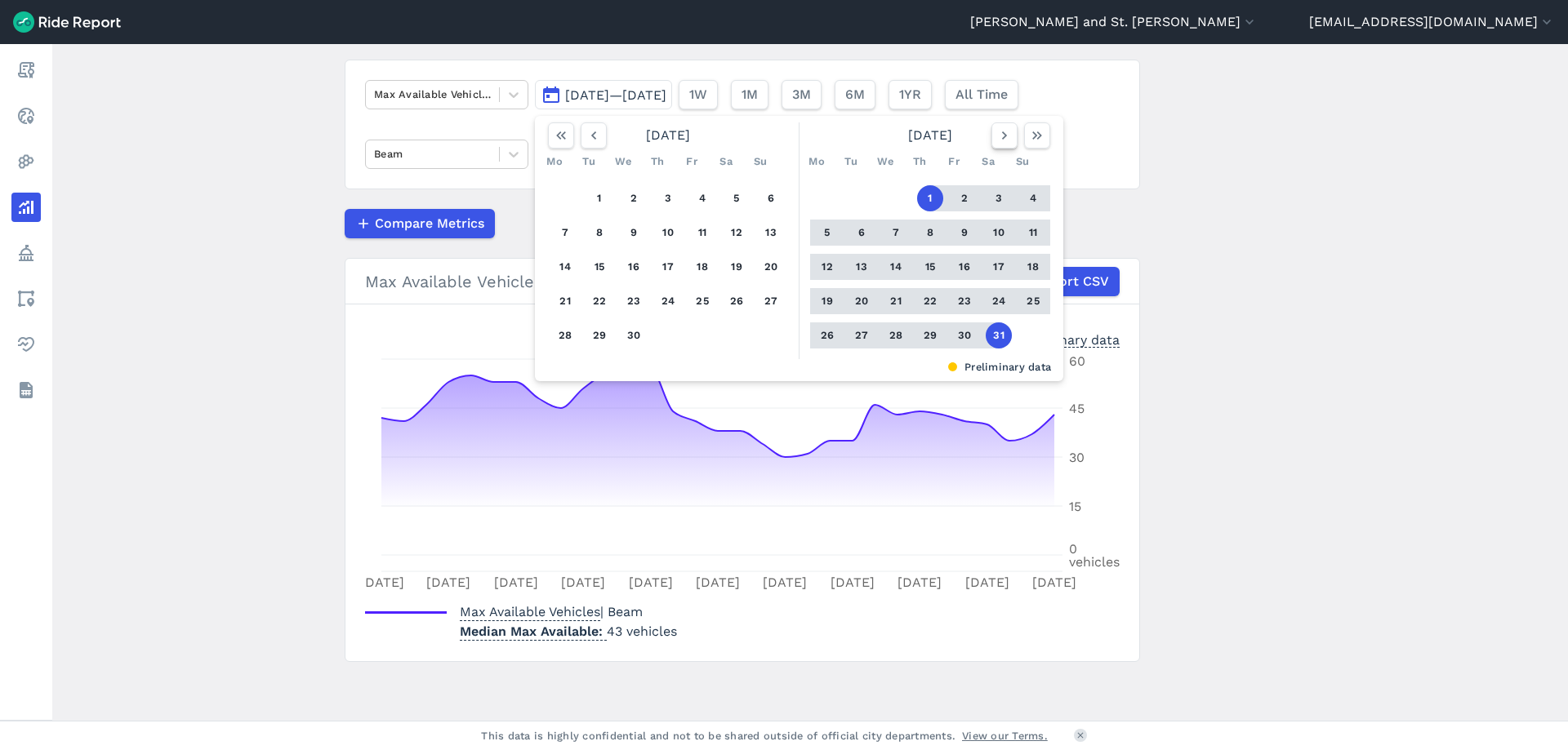
click at [1001, 147] on button "button" at bounding box center [1004, 135] width 26 height 26
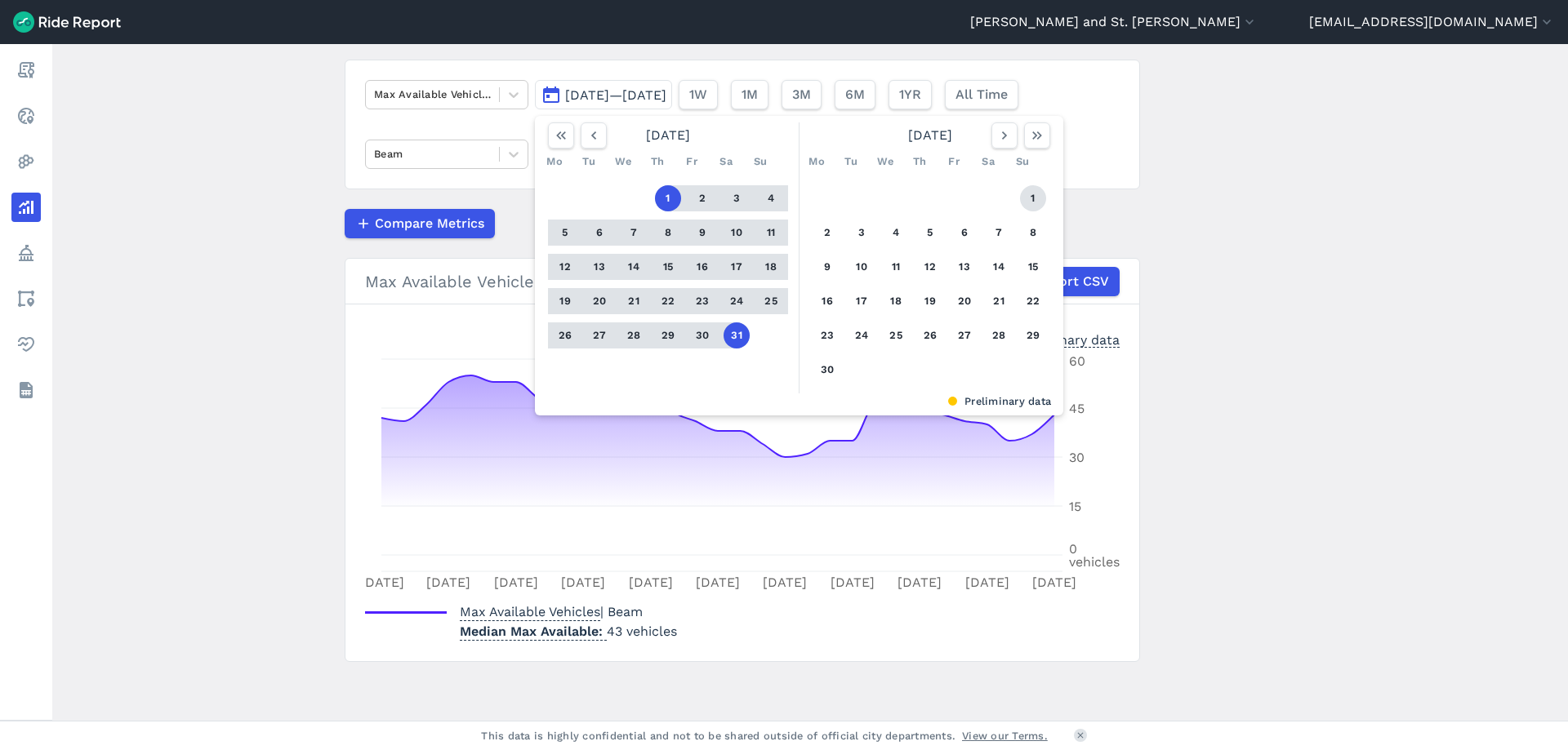
click at [1041, 196] on button "1" at bounding box center [1033, 198] width 26 height 26
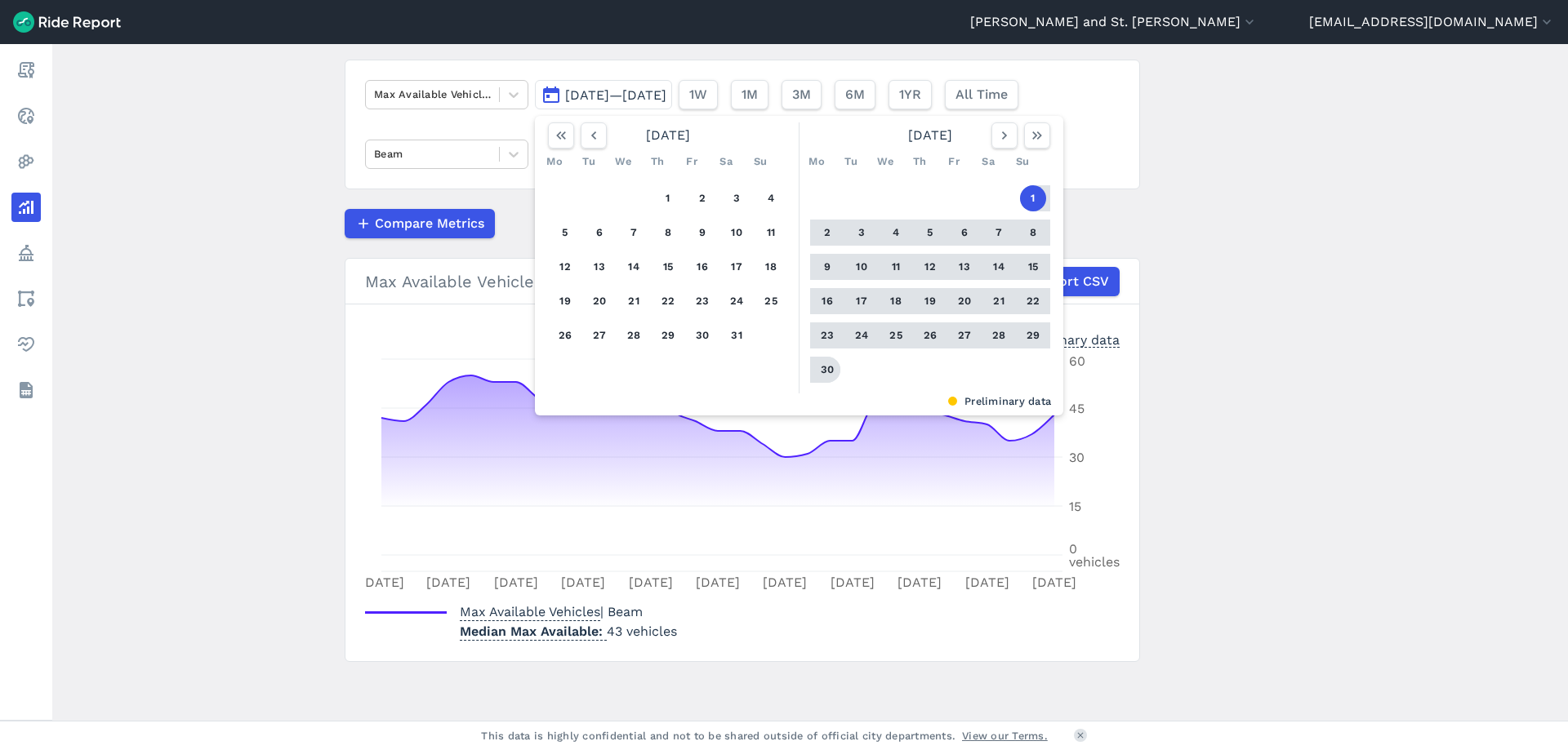
click at [824, 375] on button "30" at bounding box center [827, 370] width 26 height 26
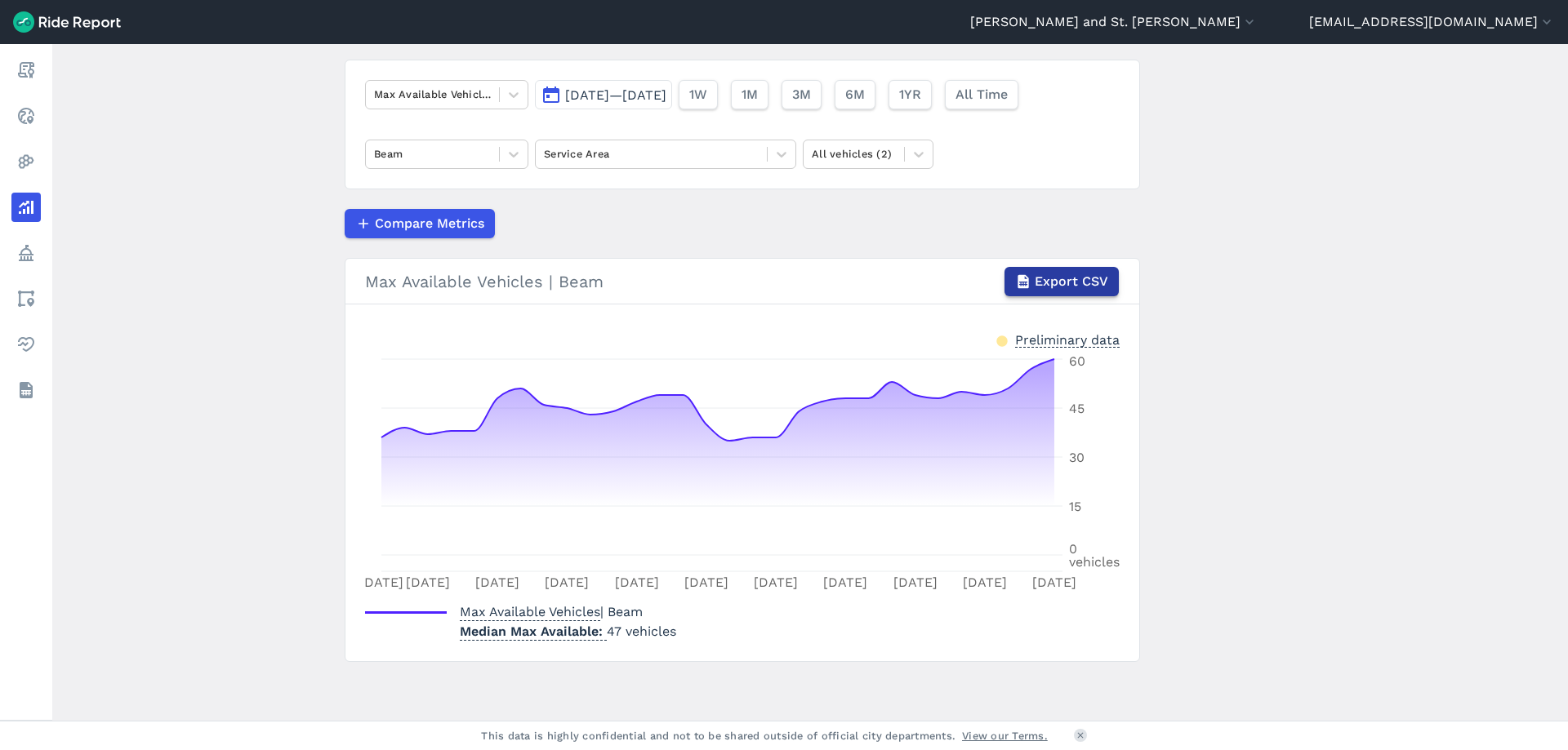
click at [1047, 275] on span "Export CSV" at bounding box center [1071, 281] width 73 height 19
